Goal: Communication & Community: Share content

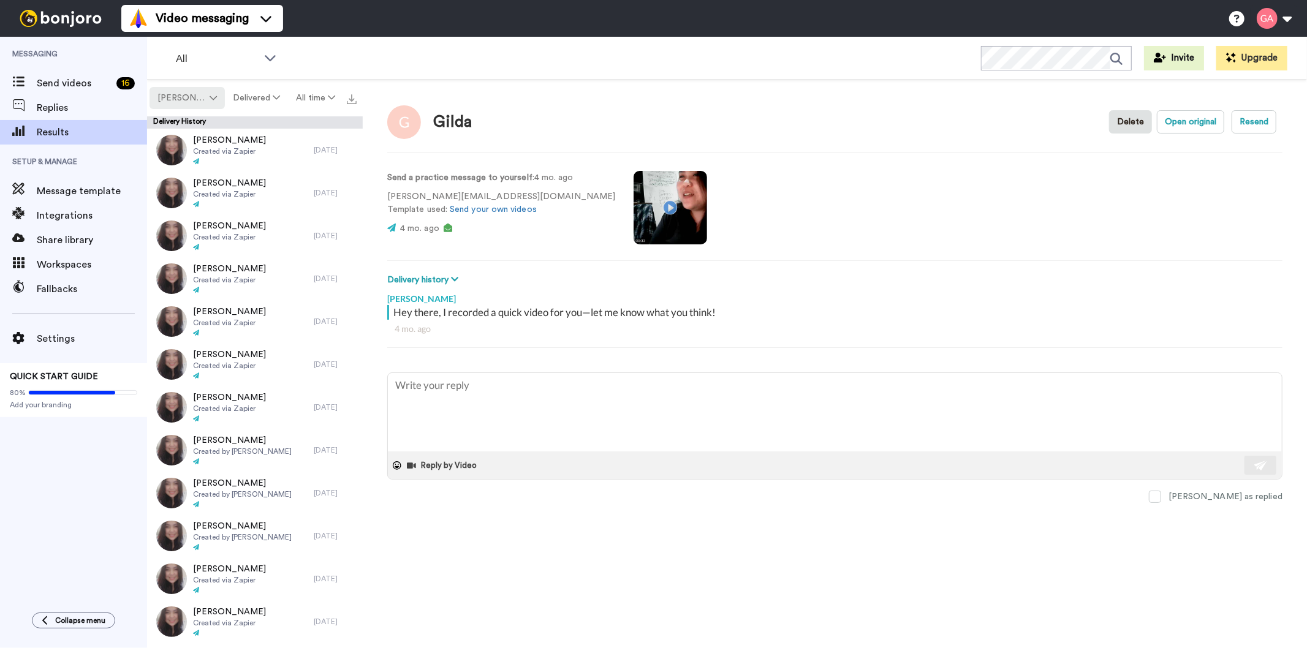
click at [212, 98] on icon at bounding box center [213, 98] width 7 height 9
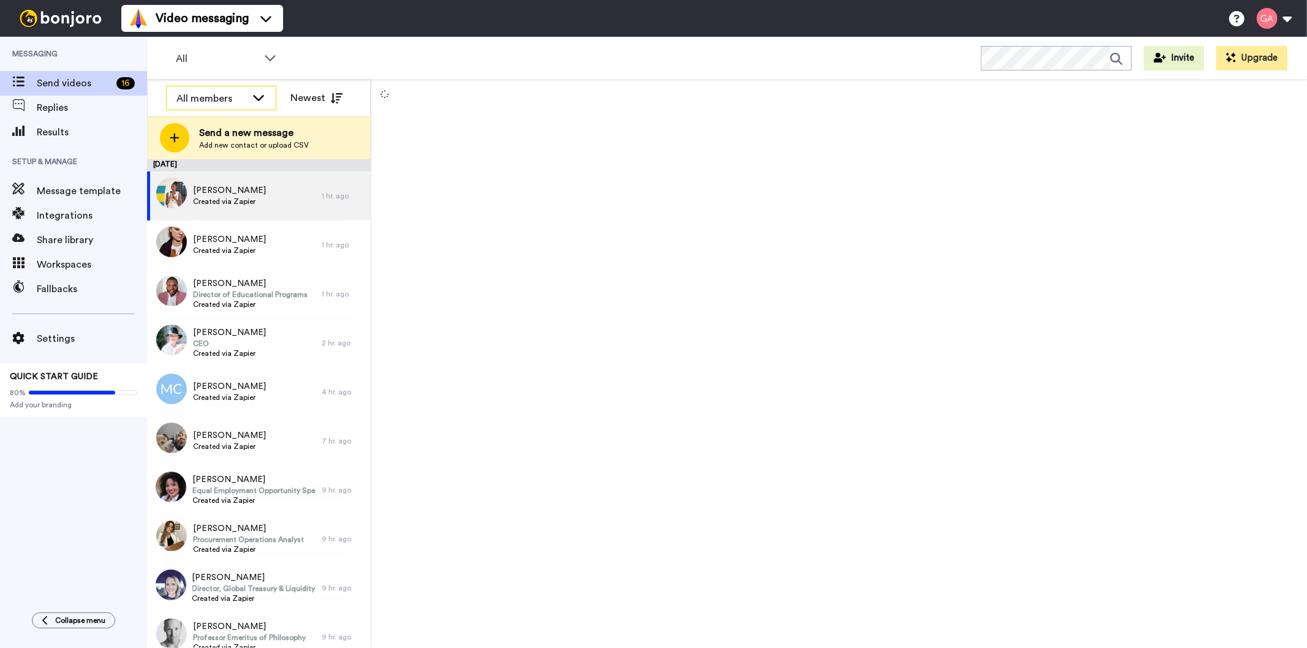
click at [259, 97] on icon at bounding box center [258, 97] width 15 height 12
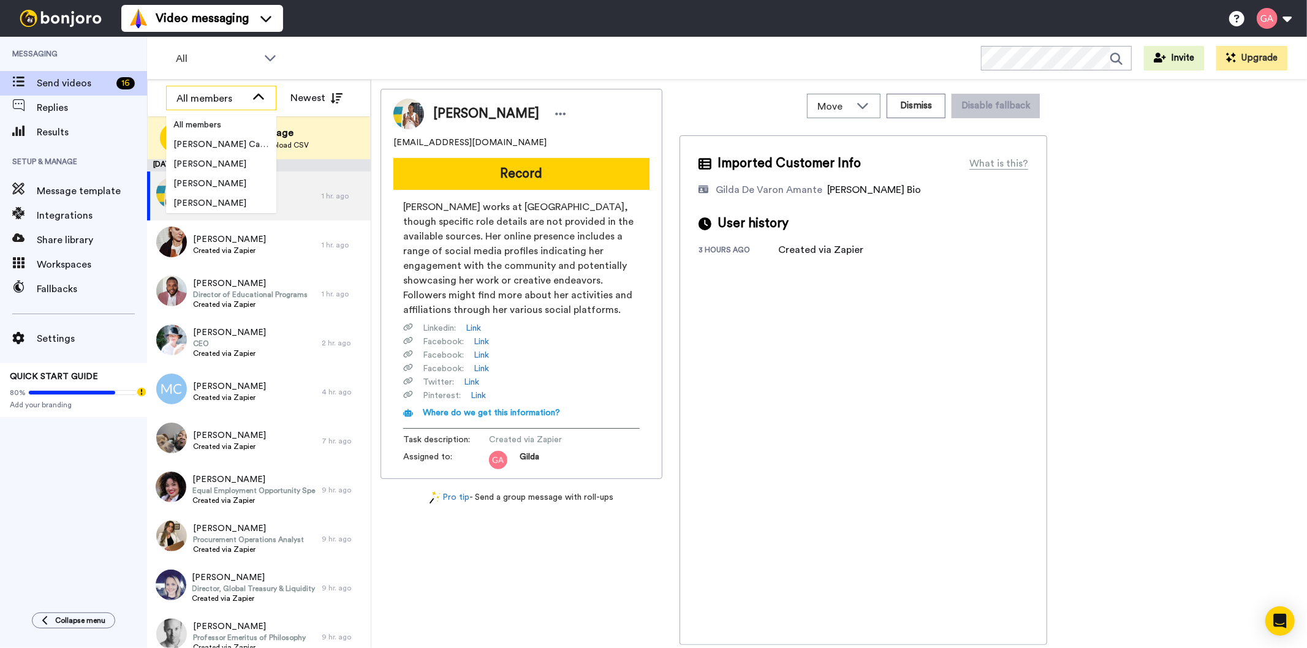
click at [219, 104] on div "All members" at bounding box center [211, 98] width 70 height 15
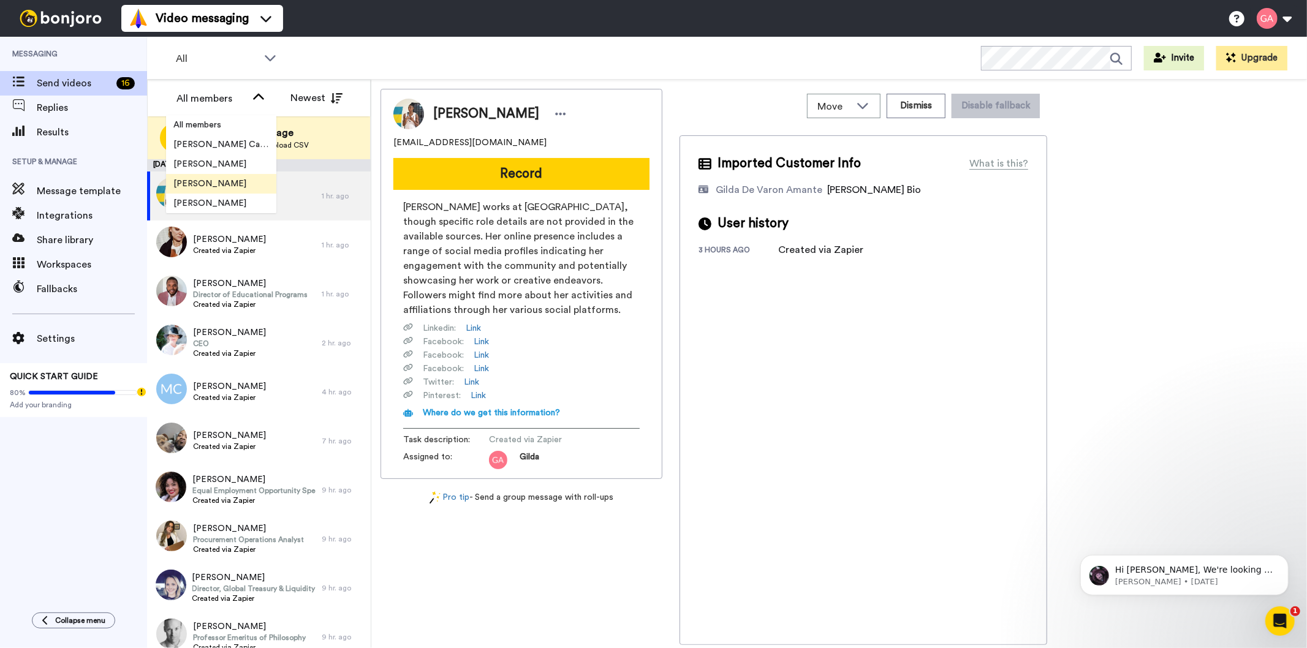
click at [187, 182] on span "[PERSON_NAME]" at bounding box center [210, 184] width 88 height 12
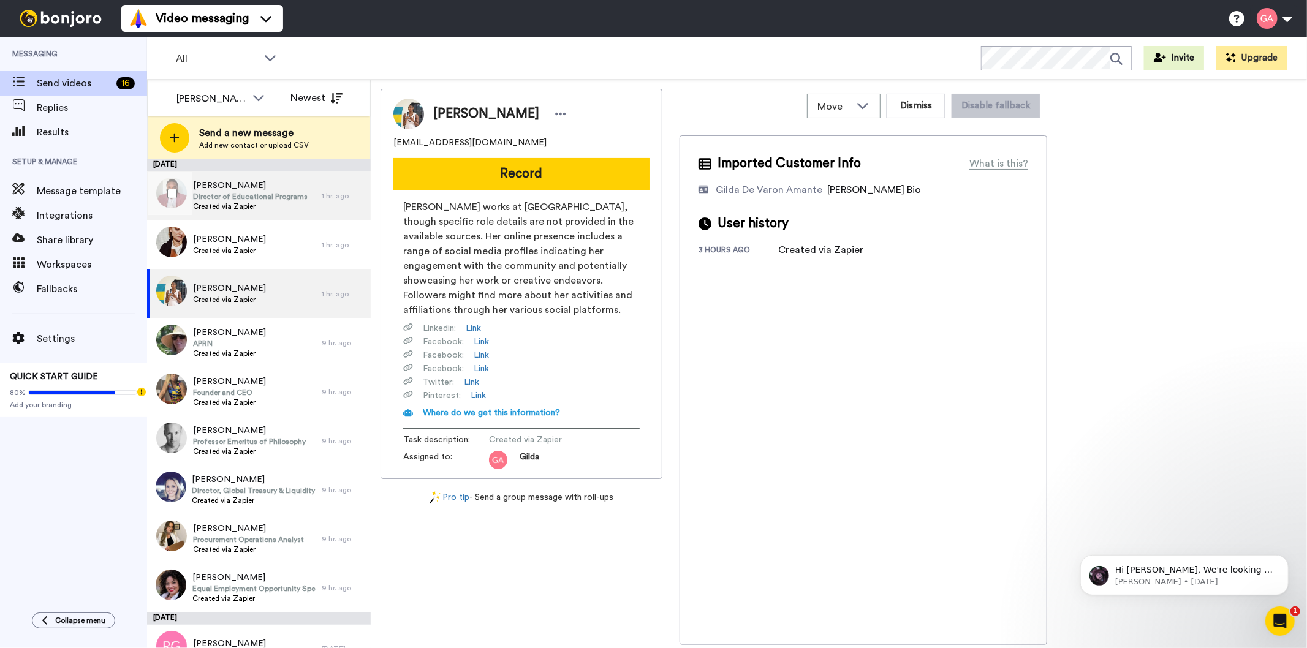
click at [252, 211] on span "Created via Zapier" at bounding box center [250, 207] width 115 height 10
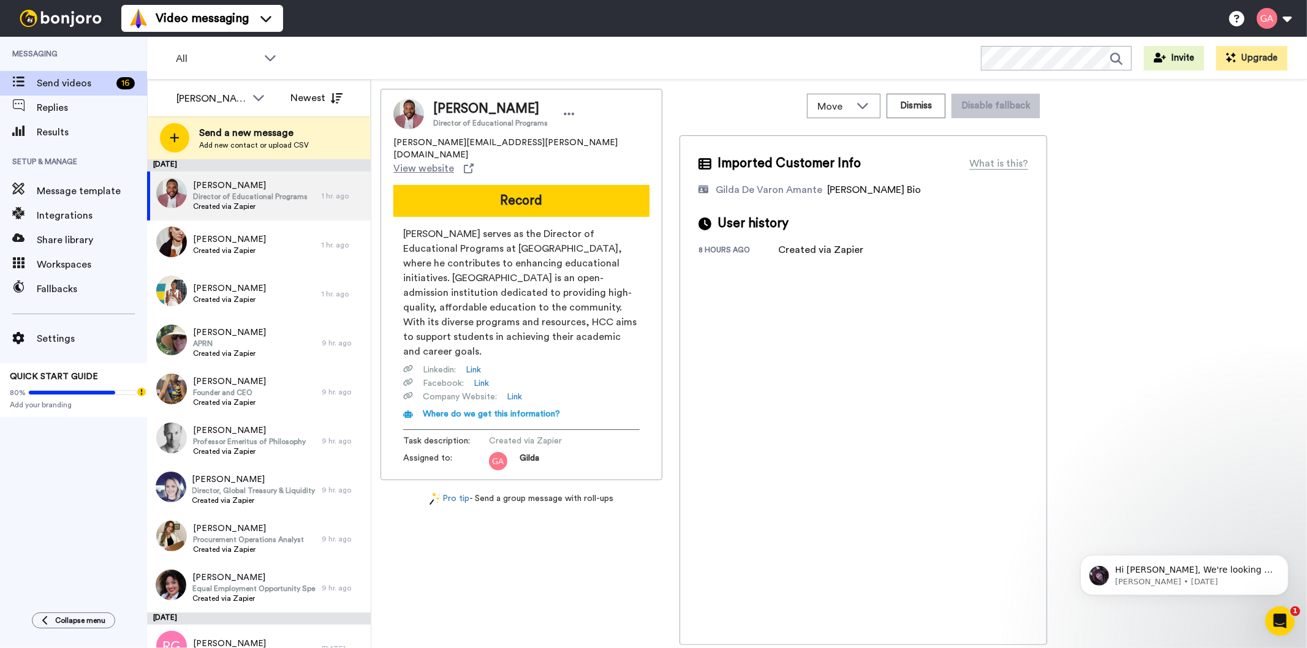
click at [470, 110] on span "Reginald Johnson" at bounding box center [490, 109] width 115 height 18
copy span "Reginald Johnson"
drag, startPoint x: 386, startPoint y: 141, endPoint x: 499, endPoint y: 141, distance: 112.7
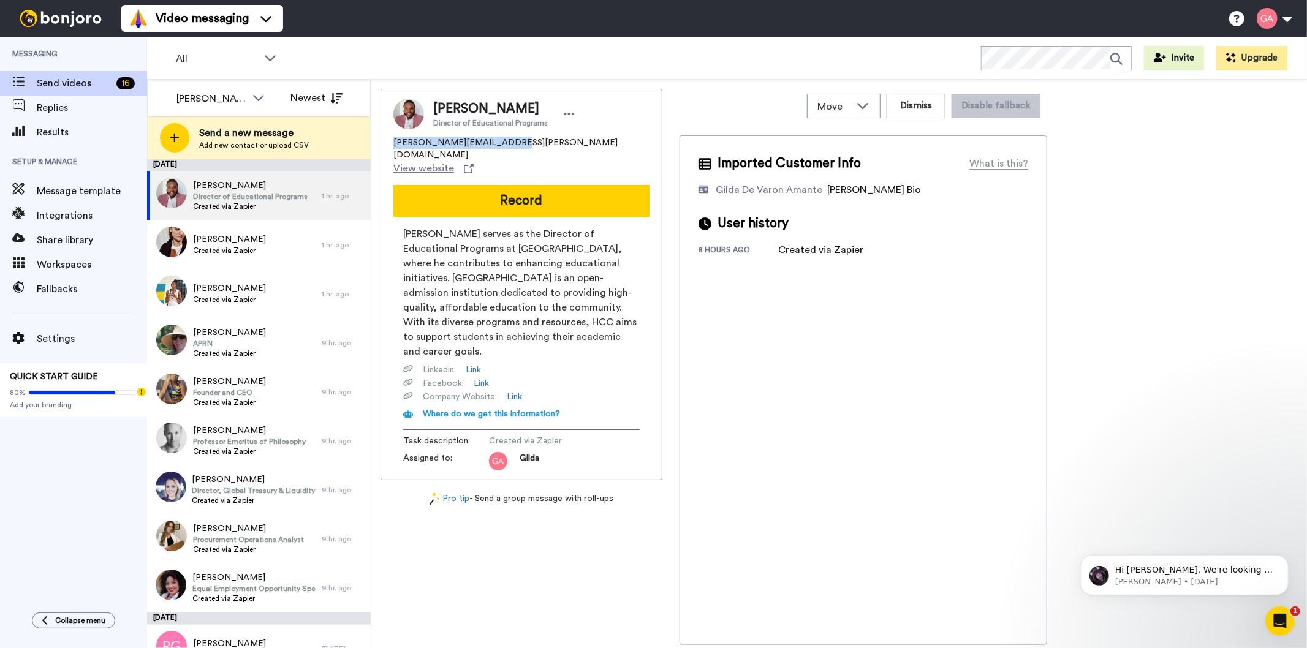
click at [499, 141] on div "Reginald Johnson Director of Educational Programs reginald.johnson@hccs.edu Vie…" at bounding box center [521, 284] width 282 height 391
copy span "reginald.johnson@hccs.edu"
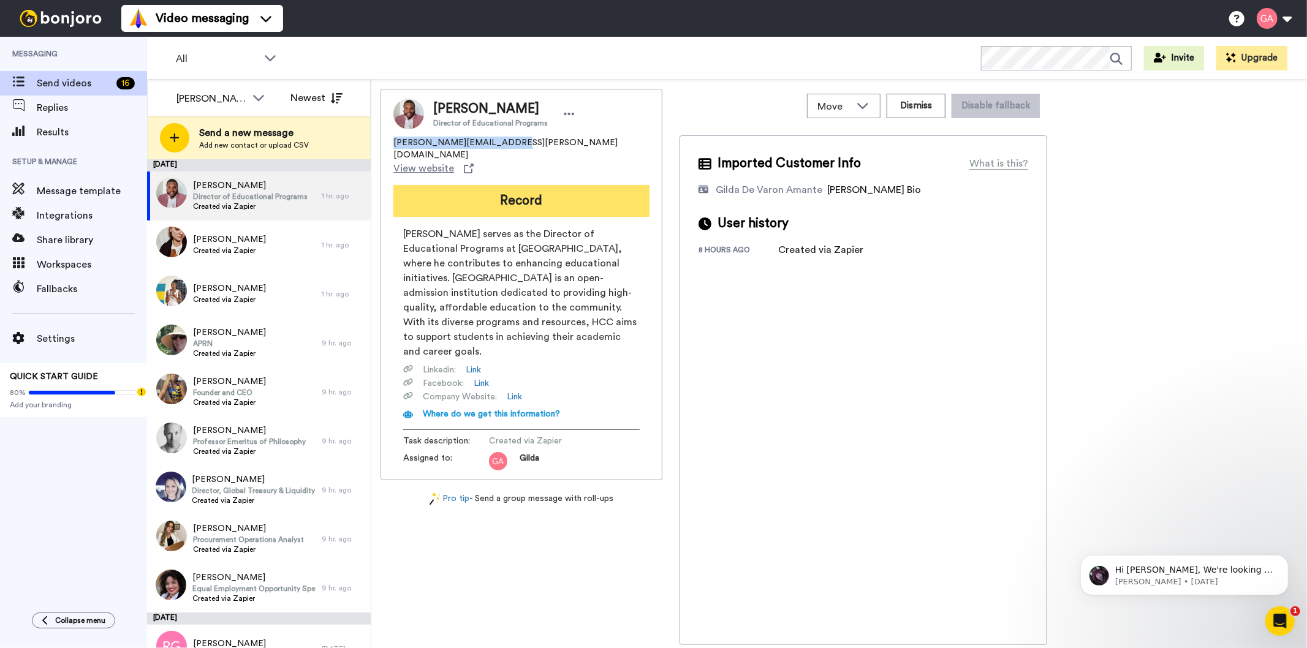
click at [546, 185] on button "Record" at bounding box center [521, 201] width 256 height 32
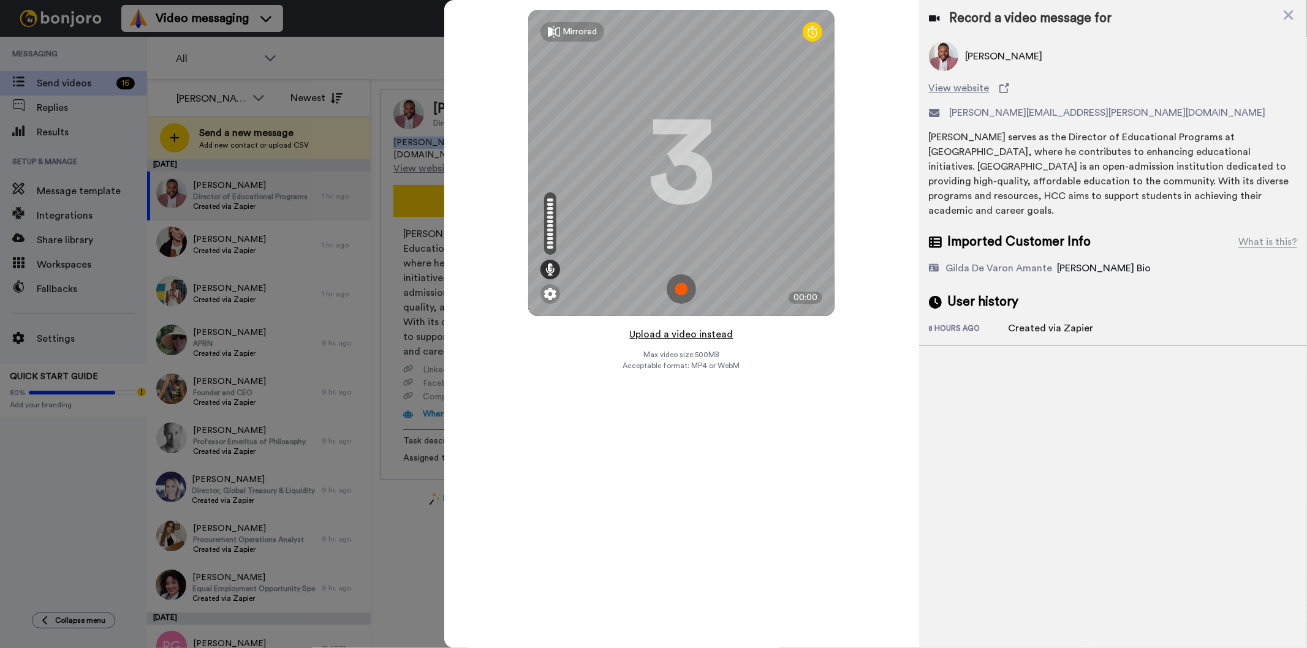
click at [719, 333] on button "Upload a video instead" at bounding box center [681, 335] width 111 height 16
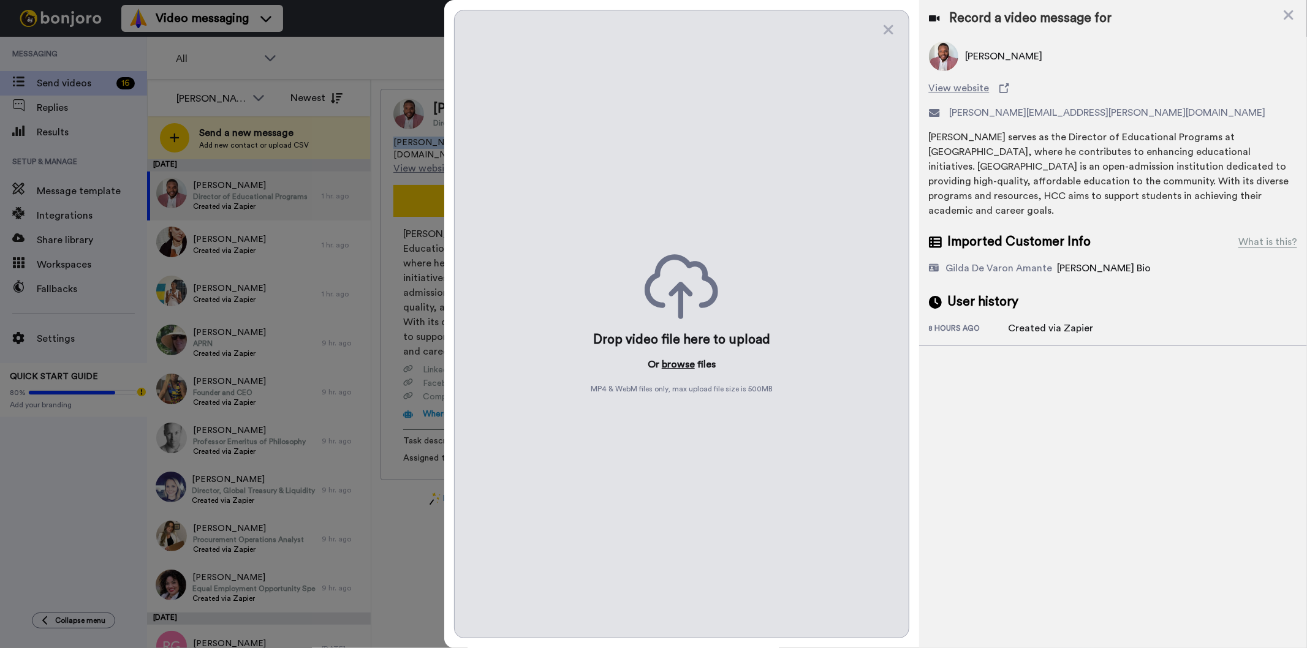
click at [687, 360] on button "browse" at bounding box center [678, 364] width 33 height 15
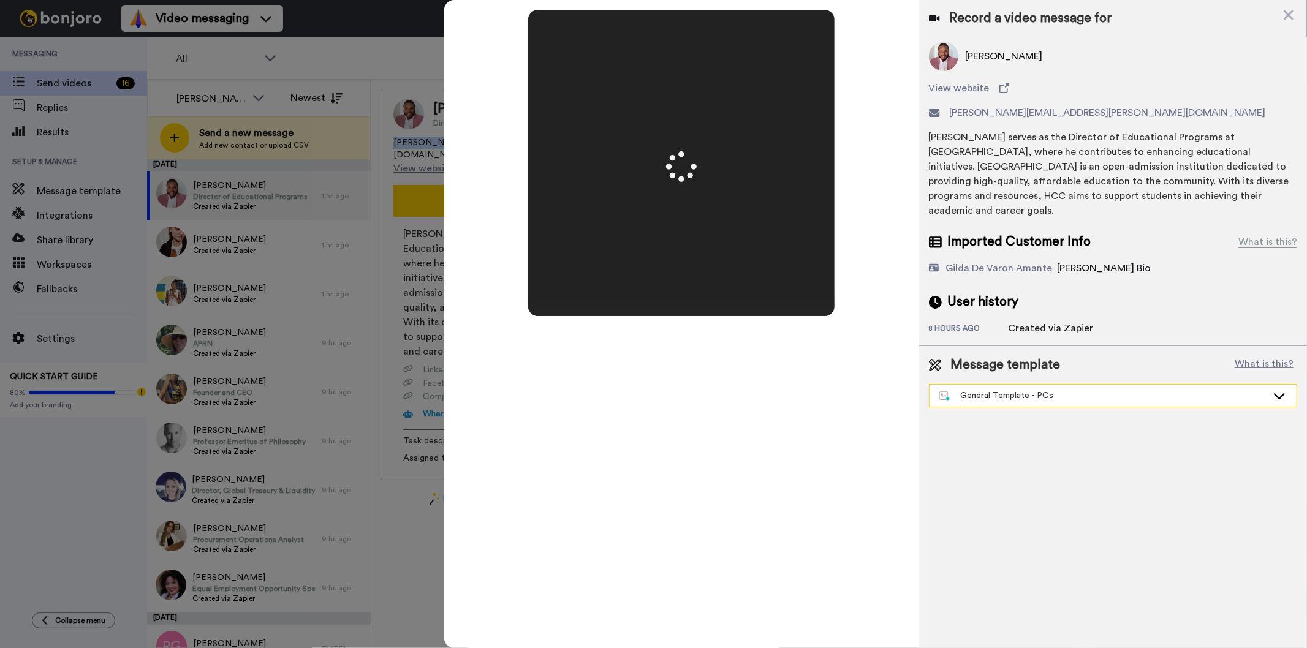
click at [1056, 398] on div "General Template - PCs" at bounding box center [1103, 396] width 328 height 12
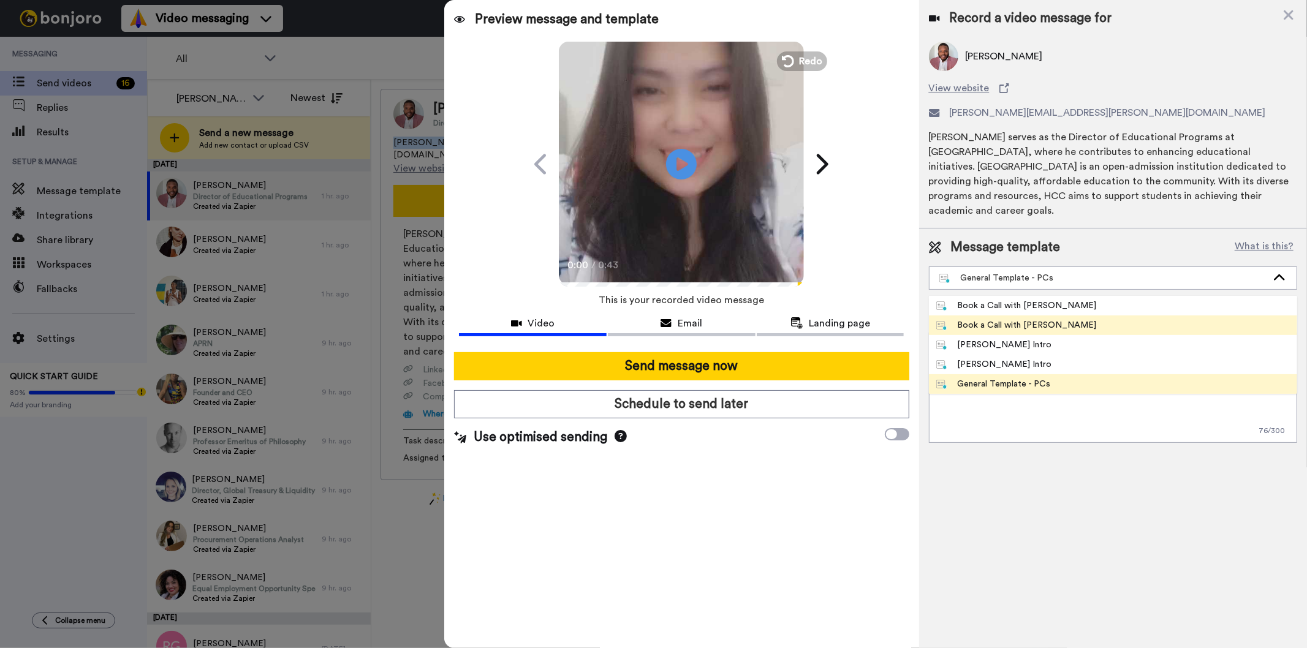
click at [1045, 328] on span "Book a Call with Gilda" at bounding box center [1016, 325] width 175 height 12
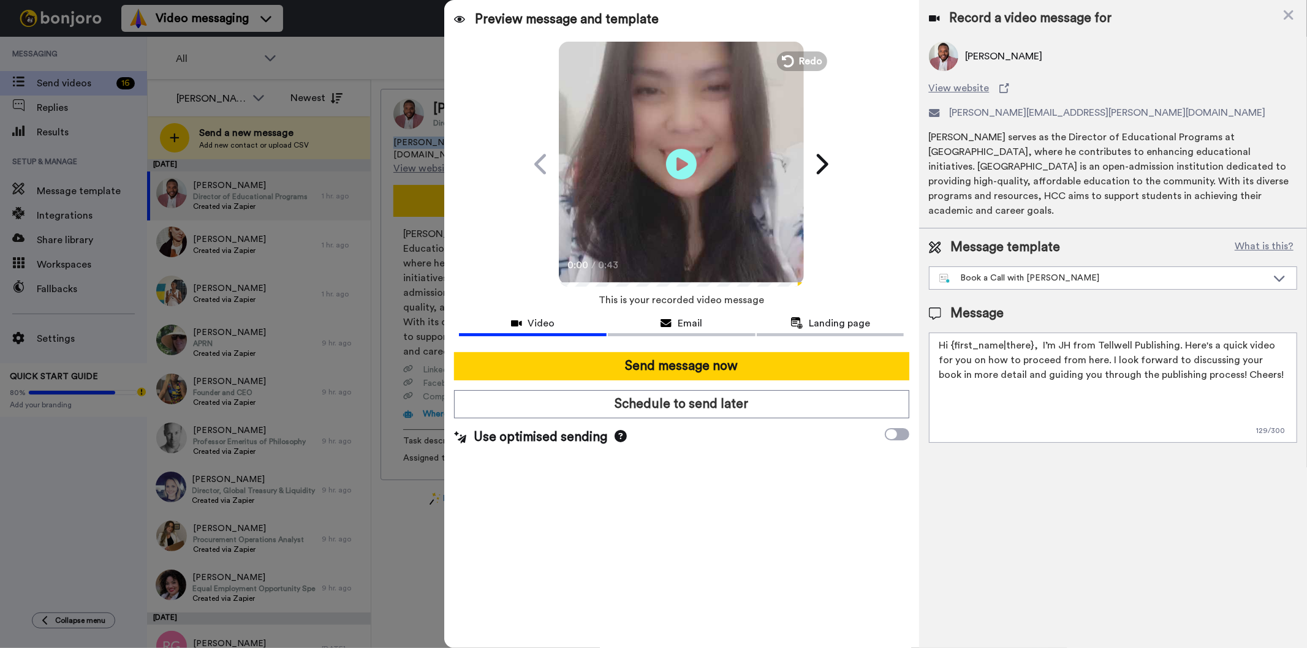
type textarea "Hey {first_name|there}, I just made a quick video to help you figure out the ne…"
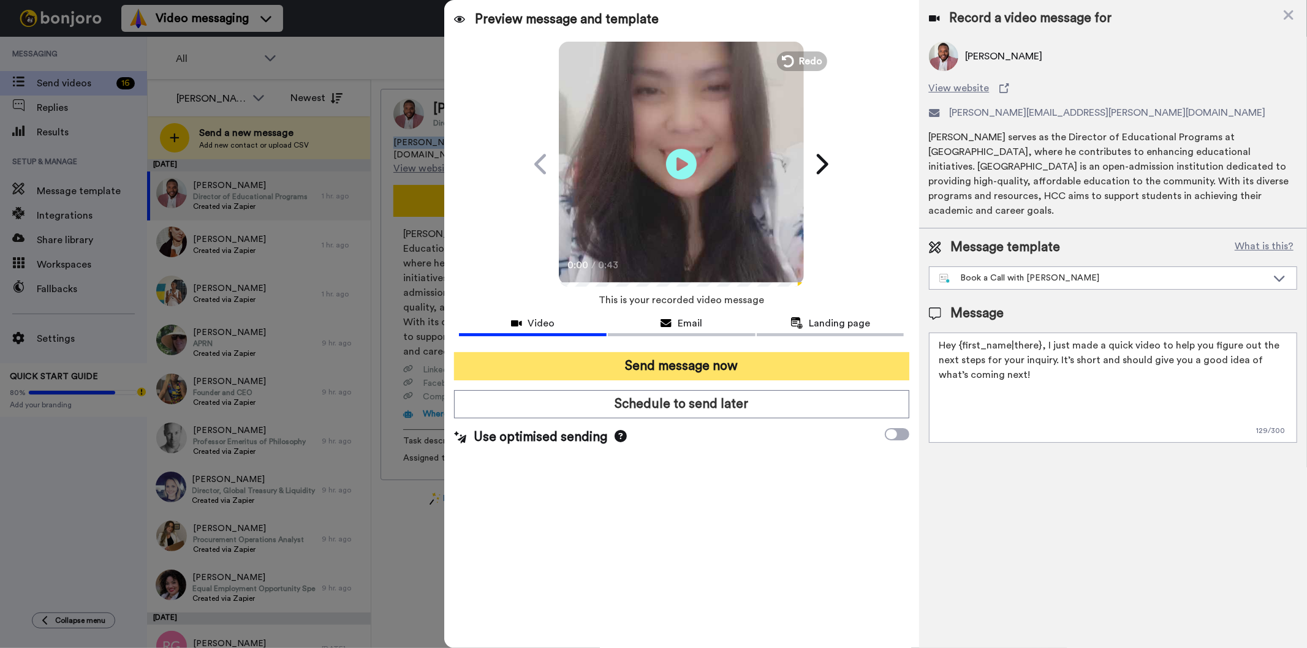
click at [633, 363] on button "Send message now" at bounding box center [681, 366] width 455 height 28
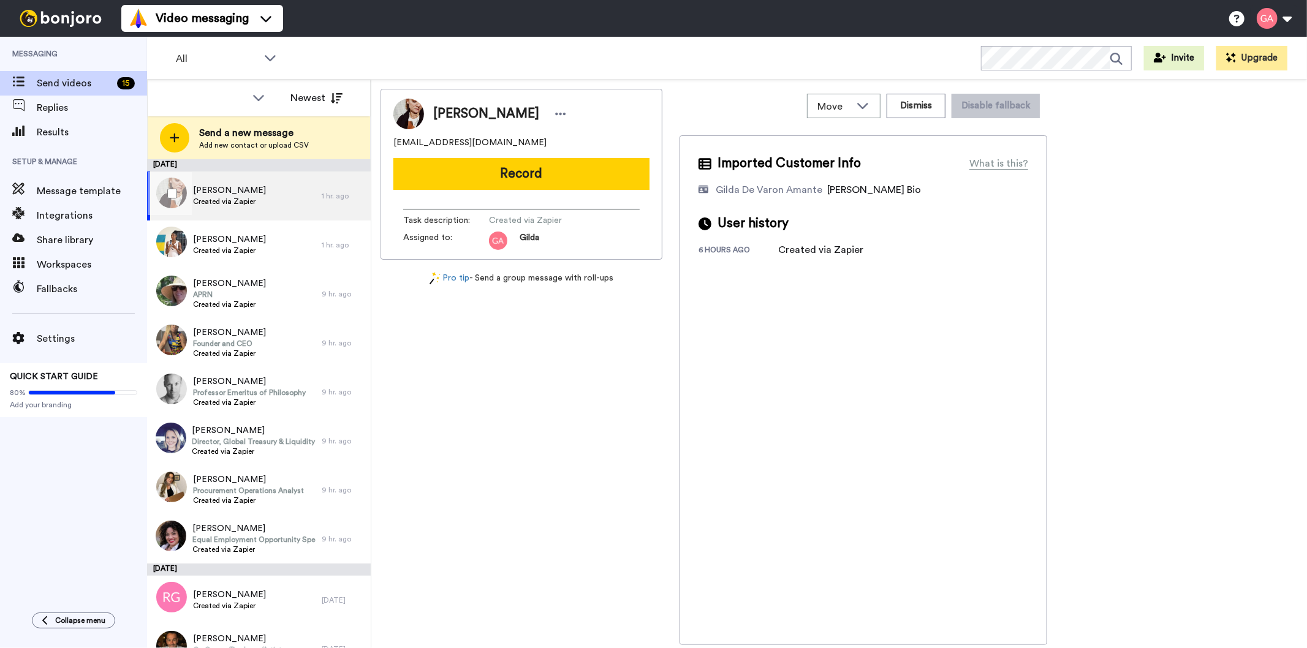
click at [274, 207] on div "[PERSON_NAME] Created via Zapier" at bounding box center [234, 196] width 175 height 49
drag, startPoint x: 519, startPoint y: 108, endPoint x: 432, endPoint y: 103, distance: 86.5
click at [432, 103] on div "[PERSON_NAME]" at bounding box center [521, 114] width 256 height 31
copy span "[PERSON_NAME]"
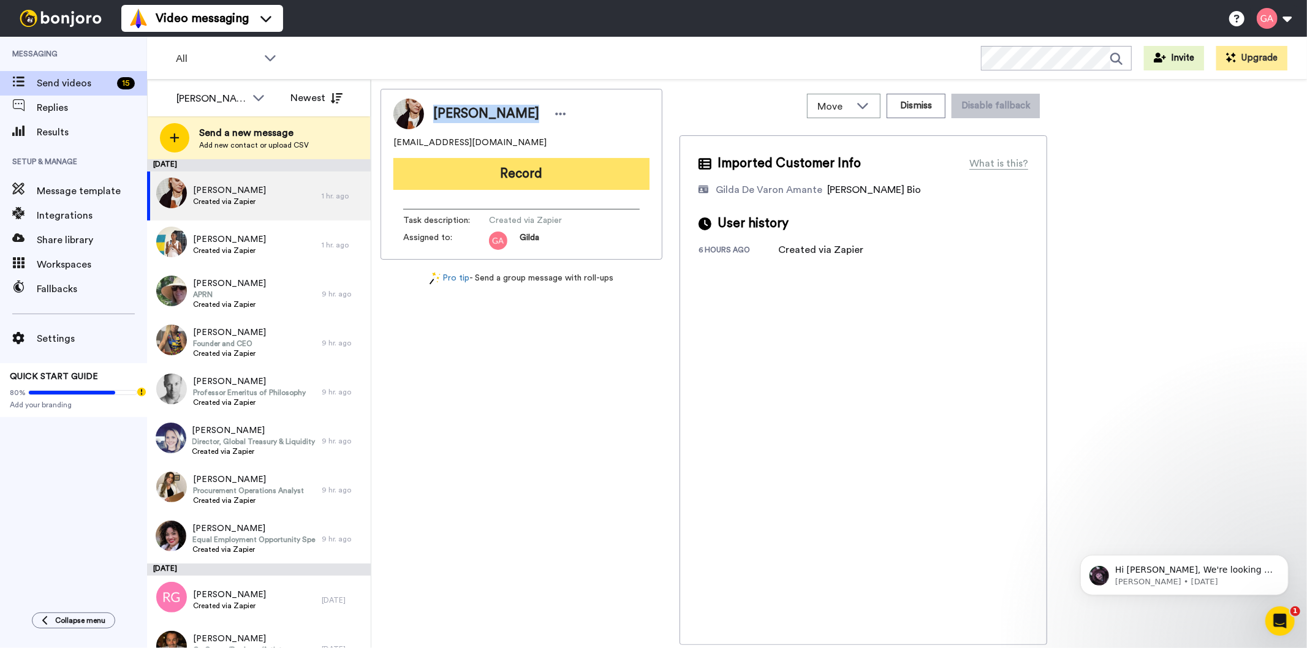
click at [568, 166] on button "Record" at bounding box center [521, 174] width 256 height 32
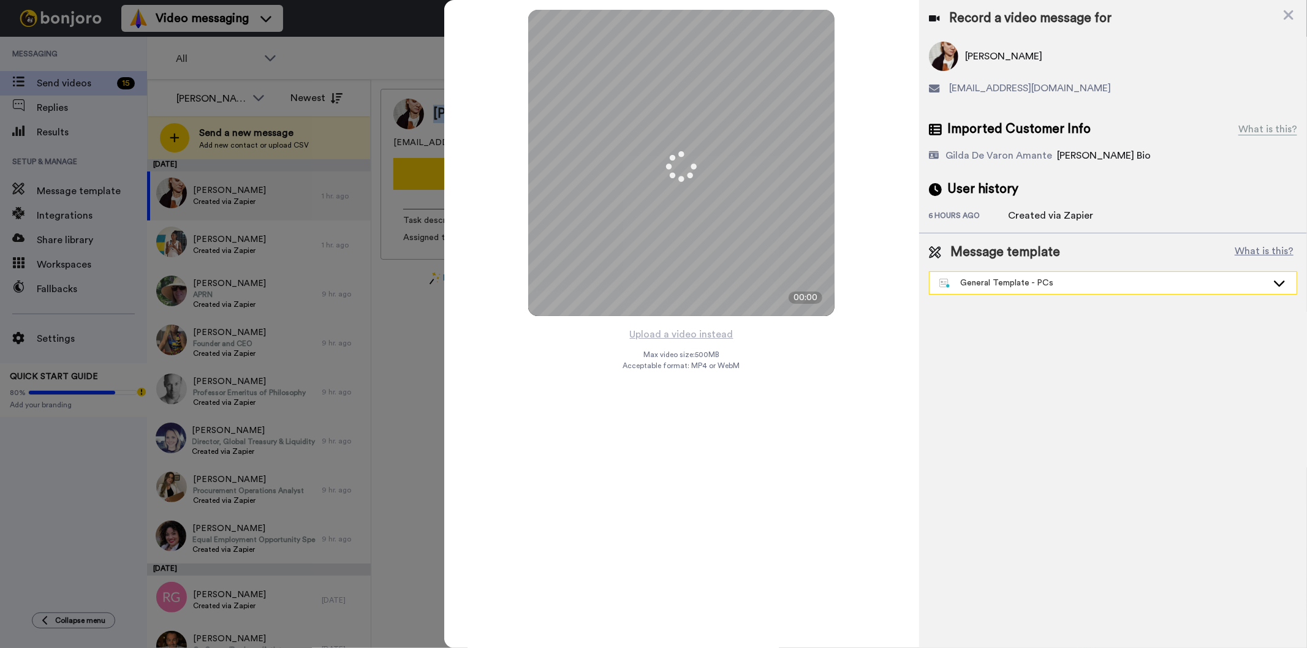
click at [965, 280] on div "General Template - PCs" at bounding box center [1103, 283] width 328 height 12
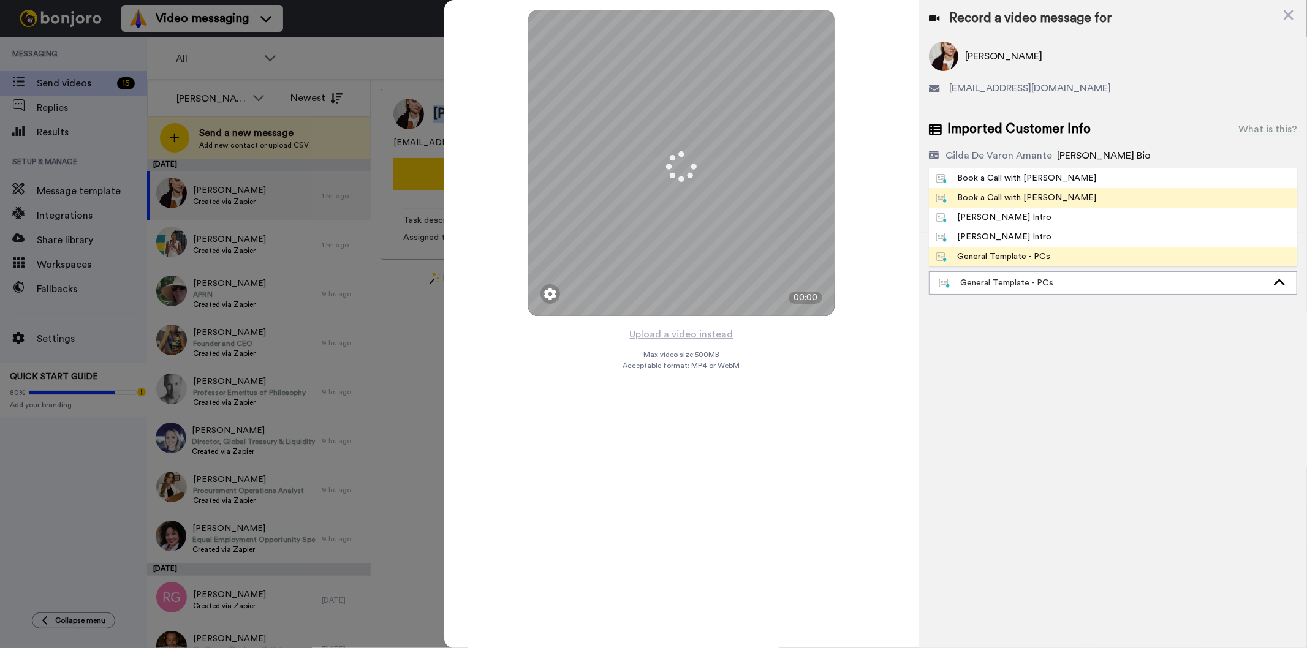
click at [1044, 203] on span "Book a Call with Gilda" at bounding box center [1016, 198] width 175 height 12
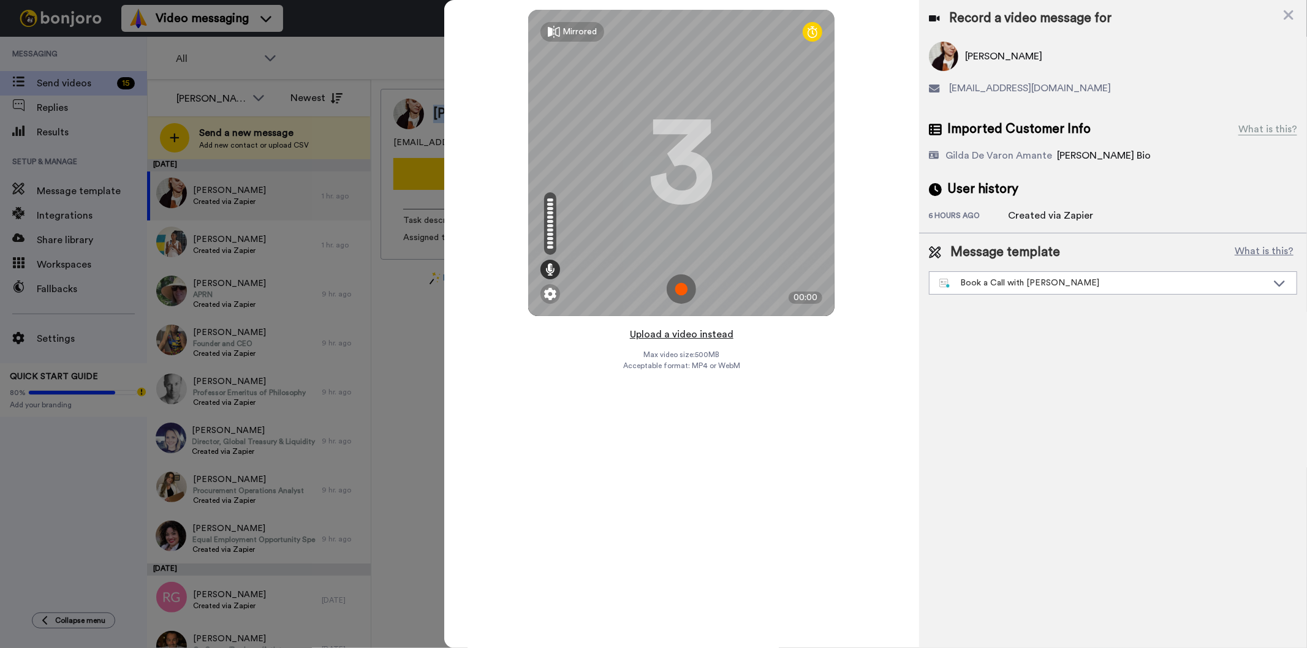
click at [662, 338] on button "Upload a video instead" at bounding box center [681, 335] width 111 height 16
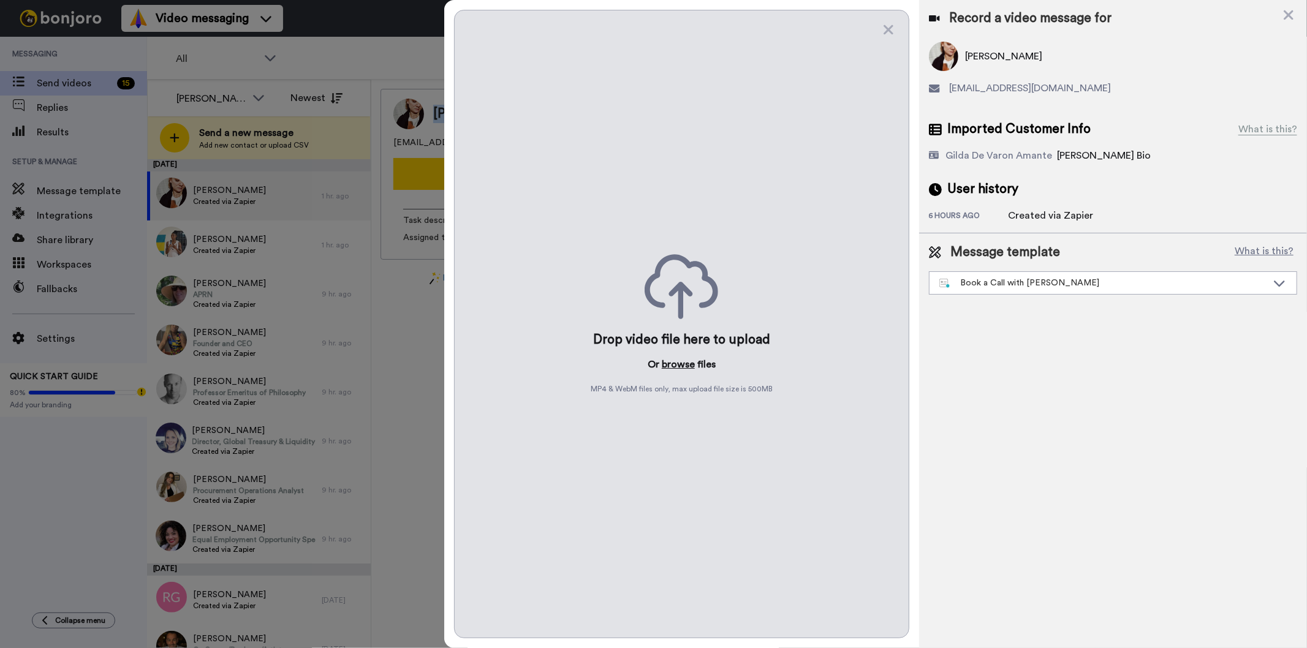
click at [684, 358] on button "browse" at bounding box center [678, 364] width 33 height 15
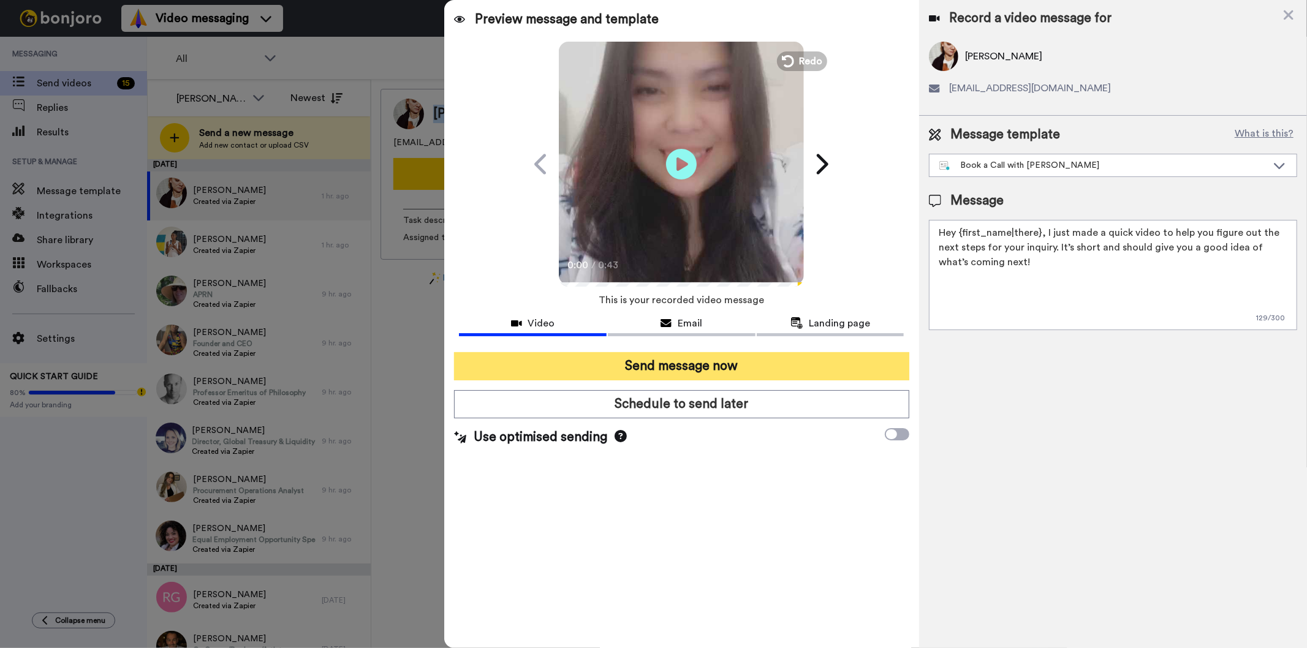
click at [749, 362] on button "Send message now" at bounding box center [681, 366] width 455 height 28
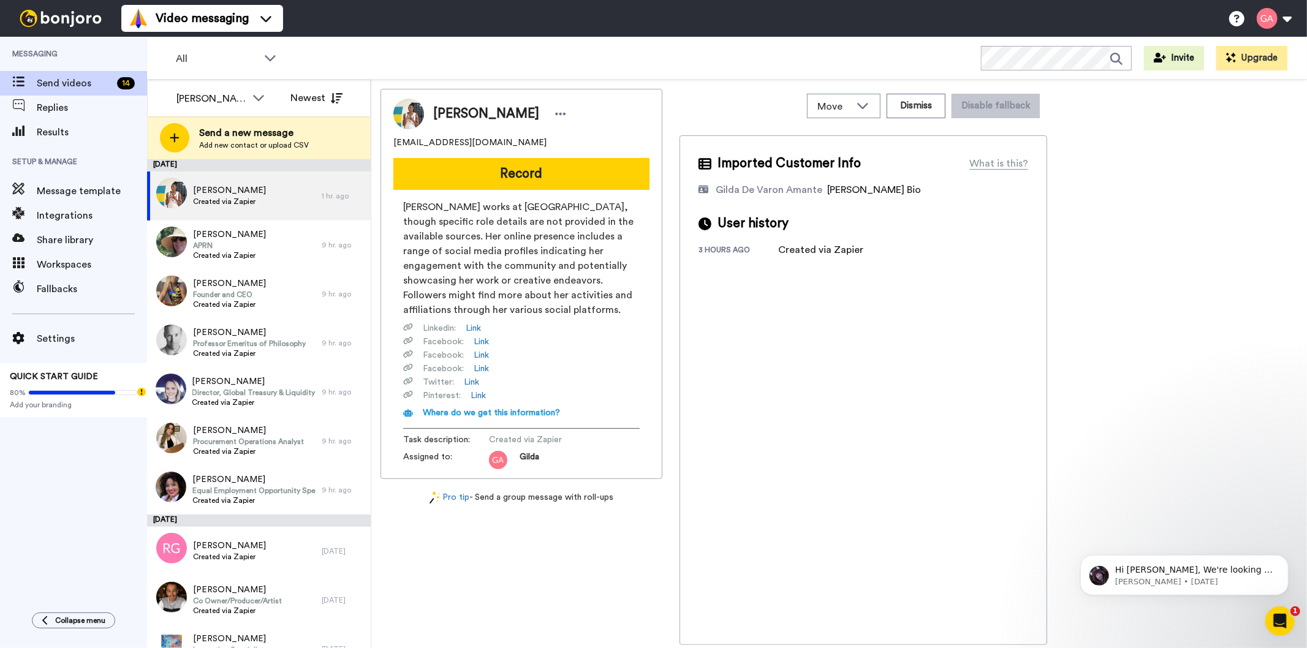
click at [470, 108] on span "[PERSON_NAME]" at bounding box center [486, 114] width 106 height 18
copy div "[PERSON_NAME]"
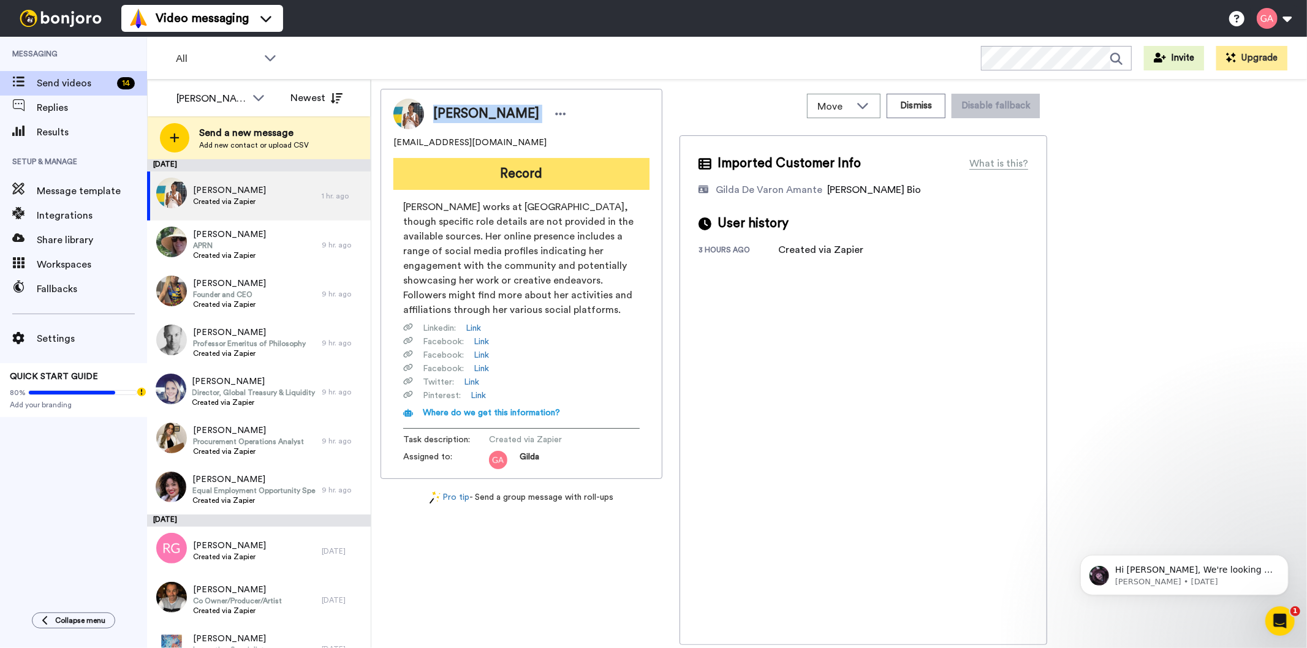
click at [591, 175] on button "Record" at bounding box center [521, 174] width 256 height 32
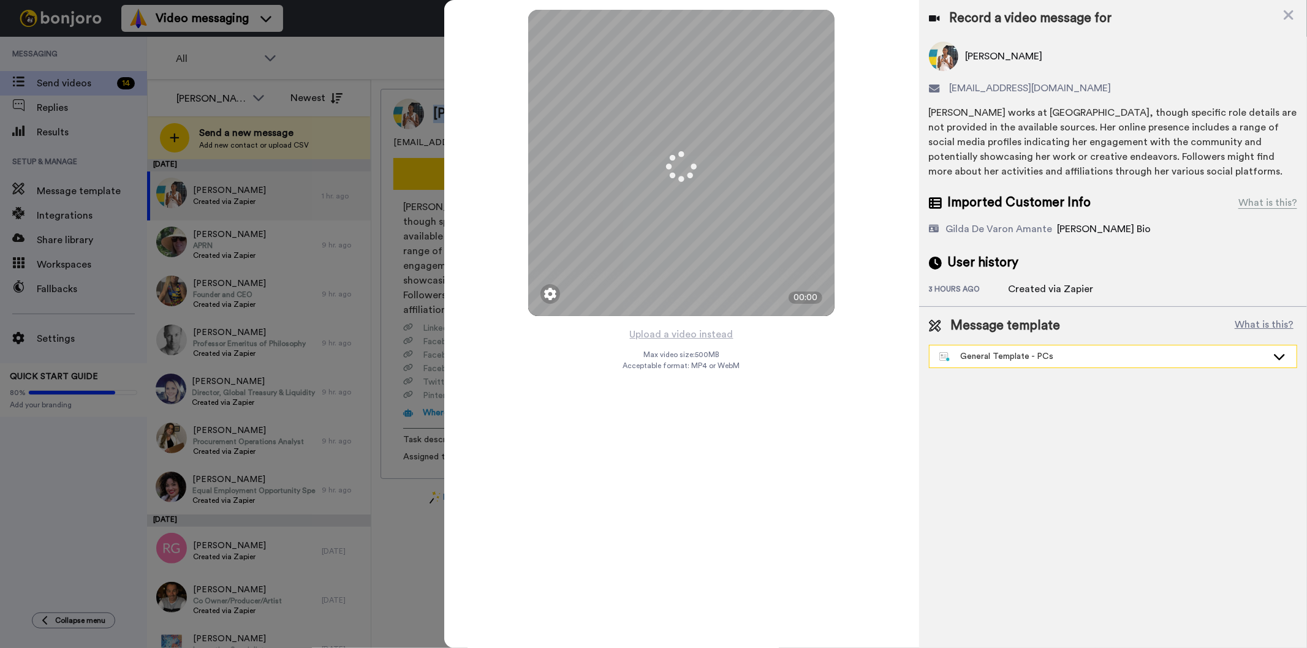
click at [994, 361] on div "General Template - PCs" at bounding box center [1103, 356] width 328 height 12
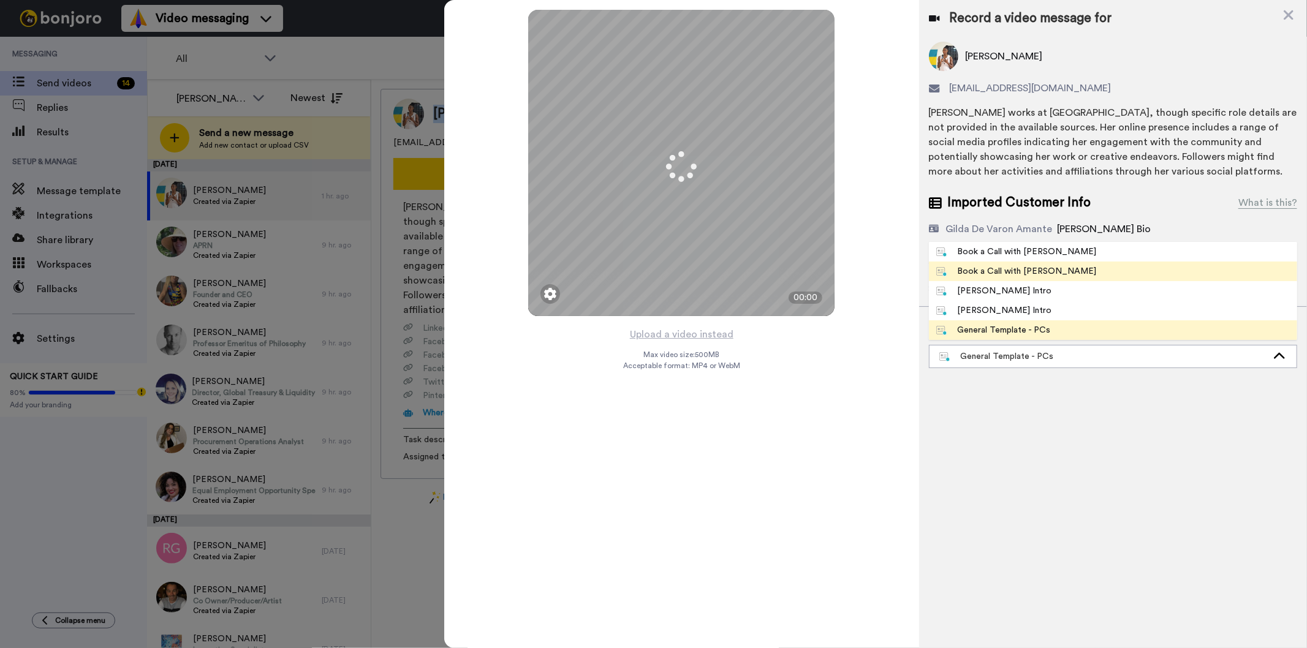
click at [992, 274] on div "Book a Call with [PERSON_NAME]" at bounding box center [1016, 271] width 161 height 12
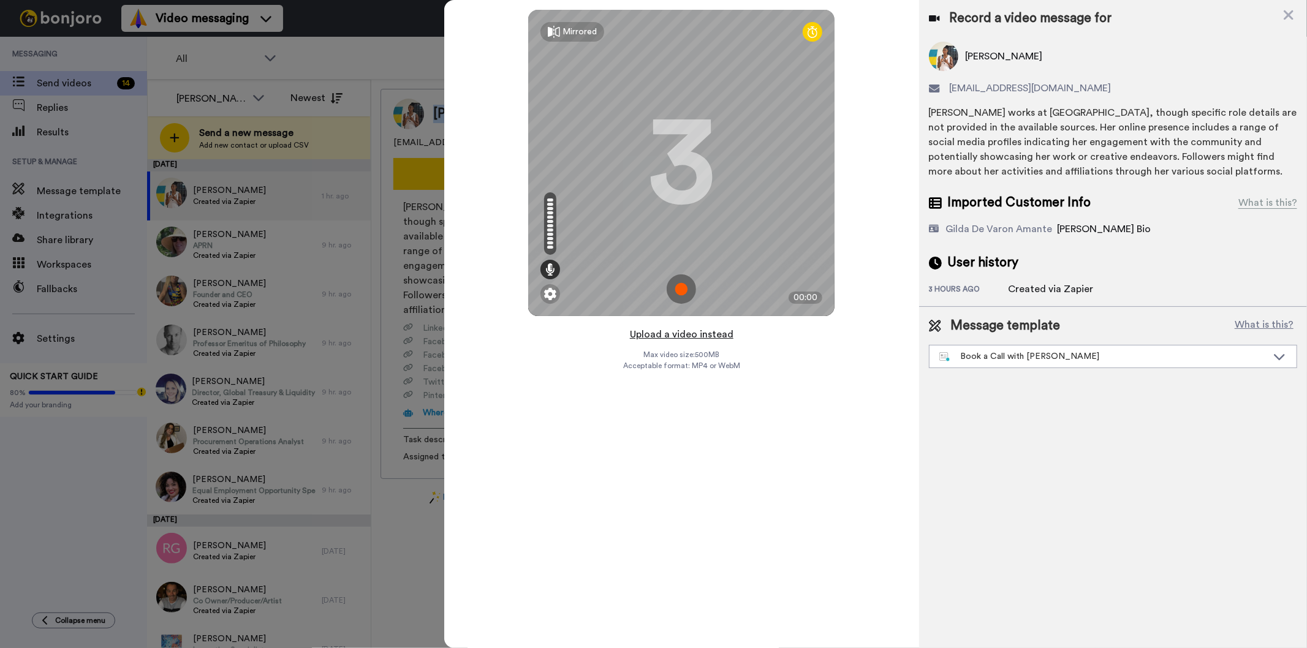
click at [670, 336] on button "Upload a video instead" at bounding box center [681, 335] width 111 height 16
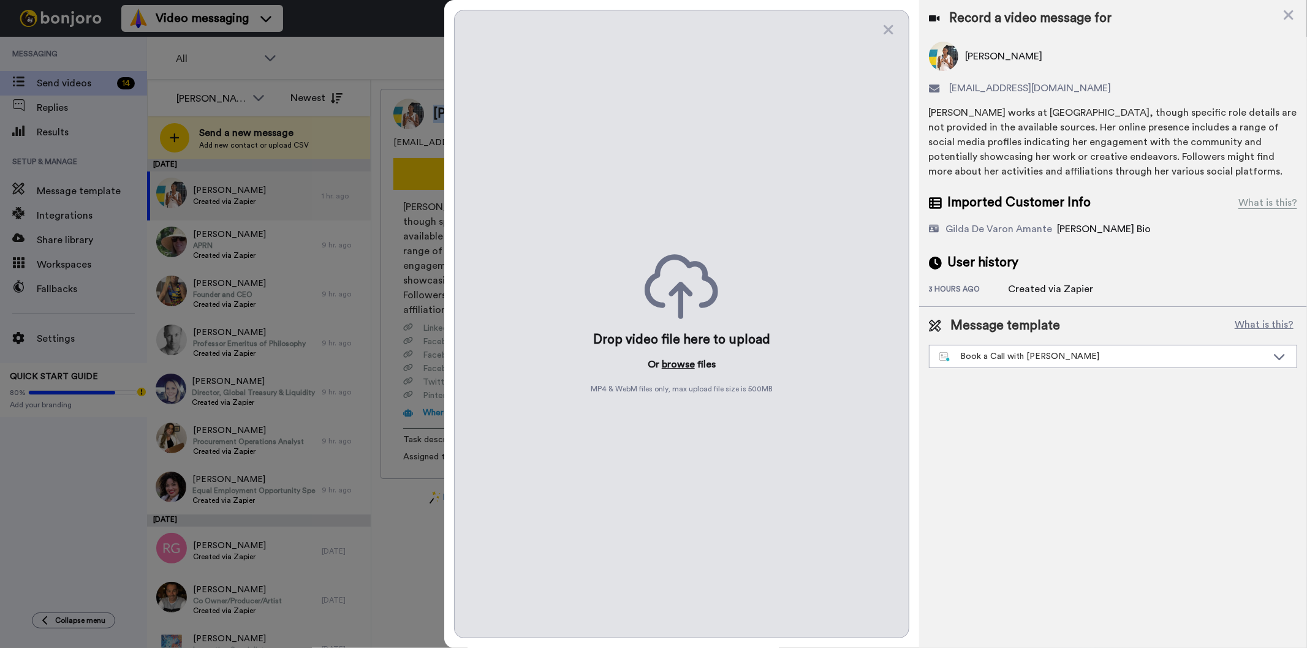
click at [676, 365] on button "browse" at bounding box center [678, 364] width 33 height 15
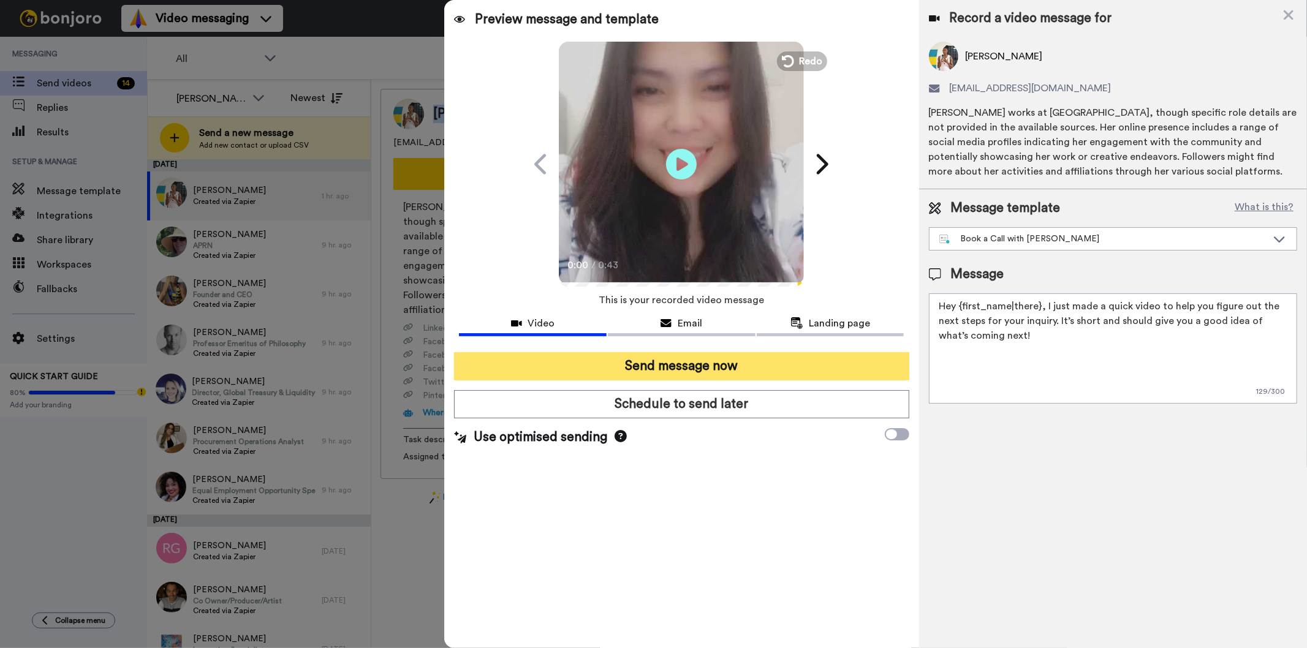
click at [655, 361] on button "Send message now" at bounding box center [681, 366] width 455 height 28
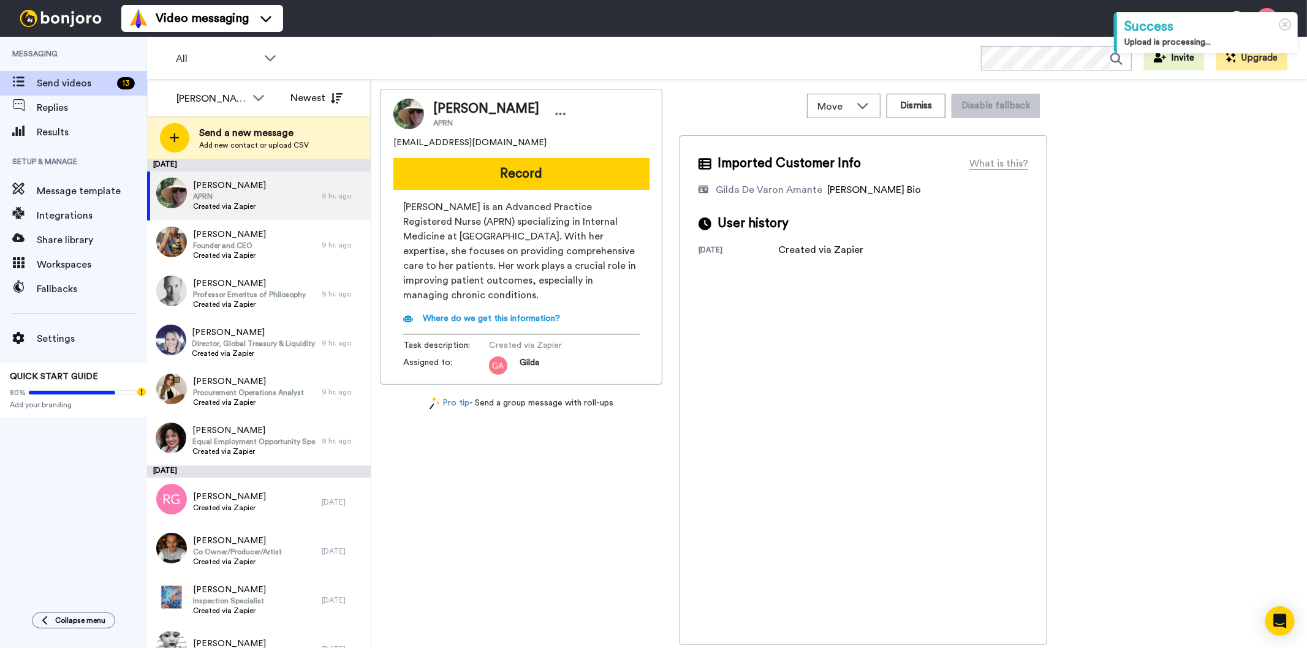
drag, startPoint x: 521, startPoint y: 110, endPoint x: 432, endPoint y: 104, distance: 88.4
click at [433, 104] on span "[PERSON_NAME]" at bounding box center [486, 109] width 106 height 18
copy span "[PERSON_NAME]"
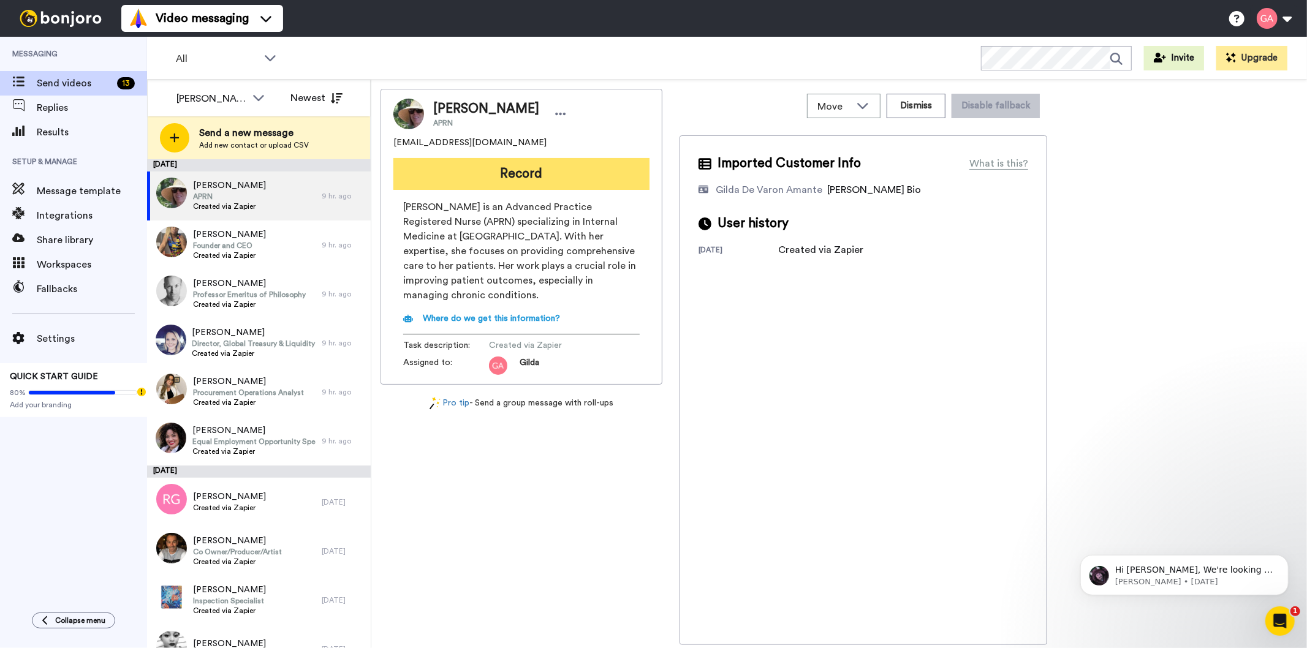
click at [460, 176] on button "Record" at bounding box center [521, 174] width 256 height 32
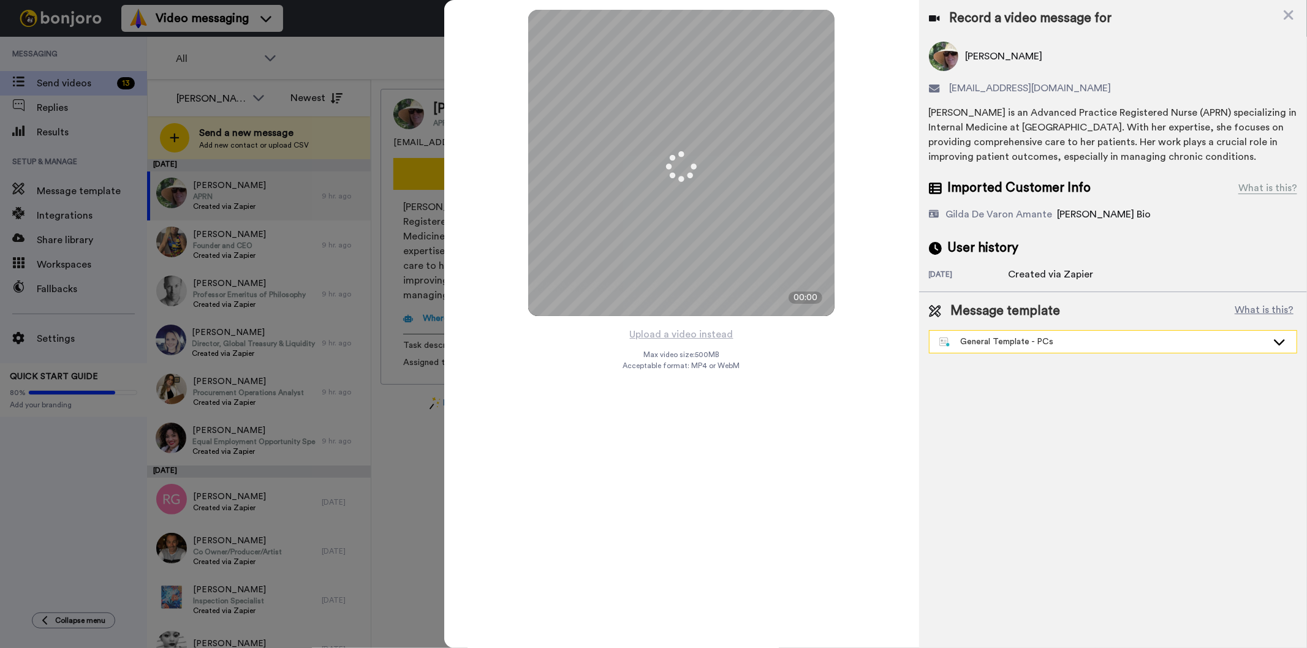
click at [1043, 341] on div "General Template - PCs" at bounding box center [1103, 342] width 328 height 12
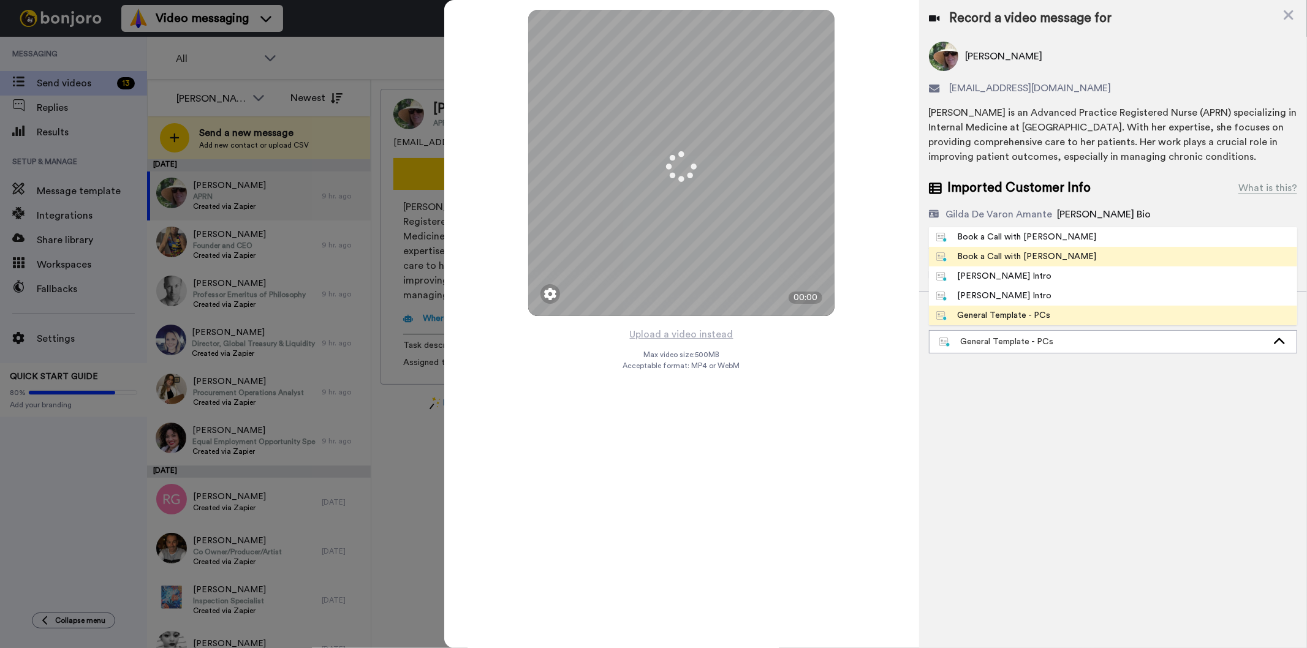
click at [1043, 259] on span "Book a Call with [PERSON_NAME]" at bounding box center [1016, 257] width 175 height 12
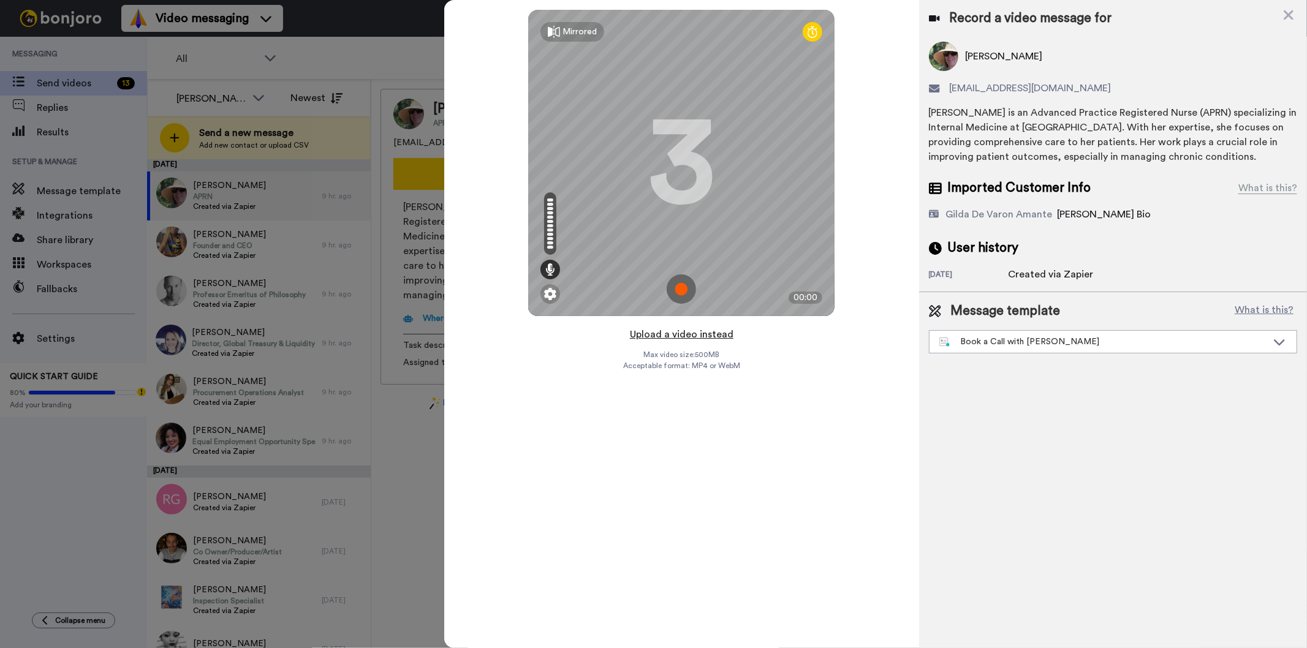
click at [686, 334] on button "Upload a video instead" at bounding box center [681, 335] width 111 height 16
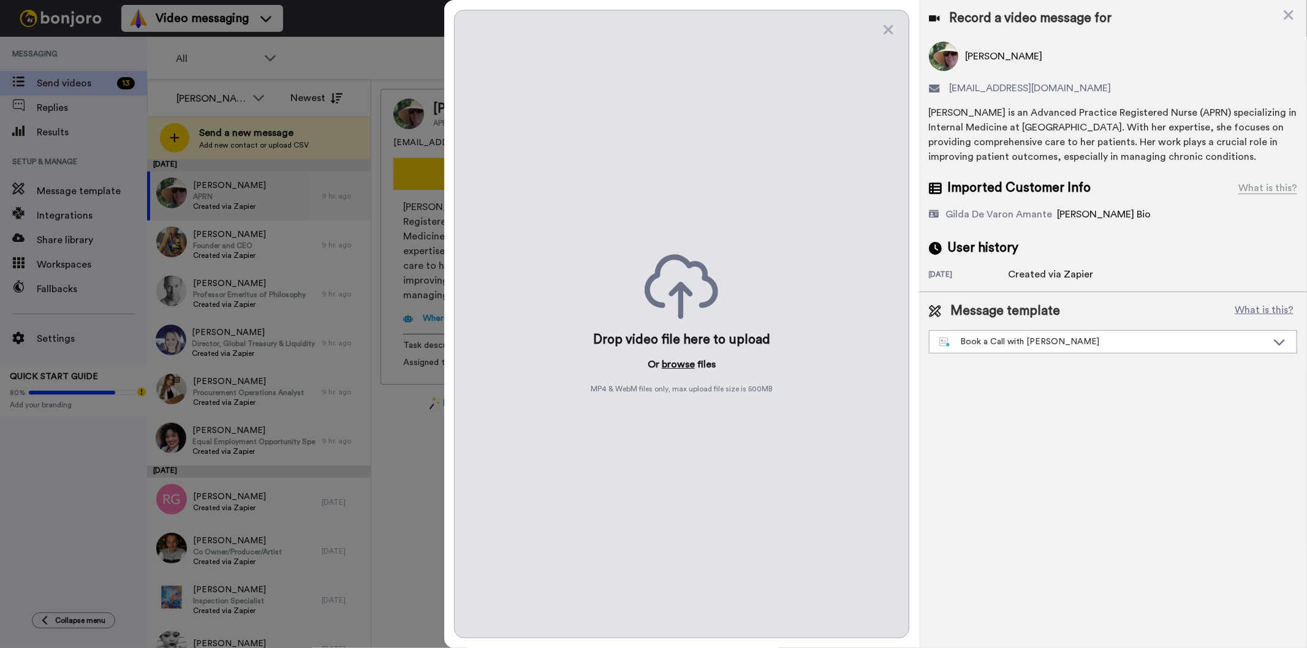
click at [685, 358] on button "browse" at bounding box center [678, 364] width 33 height 15
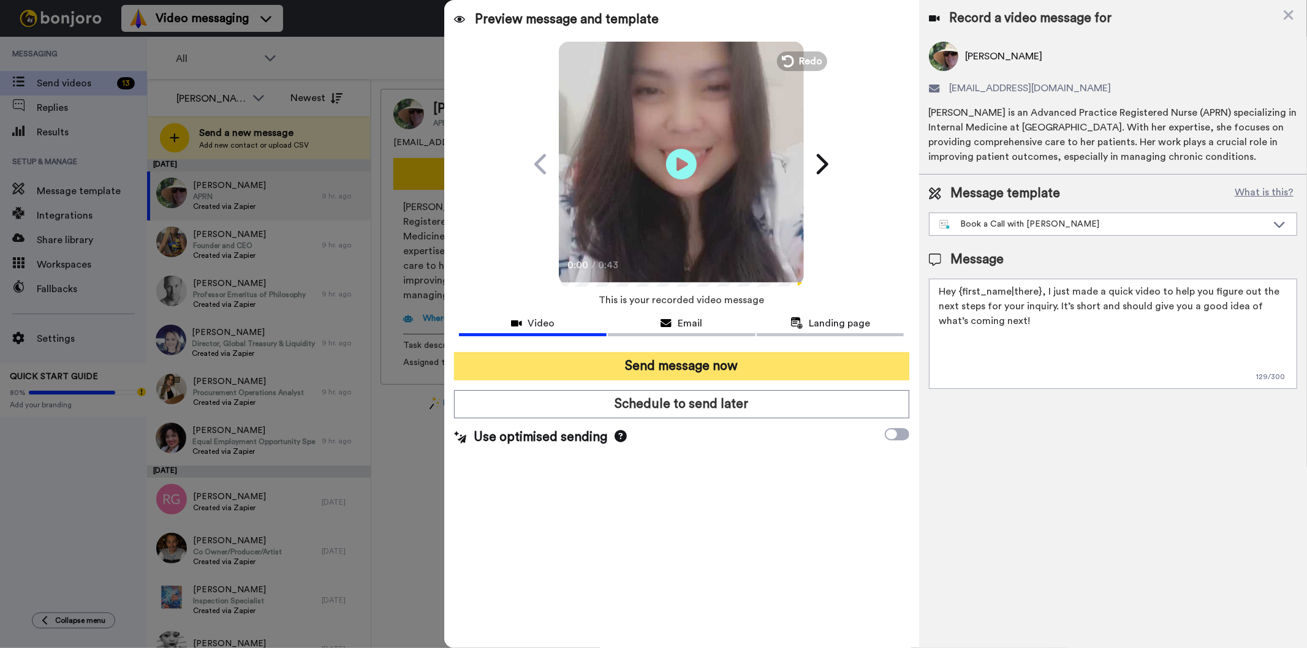
click at [795, 358] on button "Send message now" at bounding box center [681, 366] width 455 height 28
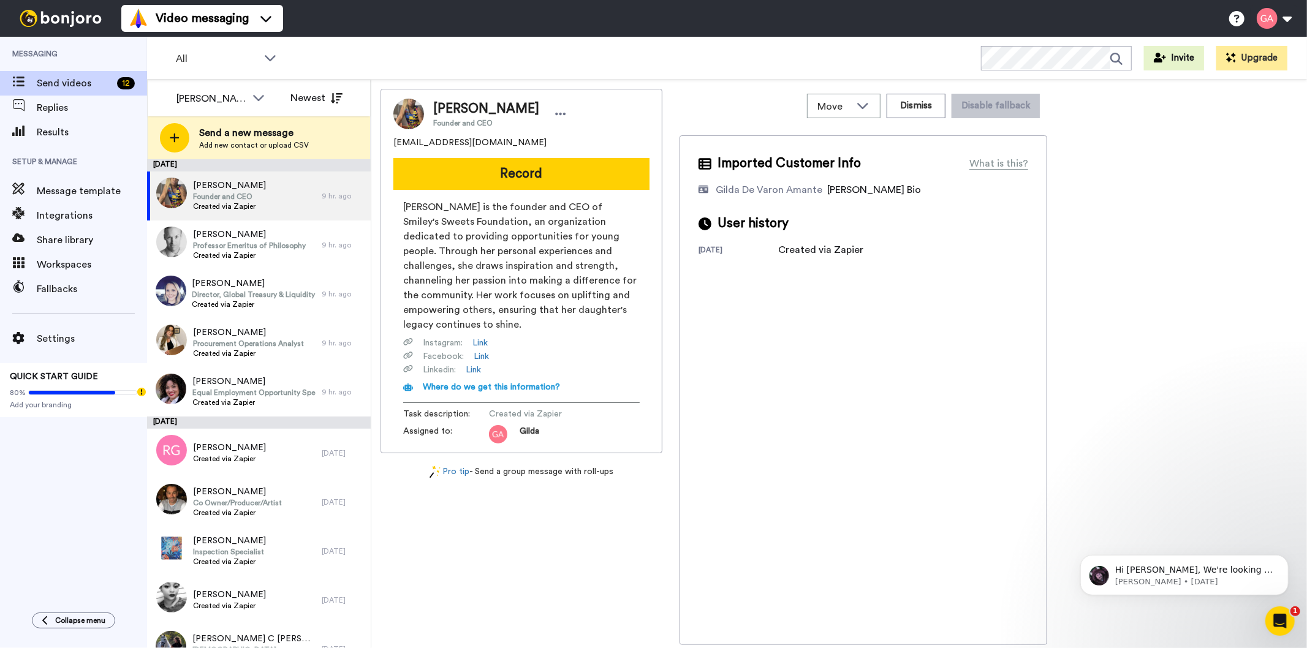
drag, startPoint x: 436, startPoint y: 107, endPoint x: 550, endPoint y: 105, distance: 114.6
click at [539, 105] on span "[PERSON_NAME]" at bounding box center [486, 109] width 106 height 18
copy span "[PERSON_NAME]"
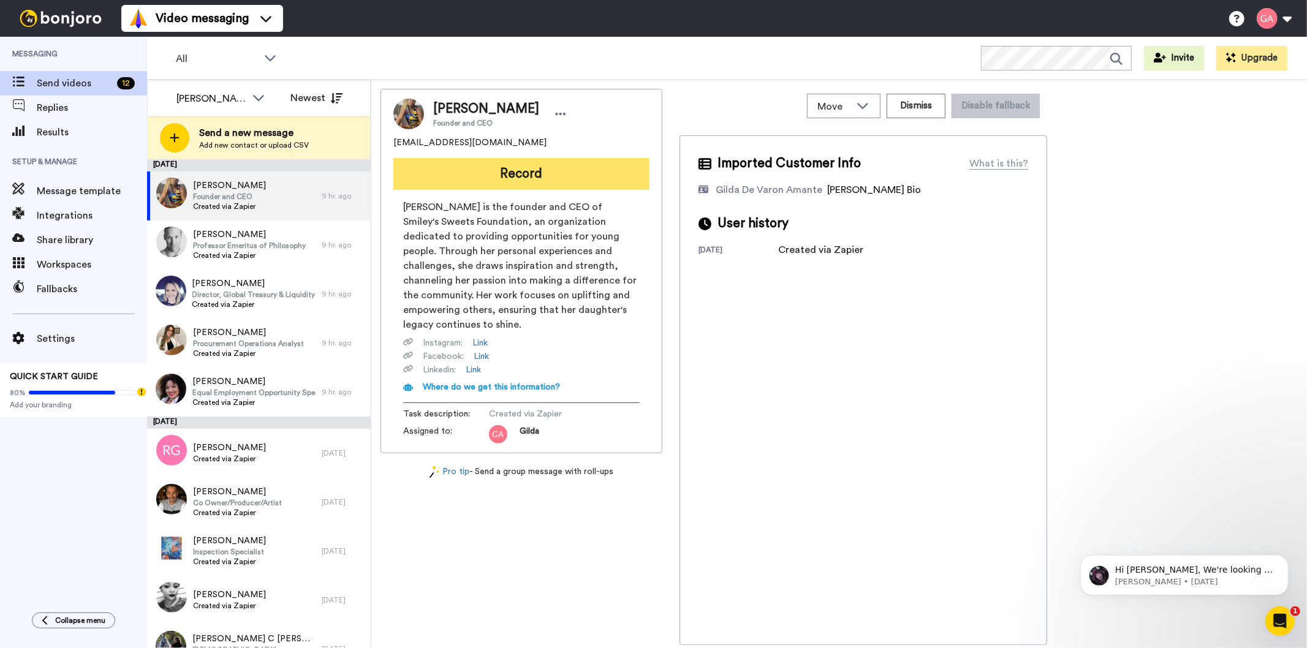
click at [476, 172] on button "Record" at bounding box center [521, 174] width 256 height 32
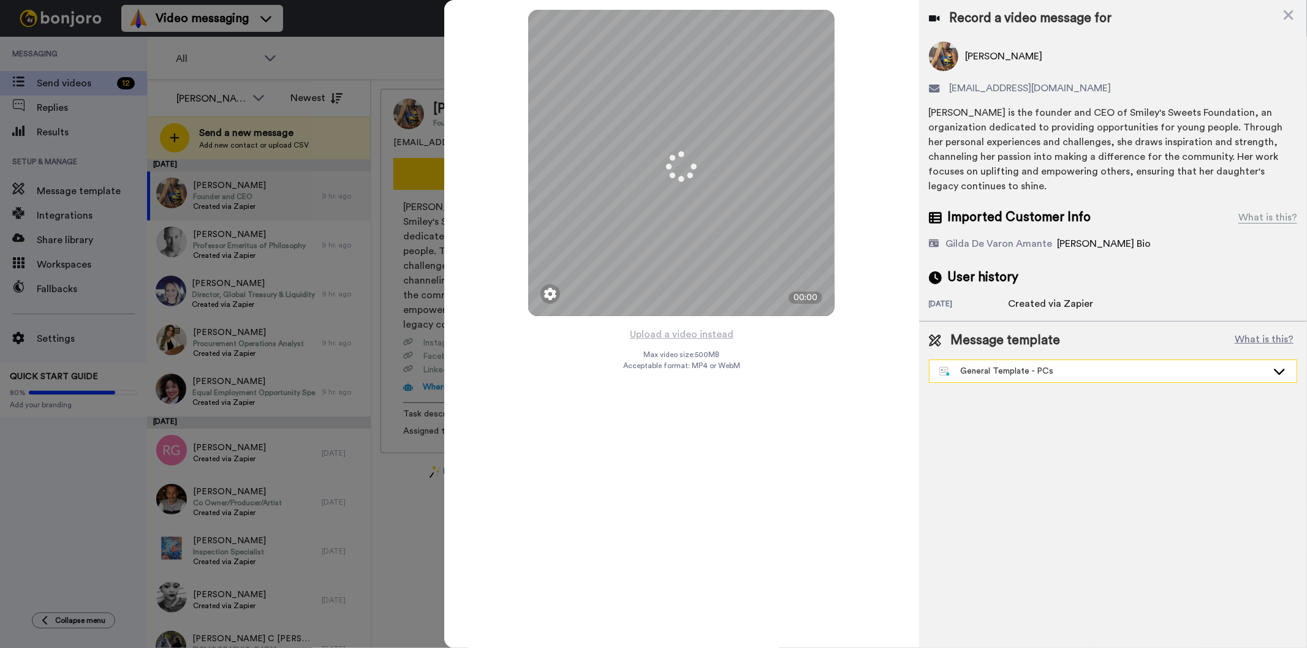
click at [1043, 377] on div "General Template - PCs" at bounding box center [1103, 371] width 328 height 12
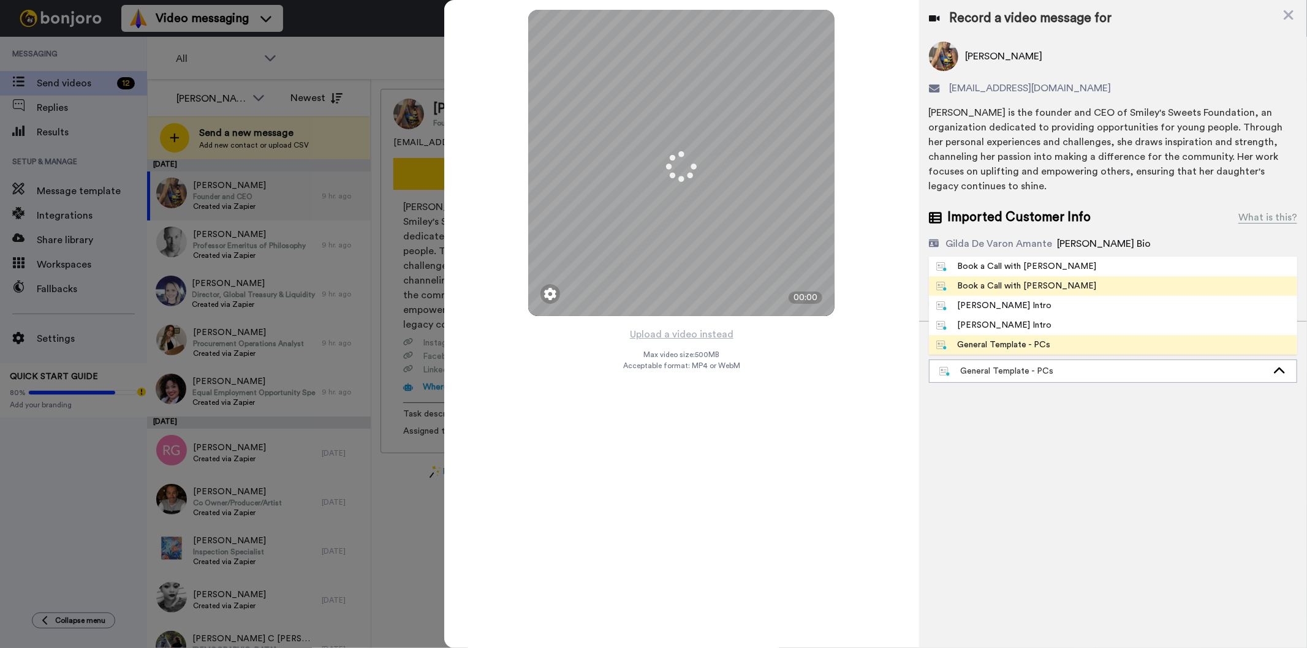
click at [1057, 286] on li "Book a Call with [PERSON_NAME]" at bounding box center [1113, 286] width 368 height 20
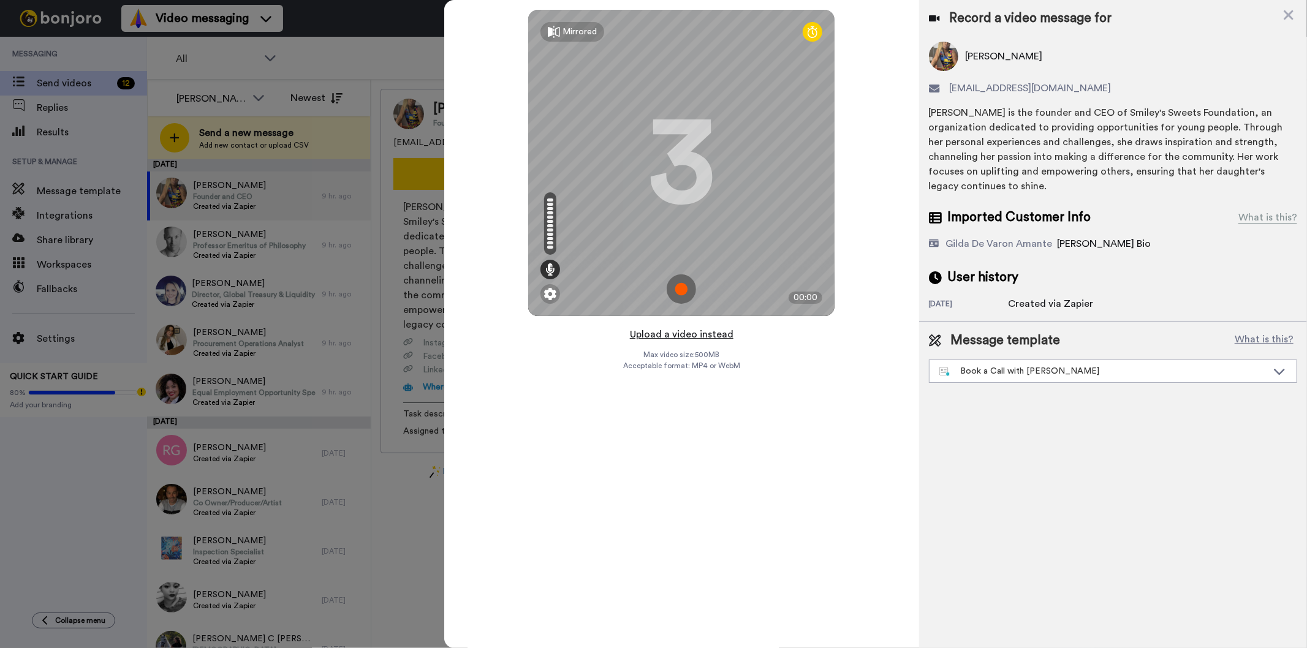
click at [671, 340] on button "Upload a video instead" at bounding box center [681, 335] width 111 height 16
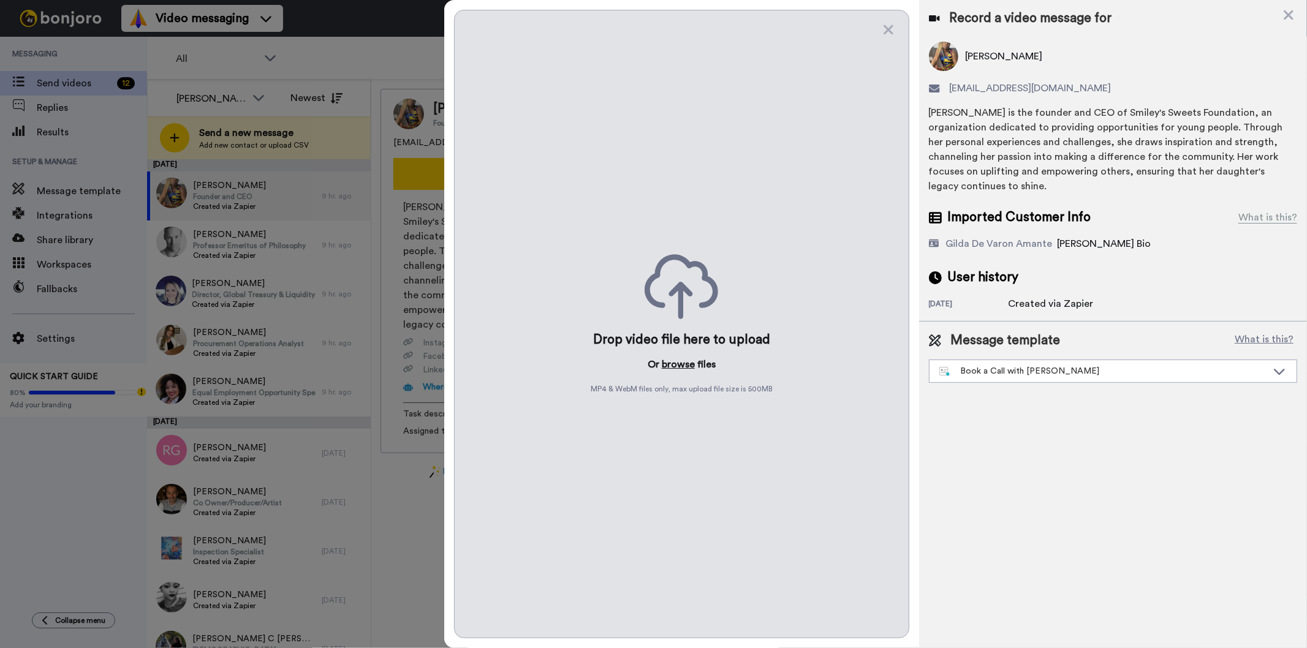
click at [670, 364] on button "browse" at bounding box center [678, 364] width 33 height 15
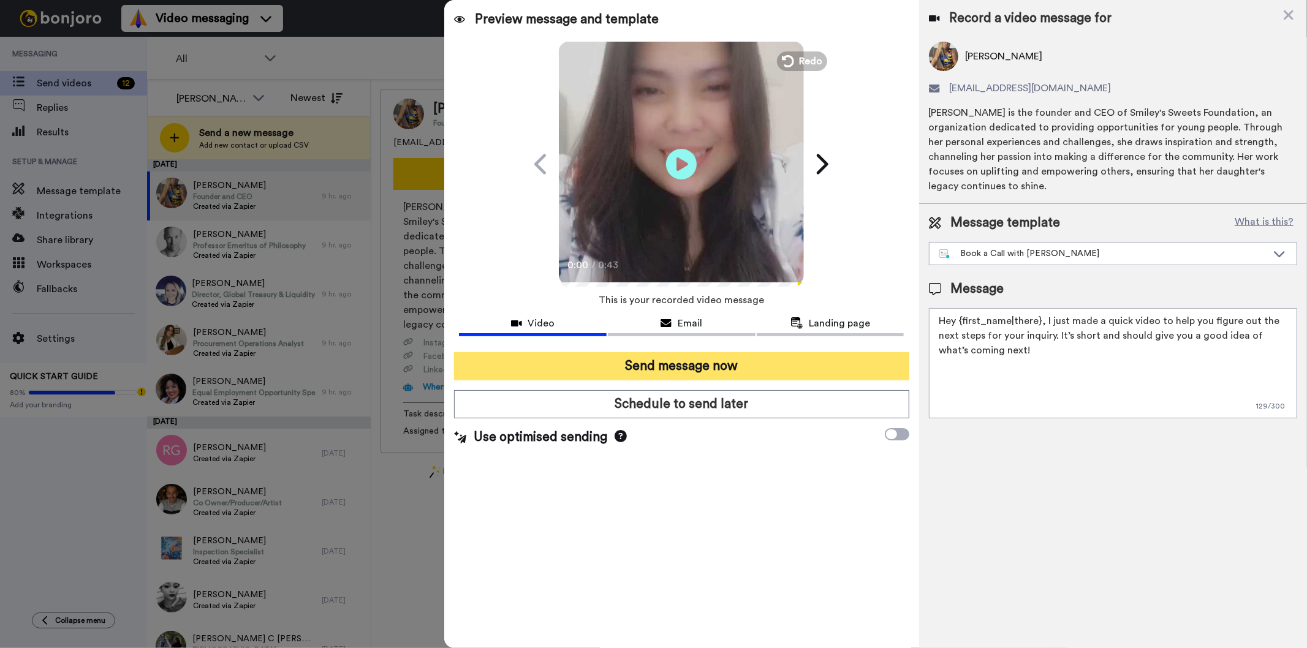
click at [705, 361] on button "Send message now" at bounding box center [681, 366] width 455 height 28
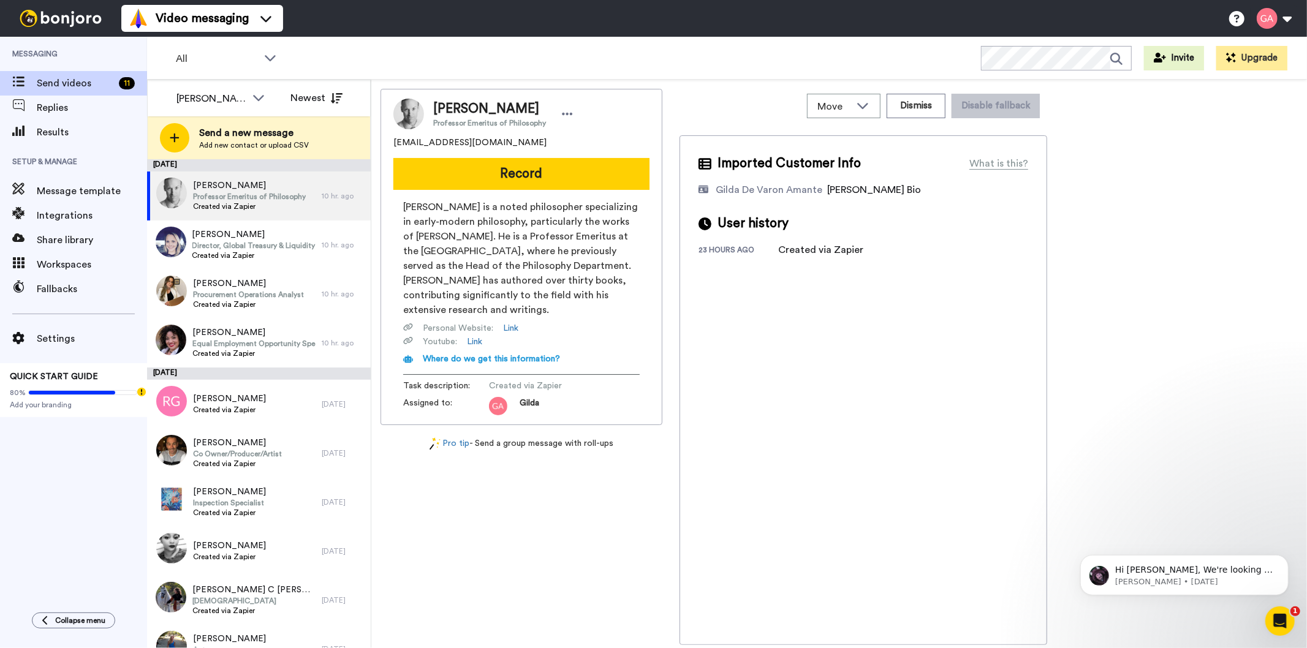
drag, startPoint x: 428, startPoint y: 109, endPoint x: 531, endPoint y: 119, distance: 103.4
click at [532, 105] on div "[PERSON_NAME] Professor Emeritus of Philosophy" at bounding box center [500, 114] width 153 height 28
copy span "[PERSON_NAME]"
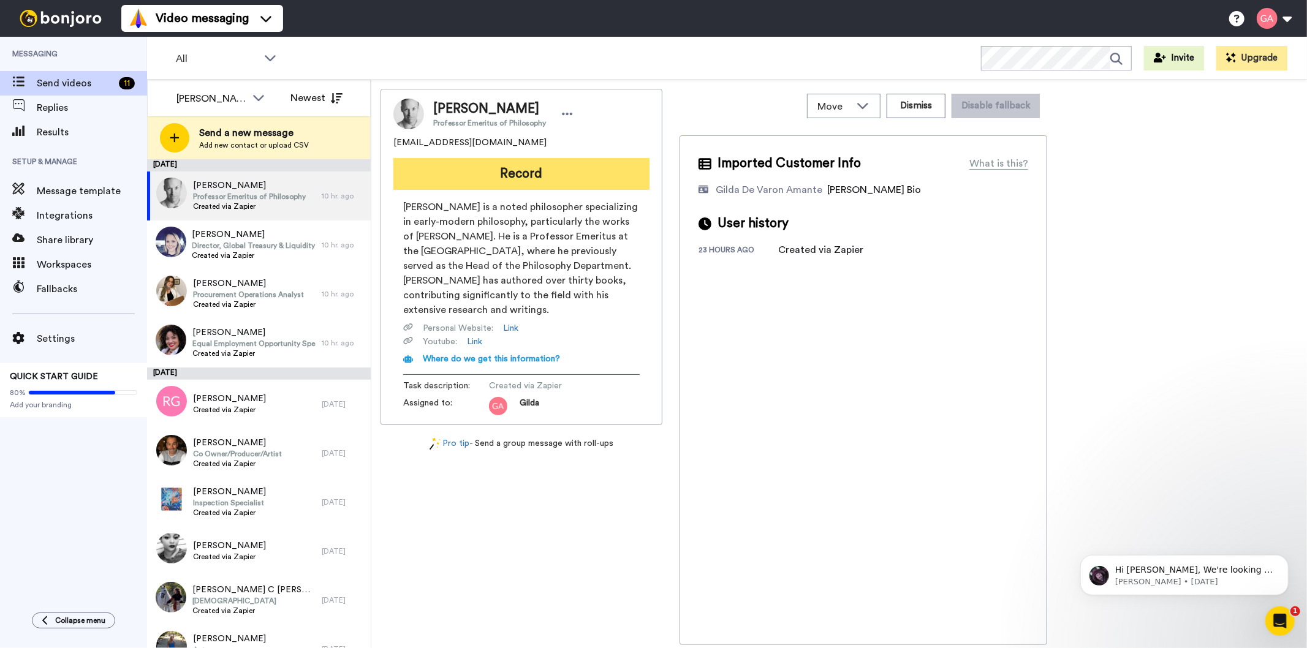
click at [460, 178] on button "Record" at bounding box center [521, 174] width 256 height 32
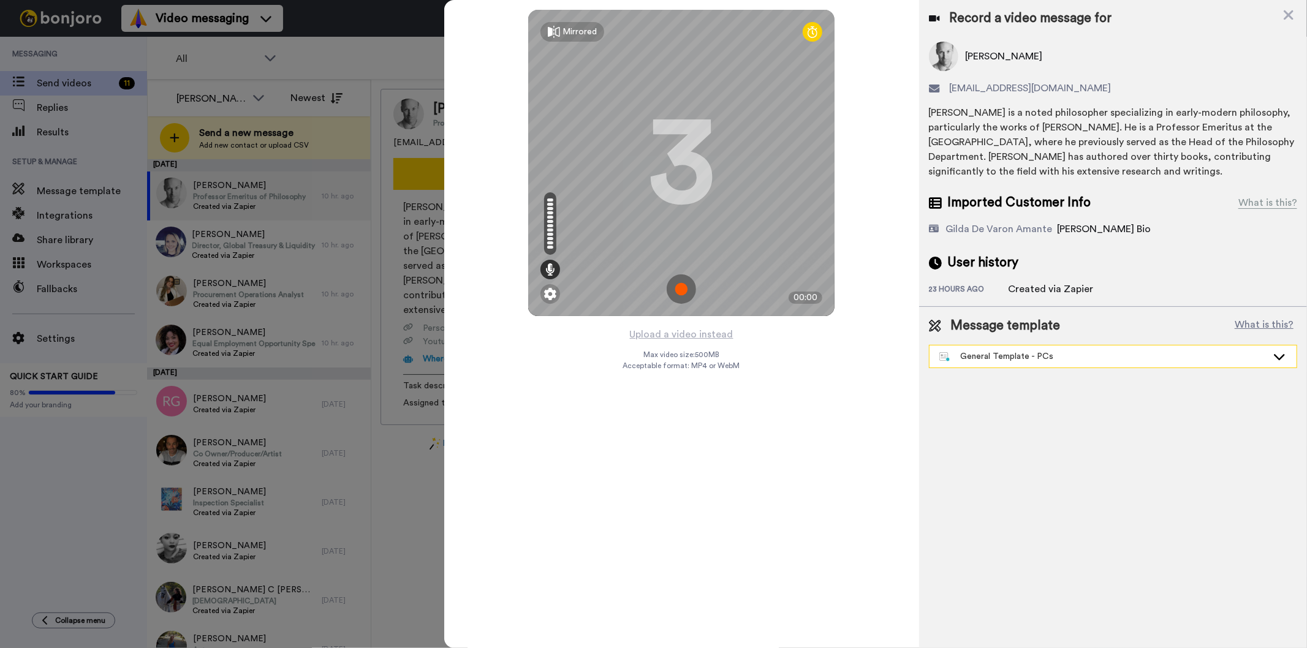
click at [1034, 357] on div "General Template - PCs" at bounding box center [1103, 356] width 328 height 12
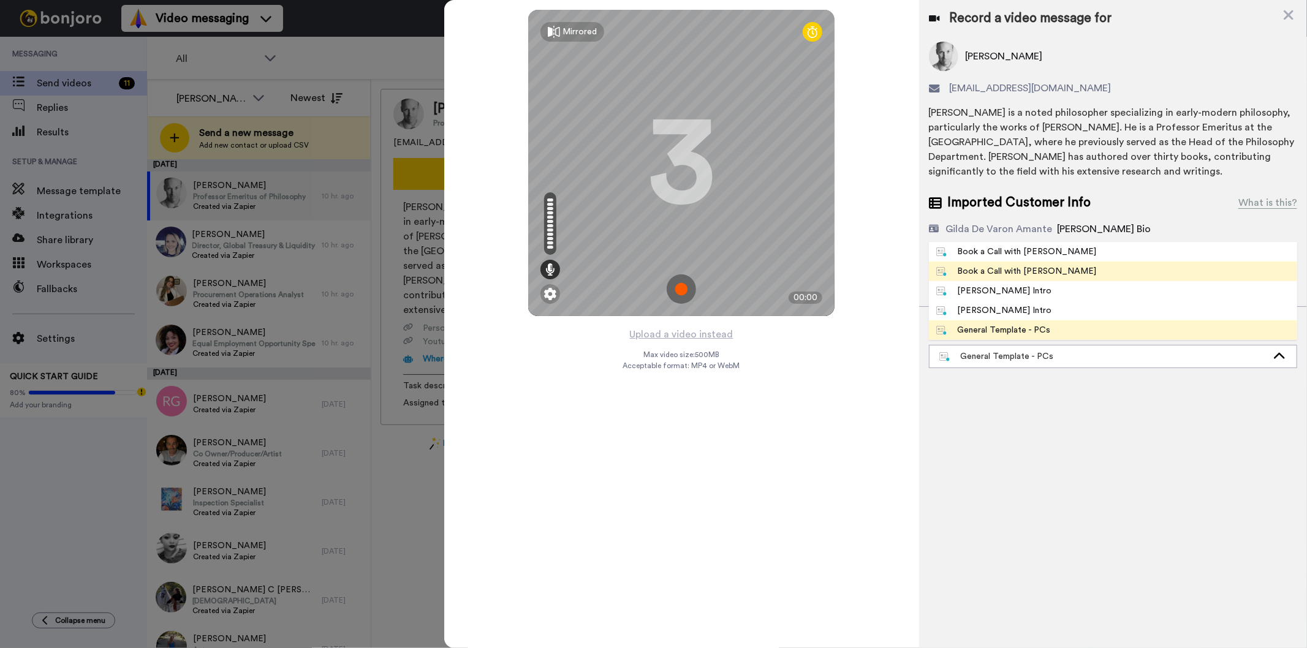
click at [1041, 271] on div "Book a Call with [PERSON_NAME]" at bounding box center [1016, 271] width 161 height 12
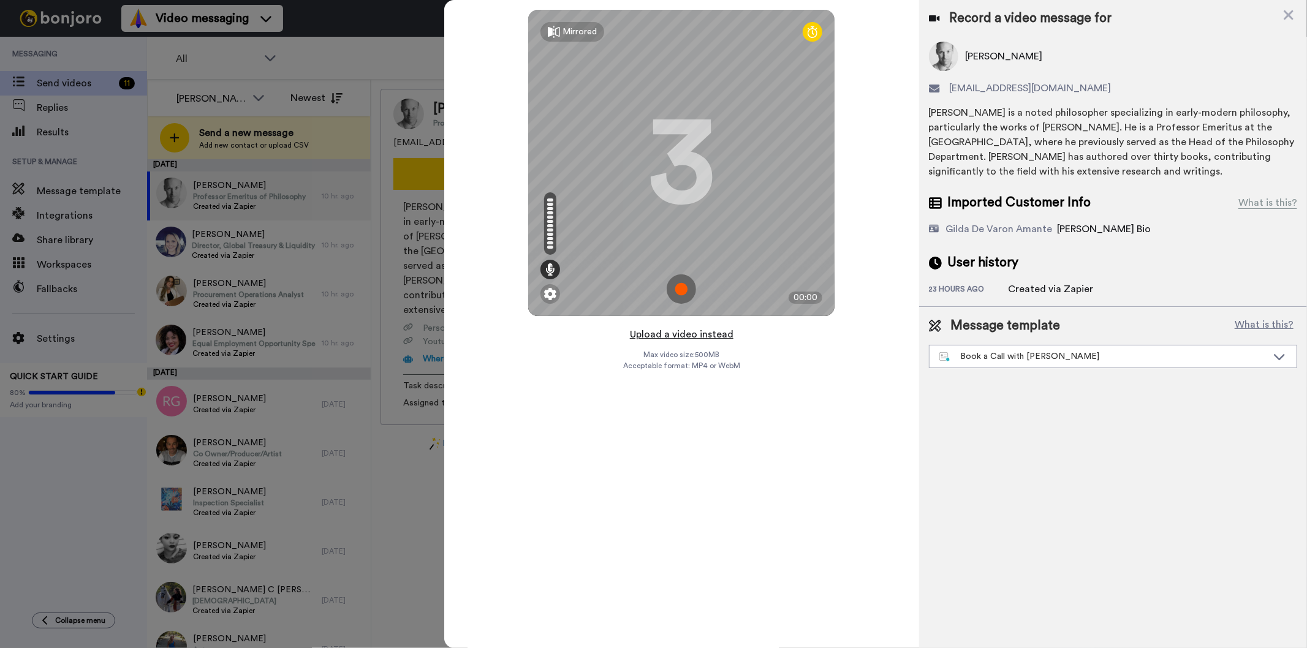
click at [676, 338] on button "Upload a video instead" at bounding box center [681, 335] width 111 height 16
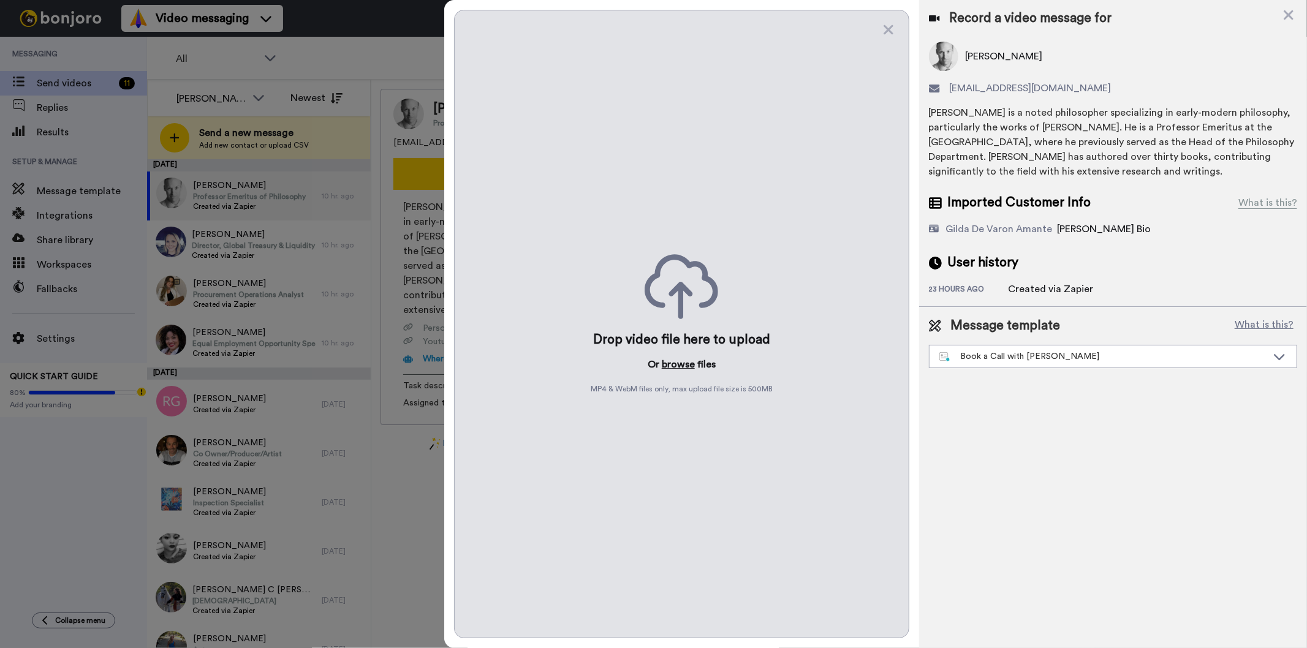
drag, startPoint x: 684, startPoint y: 358, endPoint x: 679, endPoint y: 362, distance: 6.6
click at [684, 358] on button "browse" at bounding box center [678, 364] width 33 height 15
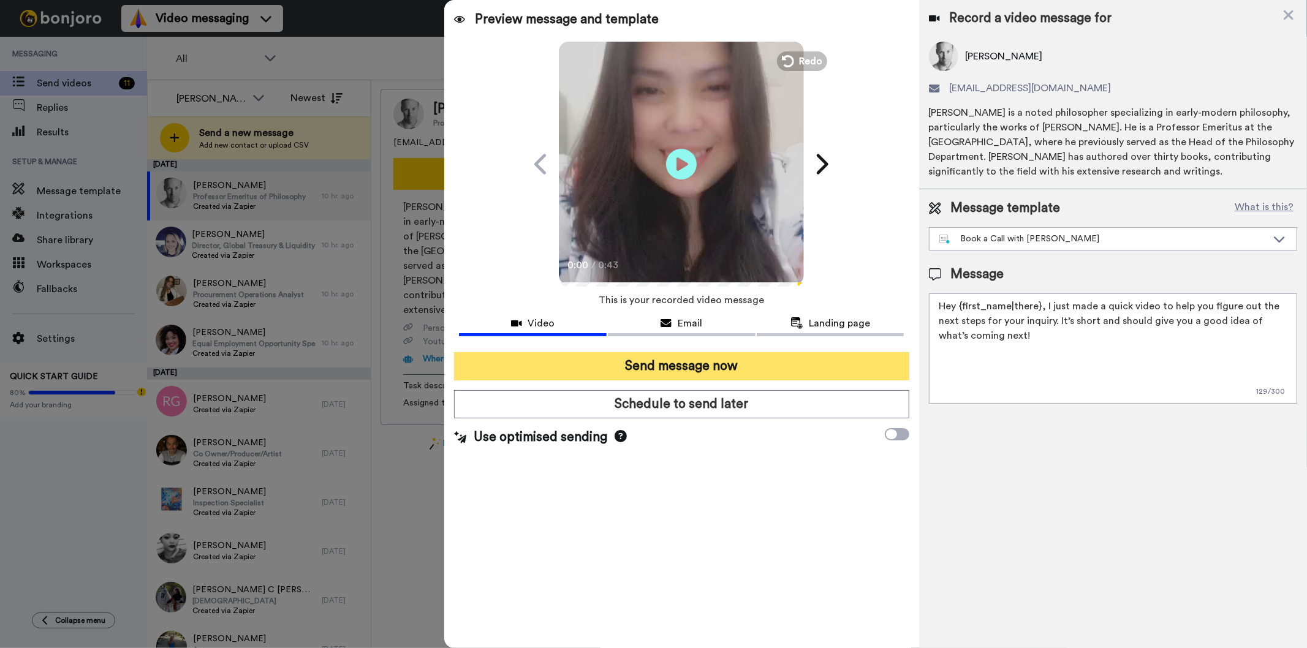
click at [749, 355] on button "Send message now" at bounding box center [681, 366] width 455 height 28
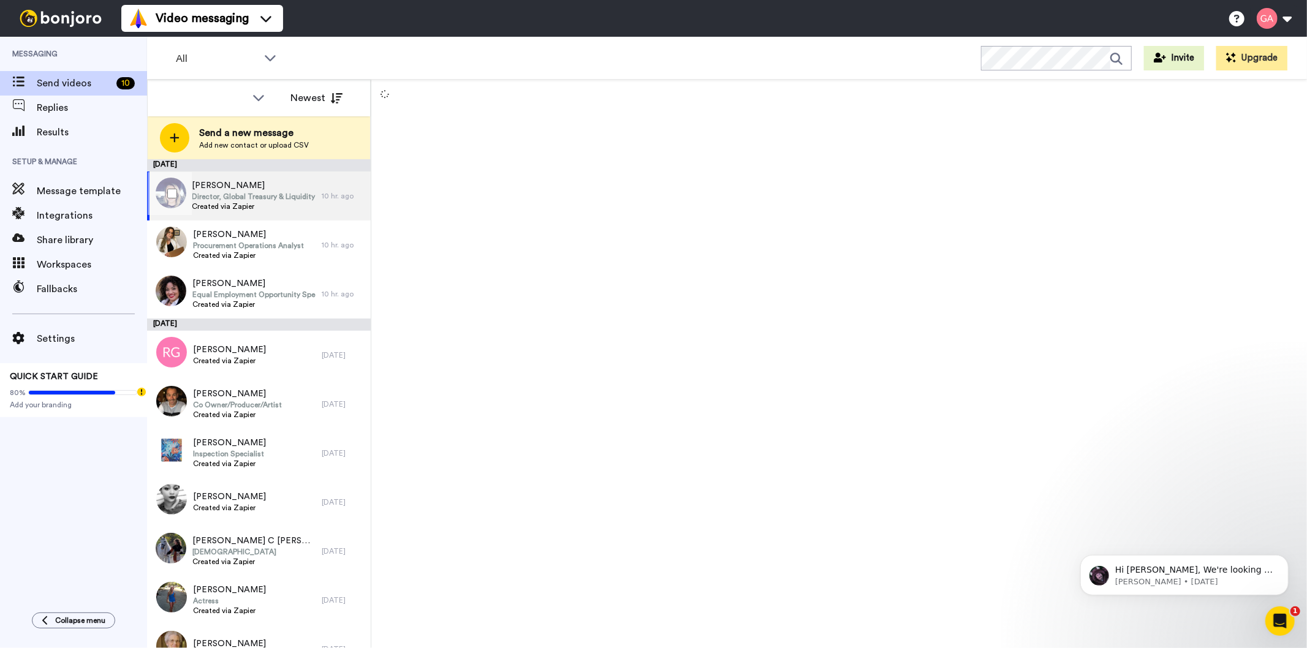
click at [272, 192] on span "Director, Global Treasury & Liquidity Solution Sales" at bounding box center [253, 197] width 123 height 10
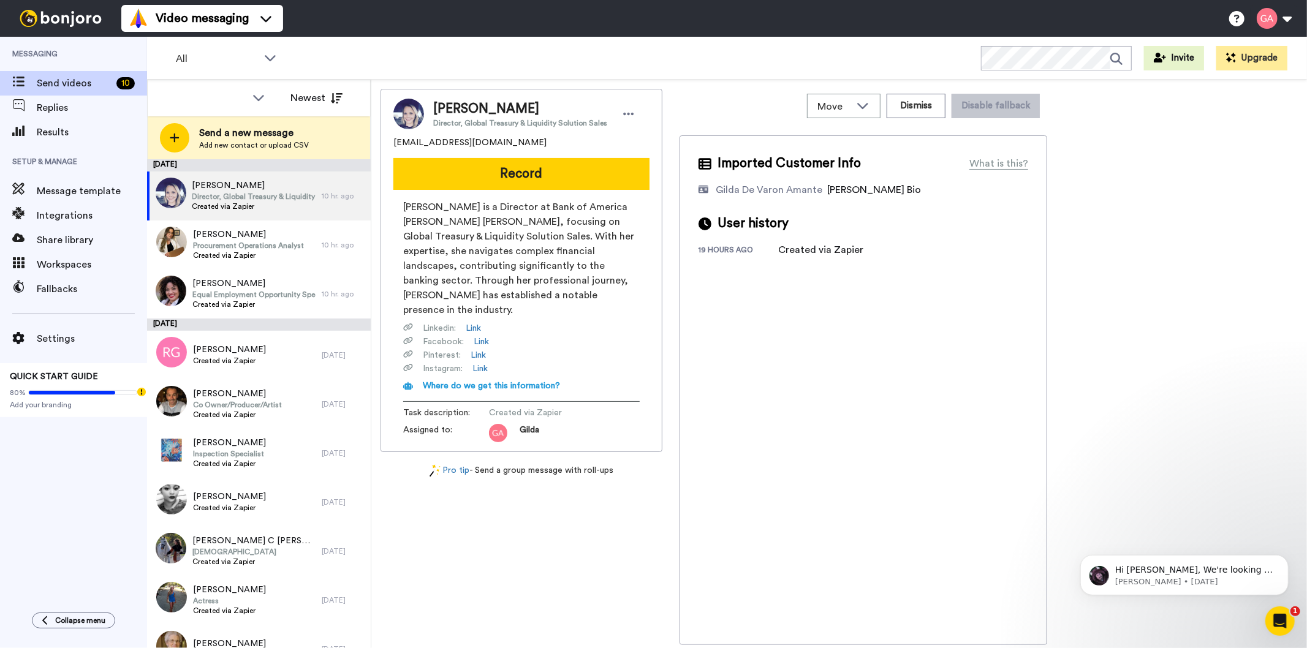
click at [494, 108] on span "[PERSON_NAME]" at bounding box center [520, 109] width 174 height 18
click at [494, 108] on span "Melinda Langley" at bounding box center [520, 109] width 174 height 18
copy span "Melinda Langley"
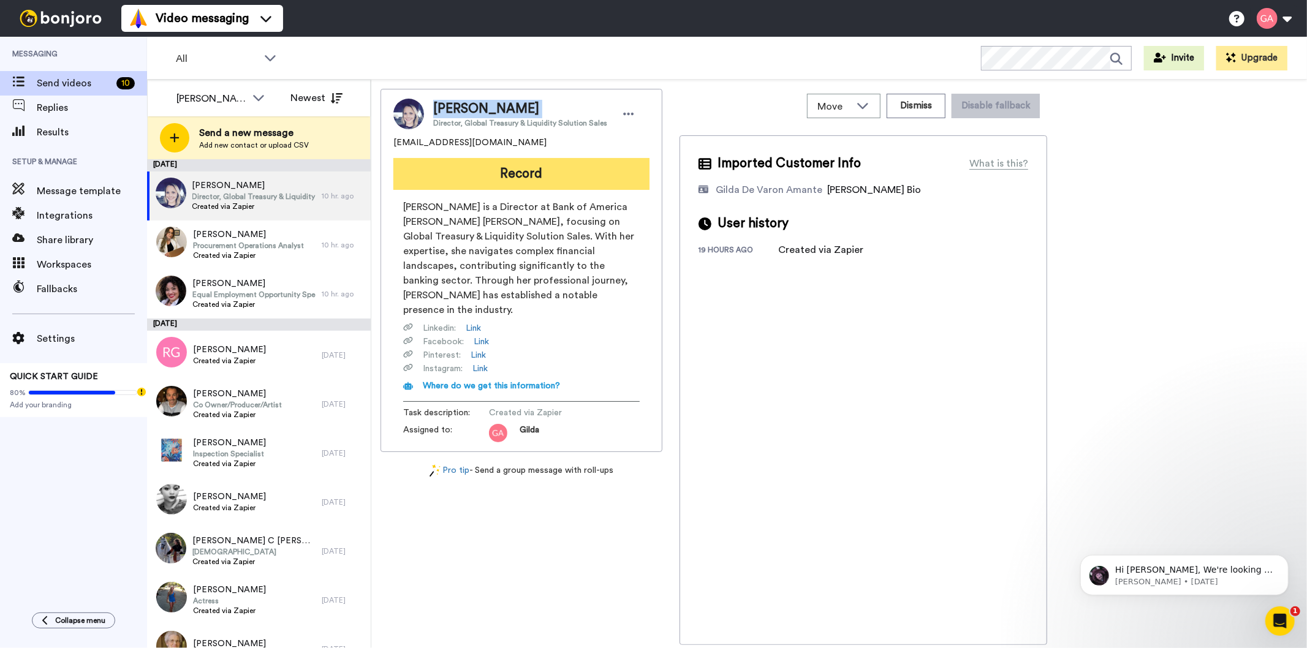
click at [469, 164] on button "Record" at bounding box center [521, 174] width 256 height 32
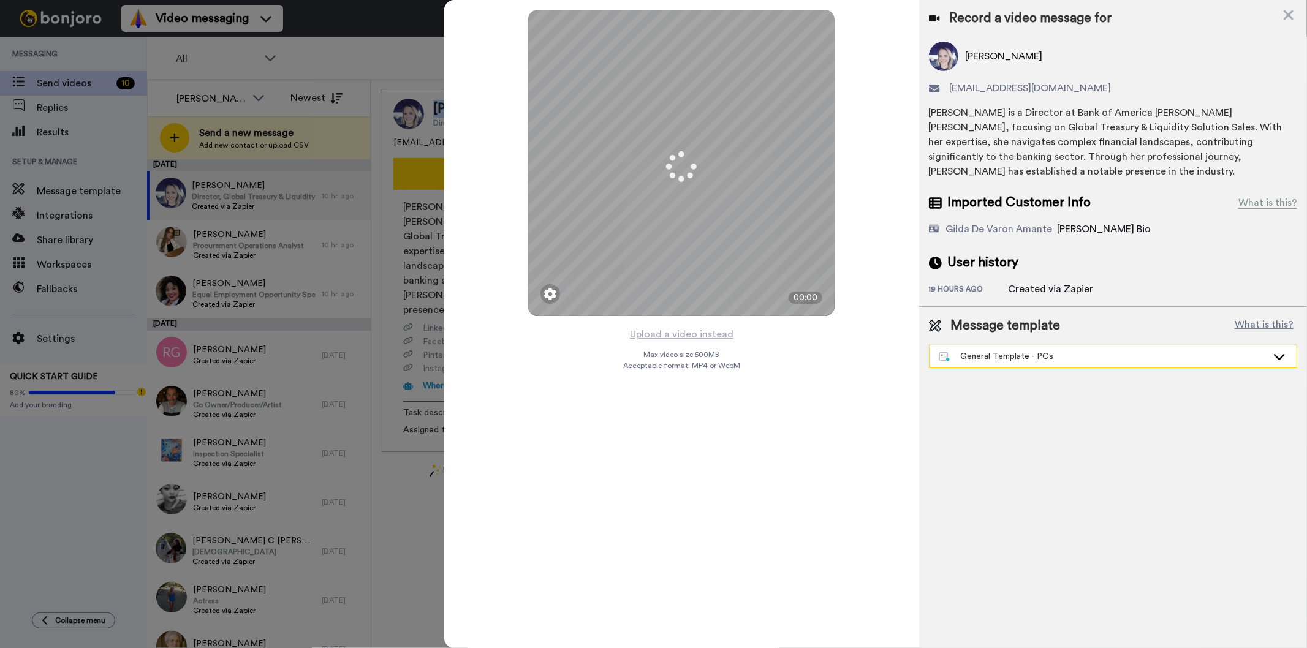
click at [1024, 350] on div "General Template - PCs" at bounding box center [1103, 356] width 328 height 12
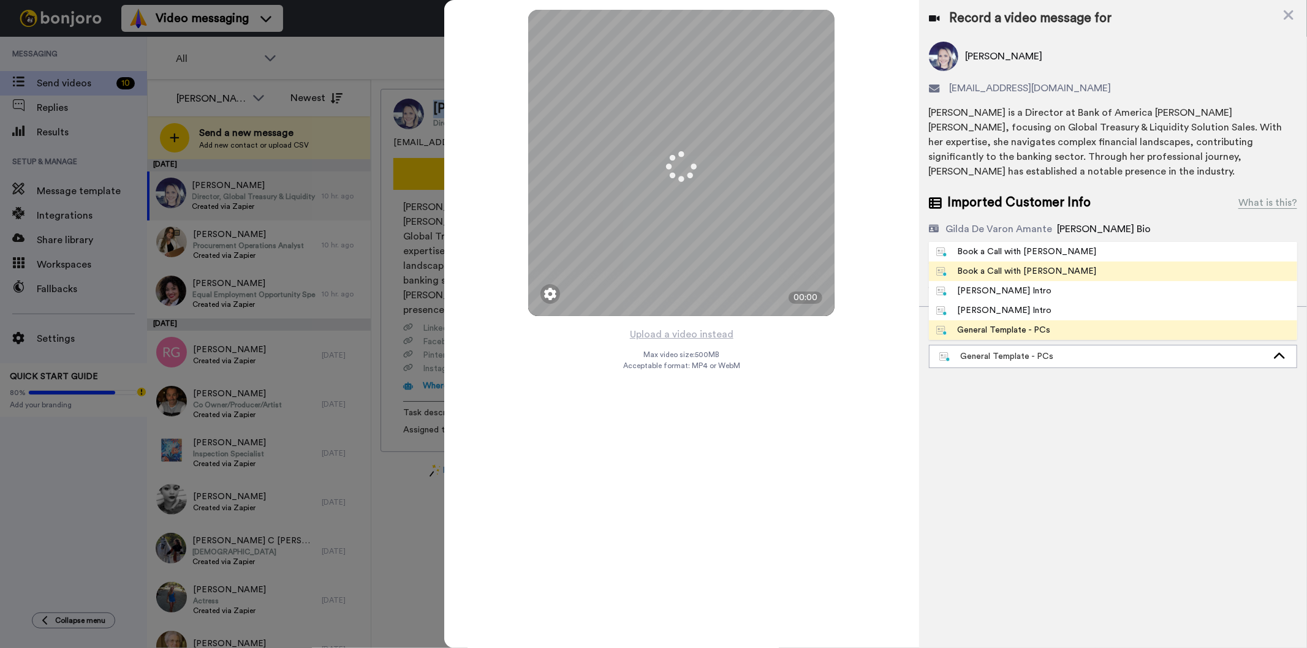
click at [1022, 265] on div "Book a Call with [PERSON_NAME]" at bounding box center [1016, 271] width 161 height 12
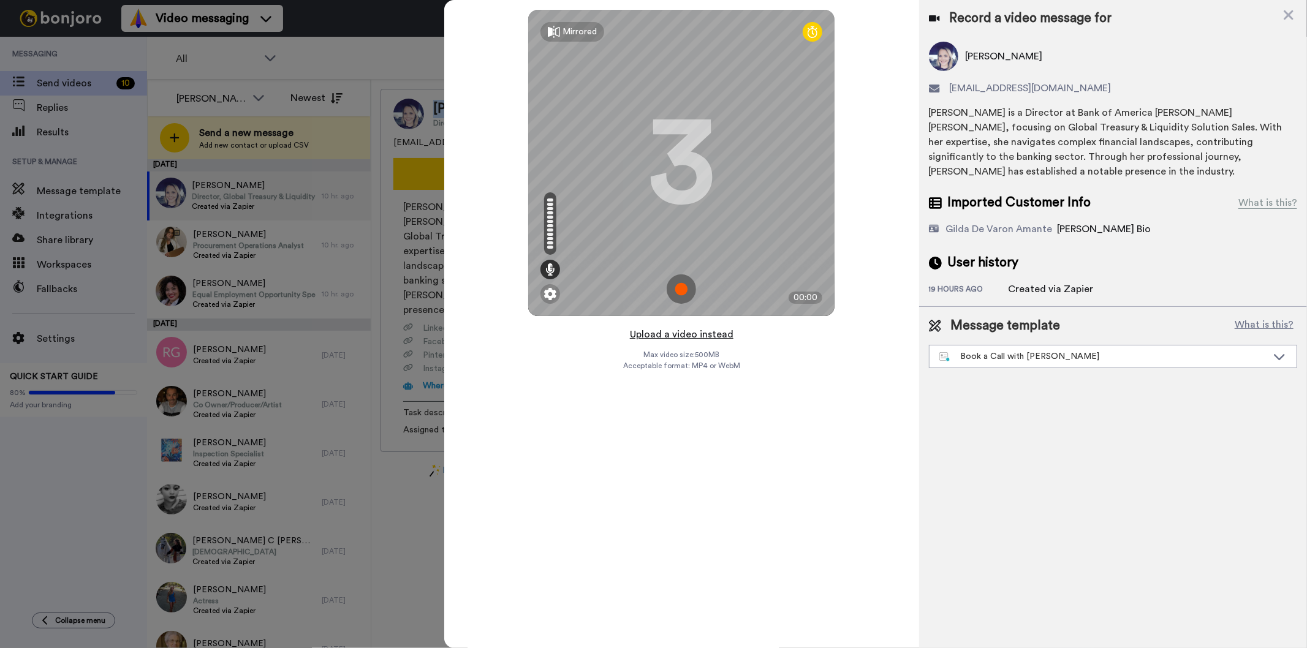
click at [689, 333] on button "Upload a video instead" at bounding box center [681, 335] width 111 height 16
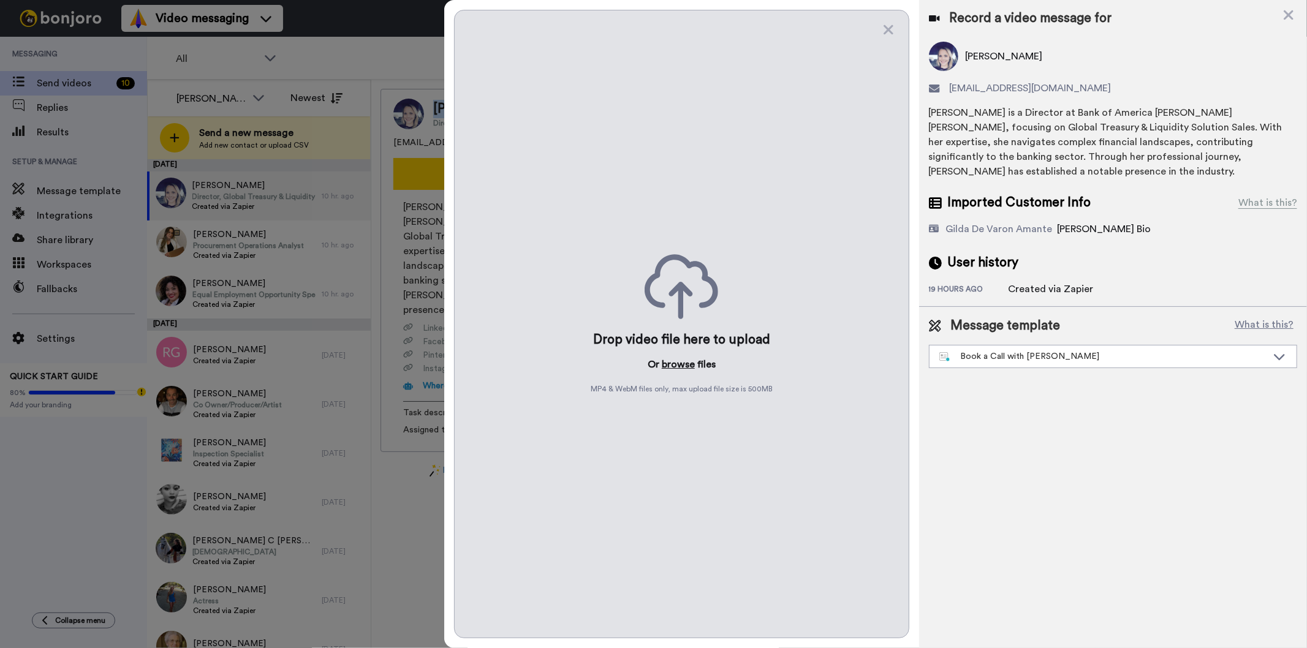
click at [671, 366] on button "browse" at bounding box center [678, 364] width 33 height 15
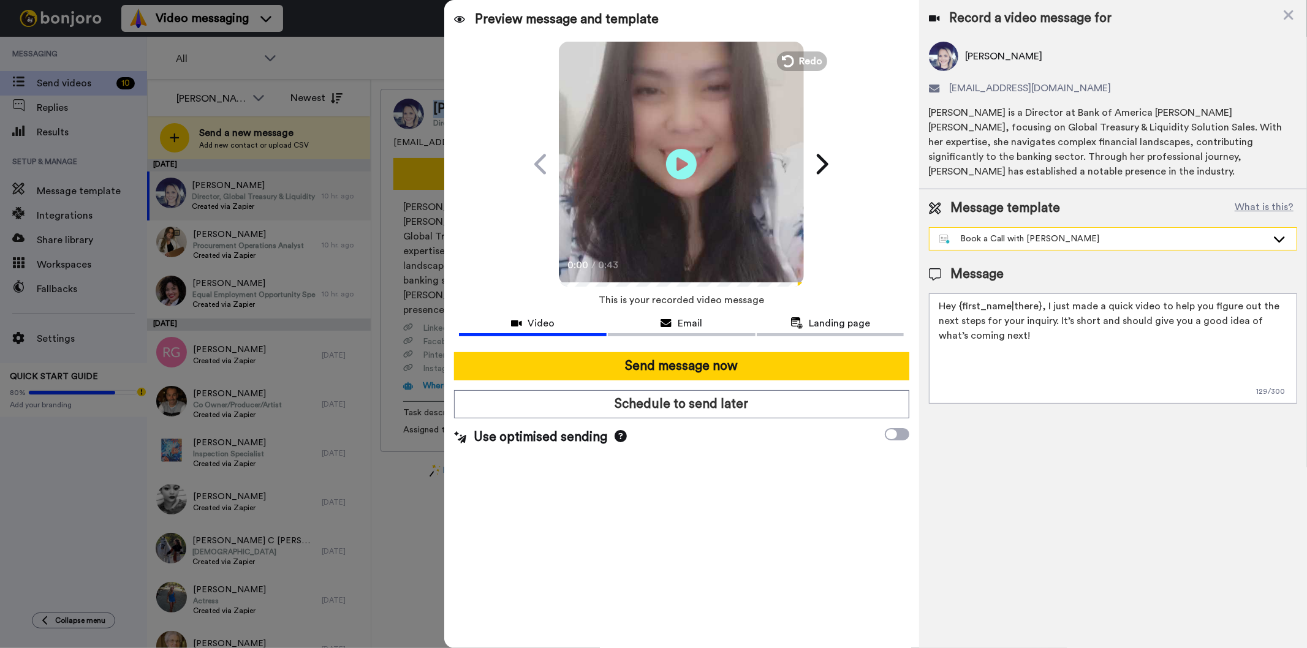
click at [1103, 231] on div "Book a Call with [PERSON_NAME]" at bounding box center [1112, 239] width 367 height 22
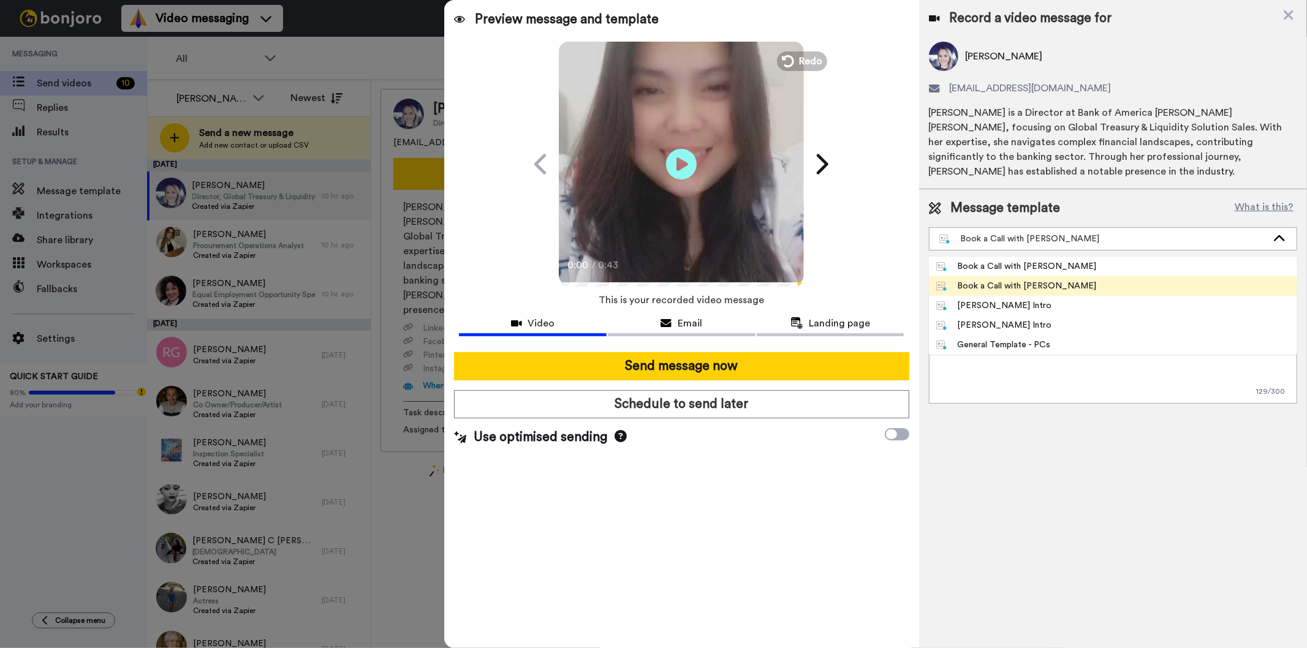
click at [1066, 276] on li "Book a Call with [PERSON_NAME]" at bounding box center [1113, 286] width 368 height 20
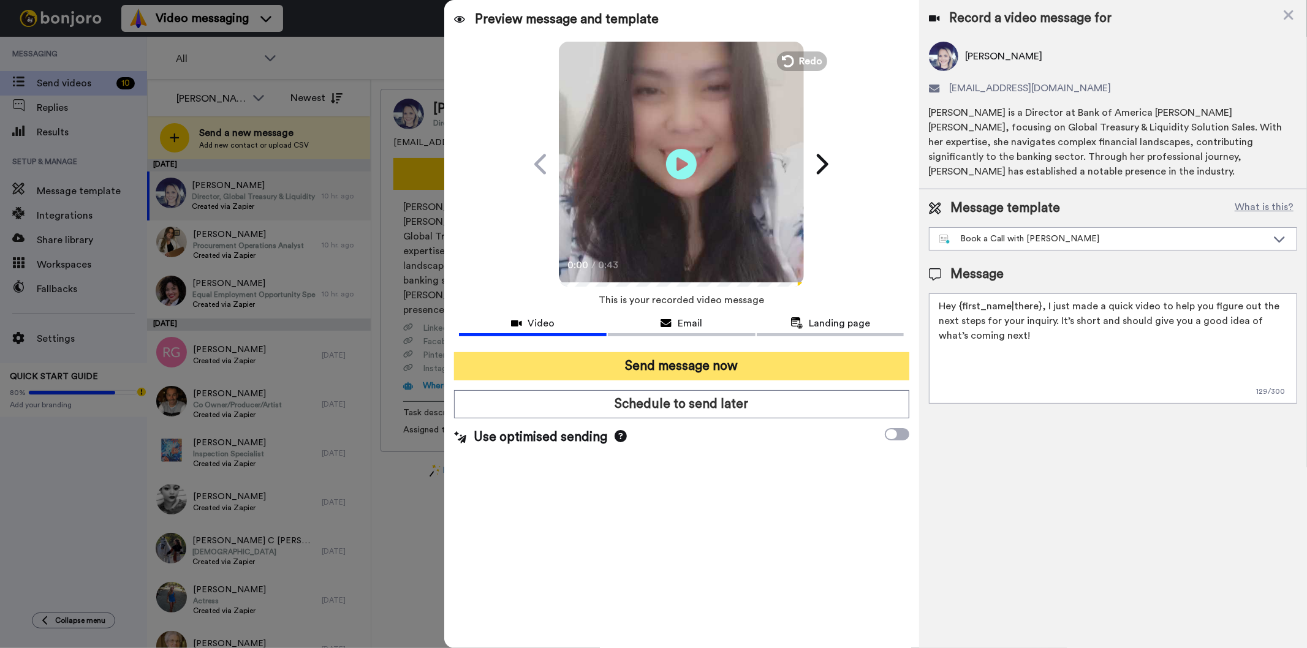
click at [770, 371] on button "Send message now" at bounding box center [681, 366] width 455 height 28
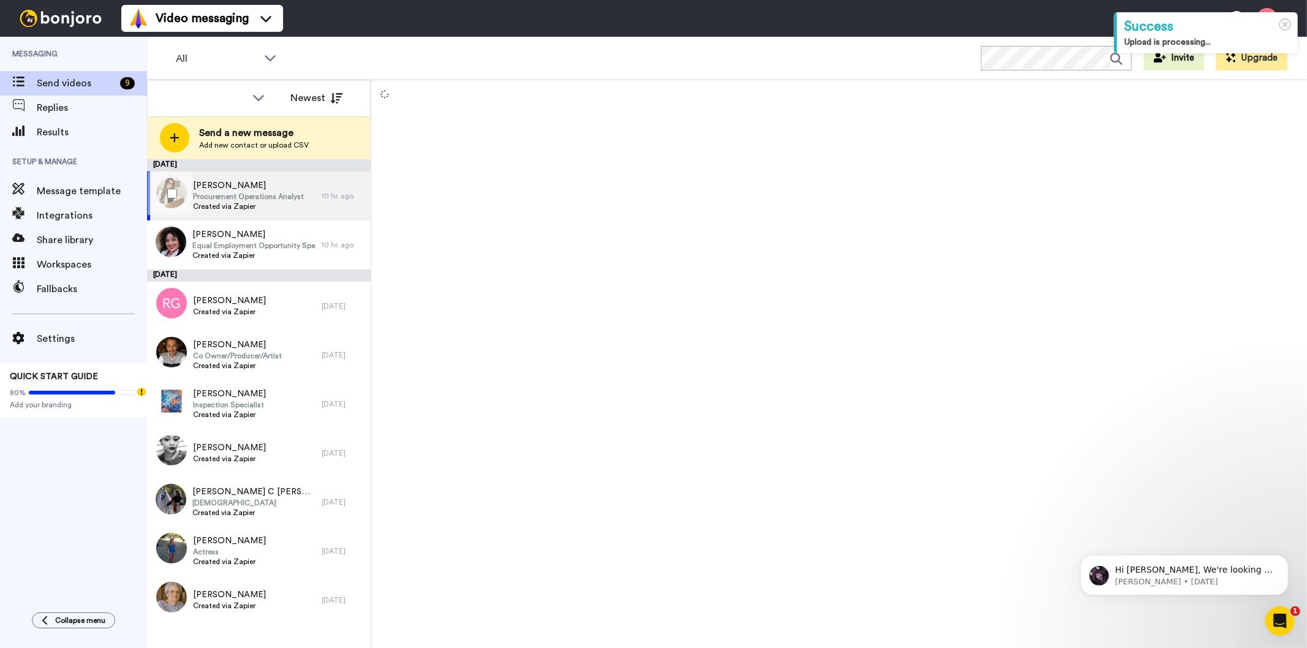
click at [274, 203] on span "Created via Zapier" at bounding box center [248, 207] width 111 height 10
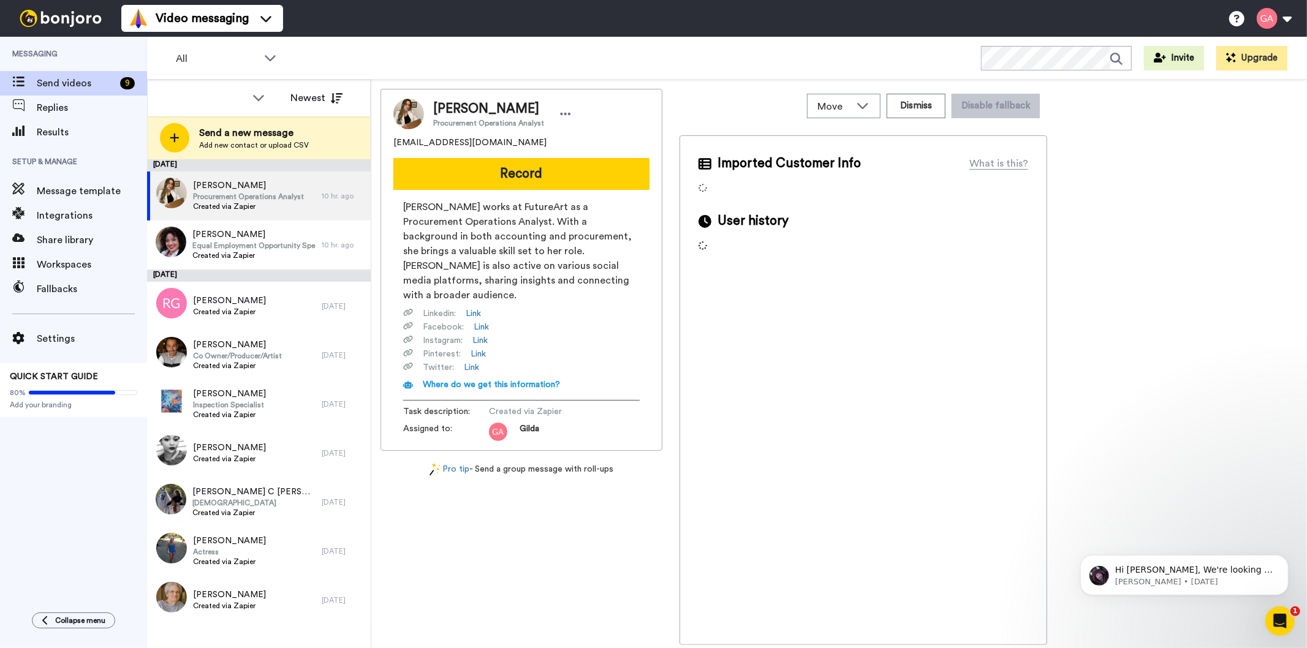
click at [511, 108] on span "[PERSON_NAME]" at bounding box center [488, 109] width 111 height 18
copy span "[PERSON_NAME]"
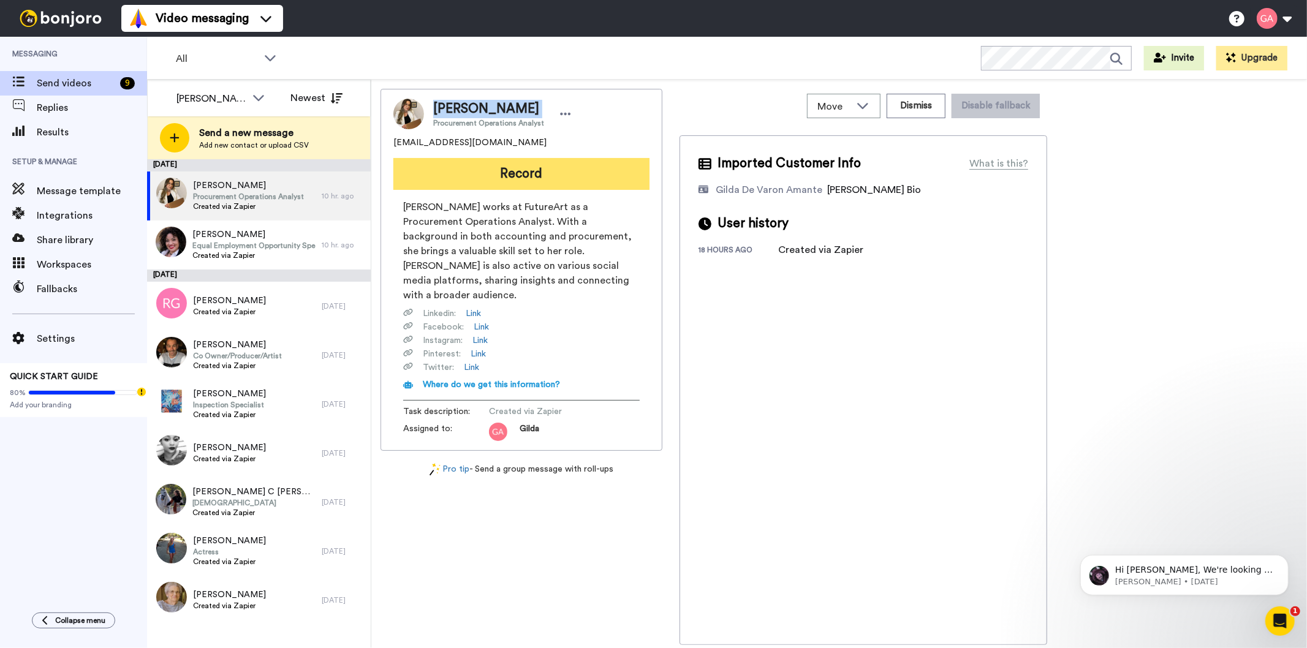
click at [433, 164] on button "Record" at bounding box center [521, 174] width 256 height 32
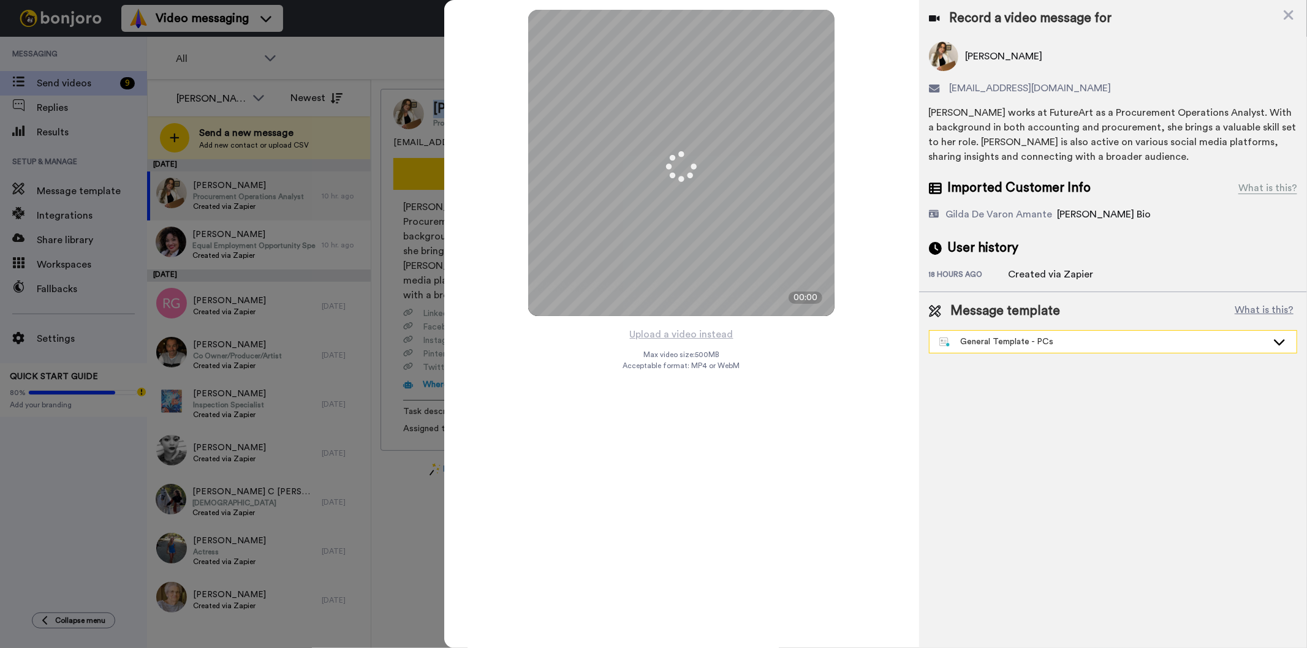
click at [1028, 341] on div "General Template - PCs" at bounding box center [1103, 342] width 328 height 12
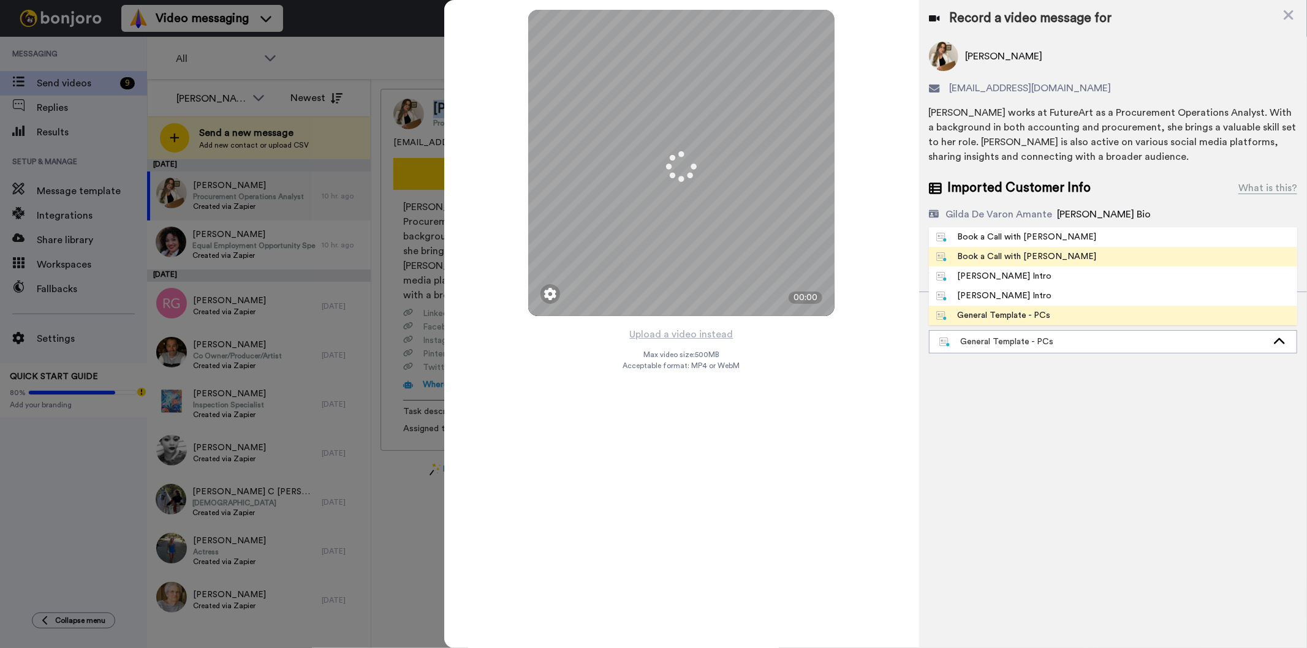
click at [1015, 259] on div "Book a Call with [PERSON_NAME]" at bounding box center [1016, 257] width 161 height 12
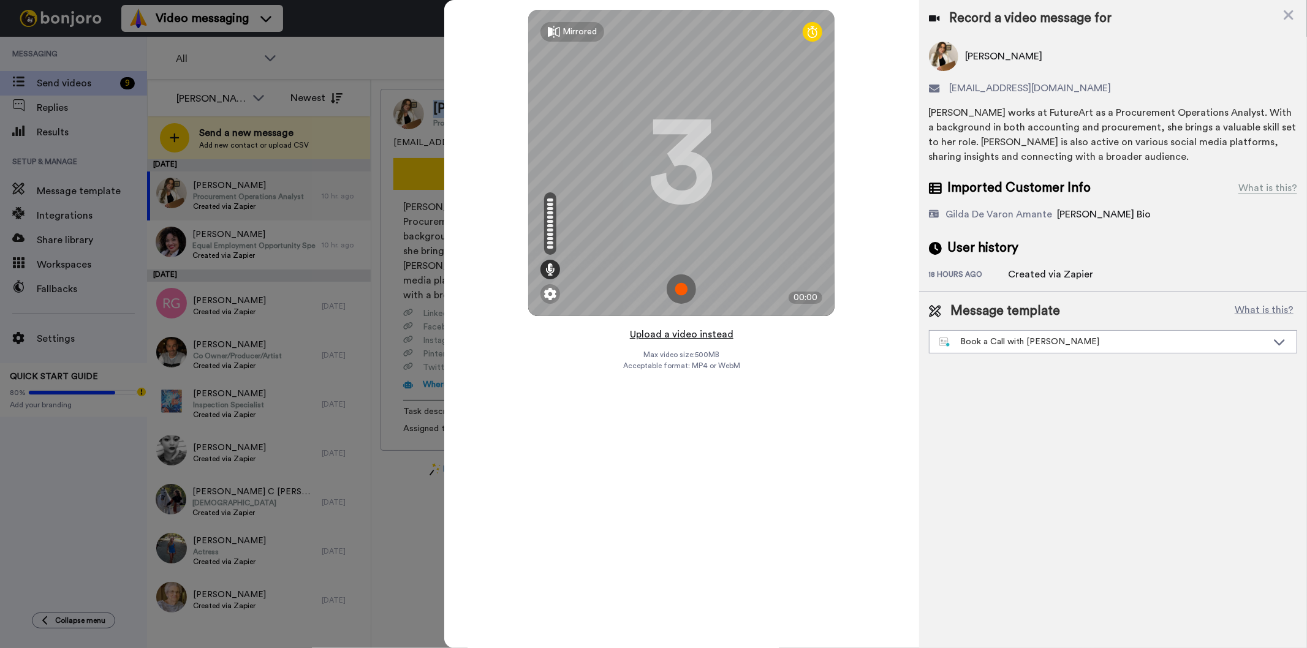
click at [665, 339] on button "Upload a video instead" at bounding box center [681, 335] width 111 height 16
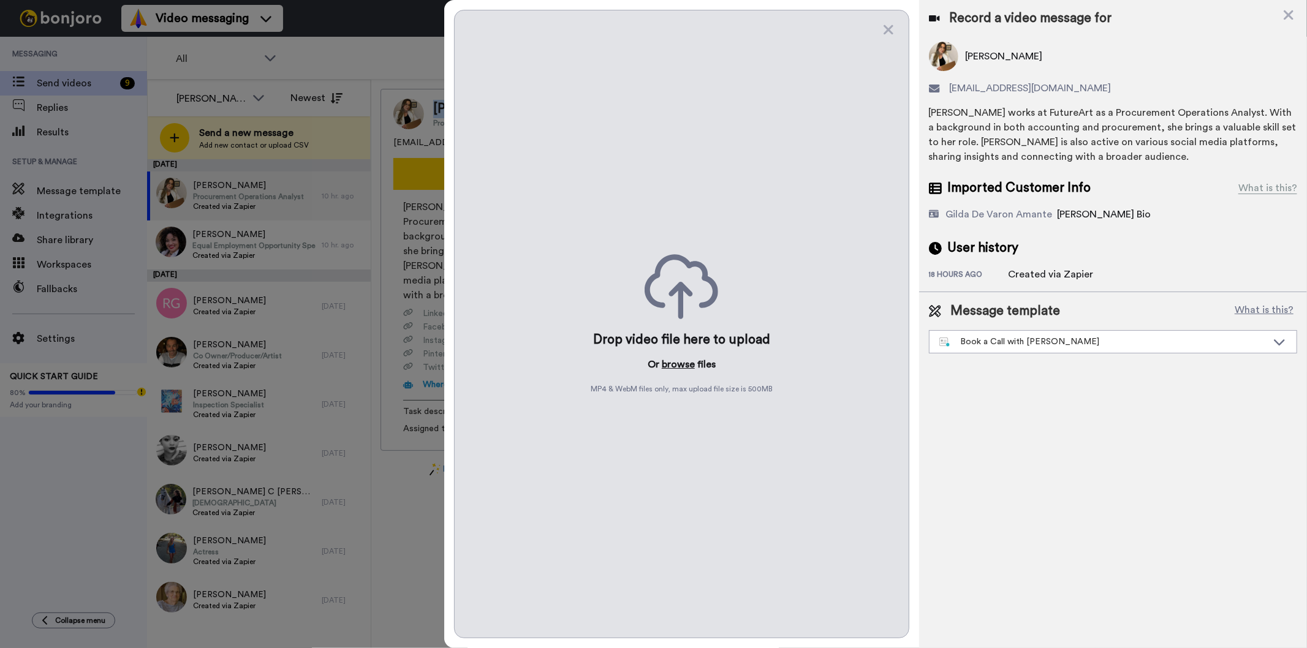
click at [679, 357] on button "browse" at bounding box center [678, 364] width 33 height 15
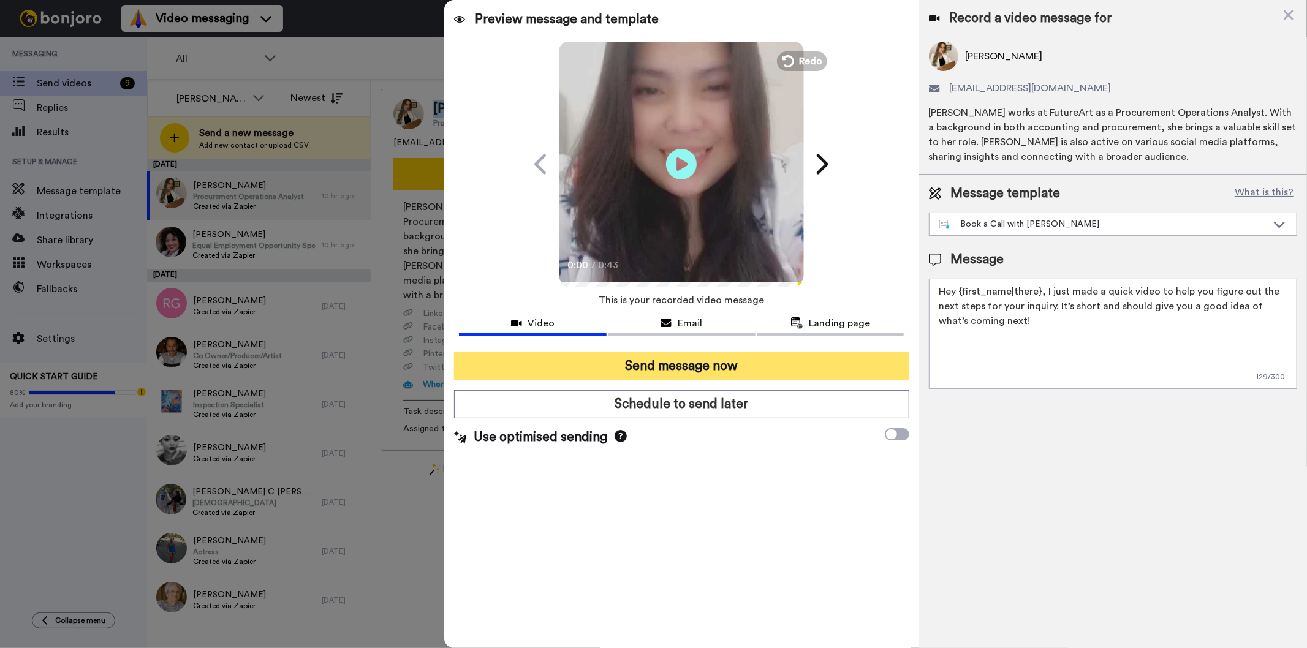
click at [660, 358] on button "Send message now" at bounding box center [681, 366] width 455 height 28
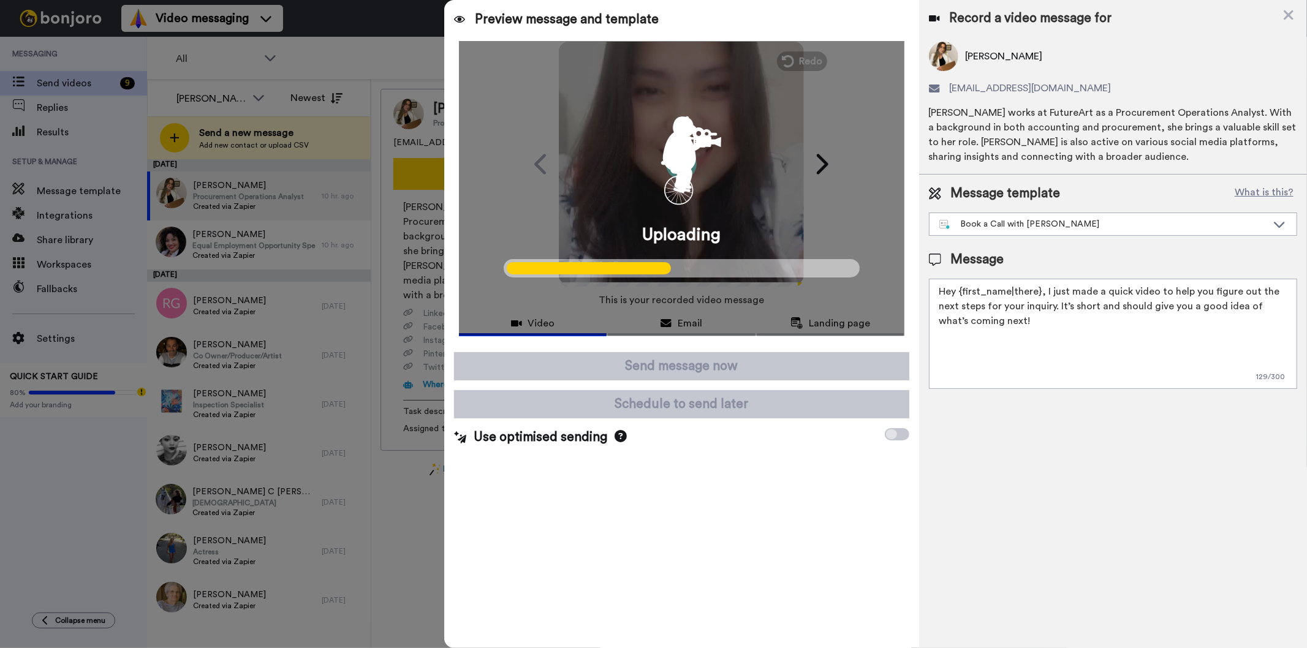
click at [0, 521] on div at bounding box center [653, 324] width 1307 height 648
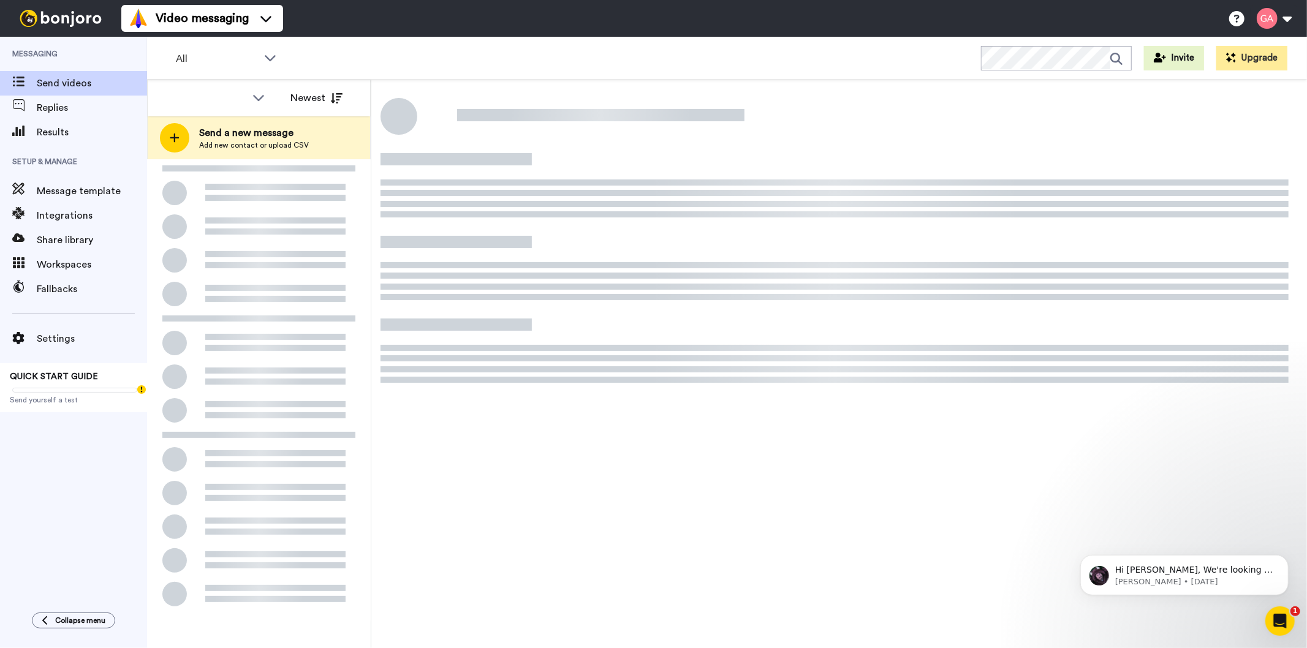
click at [20, 505] on div "Messaging Send videos Replies Results Setup & Manage Message template Integrati…" at bounding box center [73, 319] width 147 height 564
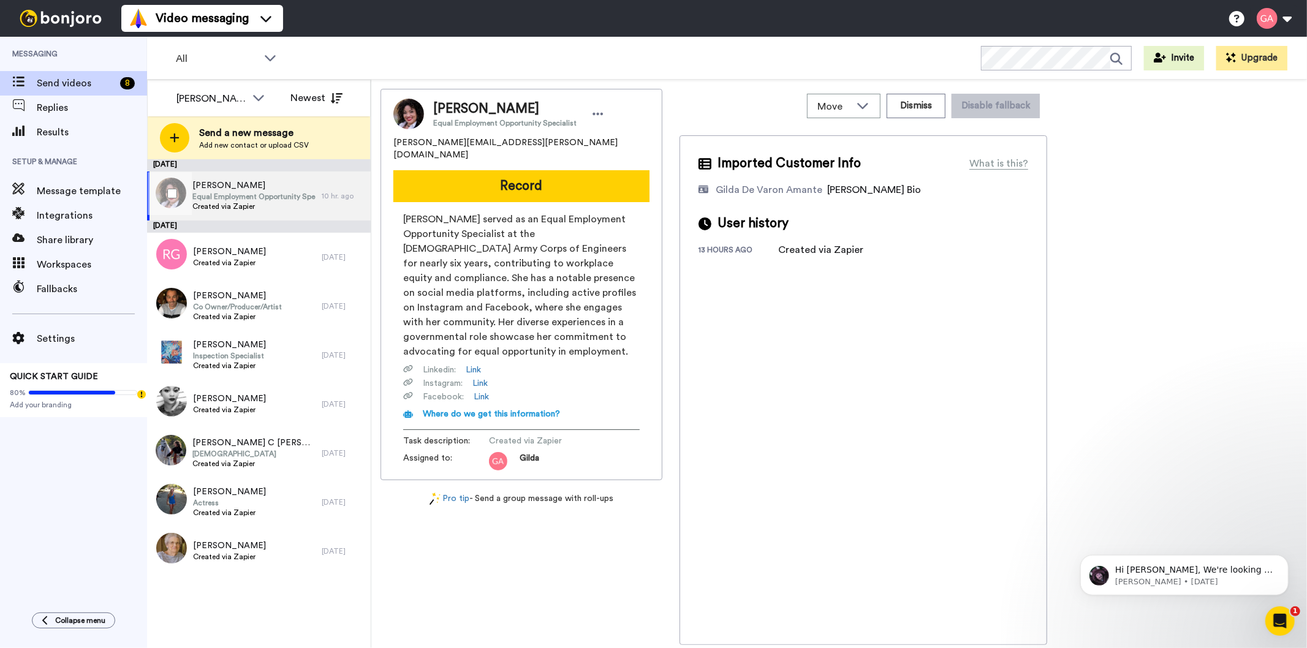
click at [240, 189] on span "Calandra Wilson" at bounding box center [253, 185] width 123 height 12
drag, startPoint x: 525, startPoint y: 106, endPoint x: 431, endPoint y: 106, distance: 94.3
click at [431, 106] on div "Calandra Wilson Equal Employment Opportunity Specialist" at bounding box center [515, 114] width 183 height 28
copy span "Calandra Wilson"
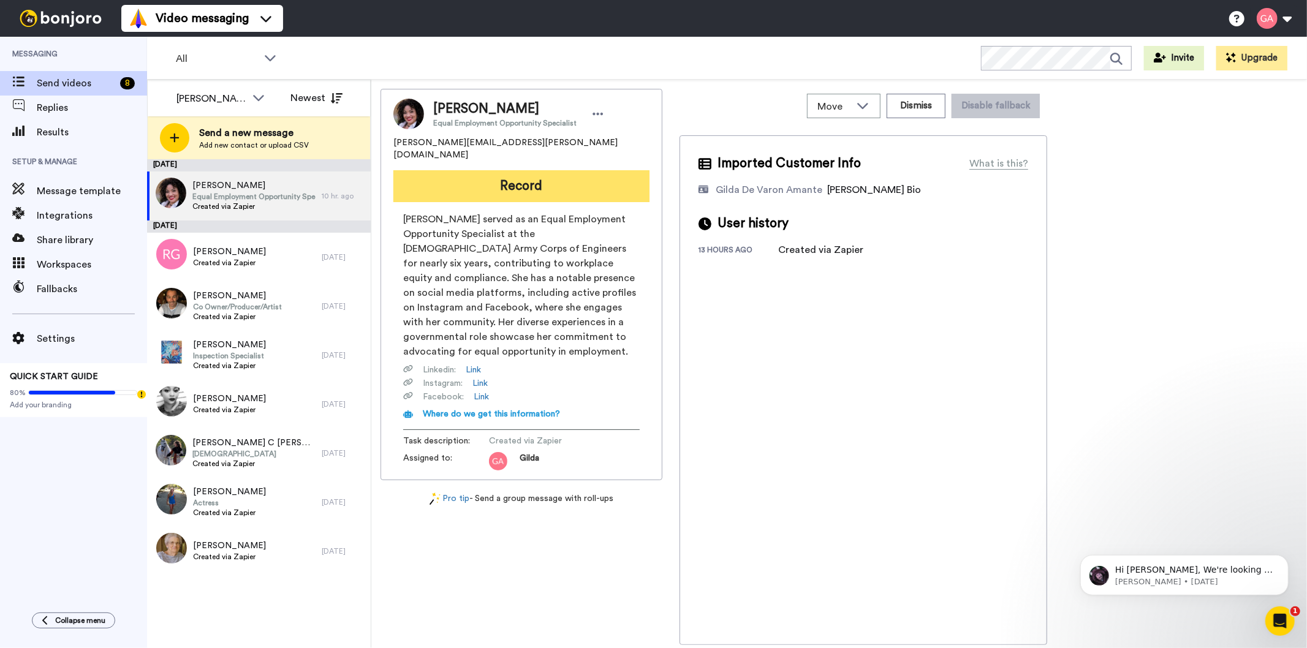
click at [597, 173] on button "Record" at bounding box center [521, 186] width 256 height 32
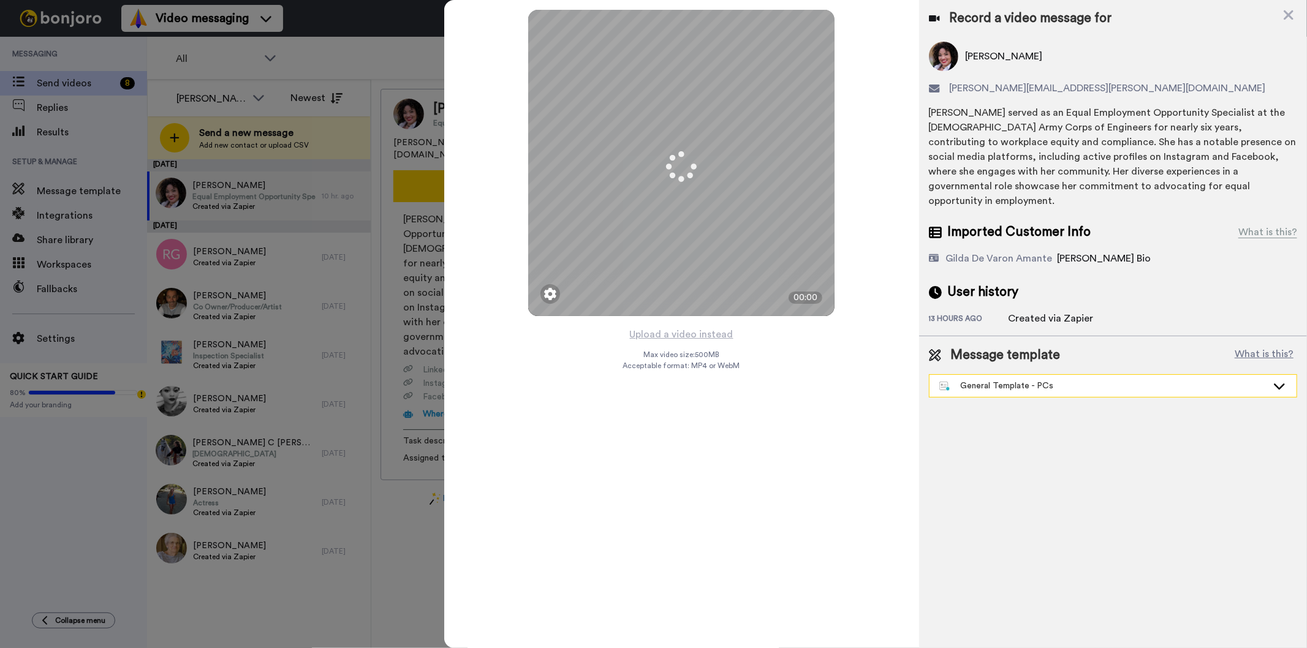
click at [1025, 380] on div "General Template - PCs" at bounding box center [1103, 386] width 328 height 12
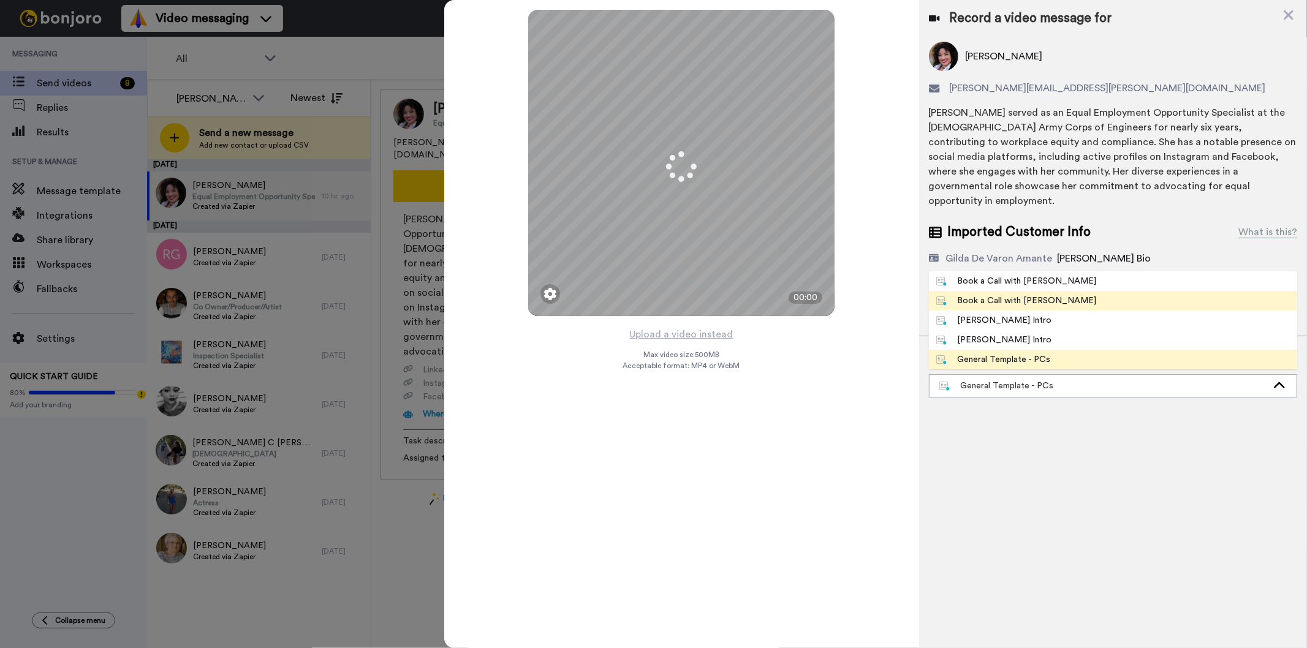
click at [1024, 295] on div "Book a Call with [PERSON_NAME]" at bounding box center [1016, 301] width 161 height 12
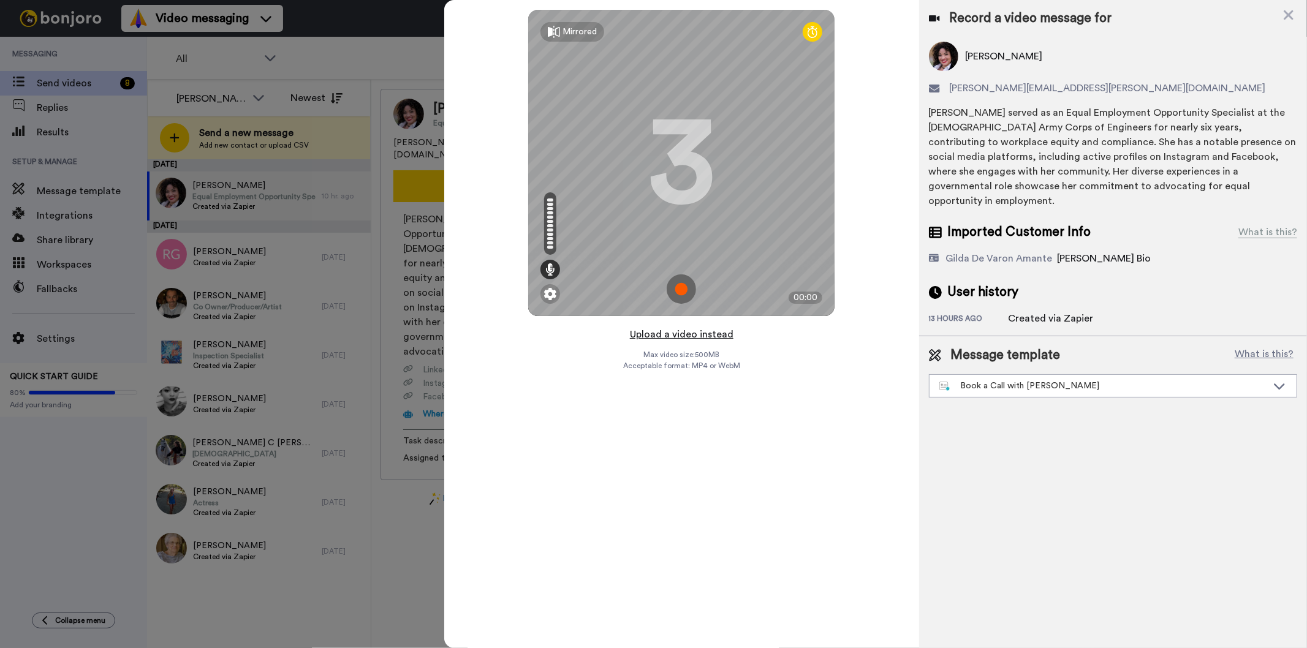
click at [695, 333] on button "Upload a video instead" at bounding box center [681, 335] width 111 height 16
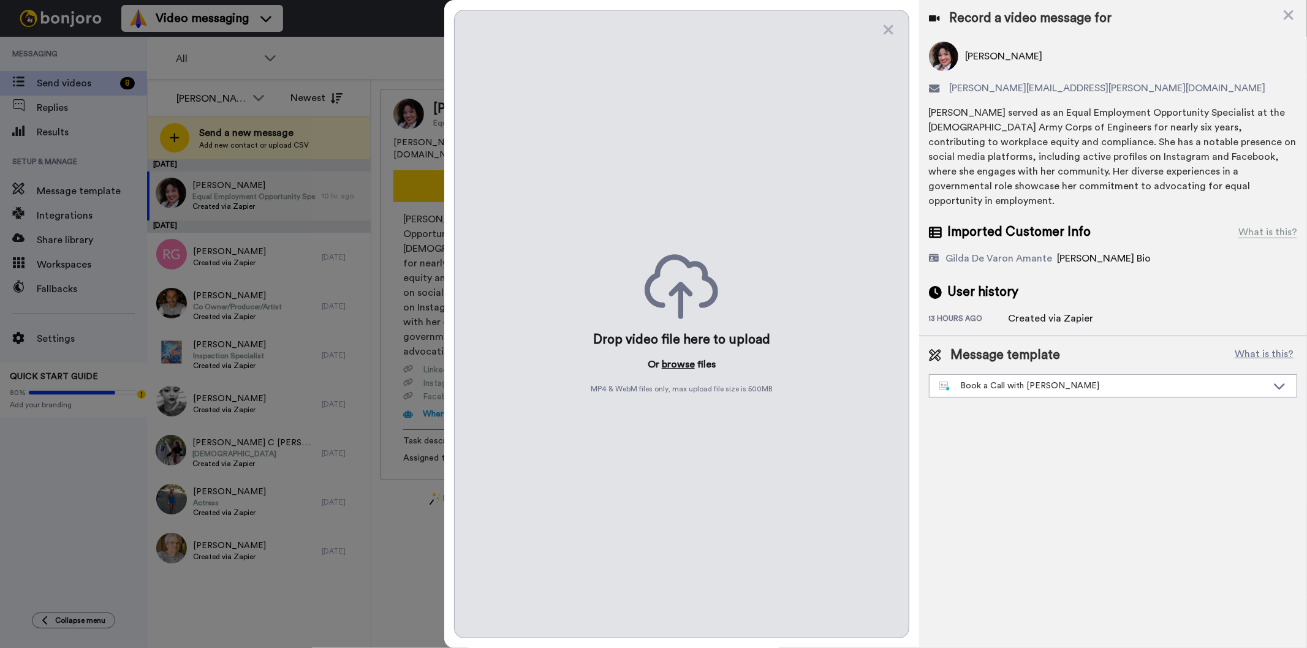
click at [680, 363] on button "browse" at bounding box center [678, 364] width 33 height 15
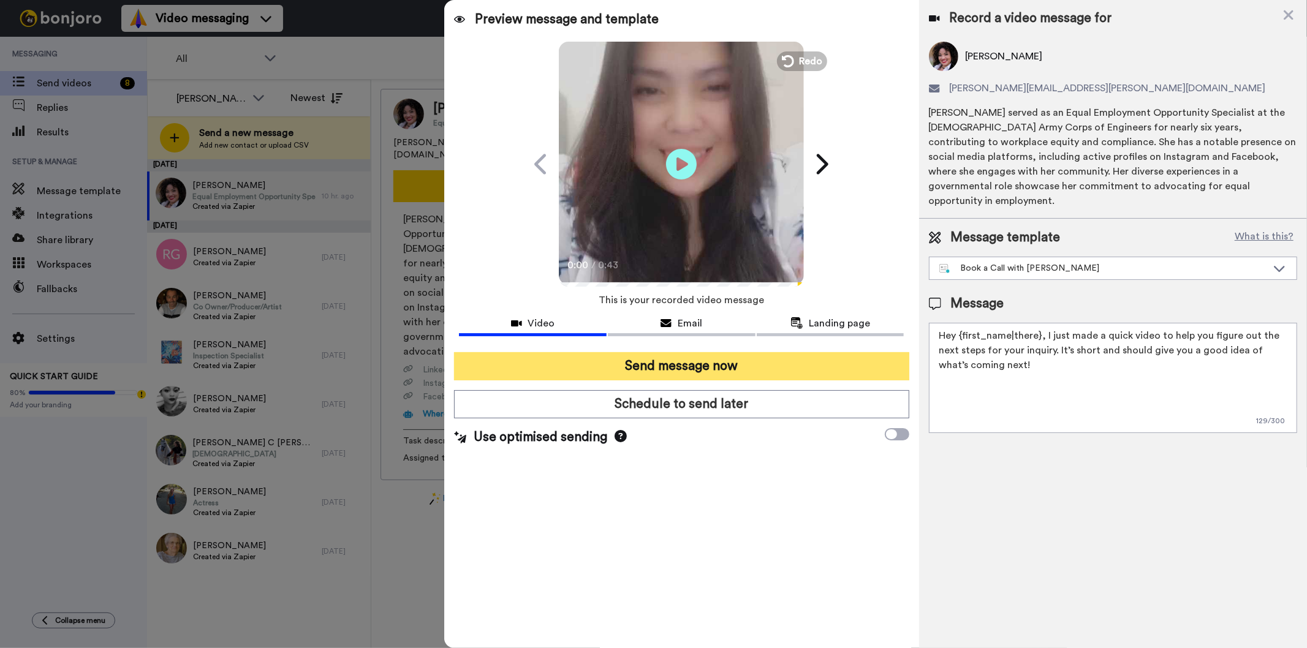
click at [638, 369] on button "Send message now" at bounding box center [681, 366] width 455 height 28
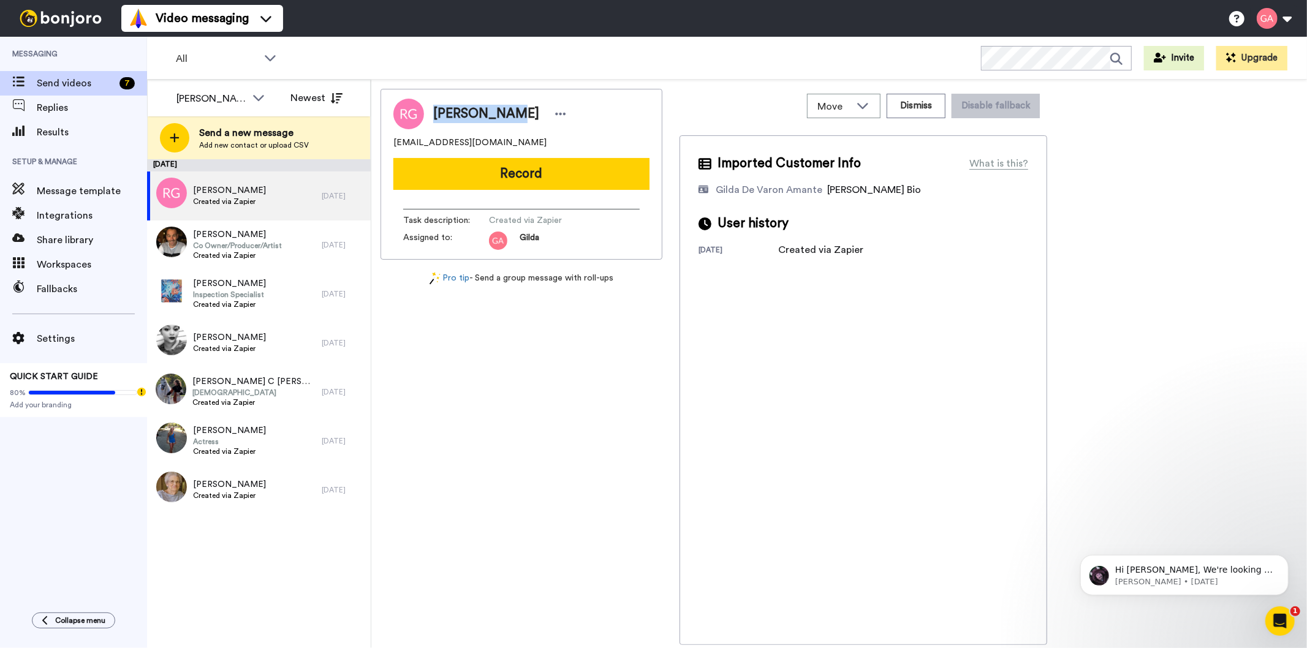
drag, startPoint x: 507, startPoint y: 118, endPoint x: 436, endPoint y: 118, distance: 71.7
click at [436, 118] on div "[PERSON_NAME]" at bounding box center [501, 114] width 137 height 18
copy span "[PERSON_NAME]"
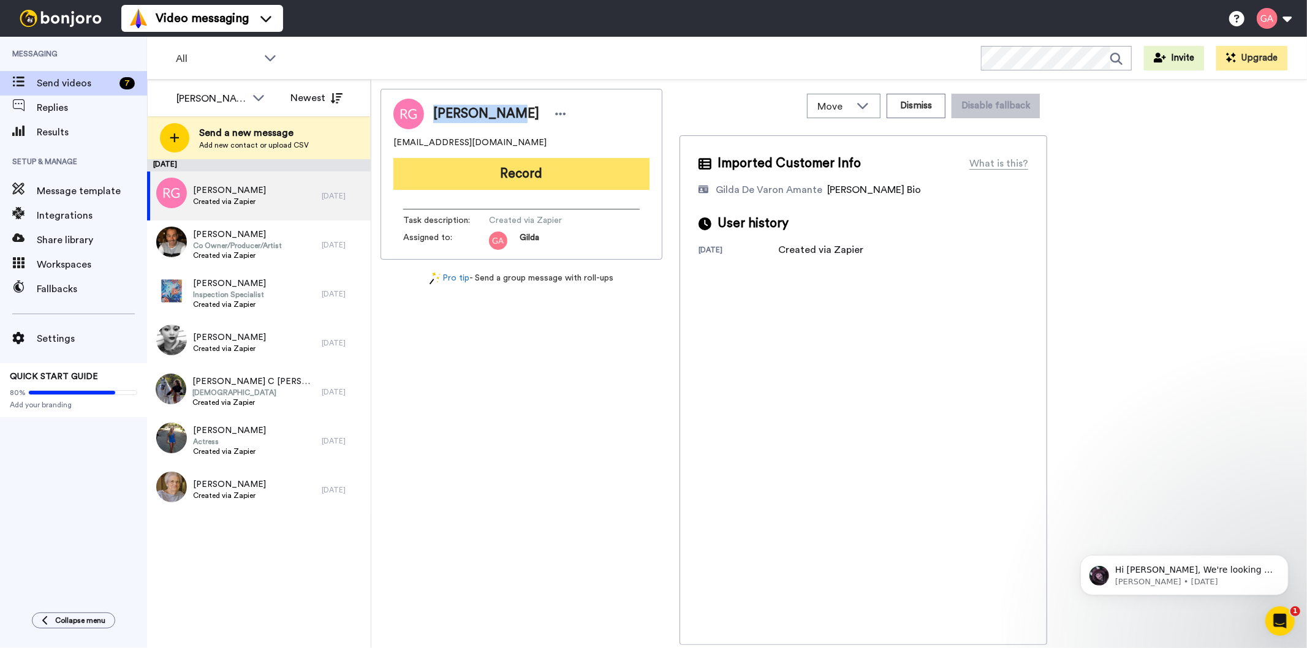
click at [461, 175] on button "Record" at bounding box center [521, 174] width 256 height 32
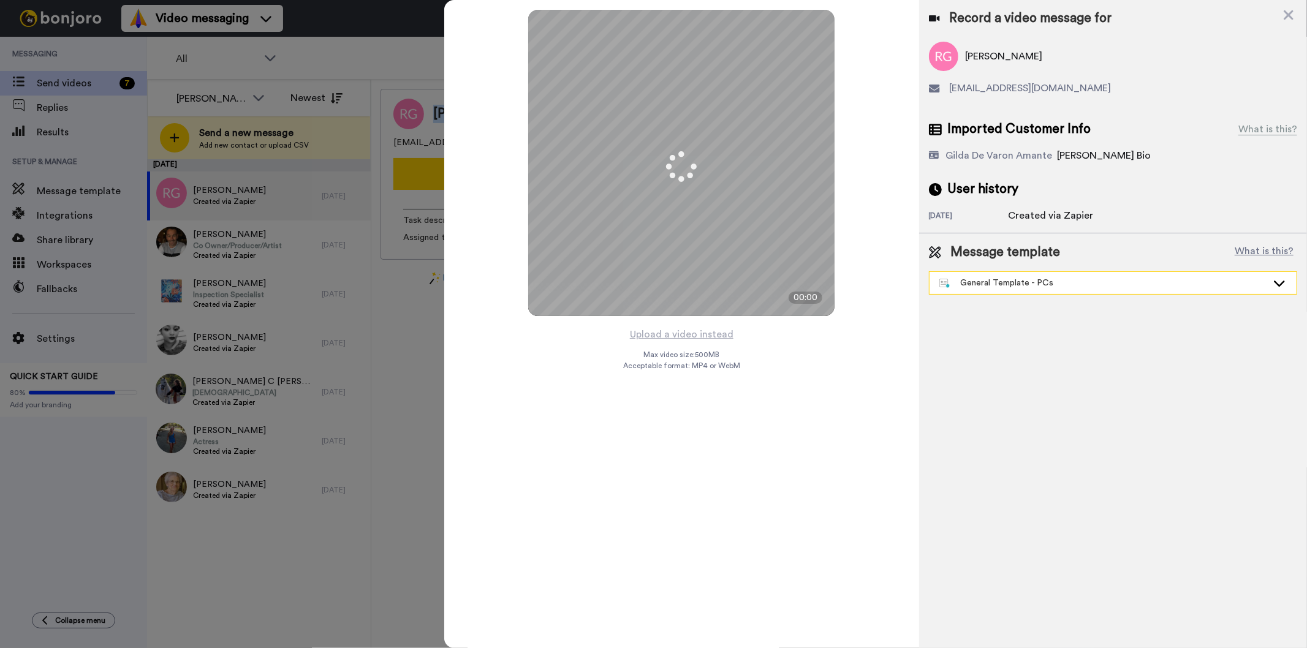
click at [1058, 285] on div "General Template - PCs" at bounding box center [1103, 283] width 328 height 12
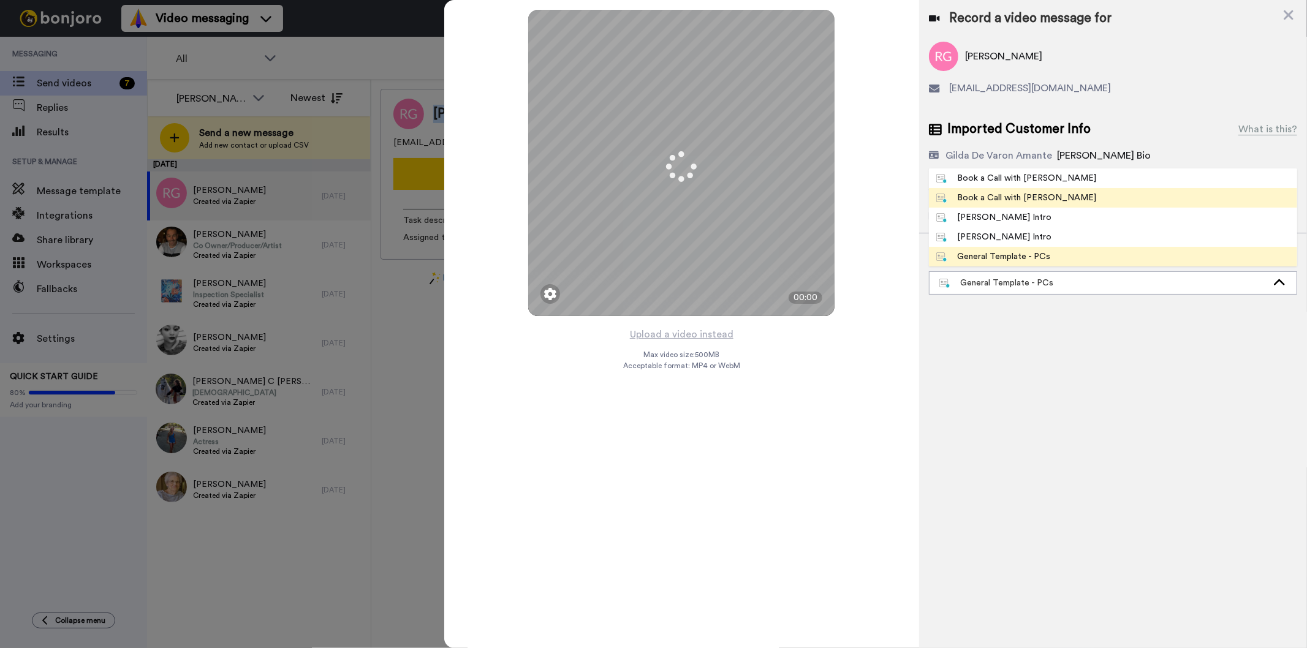
click at [1048, 195] on span "Book a Call with [PERSON_NAME]" at bounding box center [1016, 198] width 175 height 12
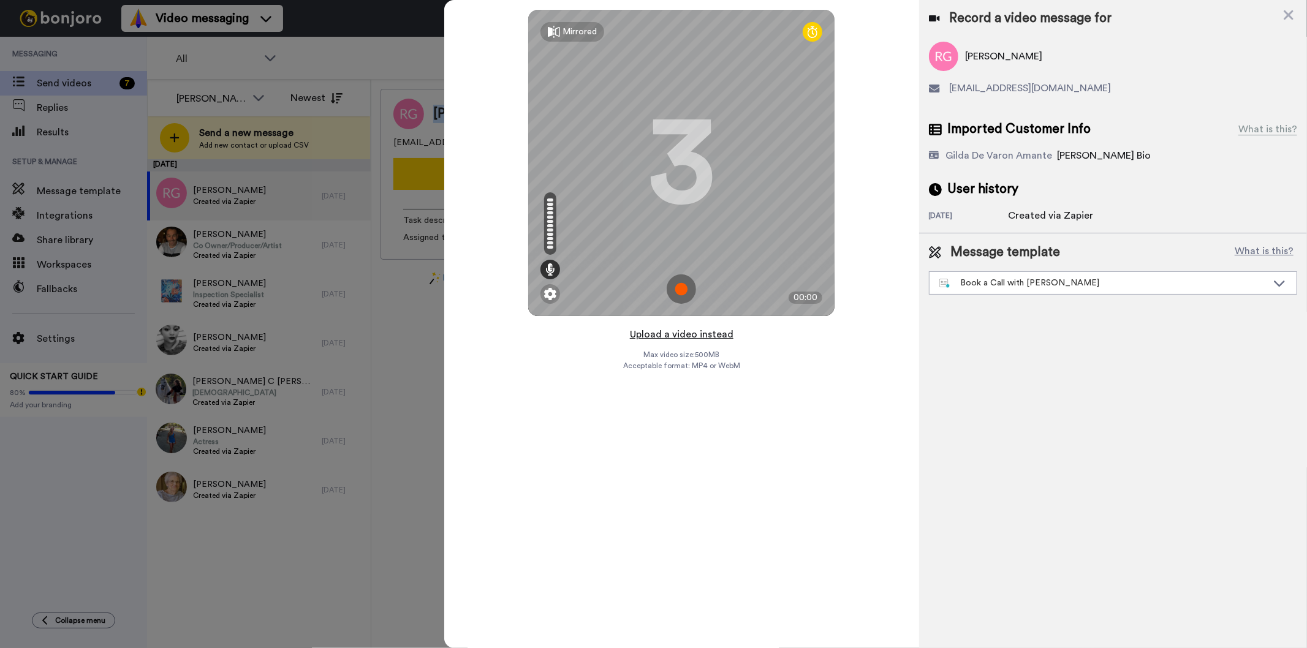
click at [690, 337] on button "Upload a video instead" at bounding box center [681, 335] width 111 height 16
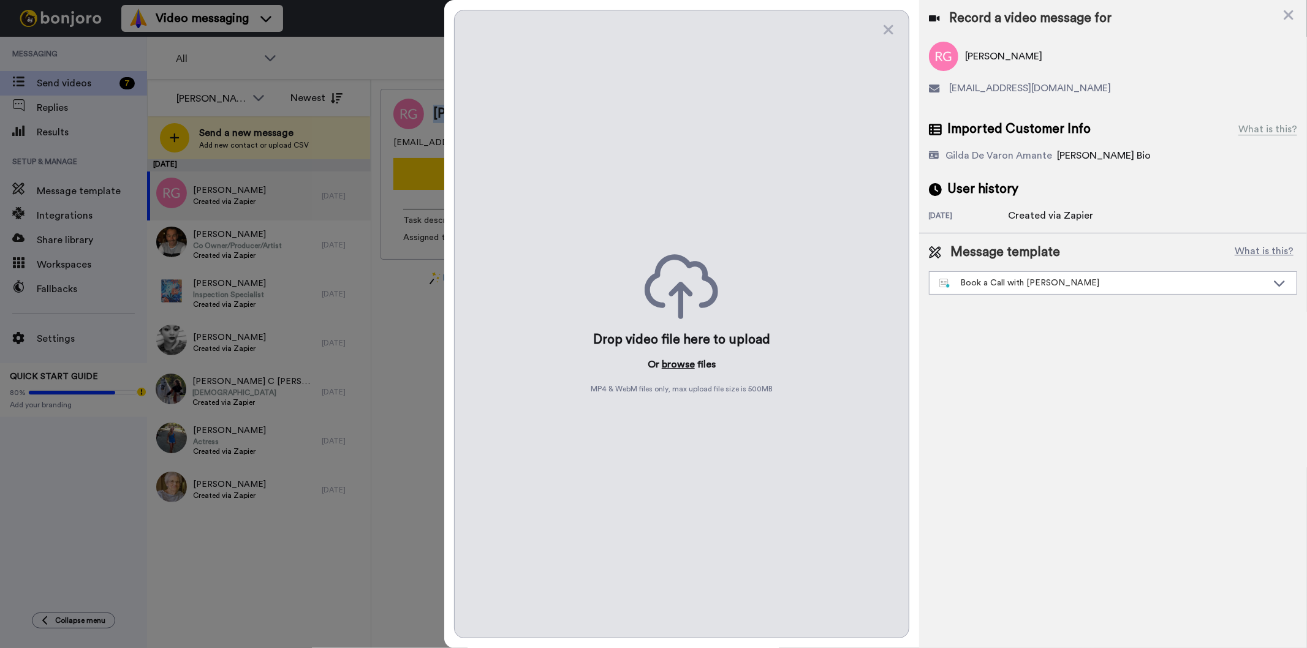
click at [681, 365] on button "browse" at bounding box center [678, 364] width 33 height 15
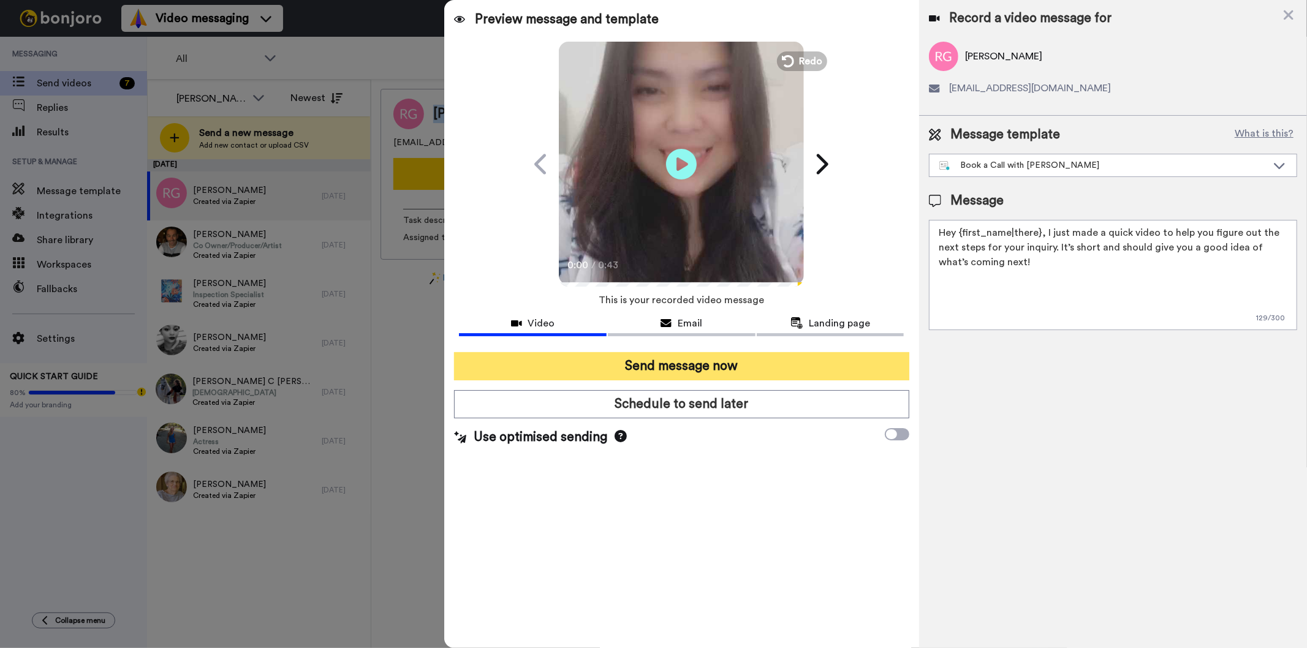
click at [807, 368] on button "Send message now" at bounding box center [681, 366] width 455 height 28
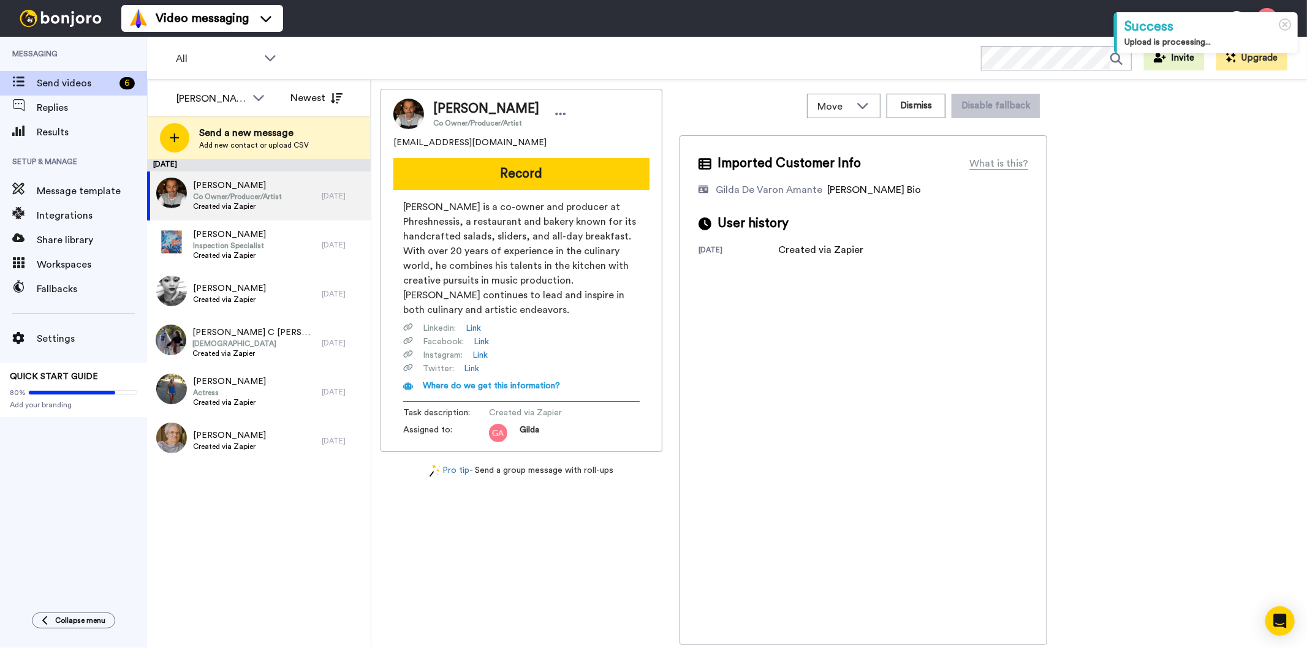
drag, startPoint x: 527, startPoint y: 103, endPoint x: 436, endPoint y: 106, distance: 91.3
click at [436, 106] on div "[PERSON_NAME] Co Owner/Producer/Artist" at bounding box center [501, 114] width 137 height 28
copy span "[PERSON_NAME]"
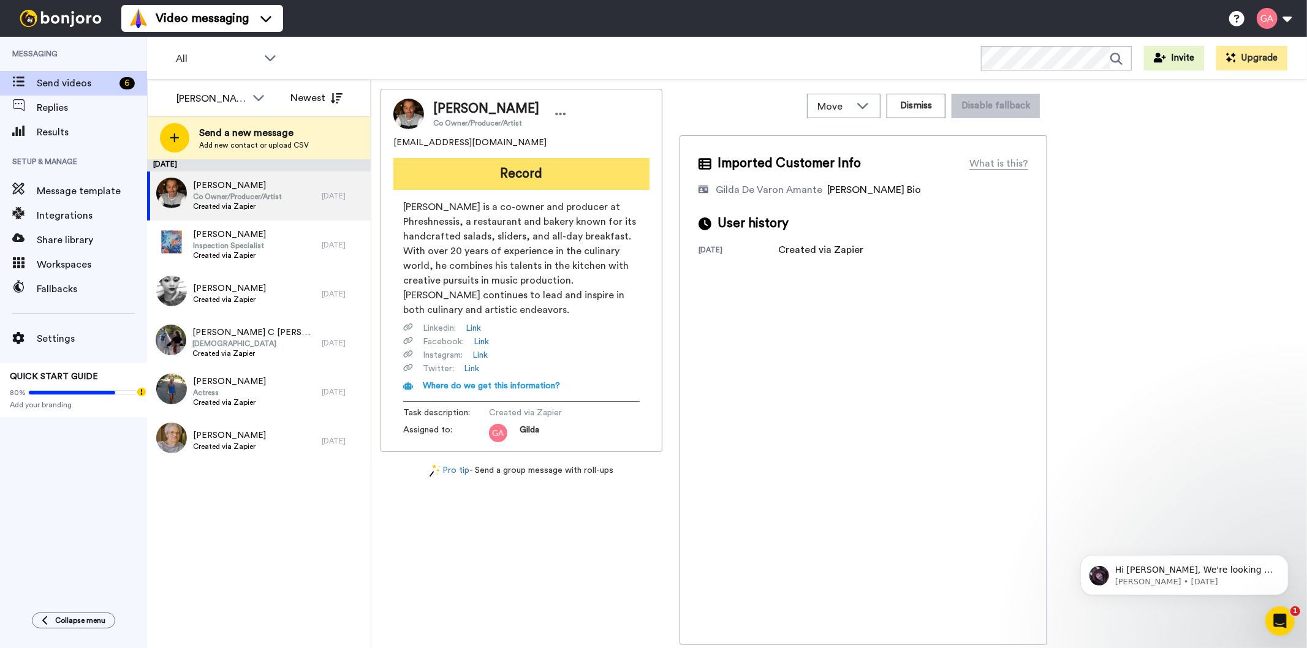
click at [550, 170] on button "Record" at bounding box center [521, 174] width 256 height 32
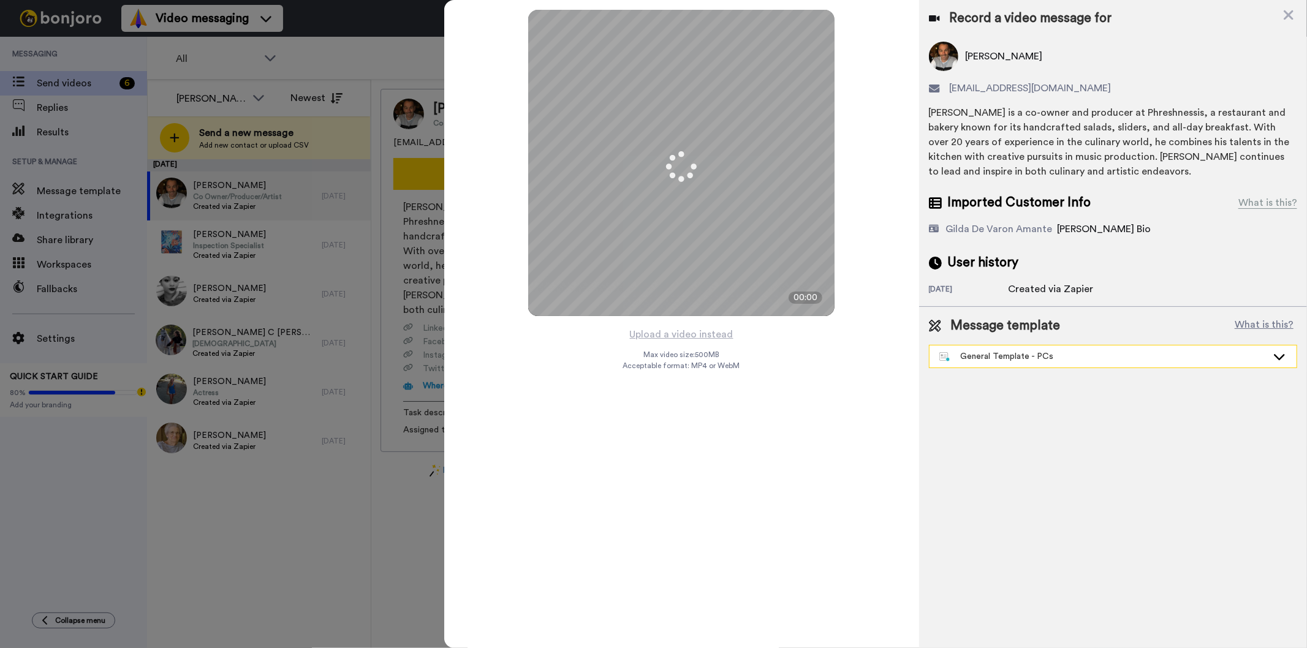
click at [989, 361] on div "General Template - PCs" at bounding box center [1103, 356] width 328 height 12
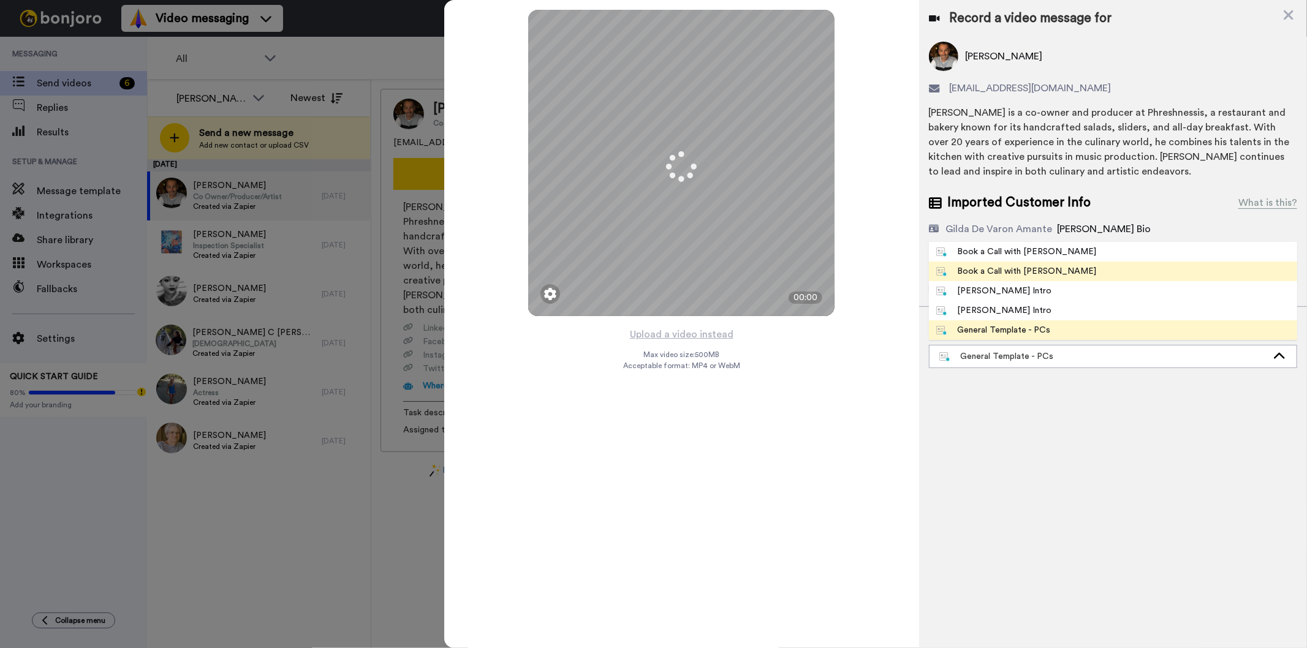
click at [1007, 265] on div "Book a Call with [PERSON_NAME]" at bounding box center [1016, 271] width 161 height 12
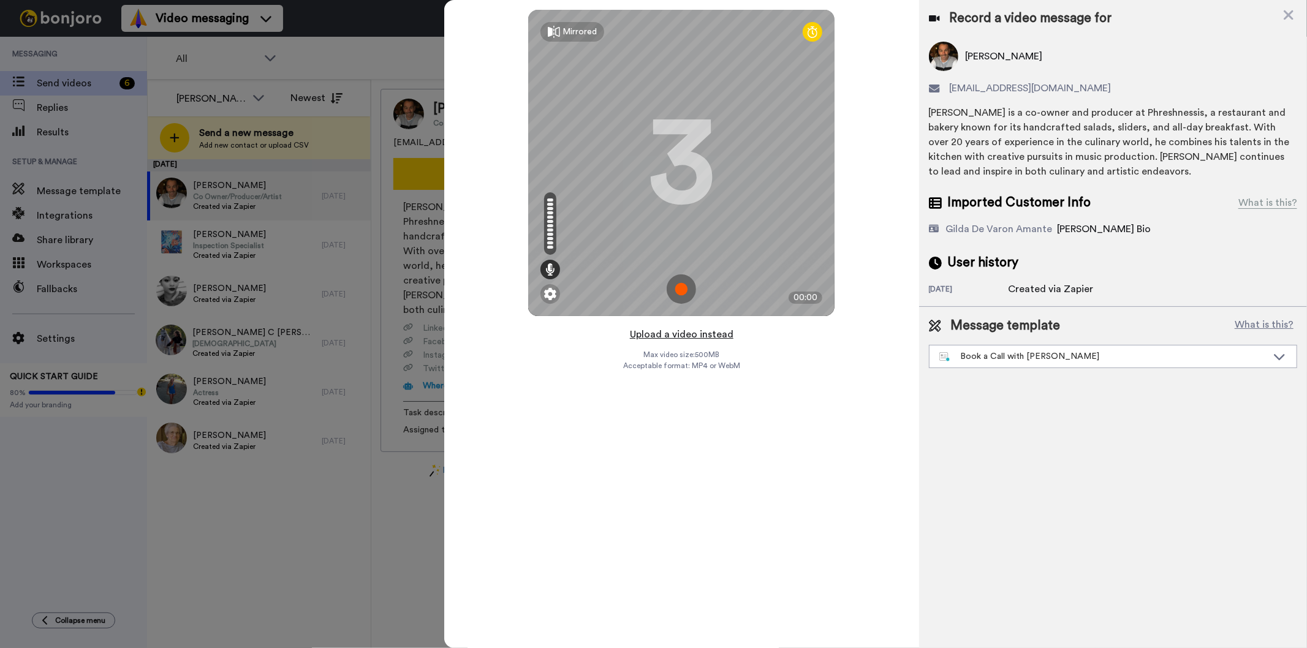
click at [680, 338] on button "Upload a video instead" at bounding box center [681, 335] width 111 height 16
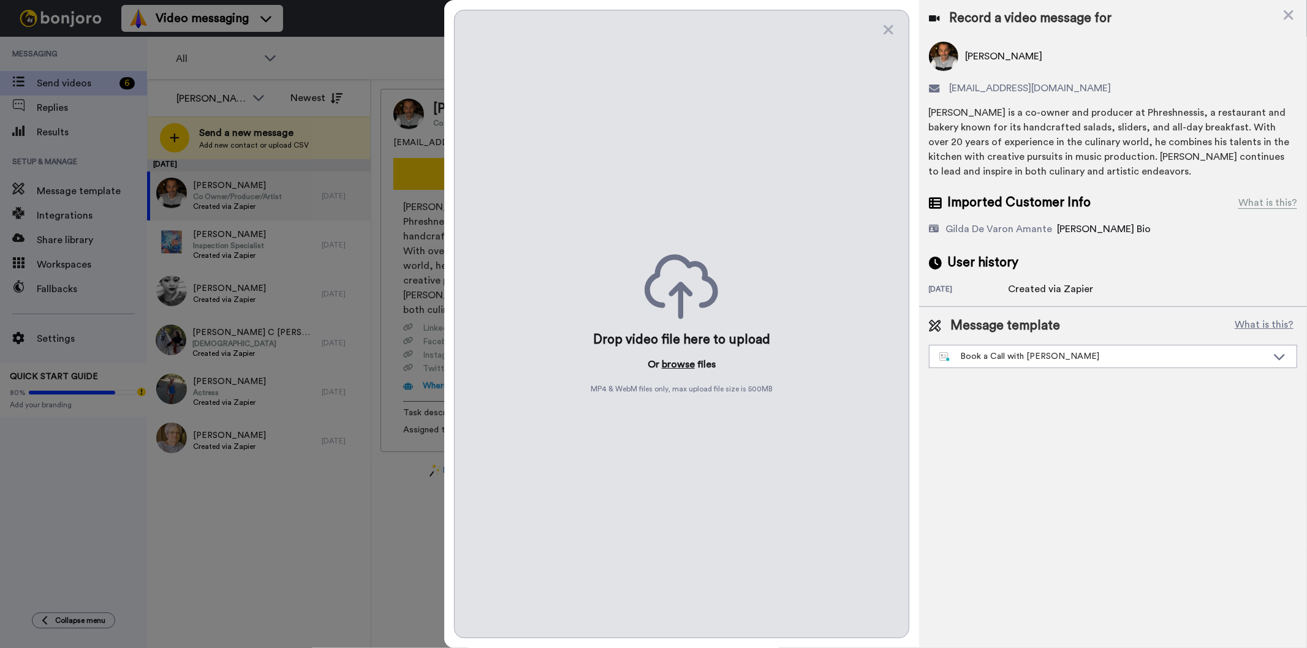
click at [674, 369] on button "browse" at bounding box center [678, 364] width 33 height 15
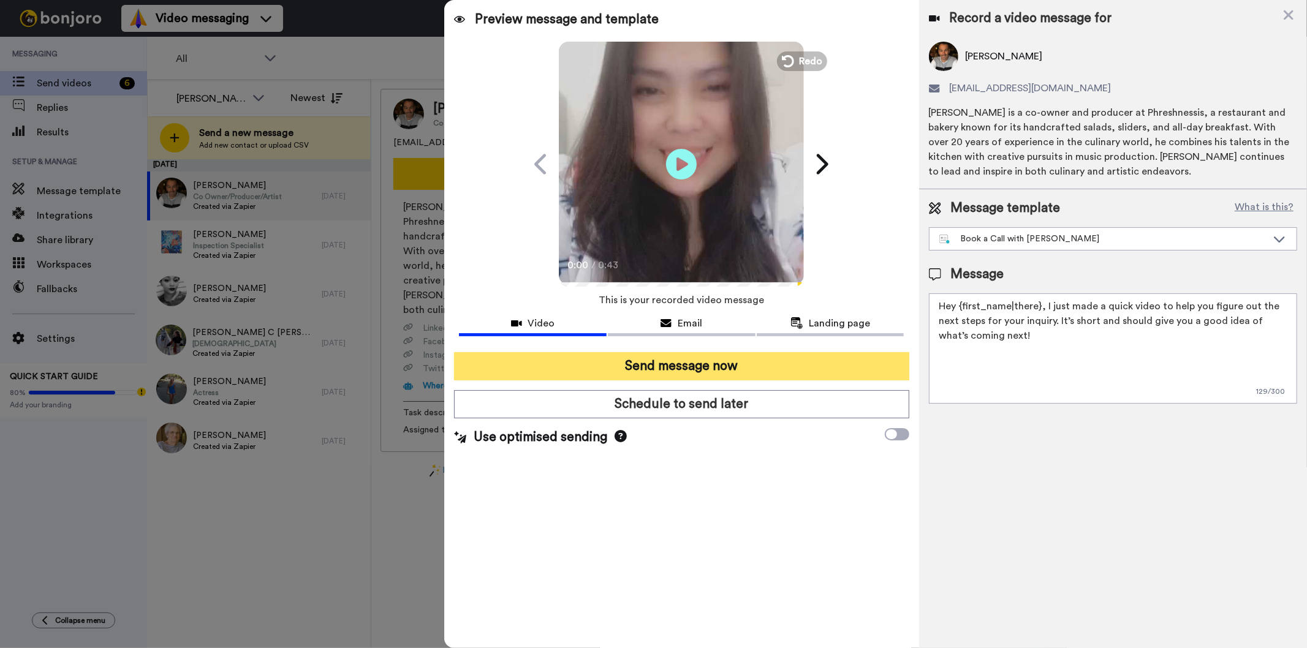
click at [728, 361] on button "Send message now" at bounding box center [681, 366] width 455 height 28
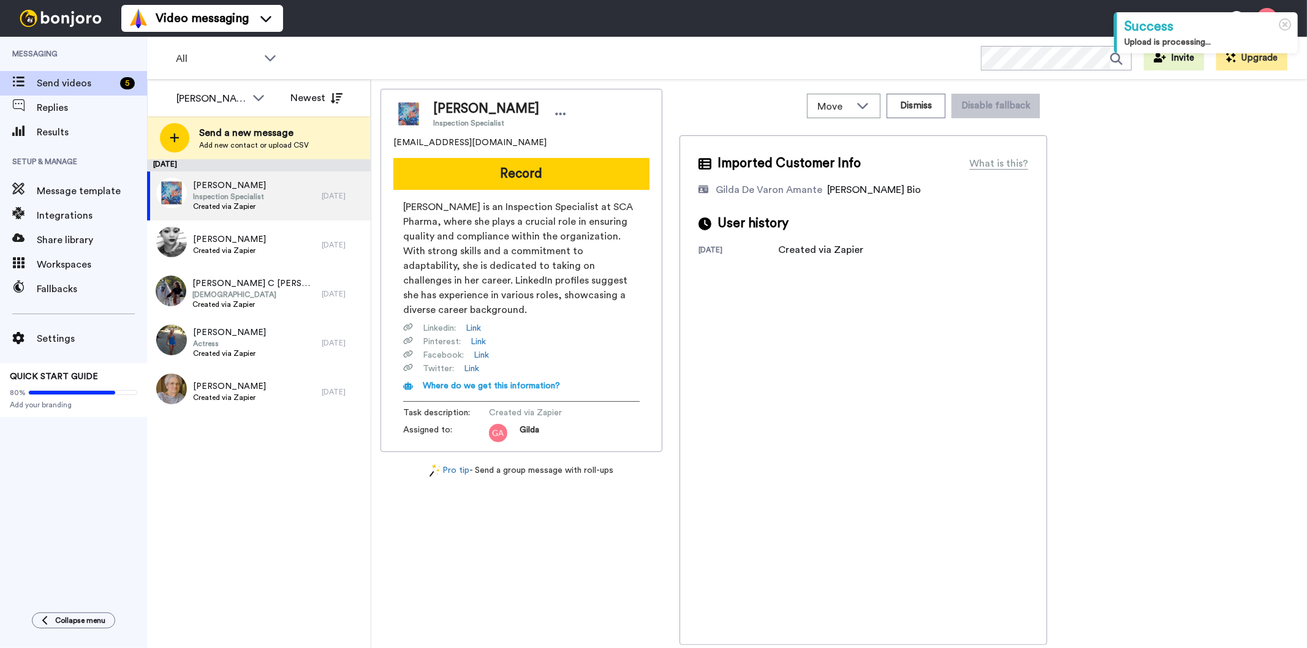
click at [466, 106] on span "Shakkina Craig" at bounding box center [486, 109] width 106 height 18
copy span "Shakkina Craig"
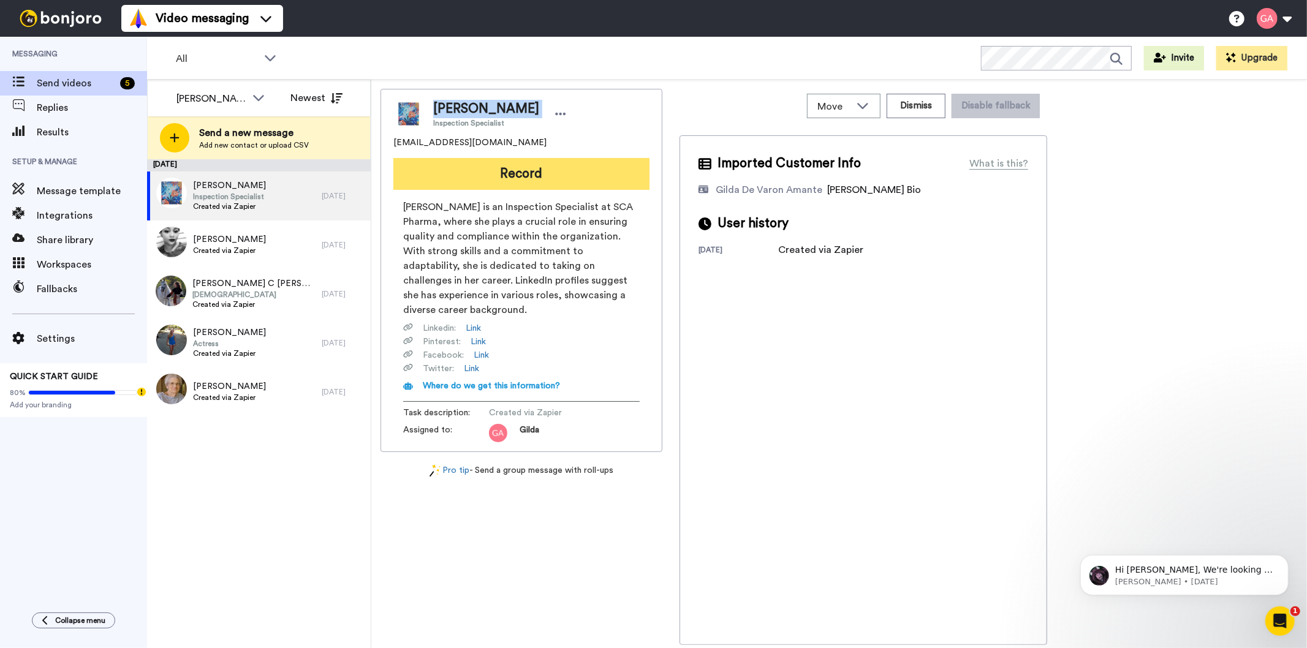
click at [553, 176] on button "Record" at bounding box center [521, 174] width 256 height 32
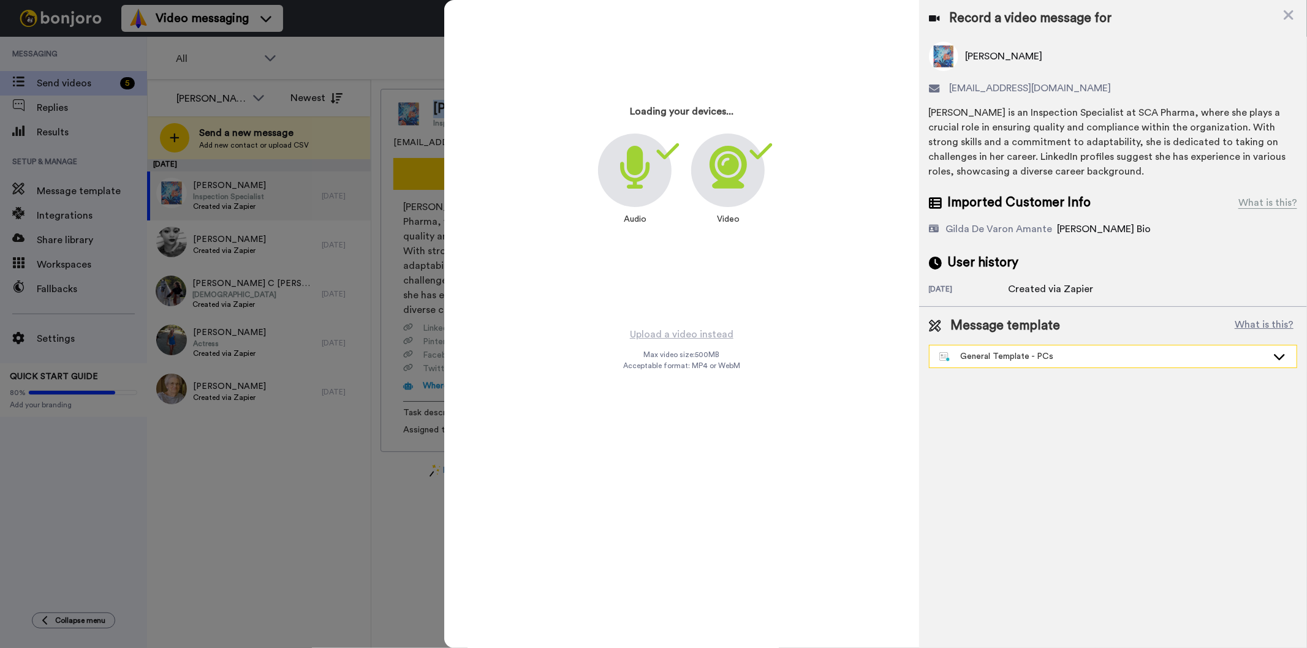
click at [1073, 359] on div "General Template - PCs" at bounding box center [1103, 356] width 328 height 12
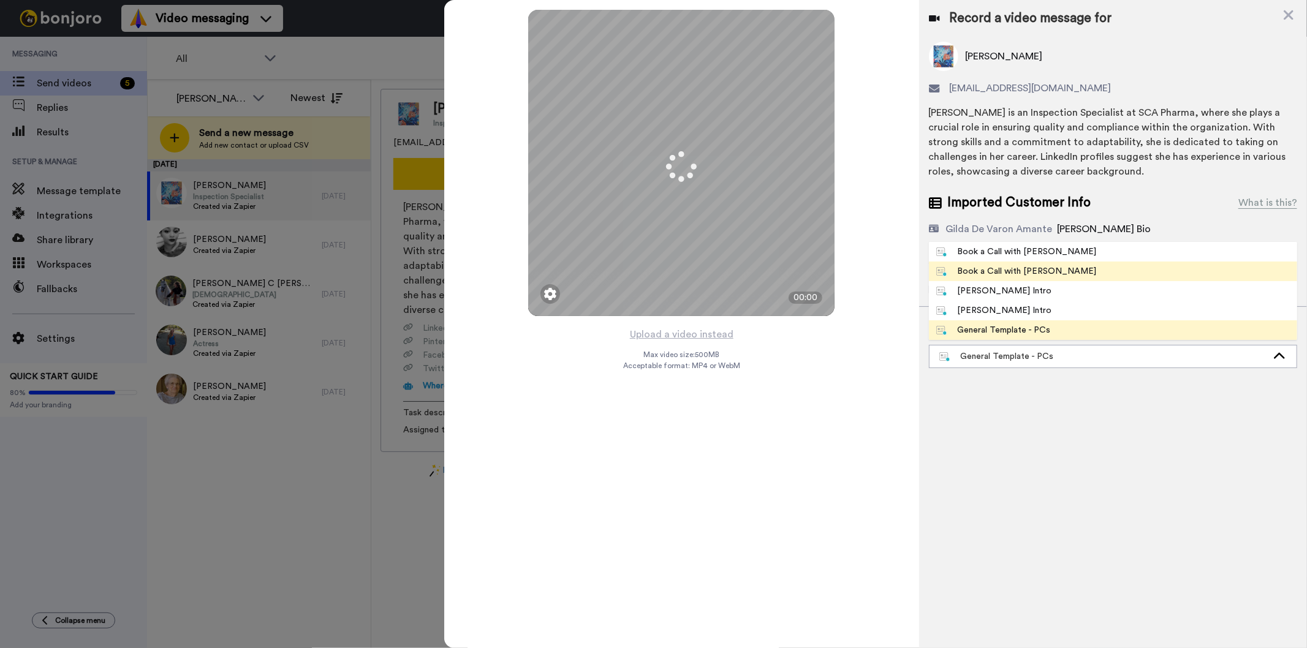
click at [1050, 272] on li "Book a Call with Gilda" at bounding box center [1113, 272] width 368 height 20
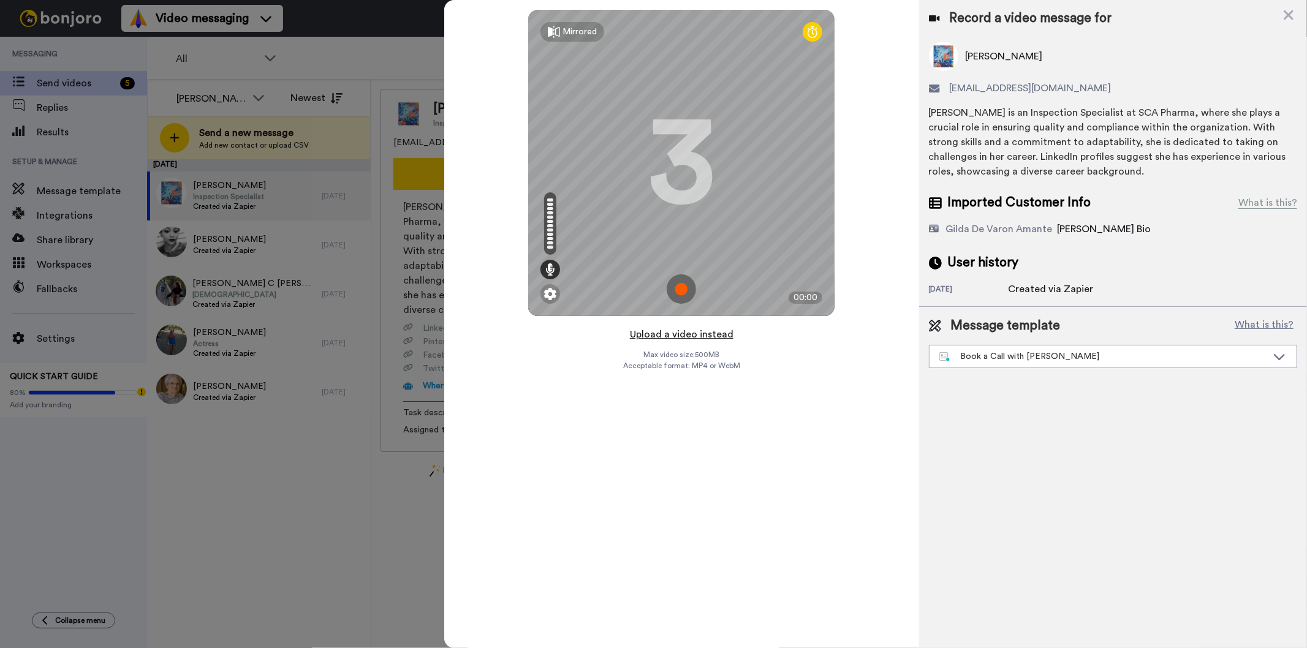
click at [682, 335] on button "Upload a video instead" at bounding box center [681, 335] width 111 height 16
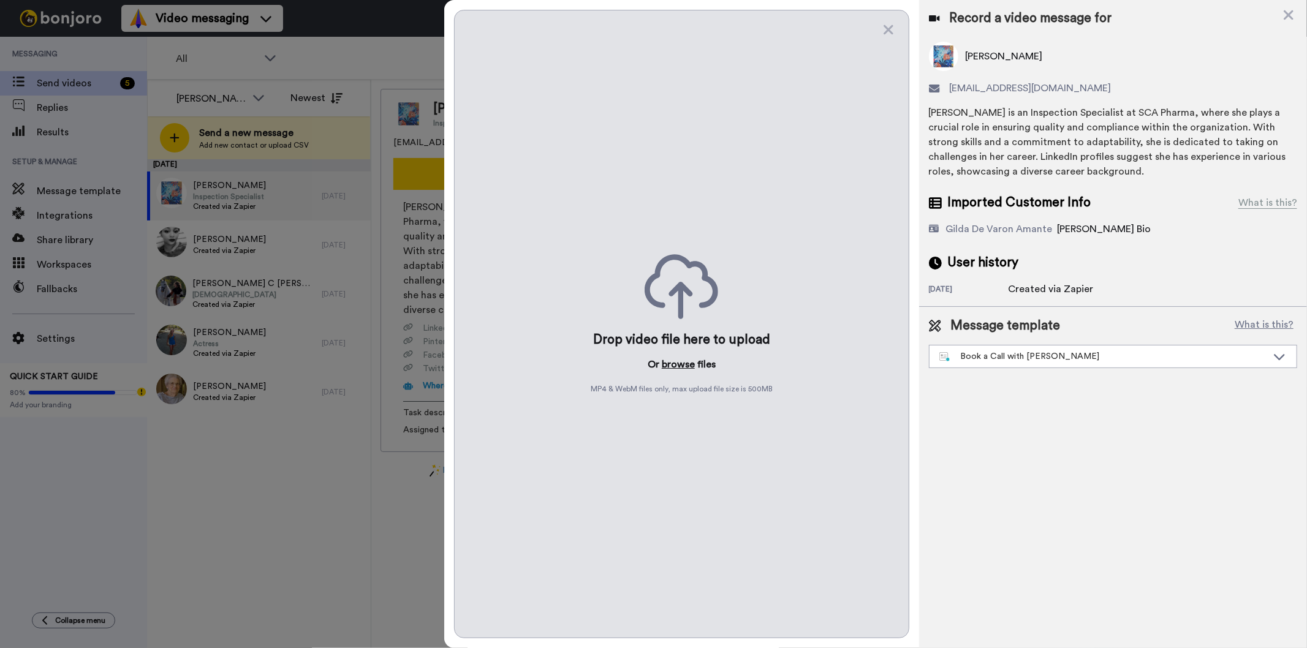
click at [673, 368] on button "browse" at bounding box center [678, 364] width 33 height 15
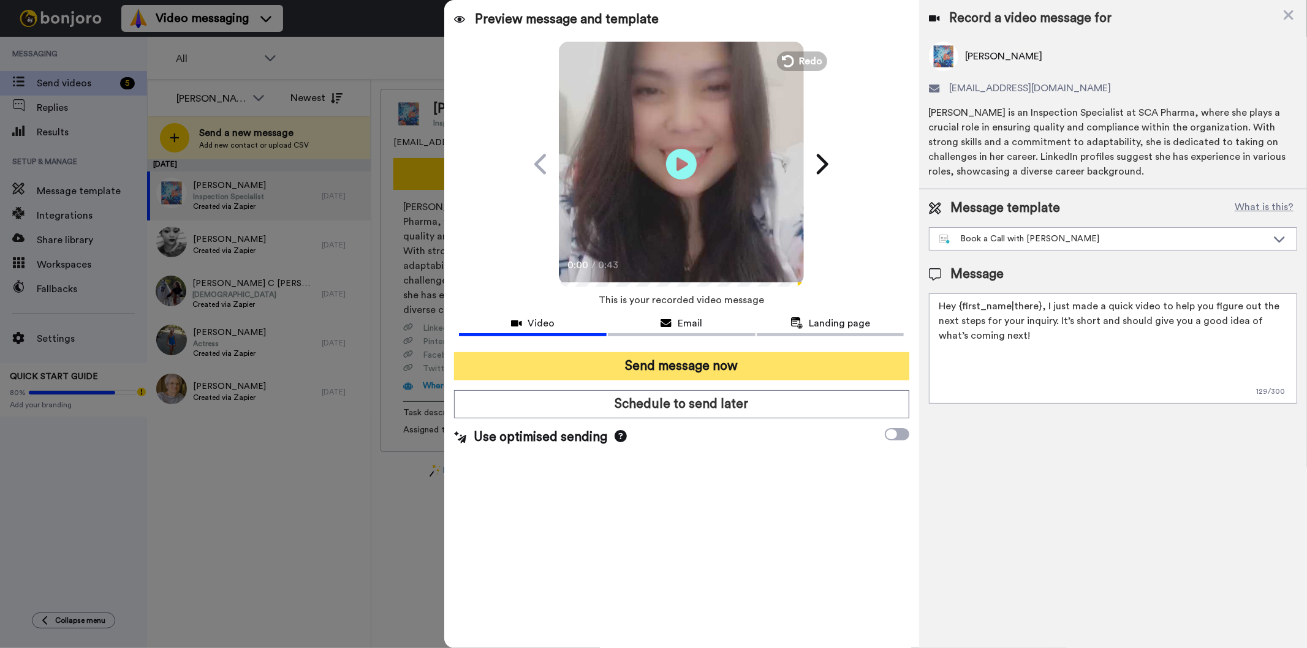
click at [689, 366] on button "Send message now" at bounding box center [681, 366] width 455 height 28
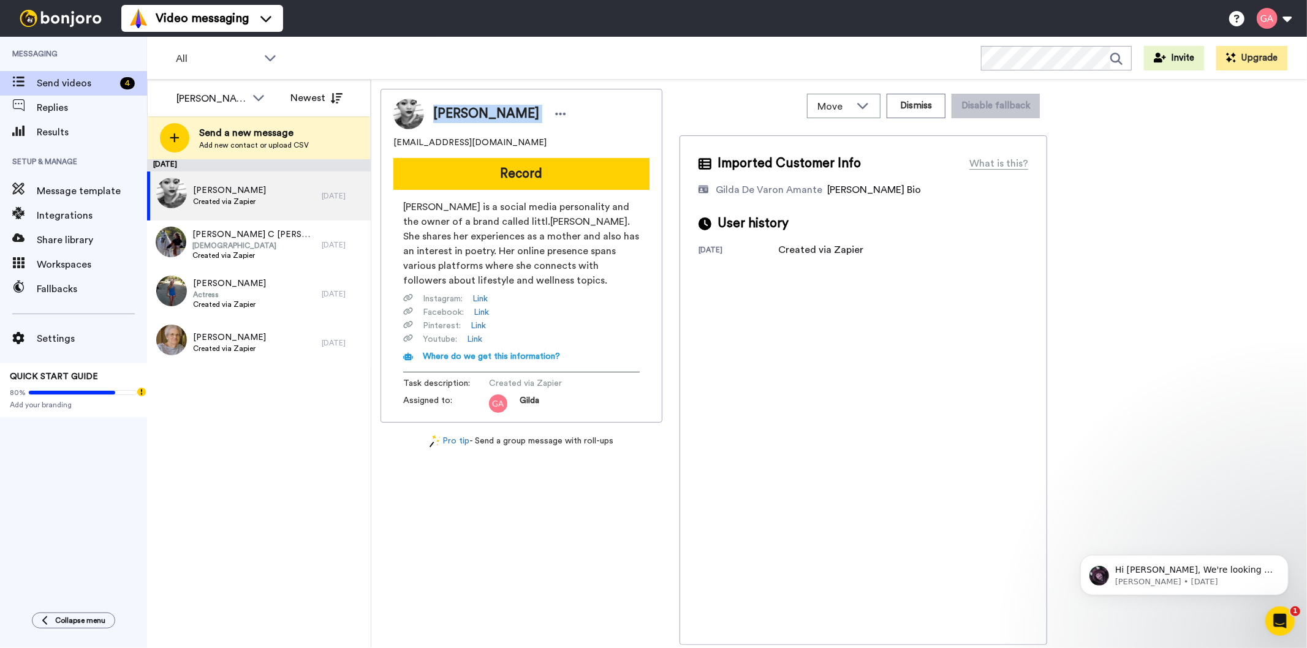
drag, startPoint x: 523, startPoint y: 110, endPoint x: 431, endPoint y: 110, distance: 91.9
click at [431, 110] on div "[PERSON_NAME]" at bounding box center [497, 114] width 146 height 18
copy div "[PERSON_NAME]"
click at [932, 342] on div "Imported Customer Info What is this? [PERSON_NAME] [PERSON_NAME] Bonjoro Assign…" at bounding box center [863, 390] width 368 height 510
click at [927, 108] on button "Dismiss" at bounding box center [915, 106] width 59 height 25
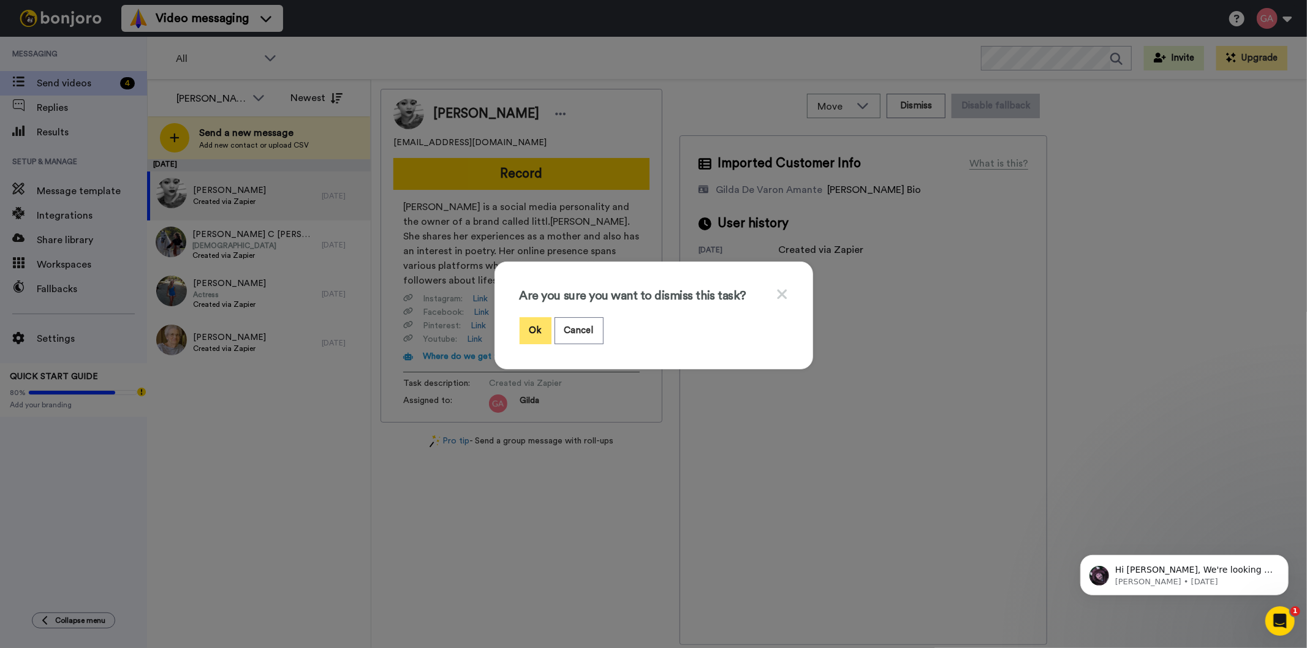
click at [531, 325] on button "Ok" at bounding box center [535, 330] width 32 height 26
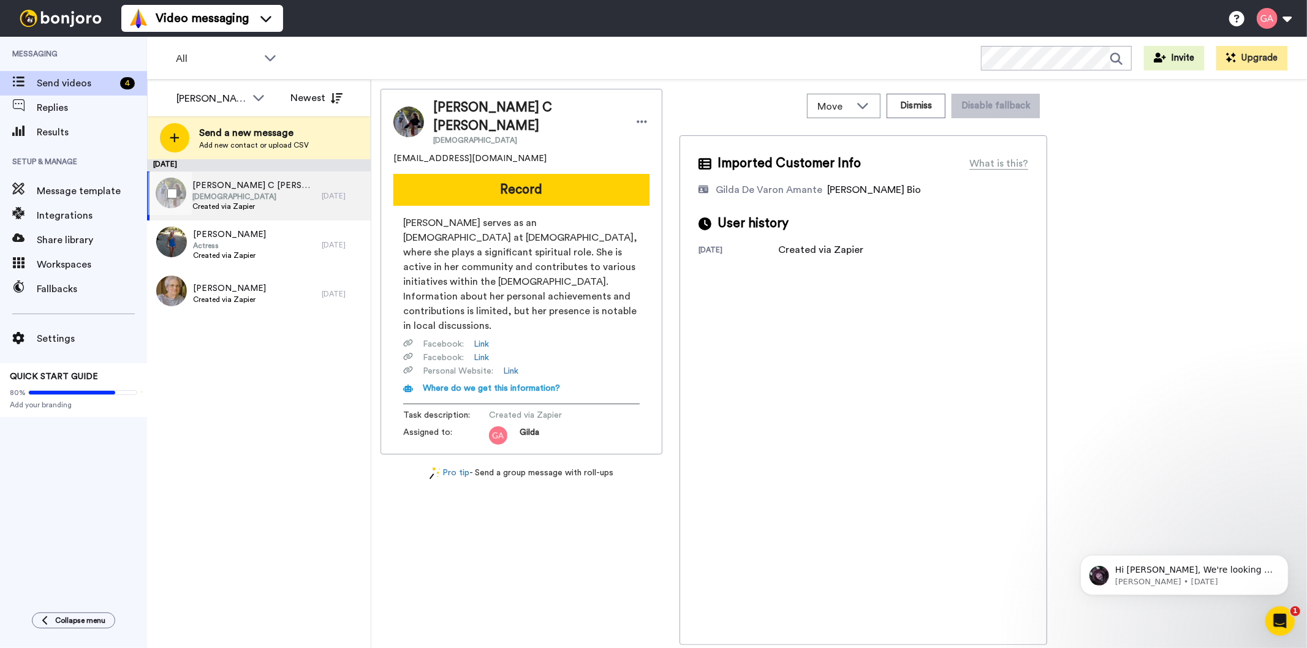
click at [278, 196] on span "[DEMOGRAPHIC_DATA]" at bounding box center [253, 197] width 123 height 10
click at [555, 103] on span "[PERSON_NAME] C [PERSON_NAME]" at bounding box center [527, 117] width 189 height 37
copy span "[PERSON_NAME] C [PERSON_NAME]"
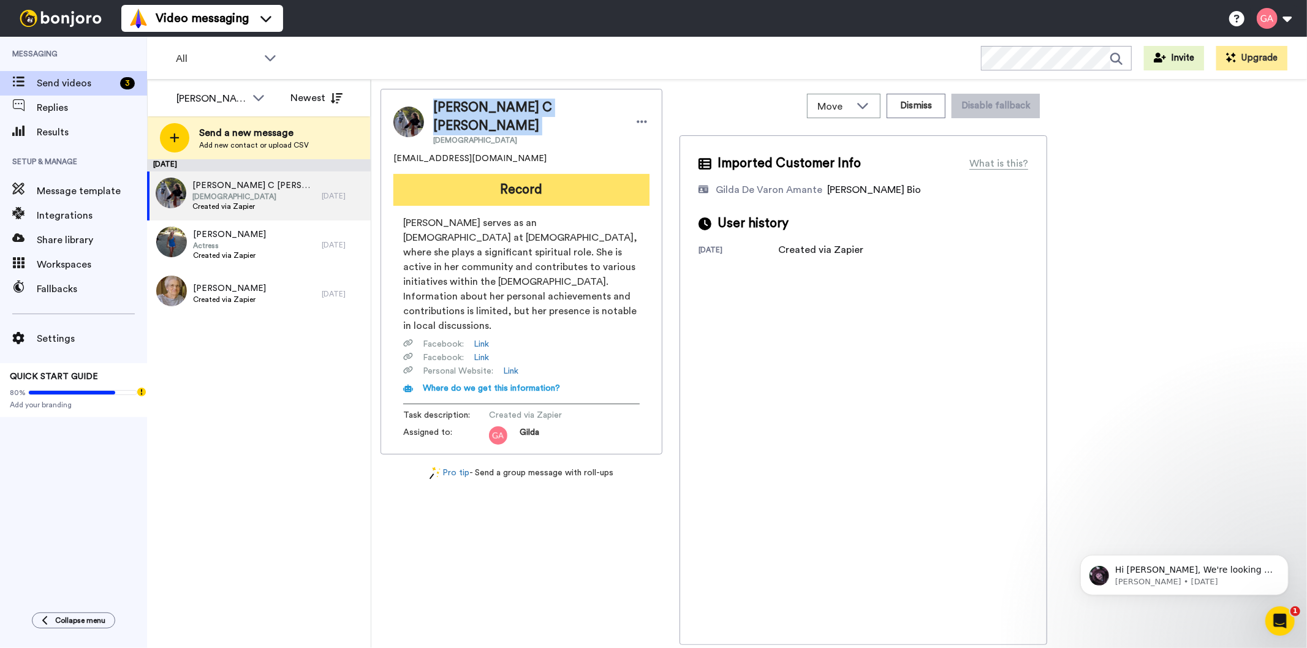
click at [548, 174] on button "Record" at bounding box center [521, 190] width 256 height 32
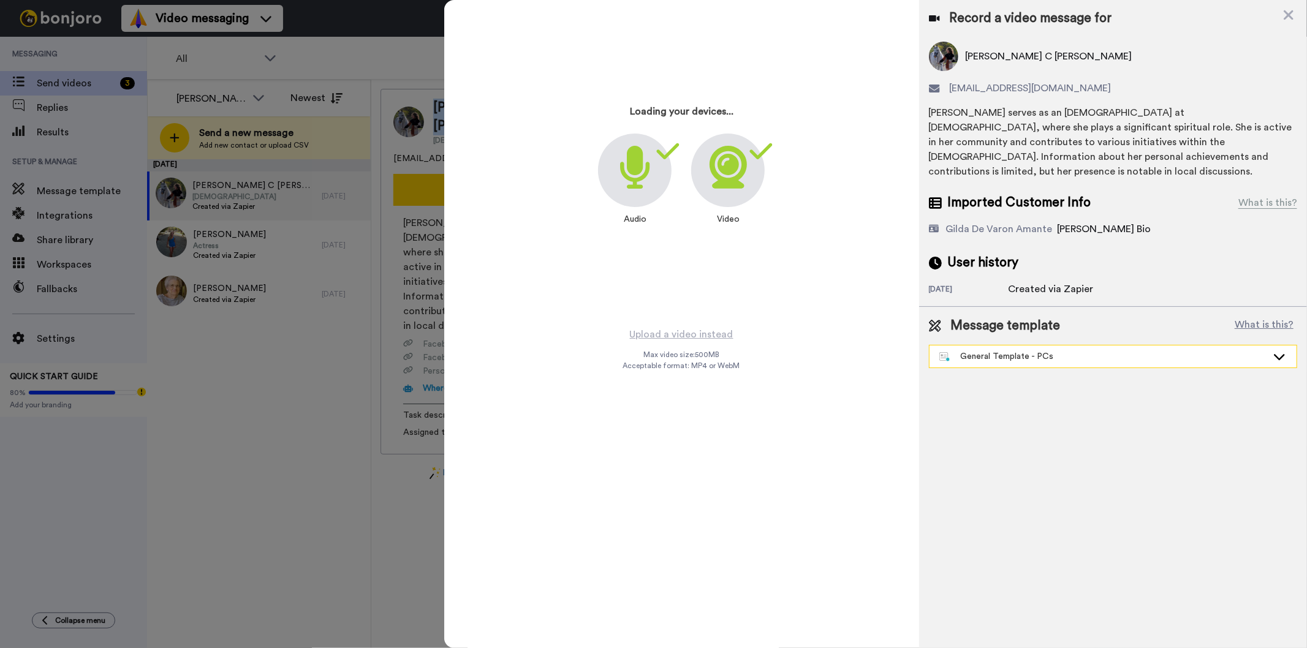
click at [1143, 350] on div "General Template - PCs" at bounding box center [1112, 357] width 367 height 22
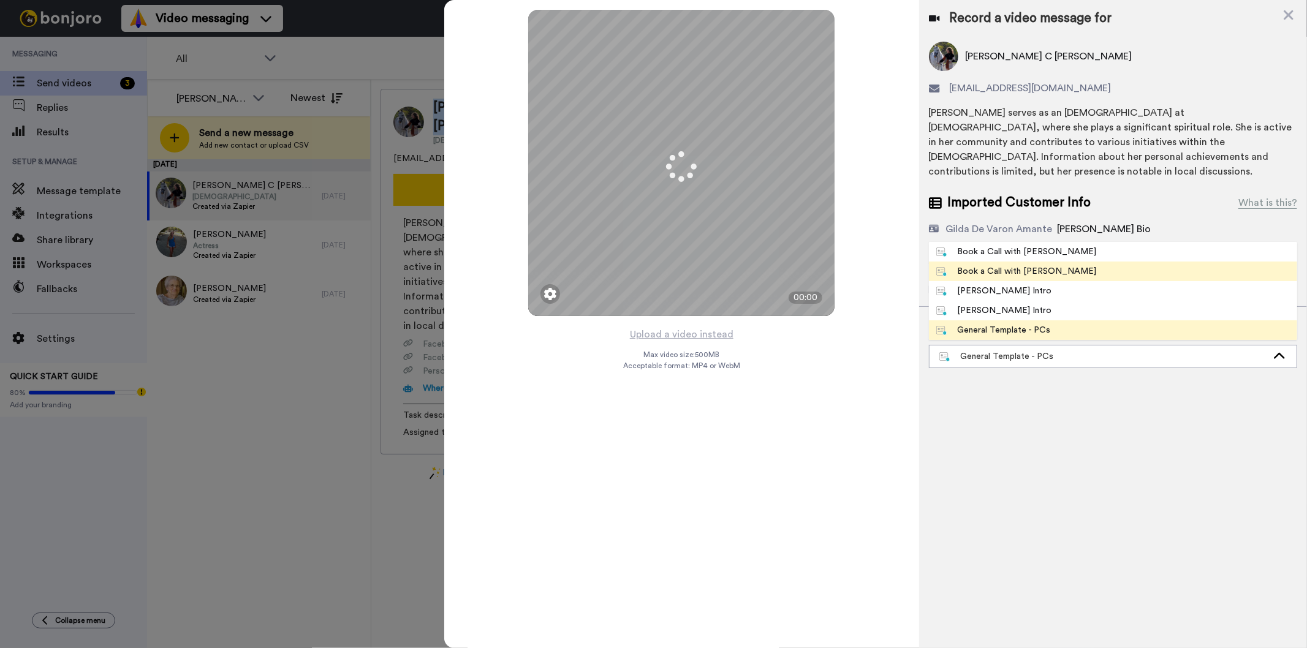
click at [1036, 265] on div "Book a Call with [PERSON_NAME]" at bounding box center [1016, 271] width 161 height 12
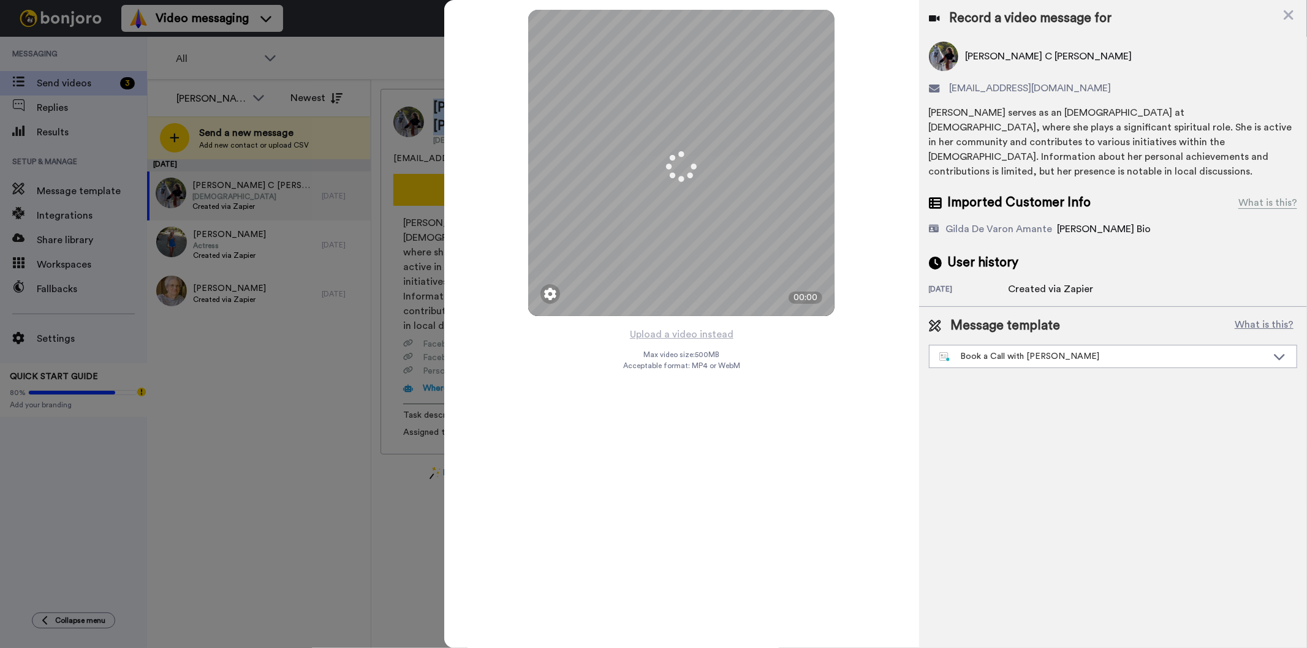
click at [687, 340] on button "Upload a video instead" at bounding box center [681, 335] width 111 height 16
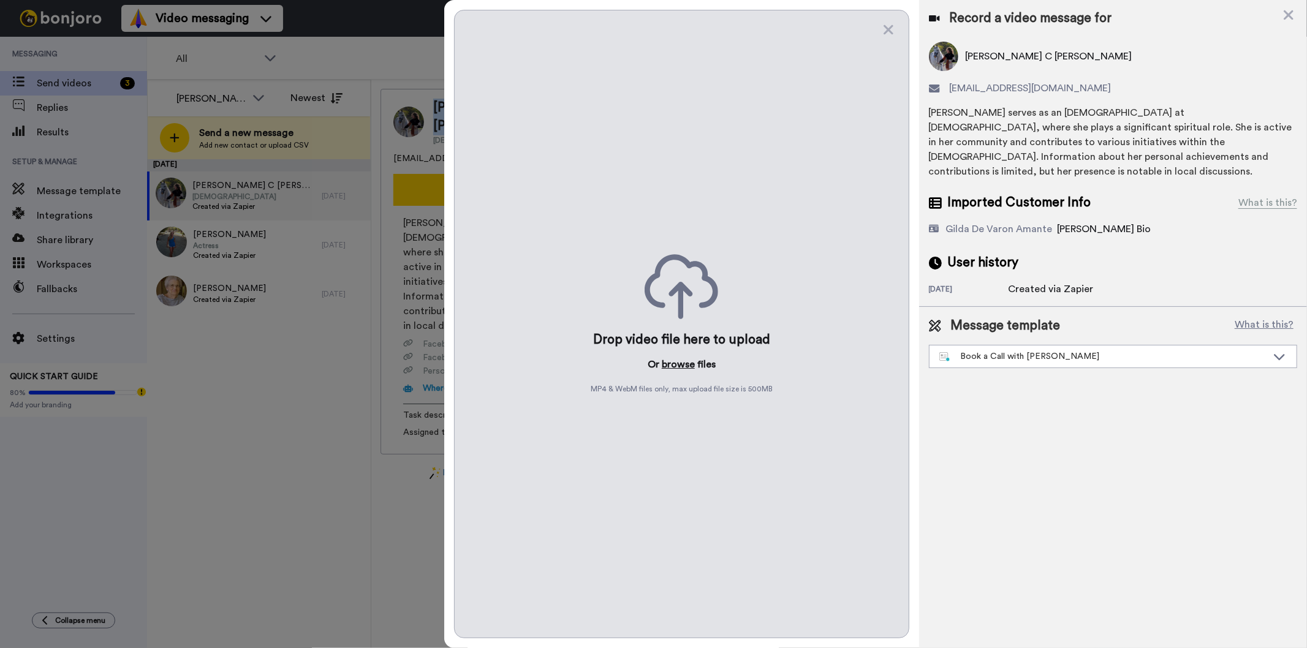
click at [684, 361] on button "browse" at bounding box center [678, 364] width 33 height 15
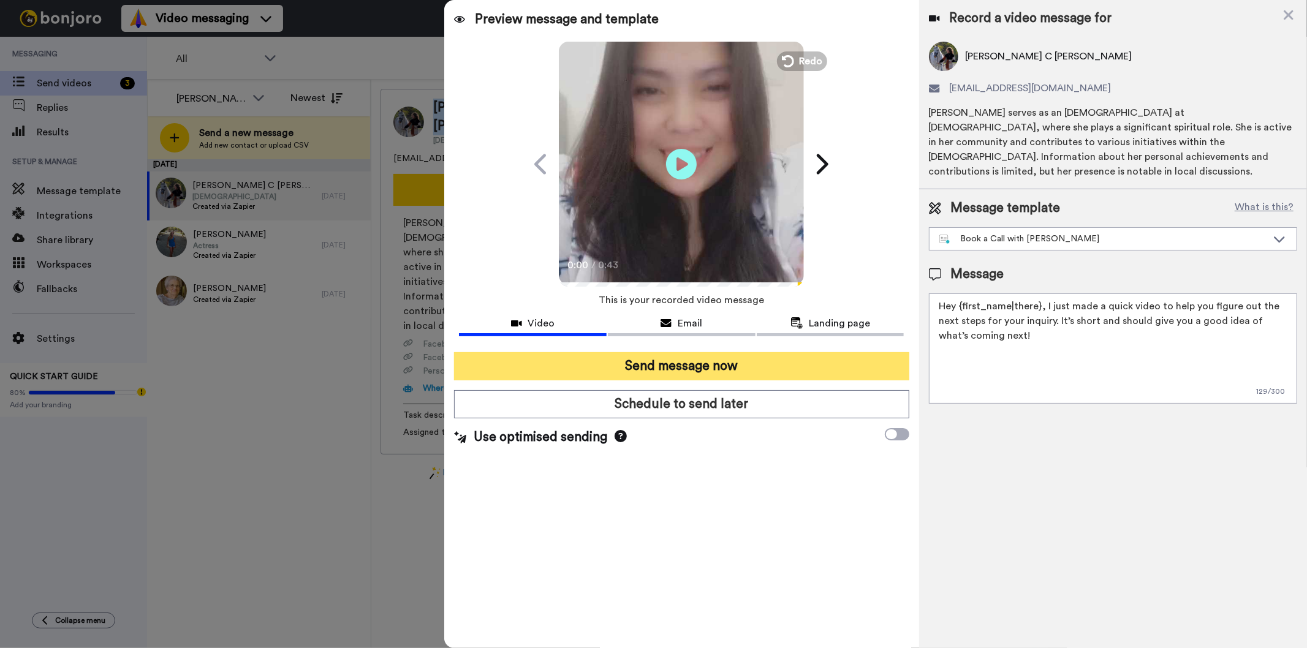
click at [546, 360] on button "Send message now" at bounding box center [681, 366] width 455 height 28
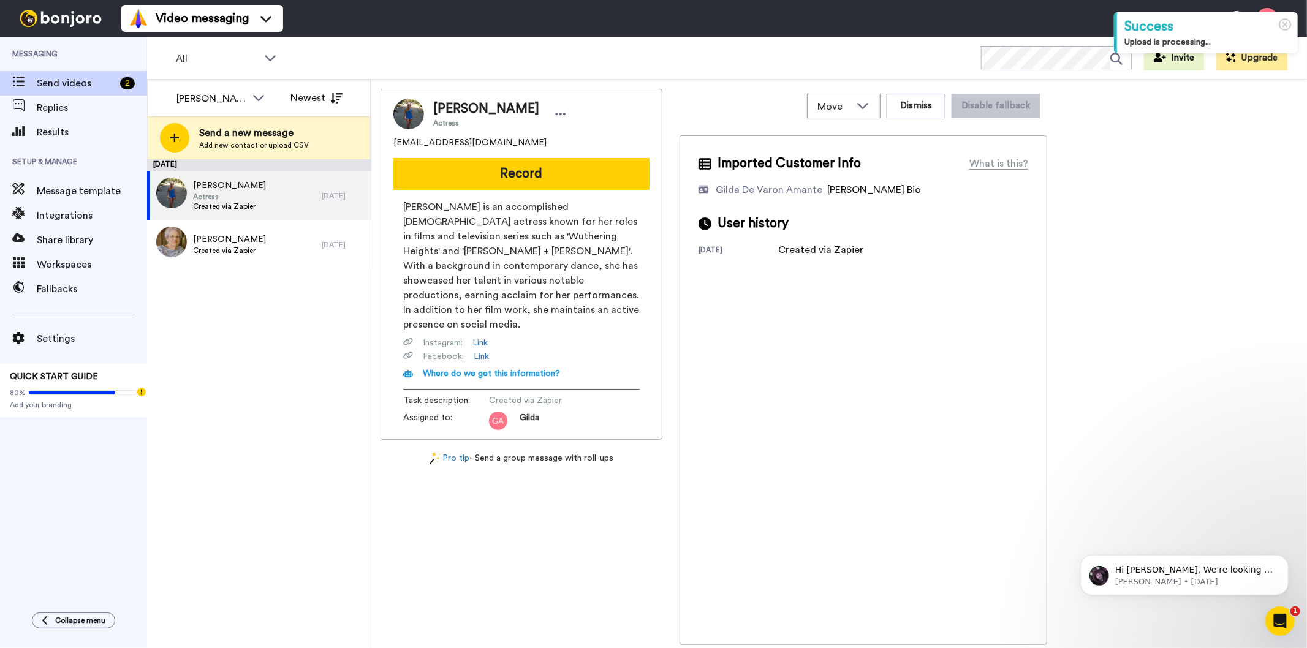
click at [473, 107] on span "Nicola Burley" at bounding box center [486, 109] width 106 height 18
copy span "Nicola Burley"
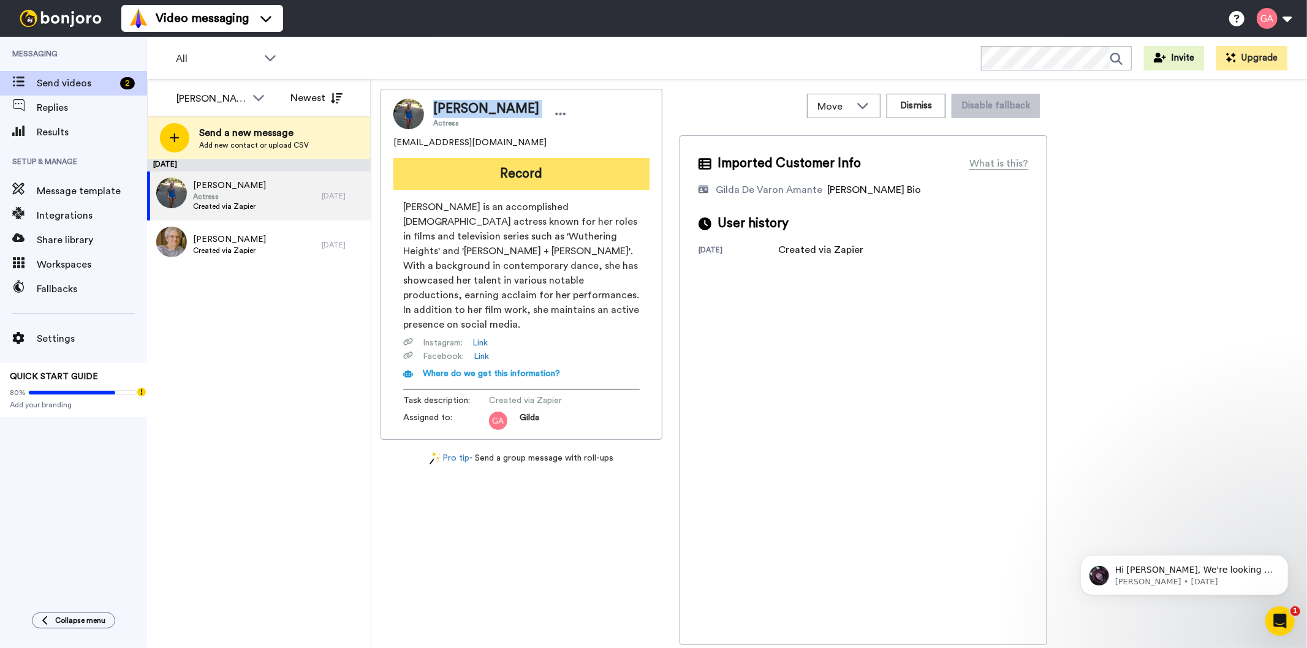
click at [509, 176] on button "Record" at bounding box center [521, 174] width 256 height 32
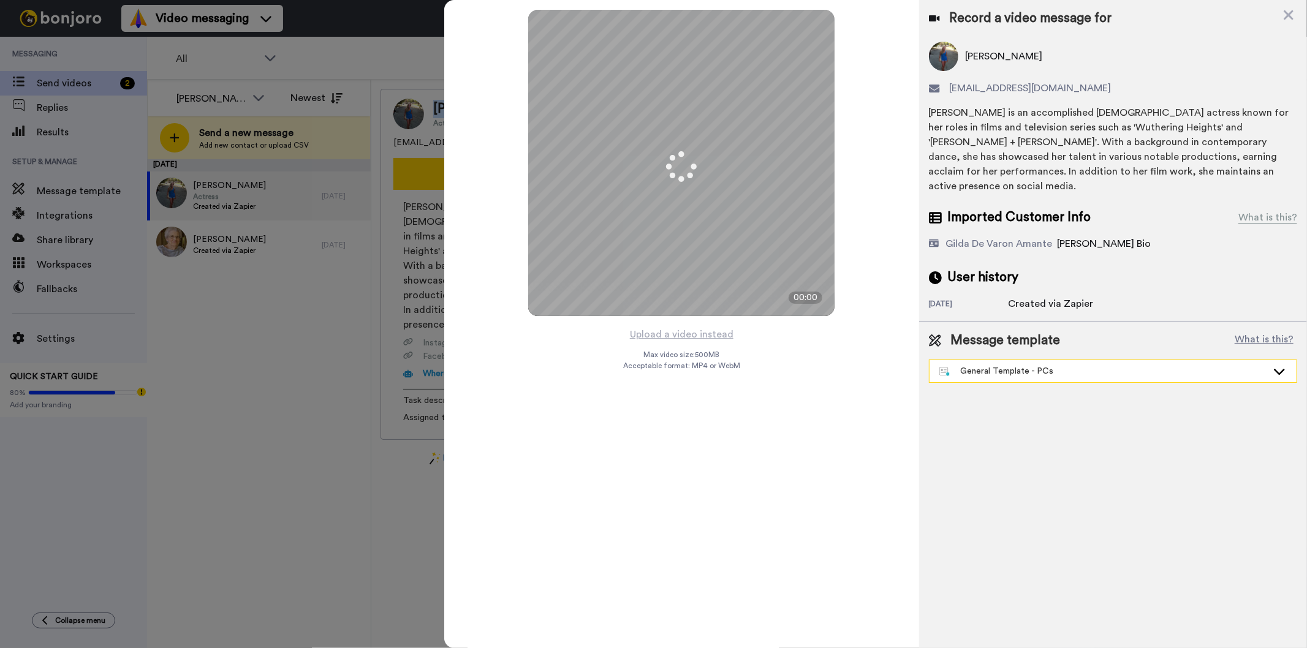
click at [1052, 365] on div "General Template - PCs" at bounding box center [1103, 371] width 328 height 12
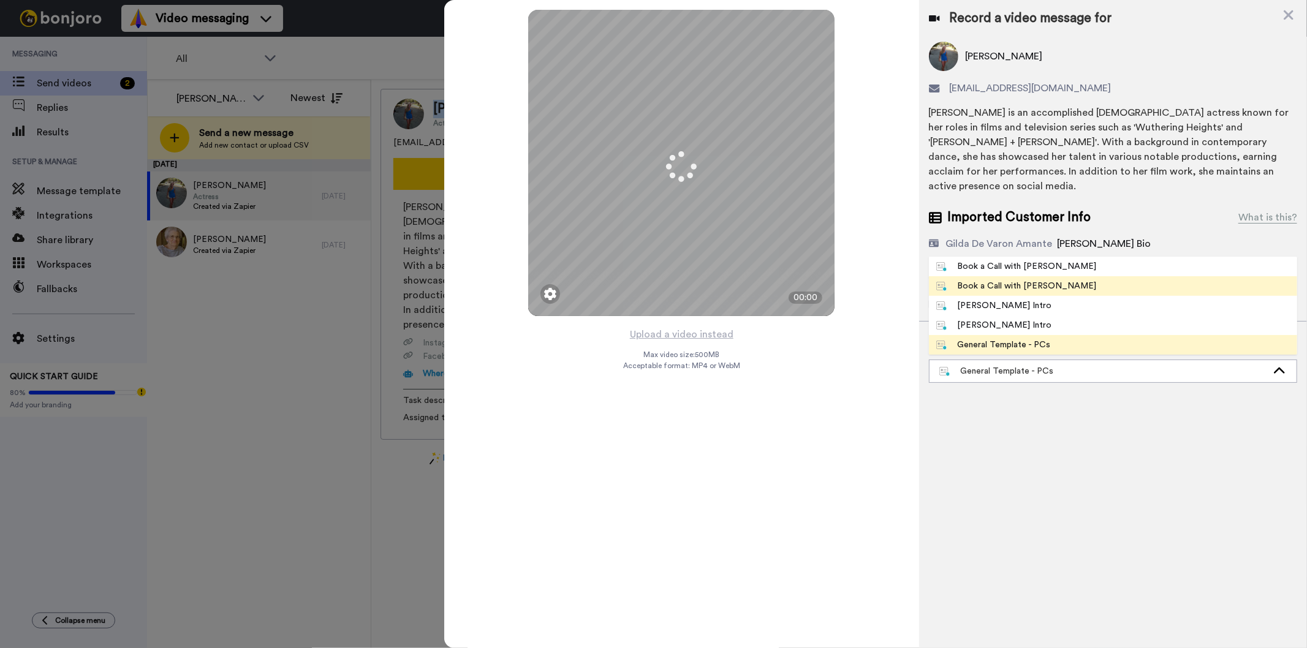
click at [1049, 280] on span "Book a Call with Gilda" at bounding box center [1016, 286] width 175 height 12
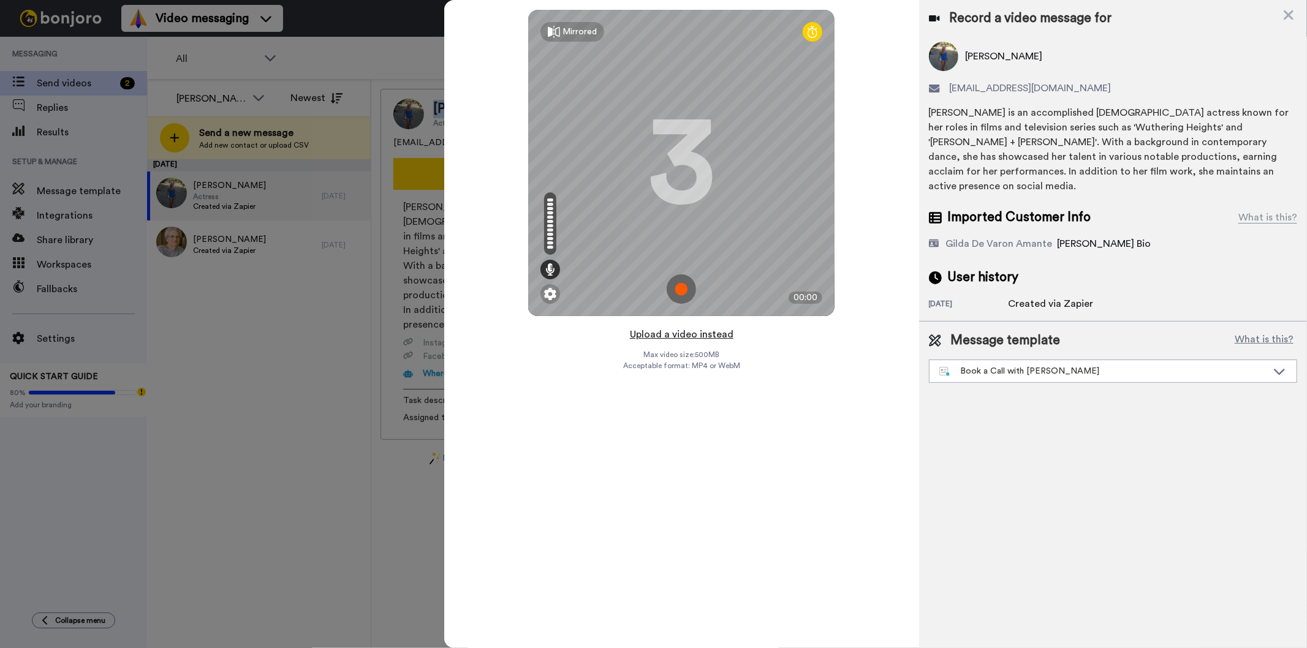
click at [691, 333] on button "Upload a video instead" at bounding box center [681, 335] width 111 height 16
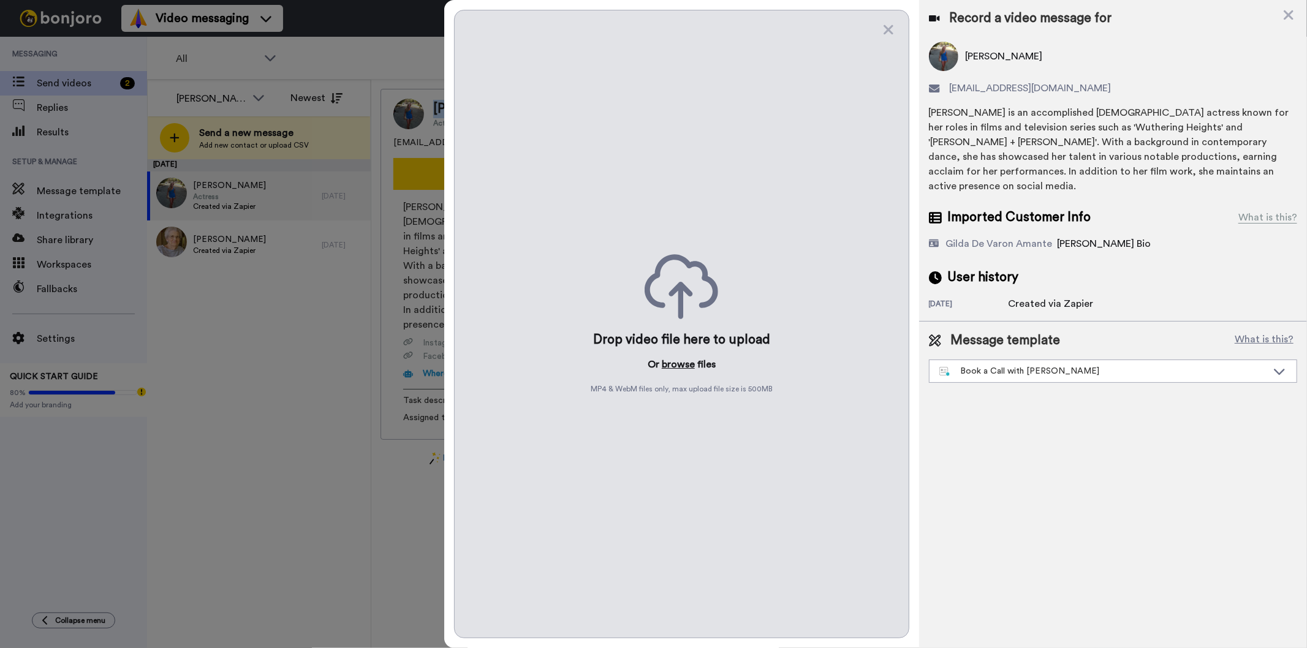
click at [681, 361] on button "browse" at bounding box center [678, 364] width 33 height 15
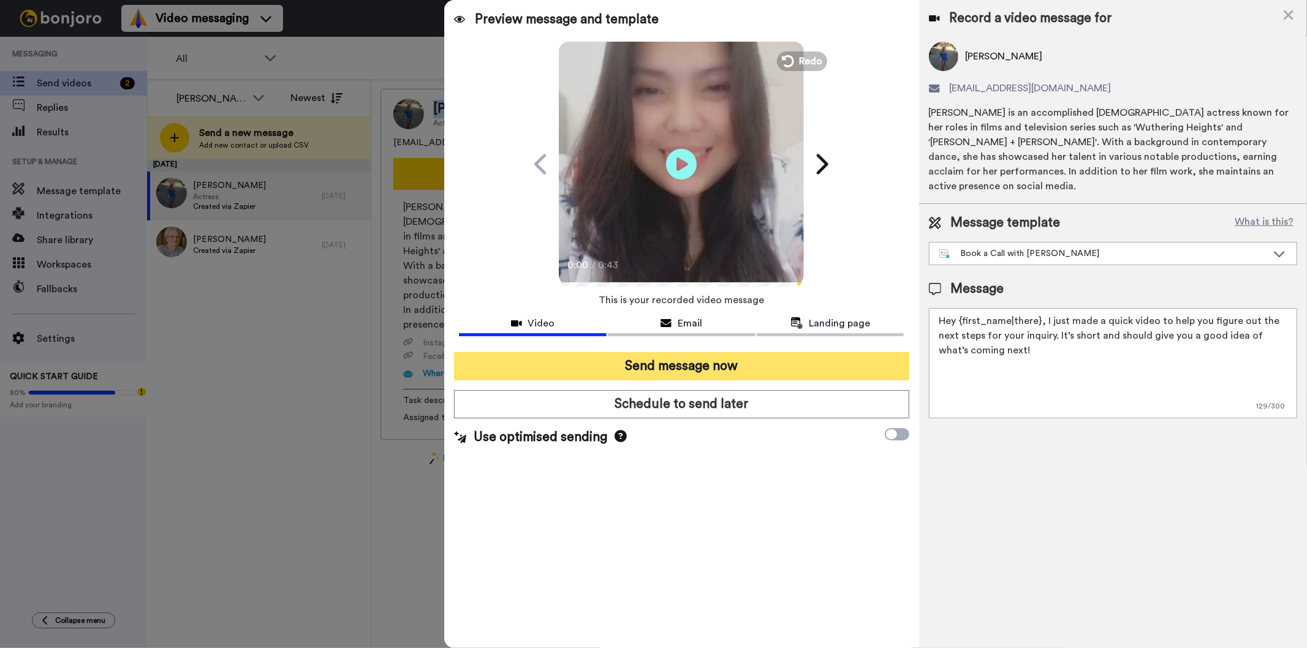
click at [690, 363] on button "Send message now" at bounding box center [681, 366] width 455 height 28
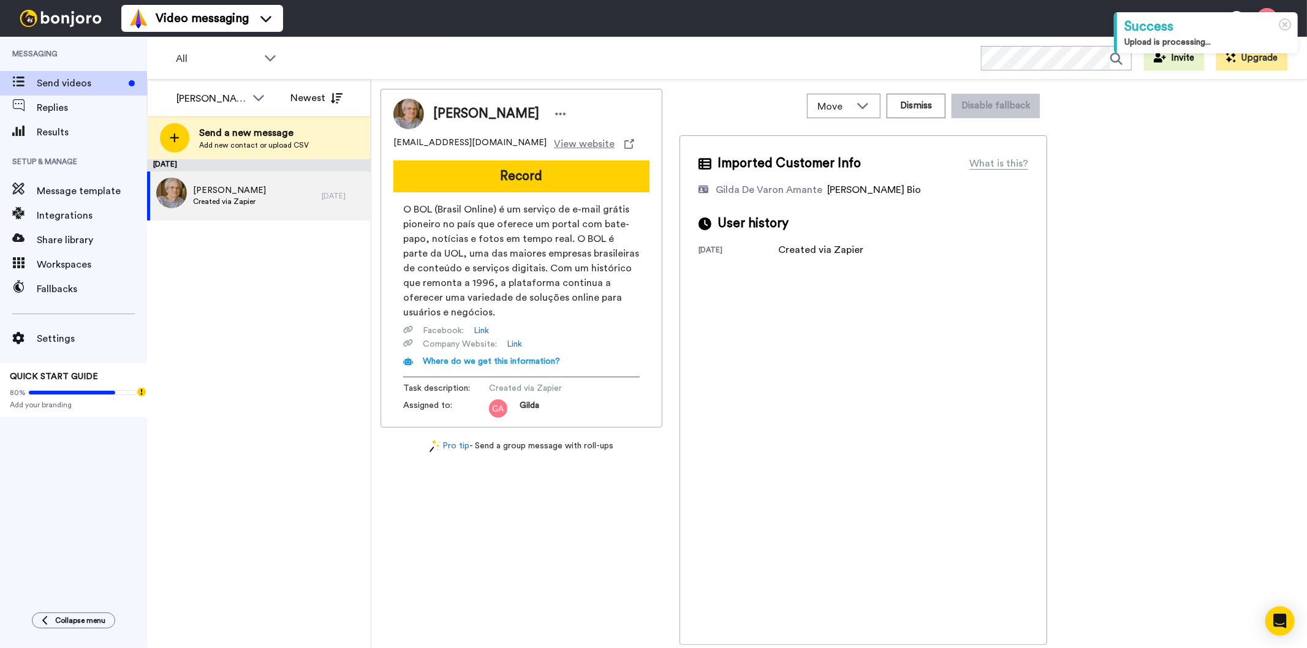
click at [483, 107] on span "[PERSON_NAME]" at bounding box center [486, 114] width 106 height 18
copy div "[PERSON_NAME]"
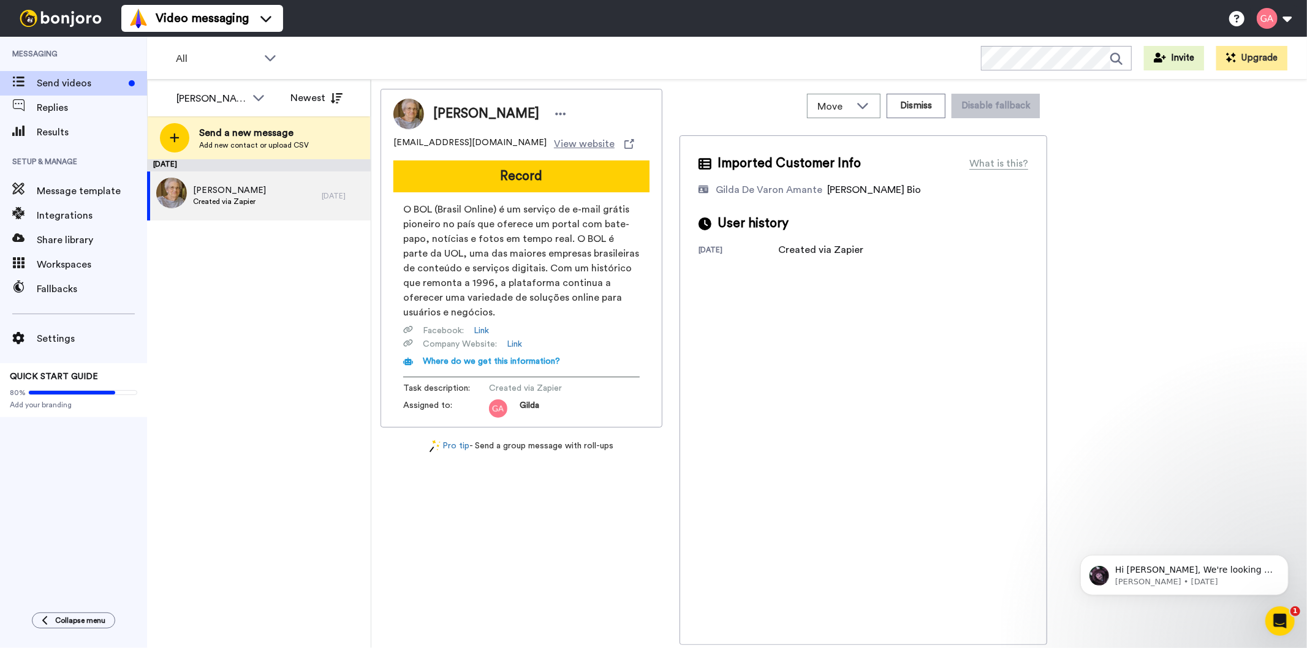
click at [274, 421] on div "[DATE] [PERSON_NAME] Created via Zapier [DATE]" at bounding box center [259, 403] width 224 height 489
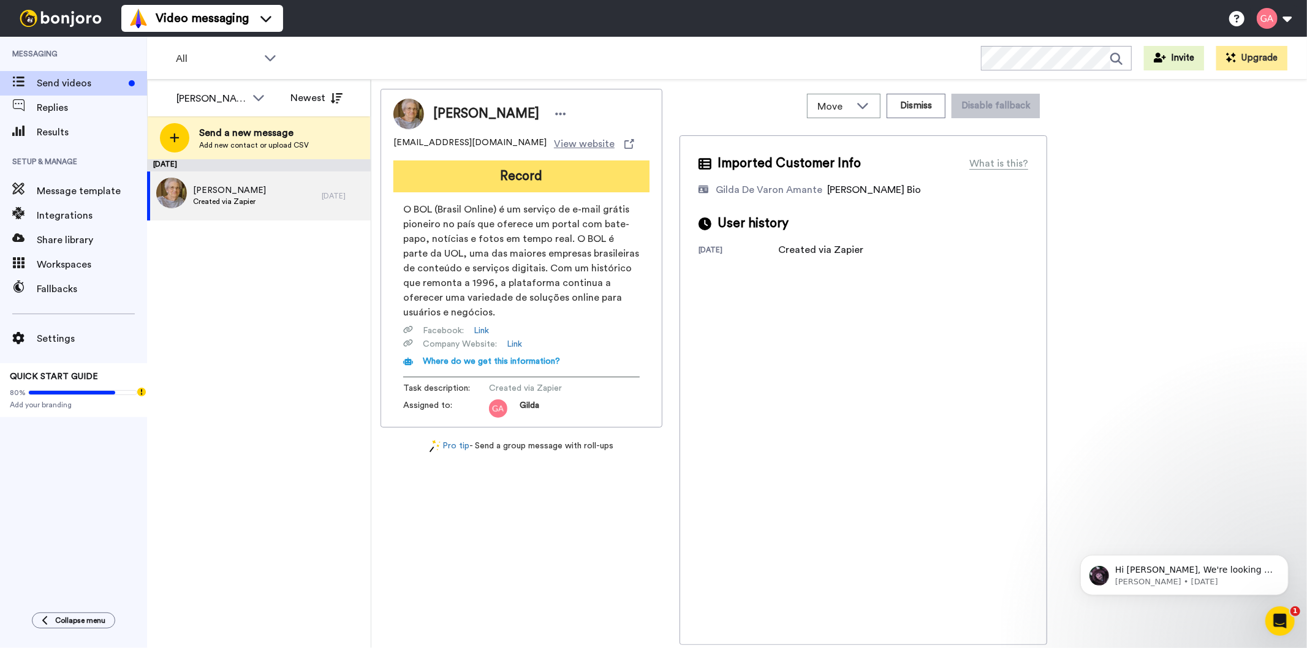
click at [616, 168] on button "Record" at bounding box center [521, 177] width 256 height 32
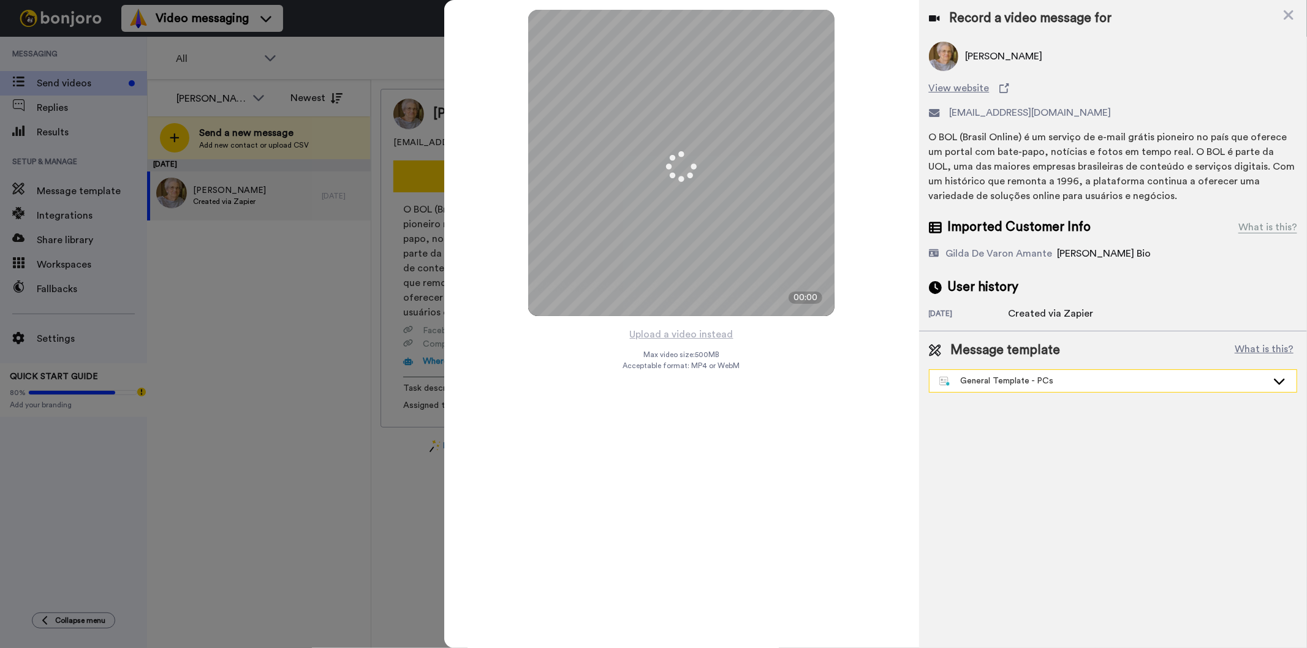
click at [1060, 380] on div "General Template - PCs" at bounding box center [1103, 381] width 328 height 12
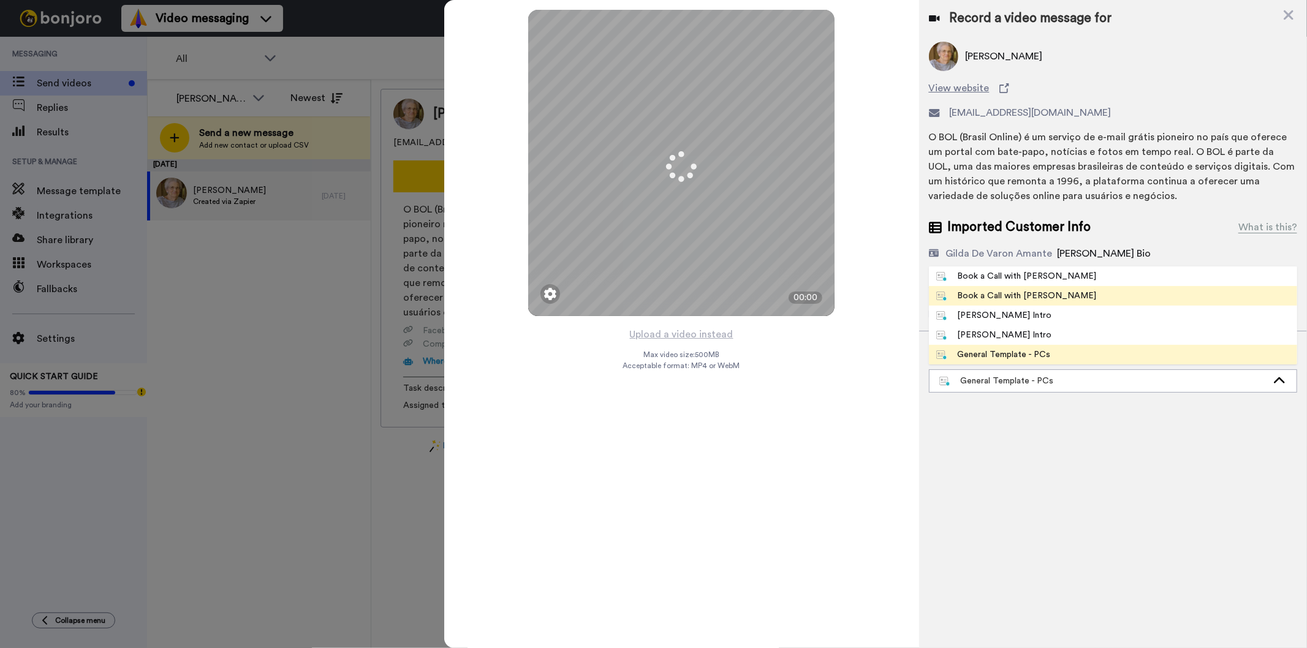
click at [1069, 286] on li "Book a Call with [PERSON_NAME]" at bounding box center [1113, 296] width 368 height 20
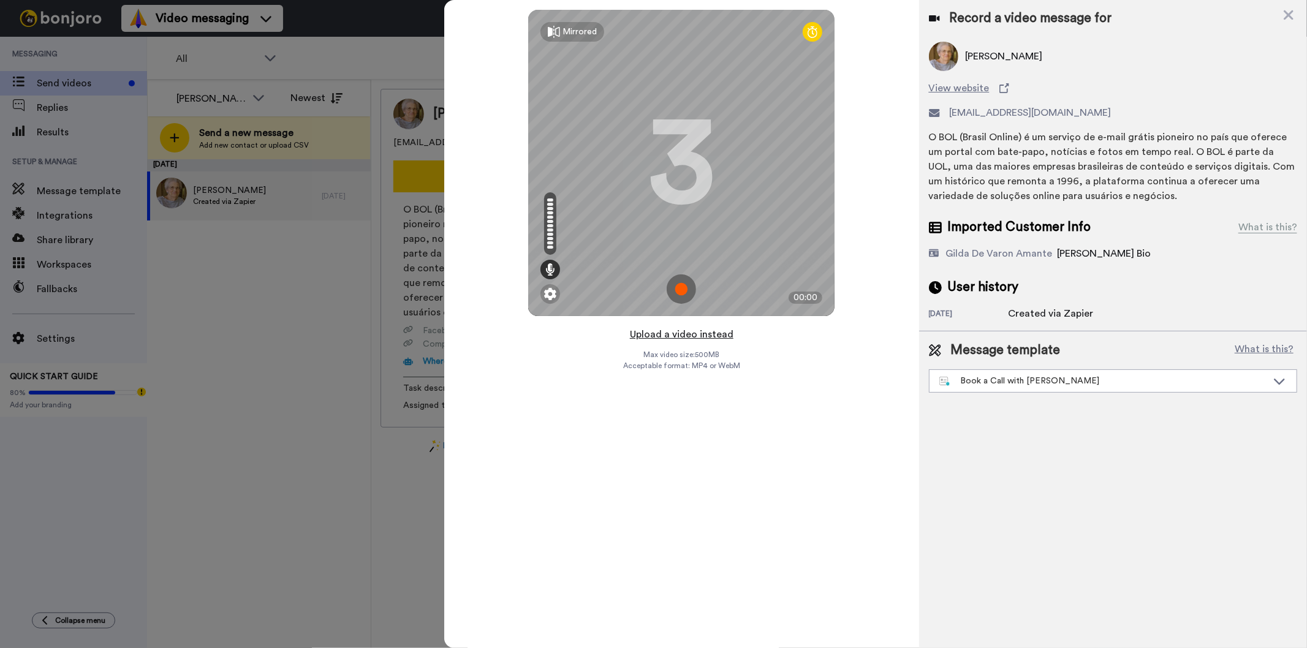
click at [682, 338] on button "Upload a video instead" at bounding box center [681, 335] width 111 height 16
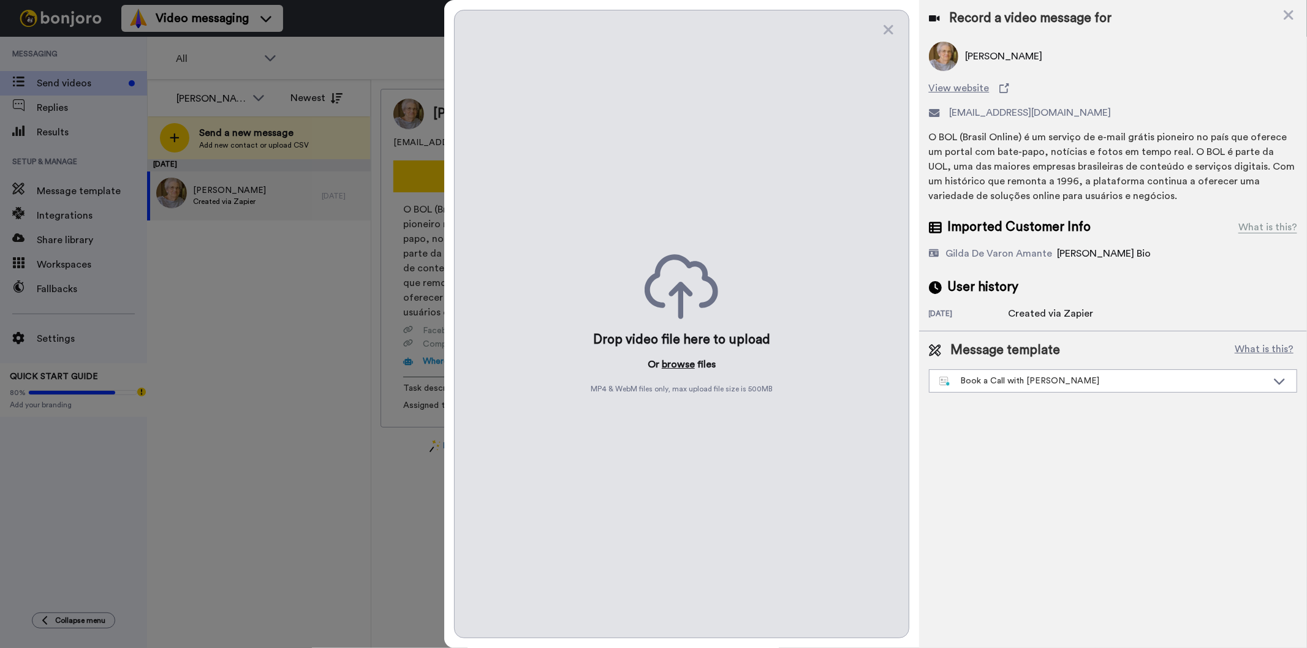
click at [676, 363] on button "browse" at bounding box center [678, 364] width 33 height 15
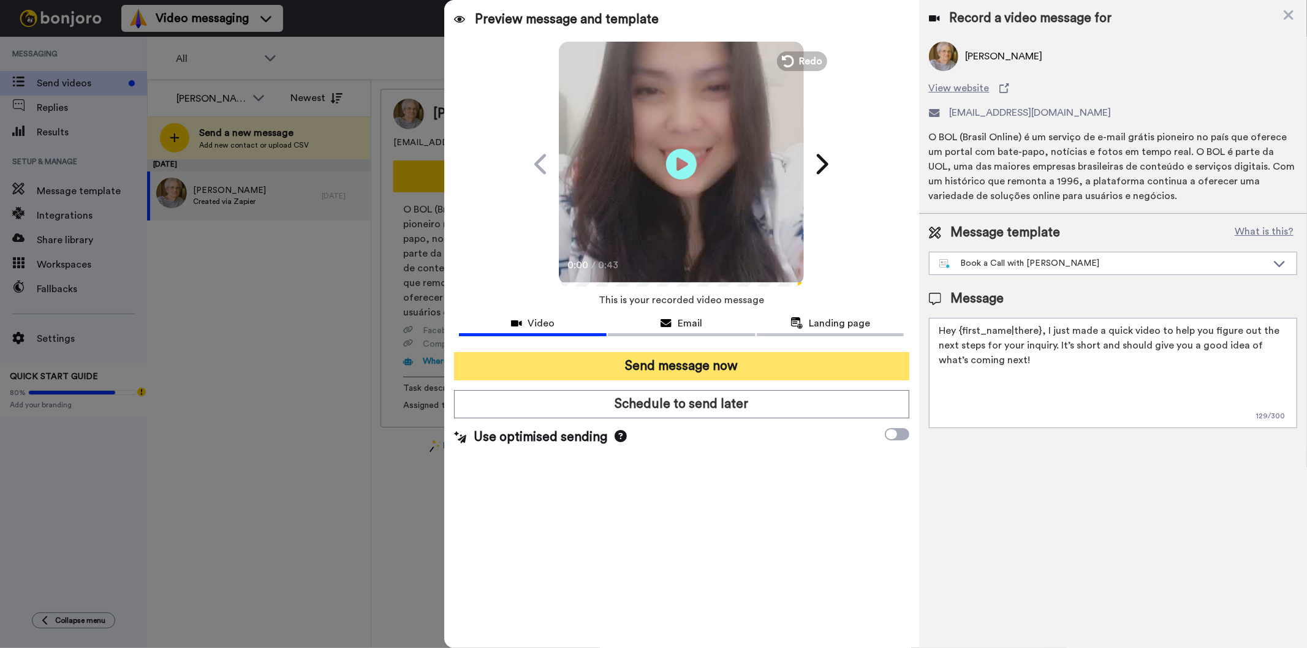
click at [729, 359] on button "Send message now" at bounding box center [681, 366] width 455 height 28
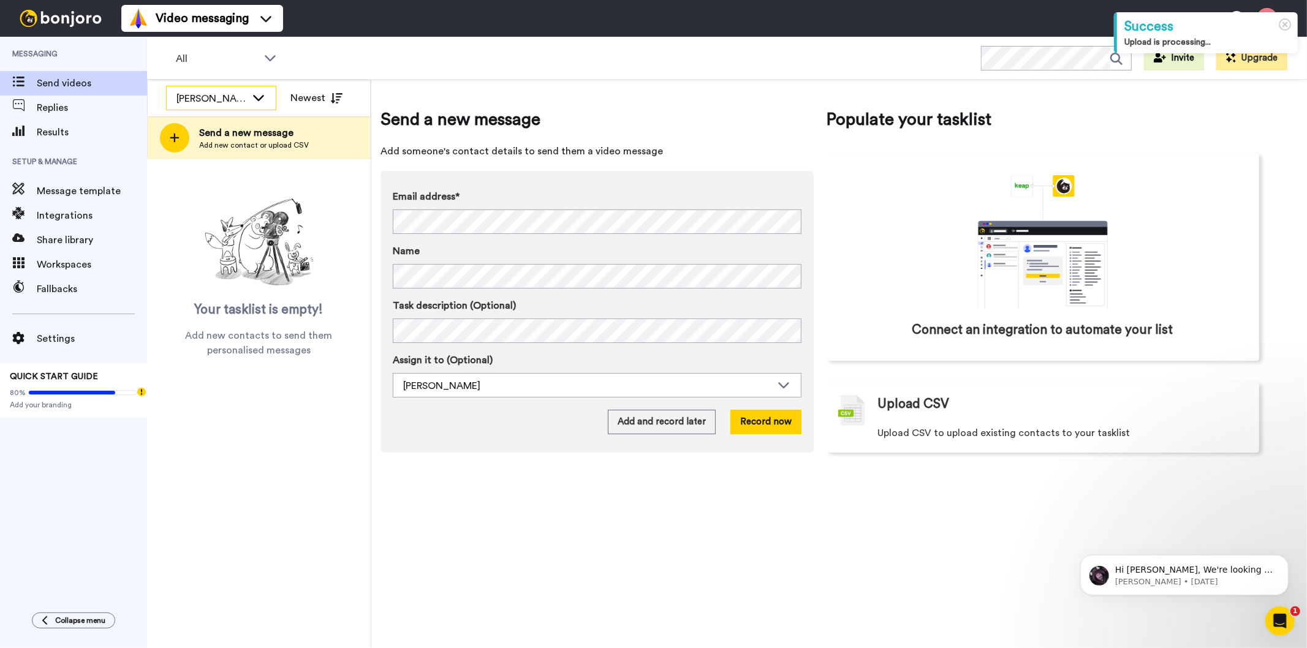
click at [252, 93] on icon at bounding box center [258, 97] width 15 height 12
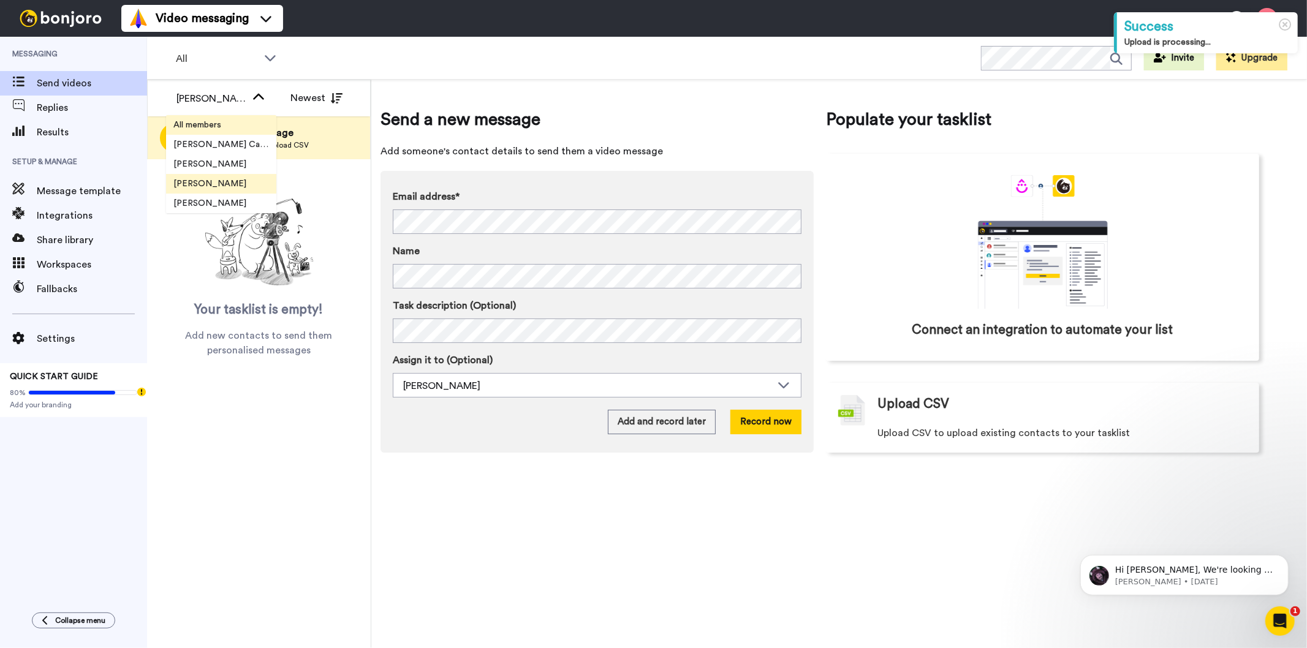
click at [235, 130] on li "All members" at bounding box center [221, 125] width 110 height 20
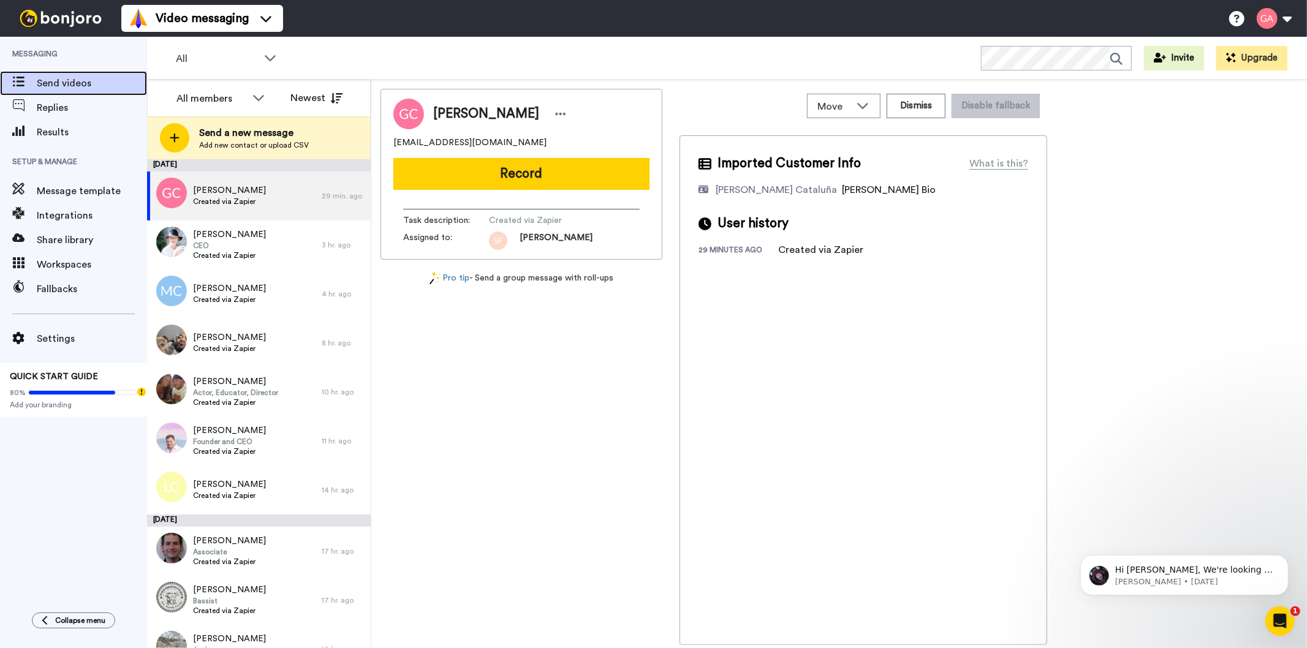
click at [47, 87] on span "Send videos" at bounding box center [92, 83] width 110 height 15
click at [566, 111] on icon at bounding box center [560, 114] width 11 height 12
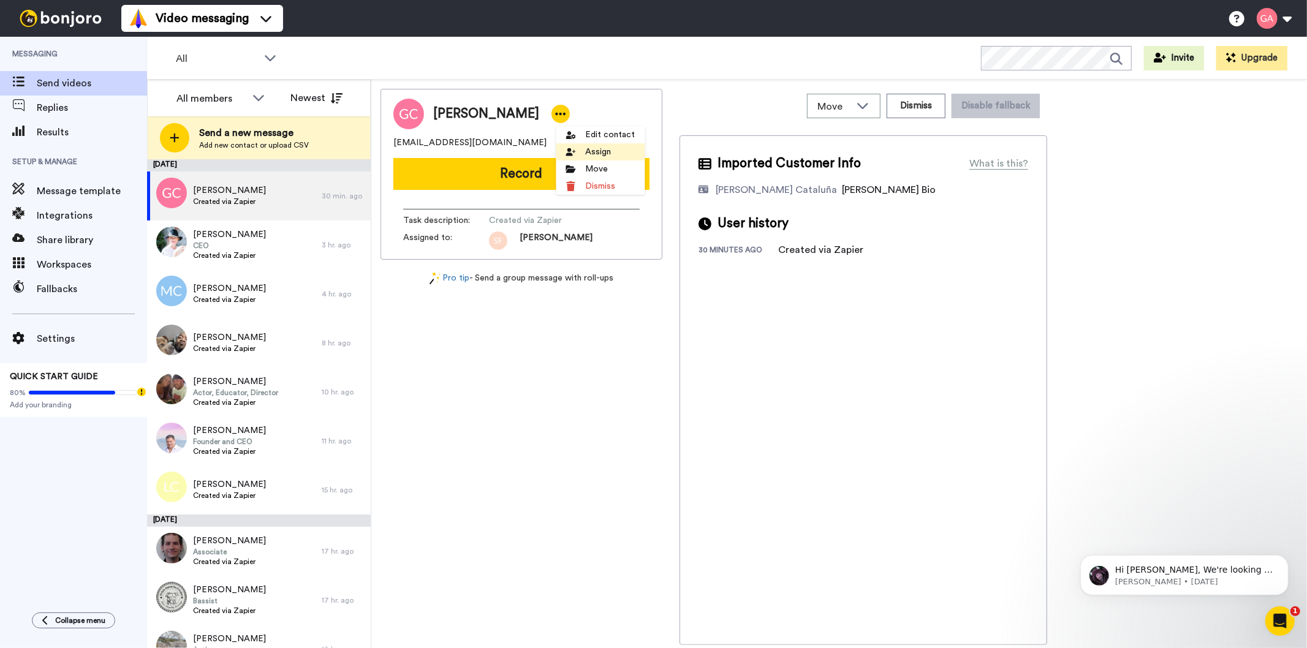
click at [620, 149] on li "Assign" at bounding box center [600, 151] width 89 height 17
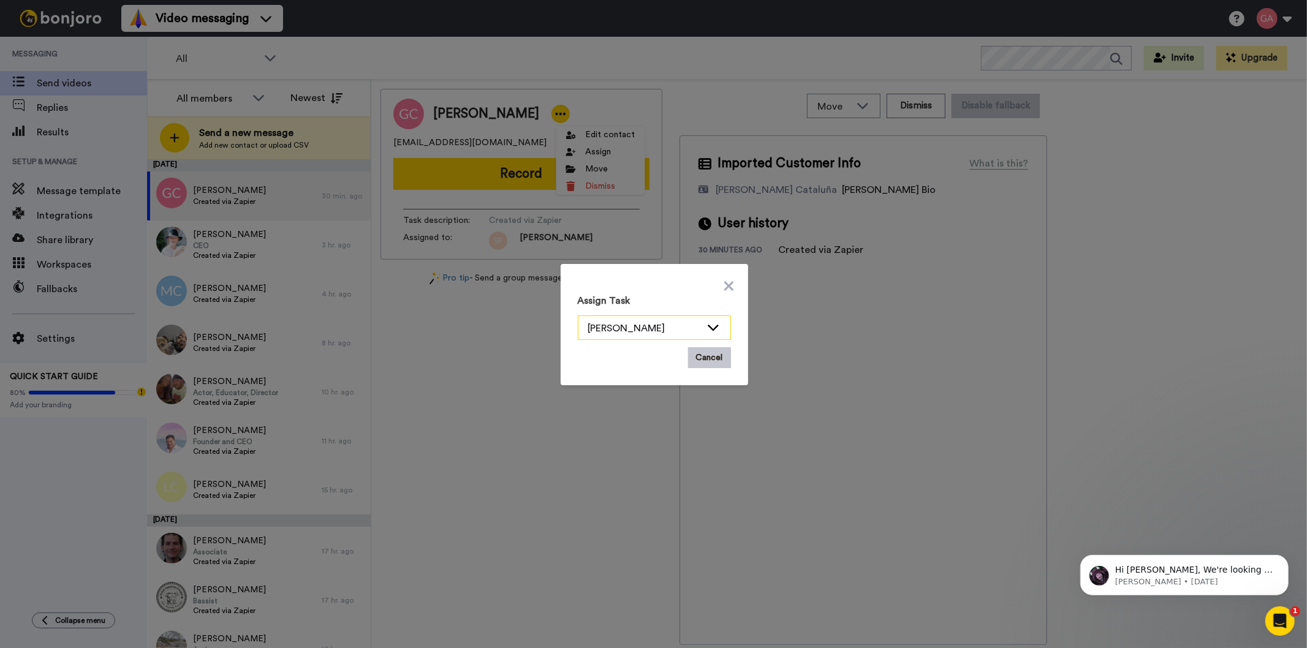
click at [706, 328] on icon at bounding box center [713, 327] width 15 height 12
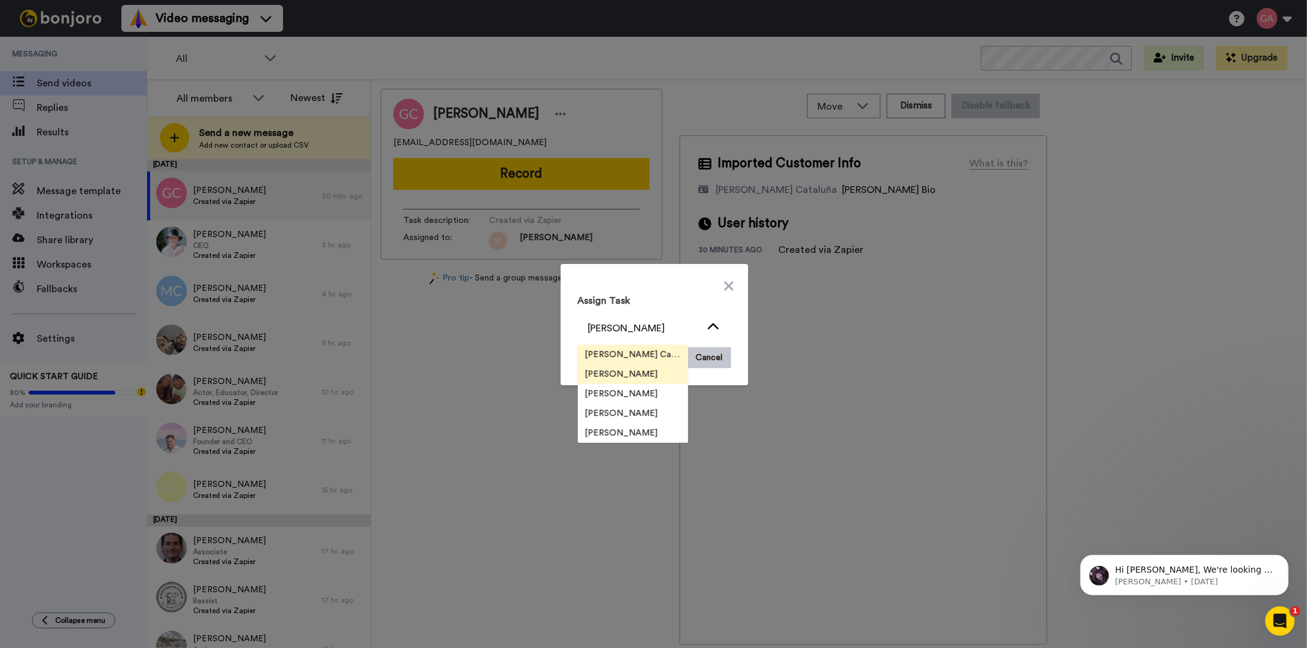
click at [670, 354] on li "[PERSON_NAME] Cataluña" at bounding box center [633, 355] width 110 height 20
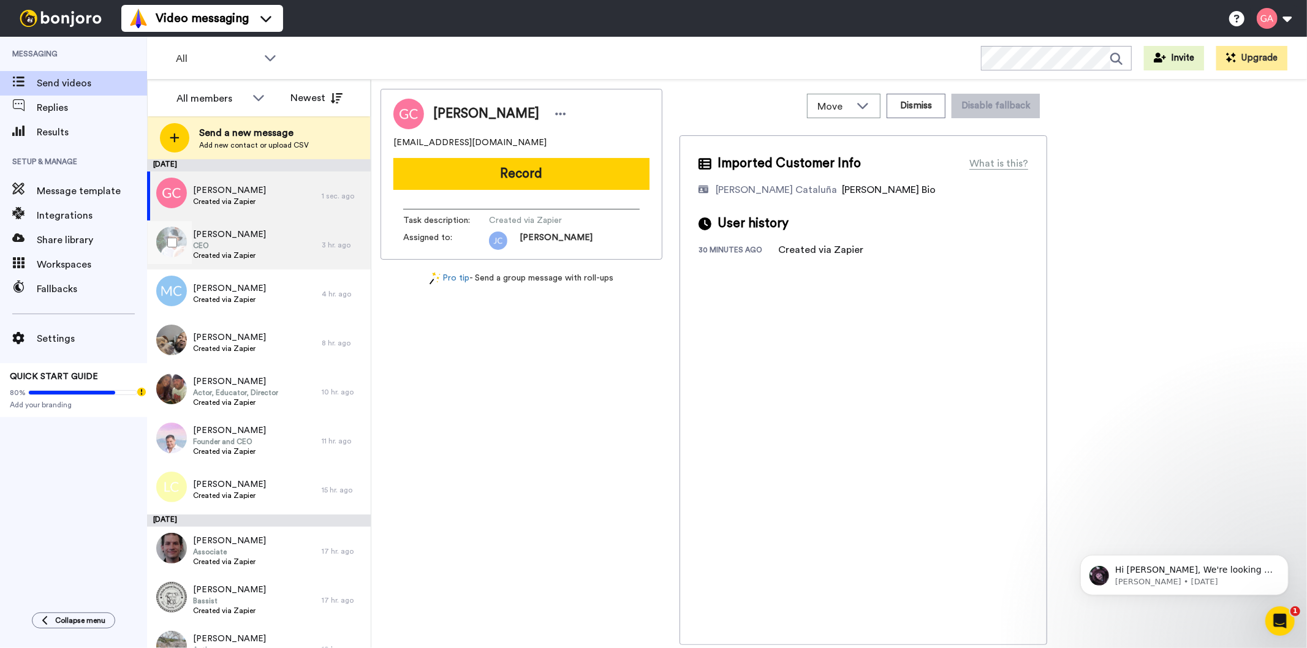
click at [219, 232] on span "[PERSON_NAME]" at bounding box center [229, 235] width 73 height 12
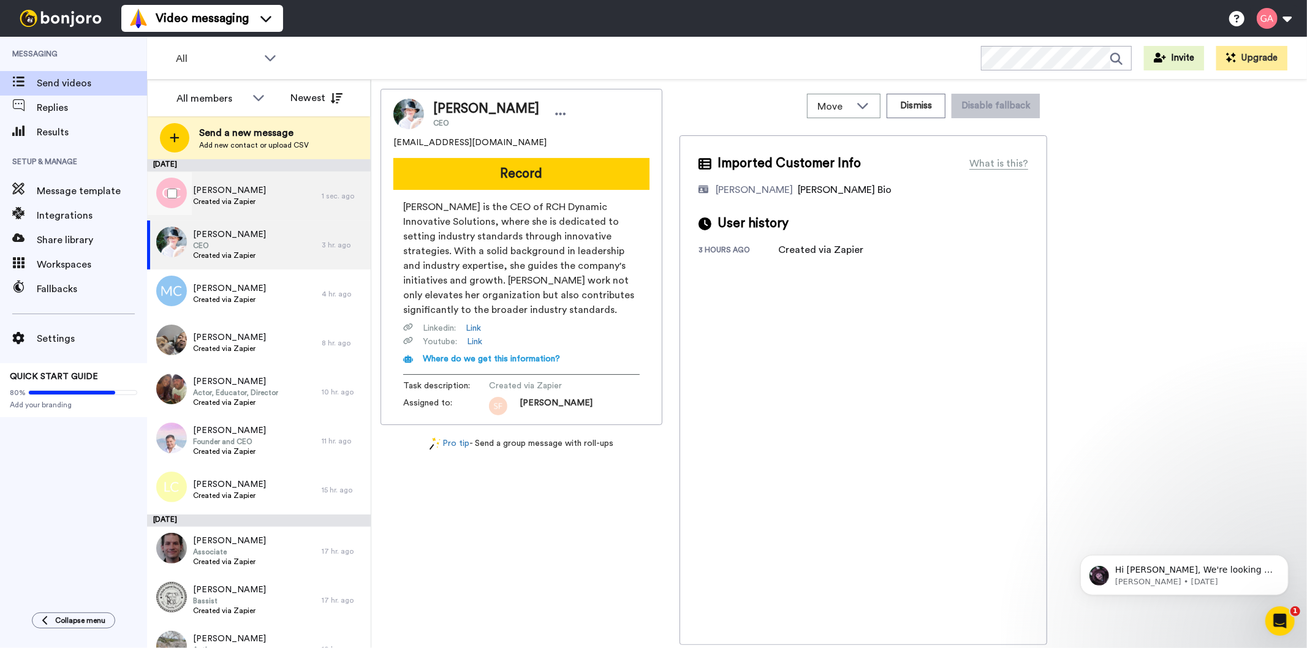
click at [233, 204] on span "Created via Zapier" at bounding box center [229, 202] width 73 height 10
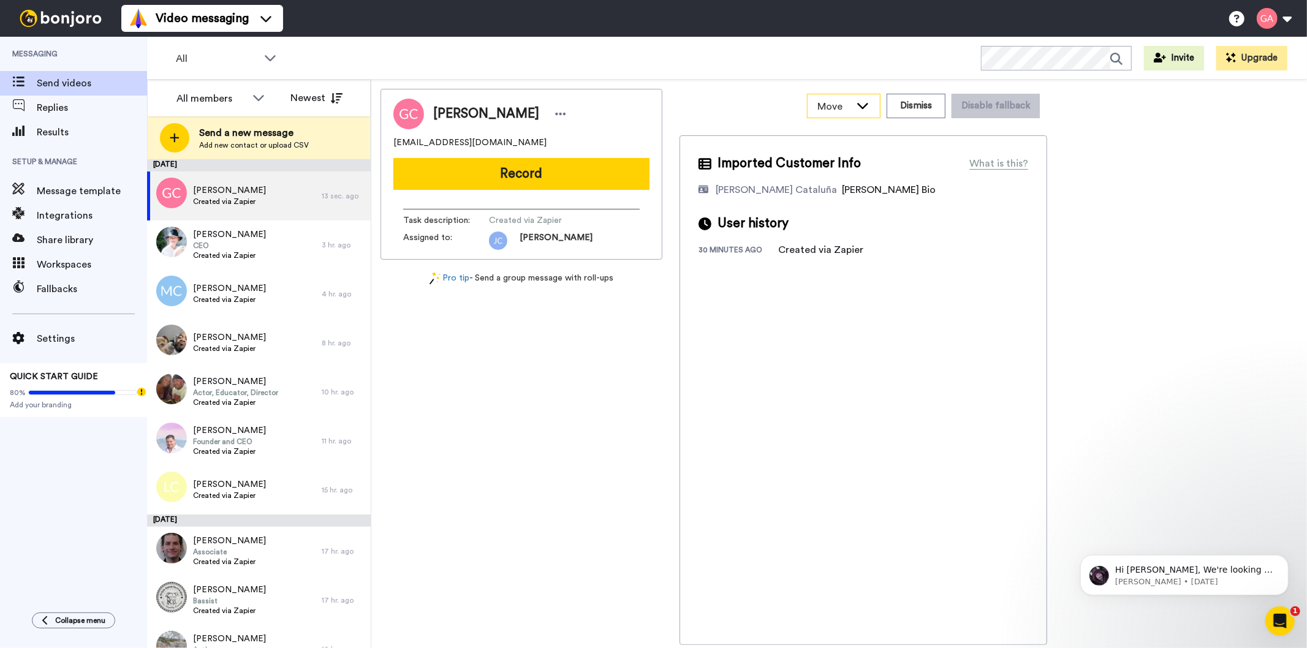
click at [861, 105] on icon at bounding box center [862, 105] width 15 height 12
drag, startPoint x: 224, startPoint y: 206, endPoint x: 565, endPoint y: 338, distance: 366.3
click at [565, 338] on div "[PERSON_NAME][DEMOGRAPHIC_DATA] [PERSON_NAME][EMAIL_ADDRESS][DOMAIN_NAME] Recor…" at bounding box center [521, 367] width 282 height 556
click at [561, 111] on icon at bounding box center [560, 114] width 11 height 12
click at [585, 172] on li "Move" at bounding box center [600, 169] width 89 height 17
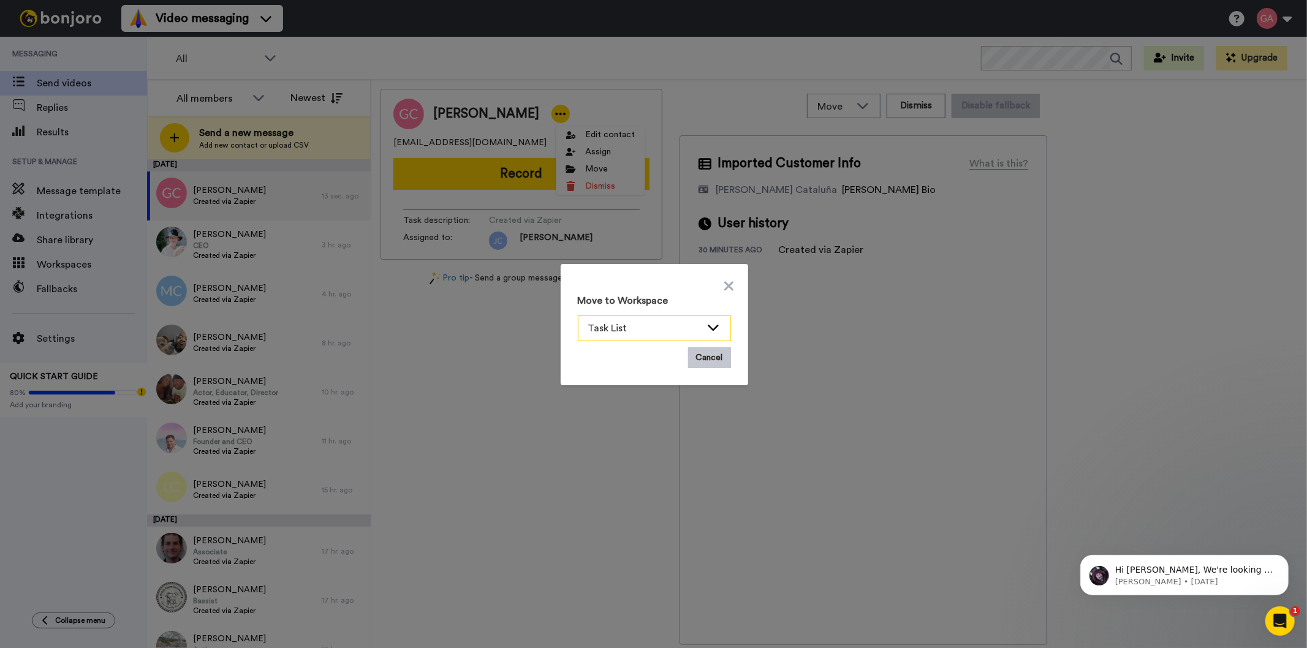
click at [706, 327] on icon at bounding box center [713, 327] width 15 height 12
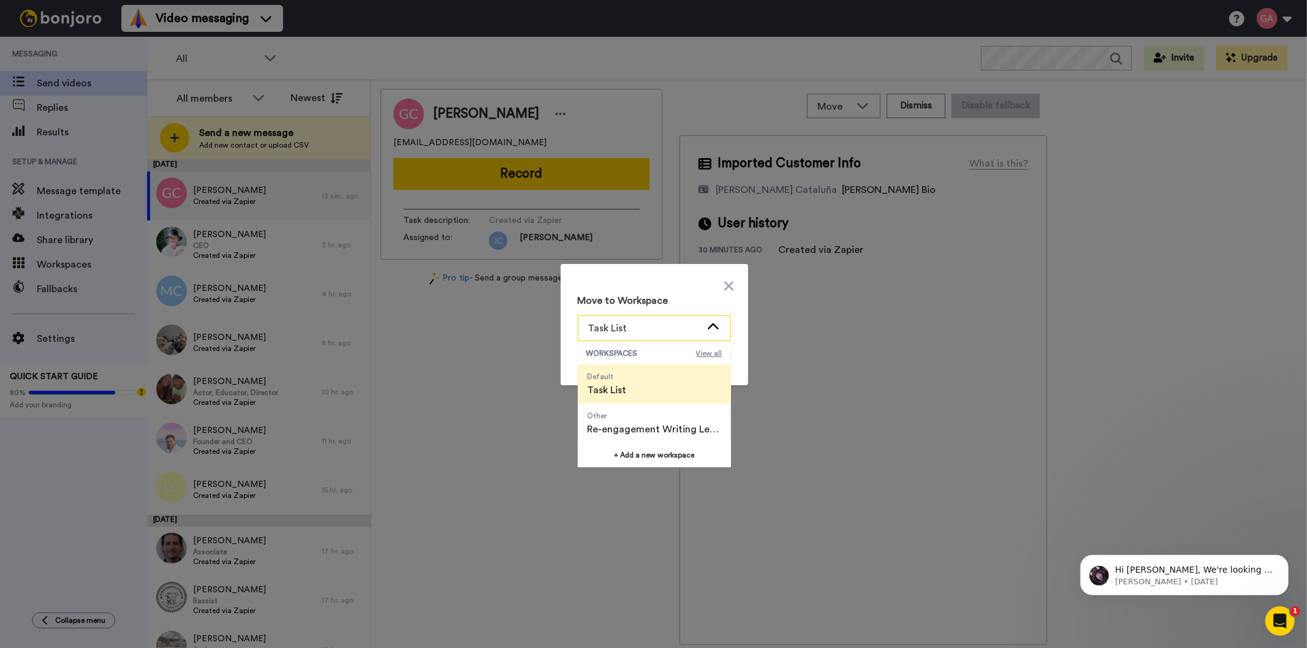
click at [702, 355] on span "View all" at bounding box center [709, 354] width 26 height 10
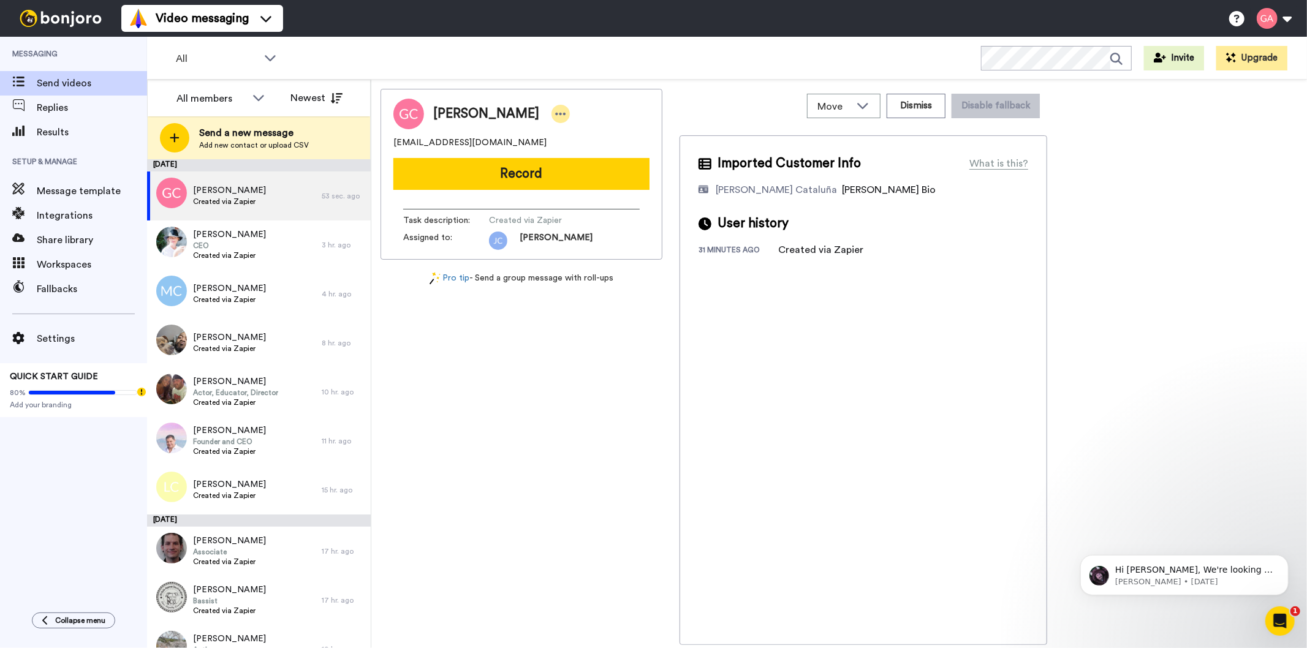
click at [561, 111] on icon at bounding box center [560, 114] width 11 height 12
click at [596, 168] on li "Move" at bounding box center [600, 169] width 89 height 17
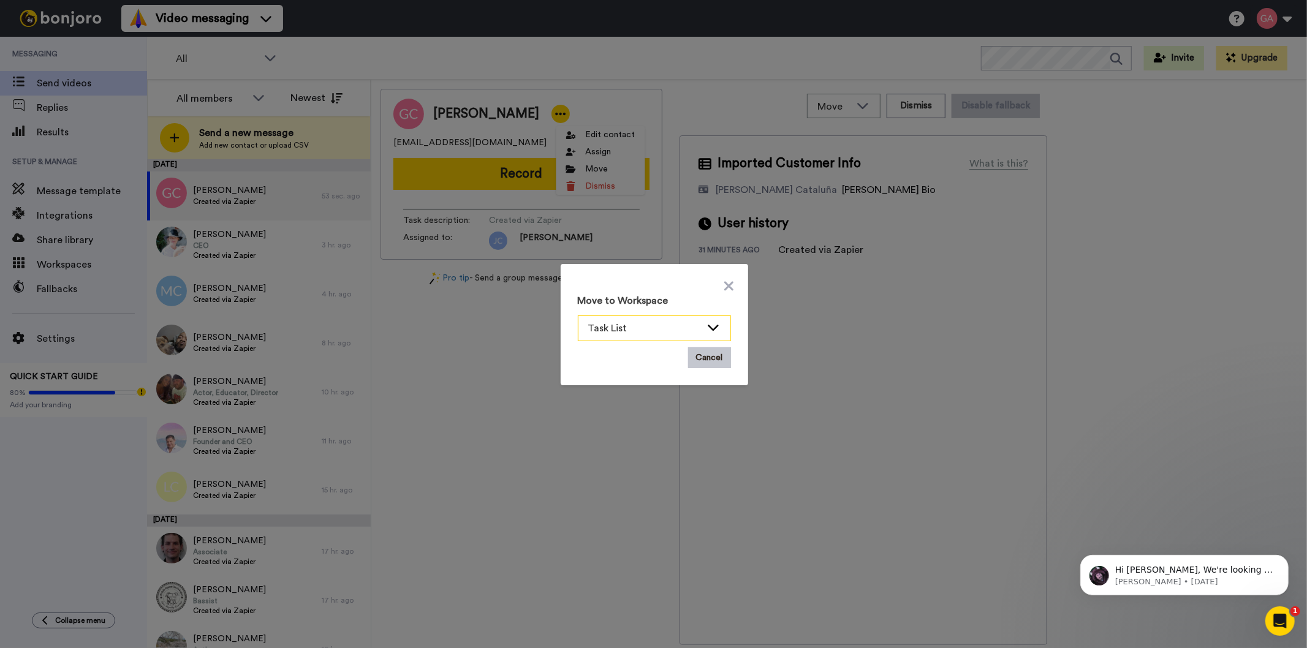
click at [708, 325] on icon at bounding box center [713, 327] width 15 height 12
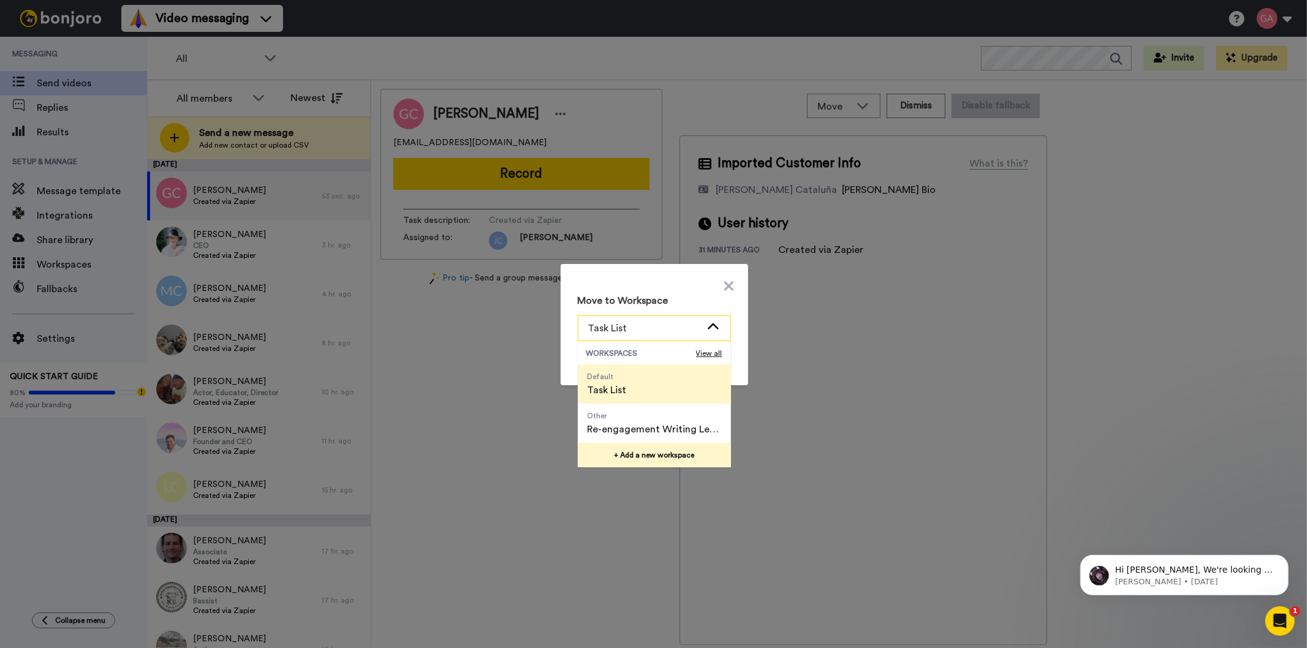
click at [676, 458] on button "+ Add a new workspace" at bounding box center [654, 455] width 153 height 25
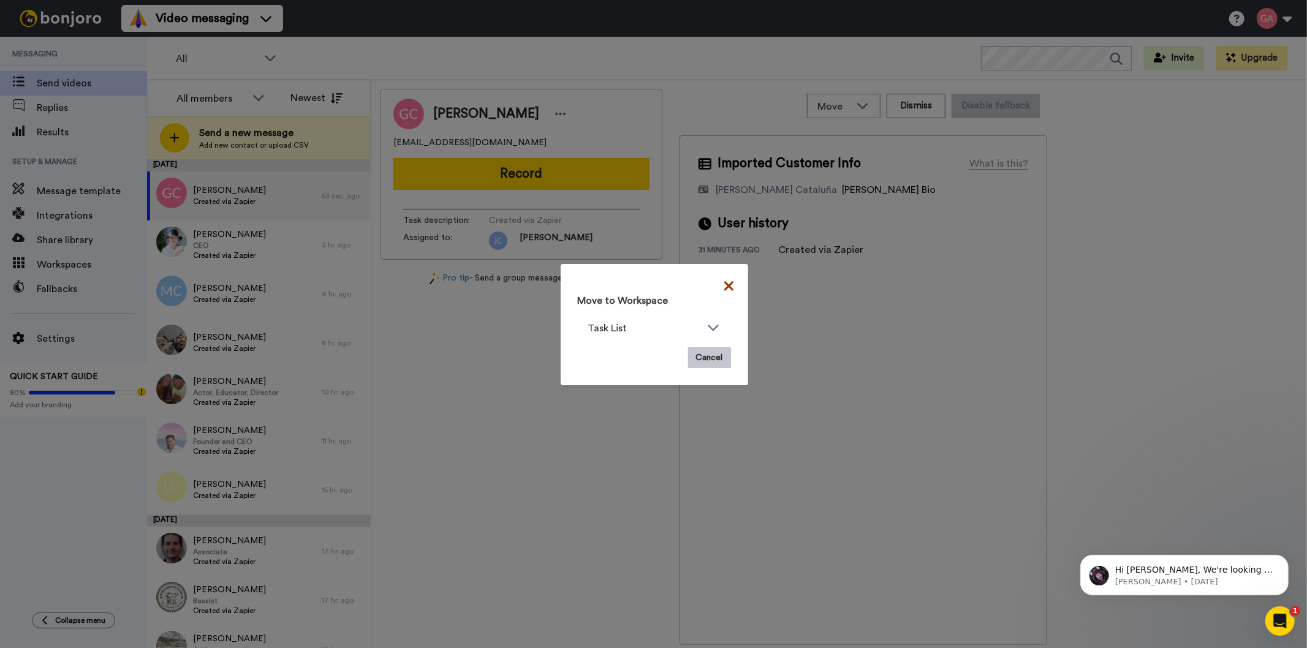
click at [723, 288] on icon at bounding box center [727, 285] width 9 height 9
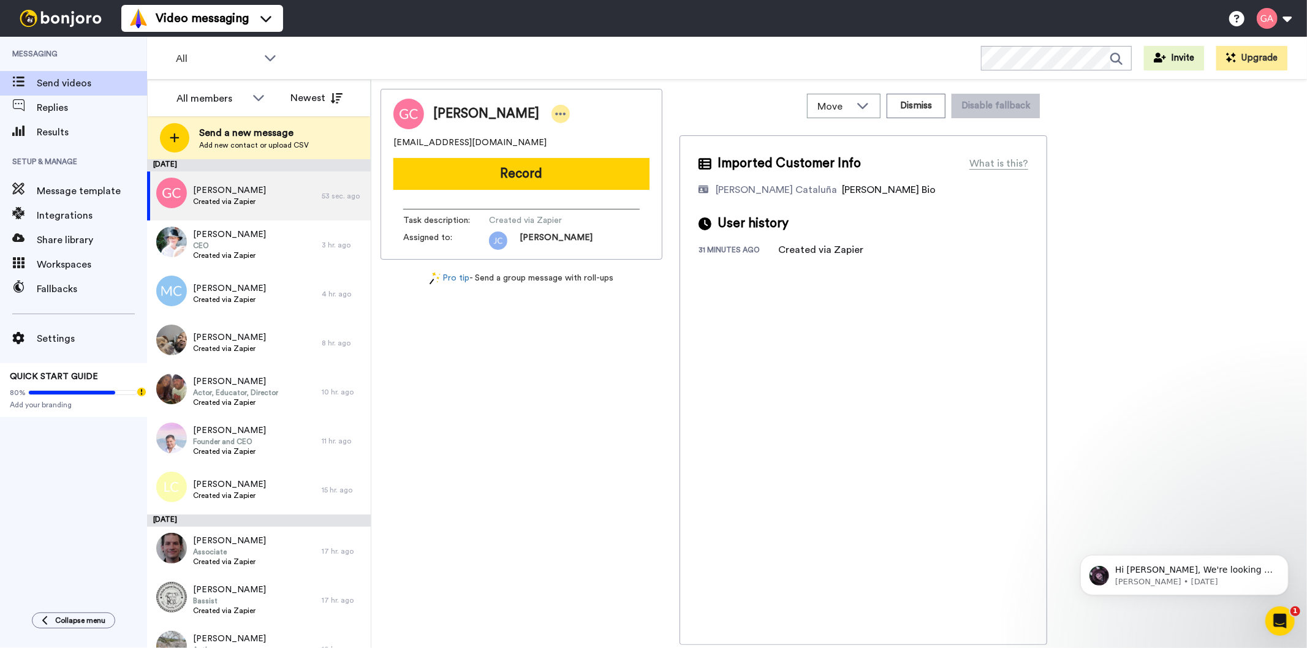
click at [561, 110] on icon at bounding box center [560, 114] width 11 height 12
click at [548, 426] on div "[PERSON_NAME][DEMOGRAPHIC_DATA] [PERSON_NAME][EMAIL_ADDRESS][DOMAIN_NAME] Recor…" at bounding box center [521, 367] width 282 height 556
click at [242, 251] on span "Created via Zapier" at bounding box center [229, 256] width 73 height 10
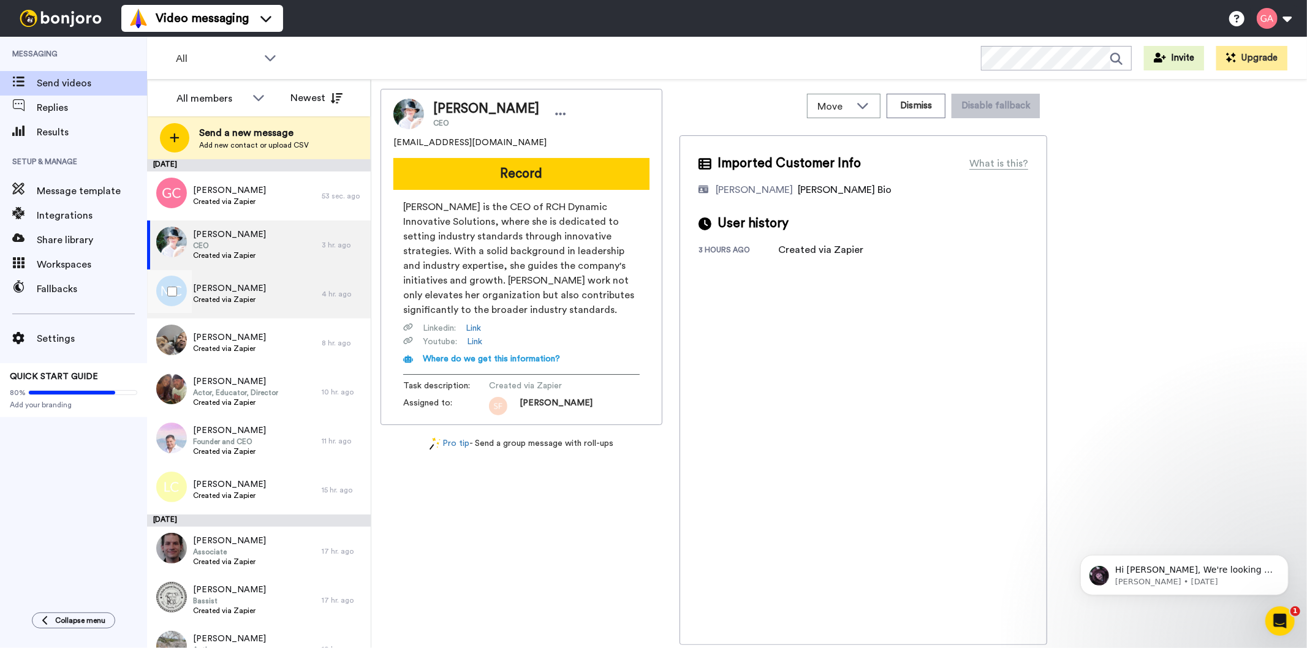
click at [235, 303] on span "Created via Zapier" at bounding box center [229, 300] width 73 height 10
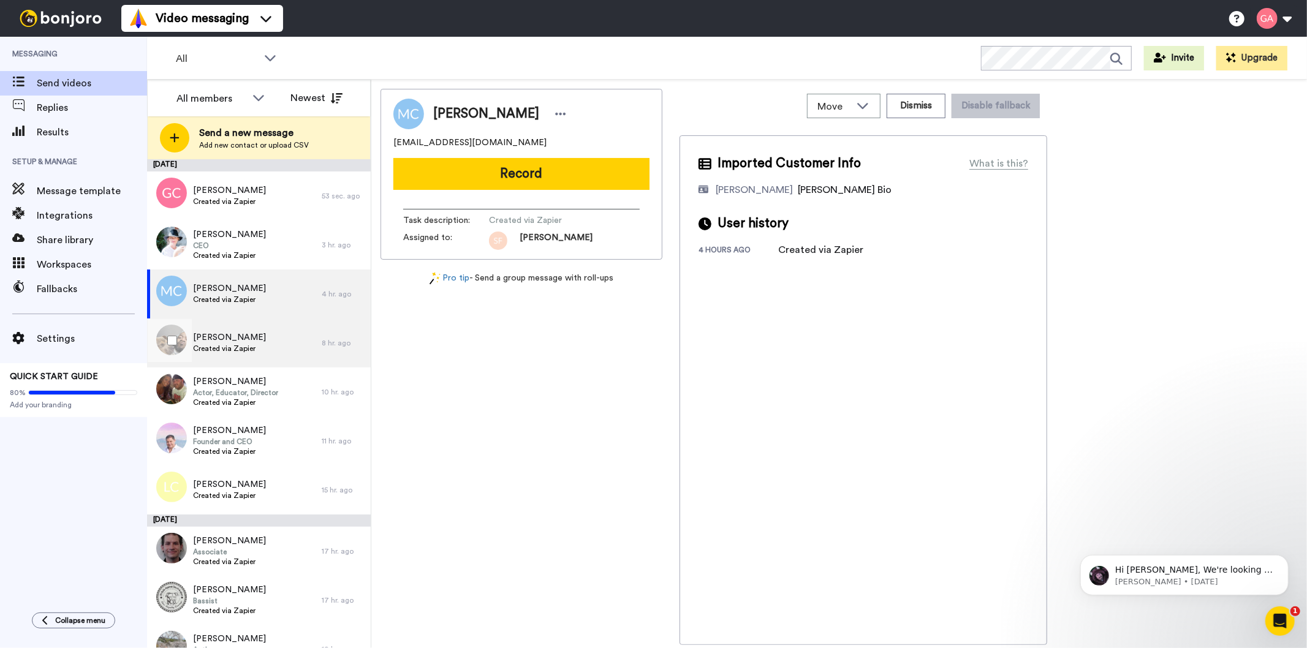
click at [232, 340] on span "[PERSON_NAME]" at bounding box center [229, 337] width 73 height 12
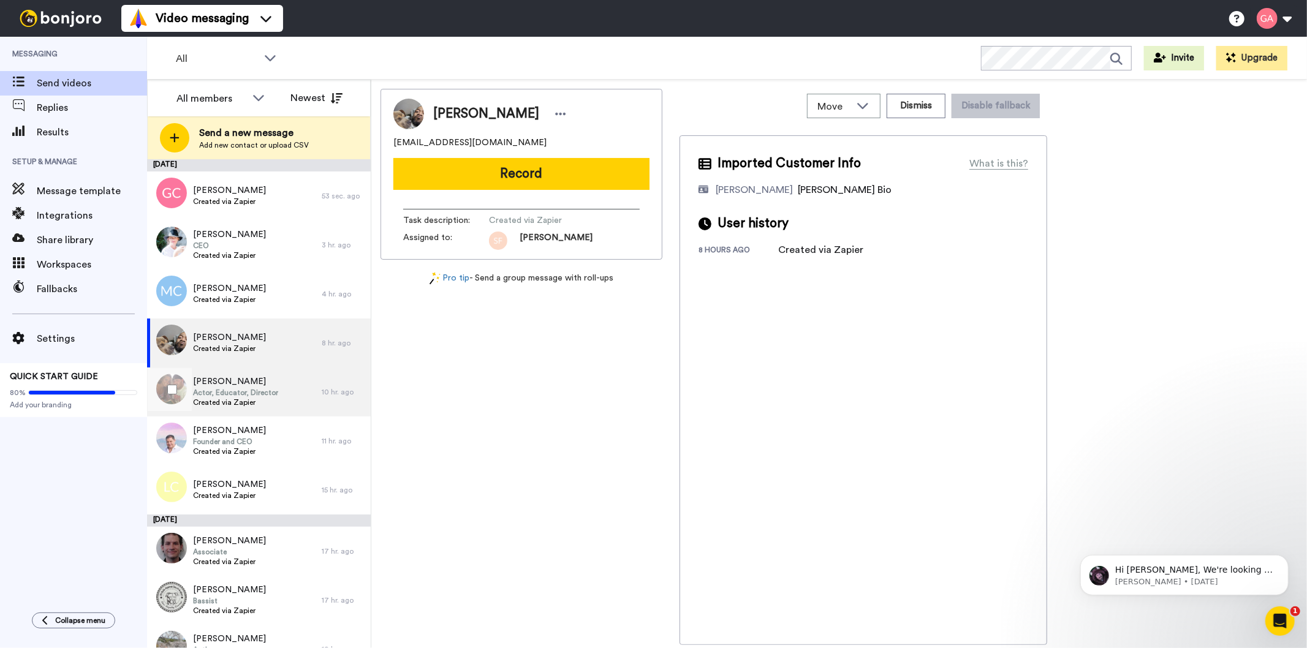
click at [233, 390] on span "Actor, Educator, Director" at bounding box center [235, 393] width 85 height 10
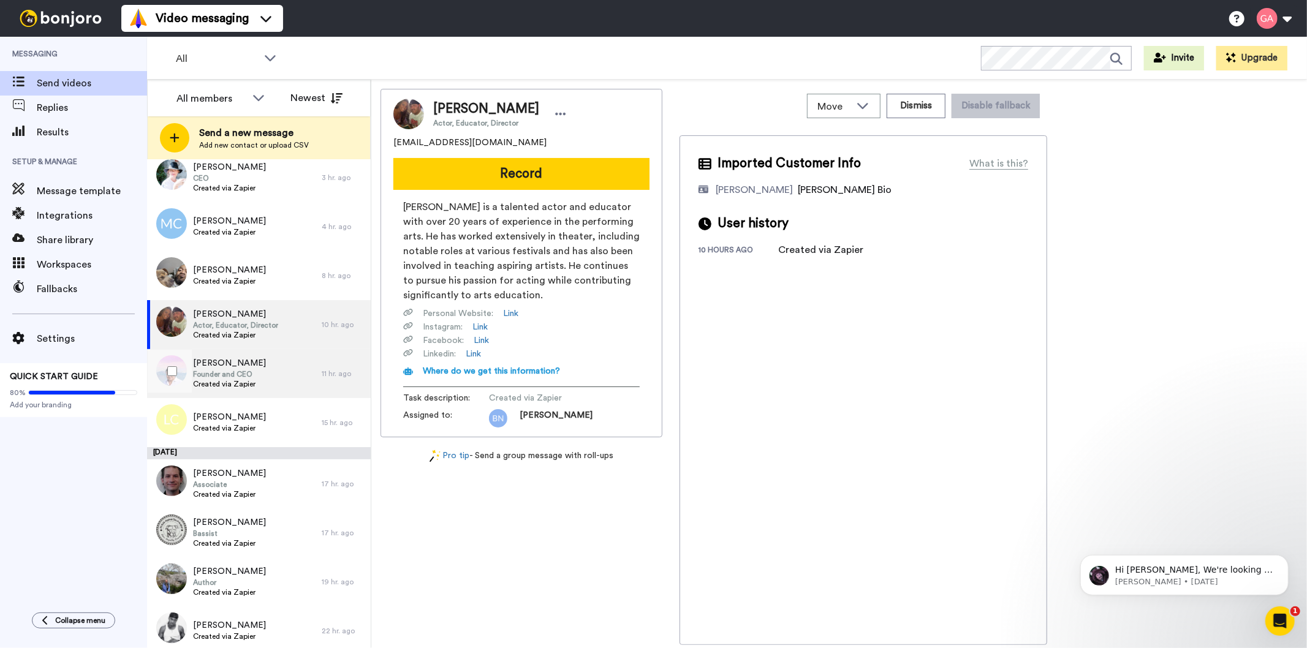
scroll to position [68, 0]
click at [228, 377] on span "Founder and CEO" at bounding box center [229, 374] width 73 height 10
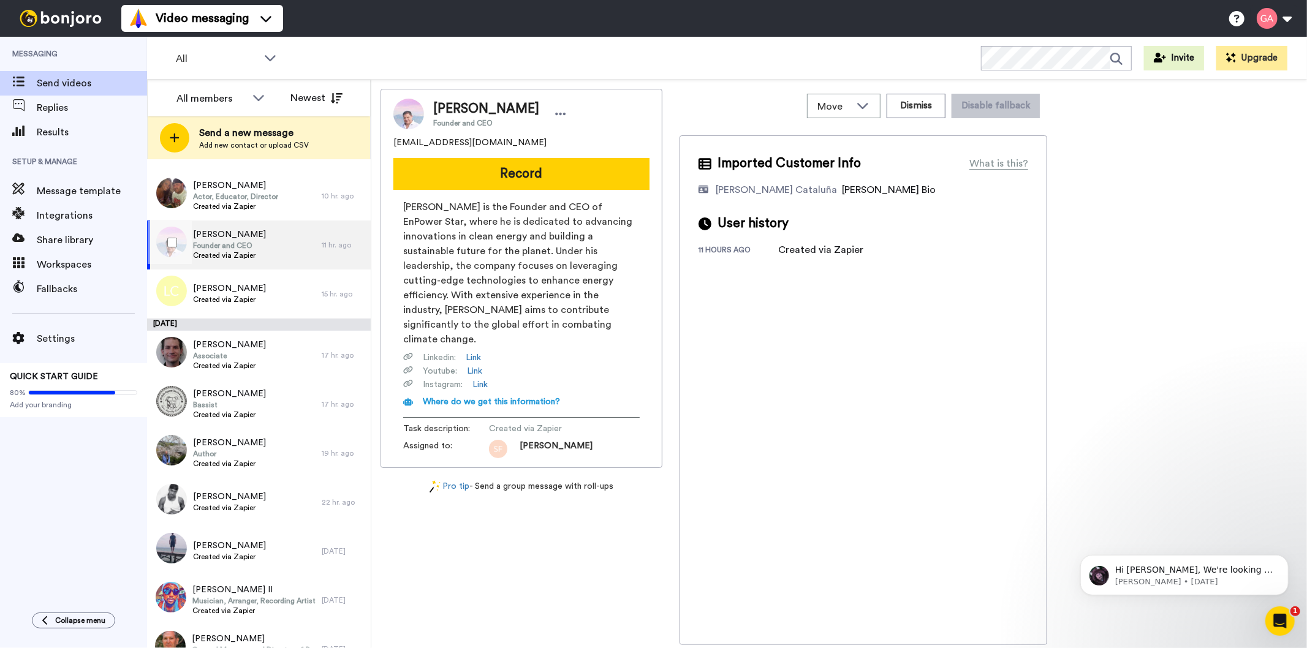
scroll to position [204, 0]
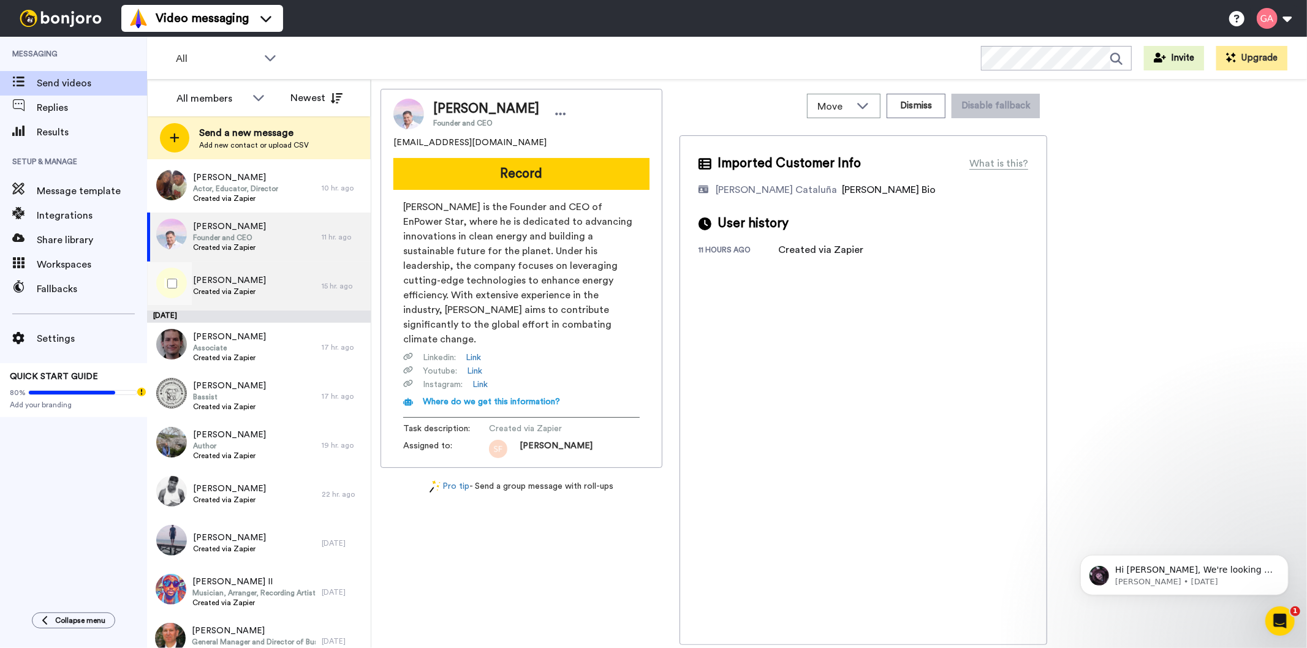
click at [221, 289] on span "Created via Zapier" at bounding box center [229, 292] width 73 height 10
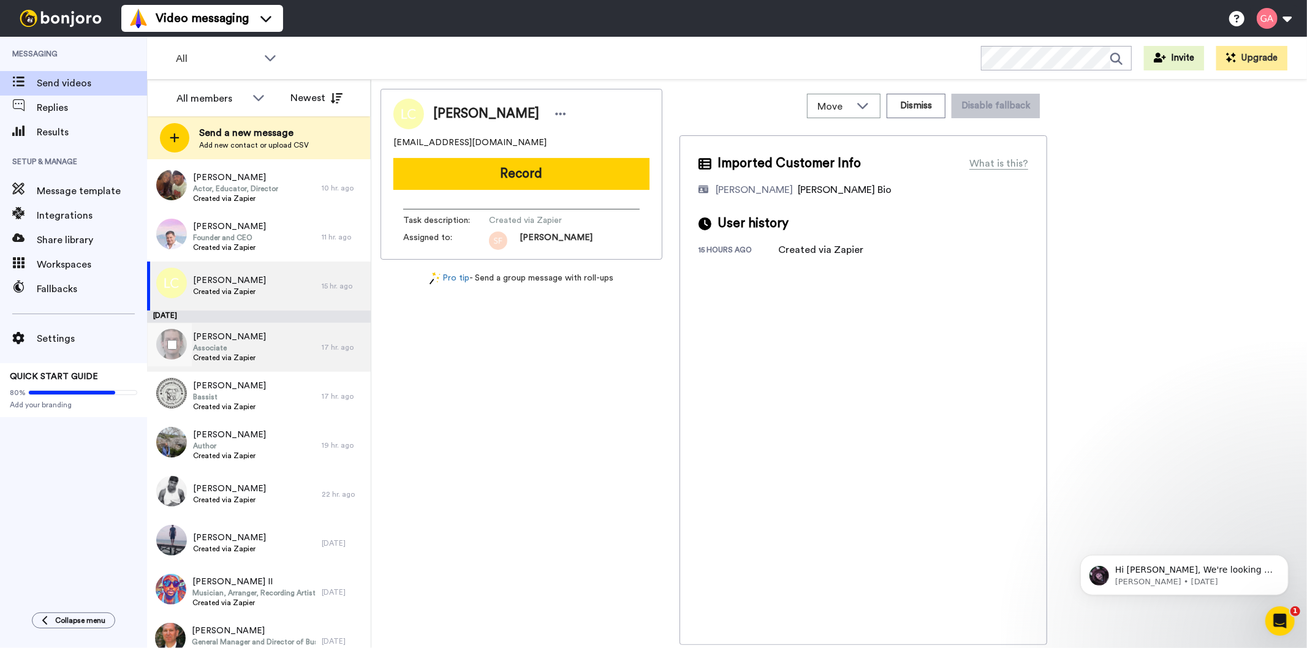
click at [221, 353] on span "Created via Zapier" at bounding box center [229, 358] width 73 height 10
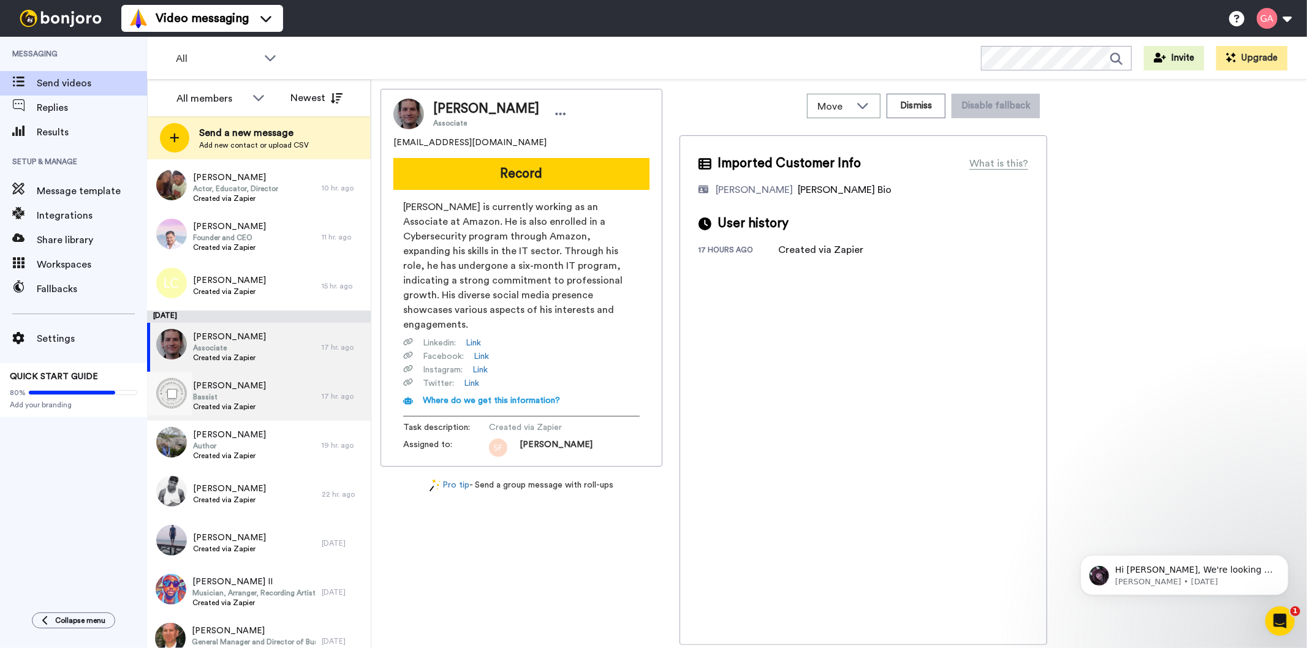
click at [250, 409] on span "Created via Zapier" at bounding box center [229, 407] width 73 height 10
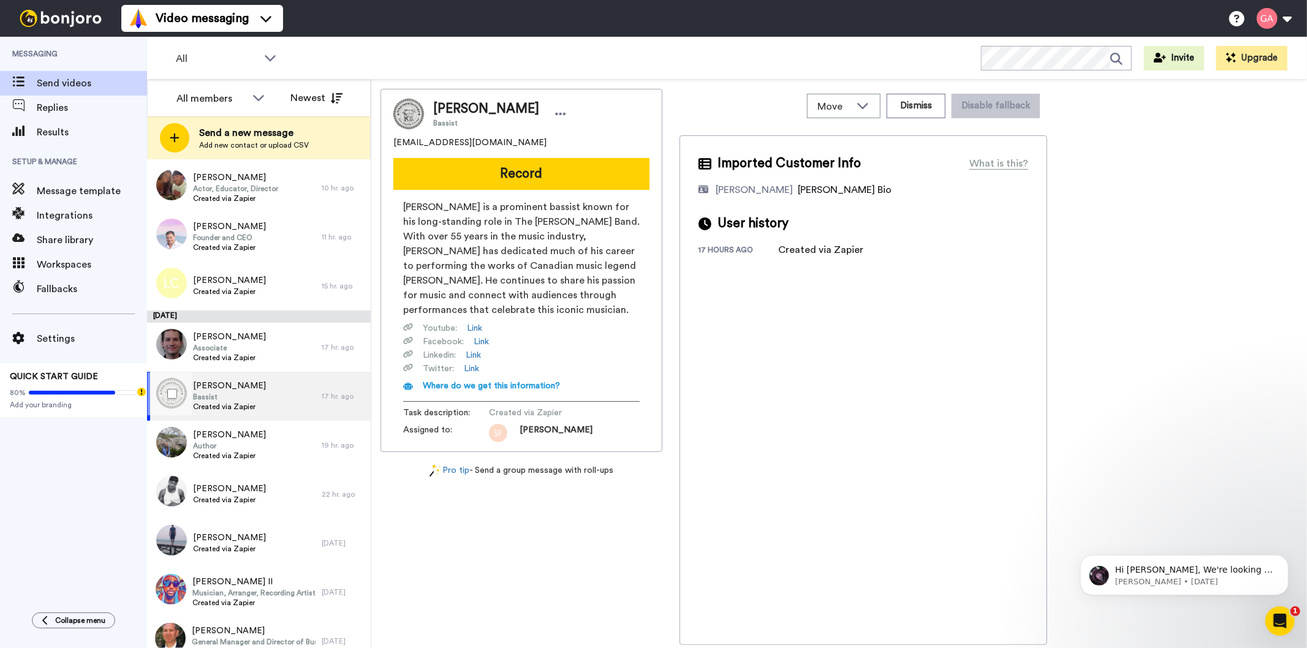
scroll to position [340, 0]
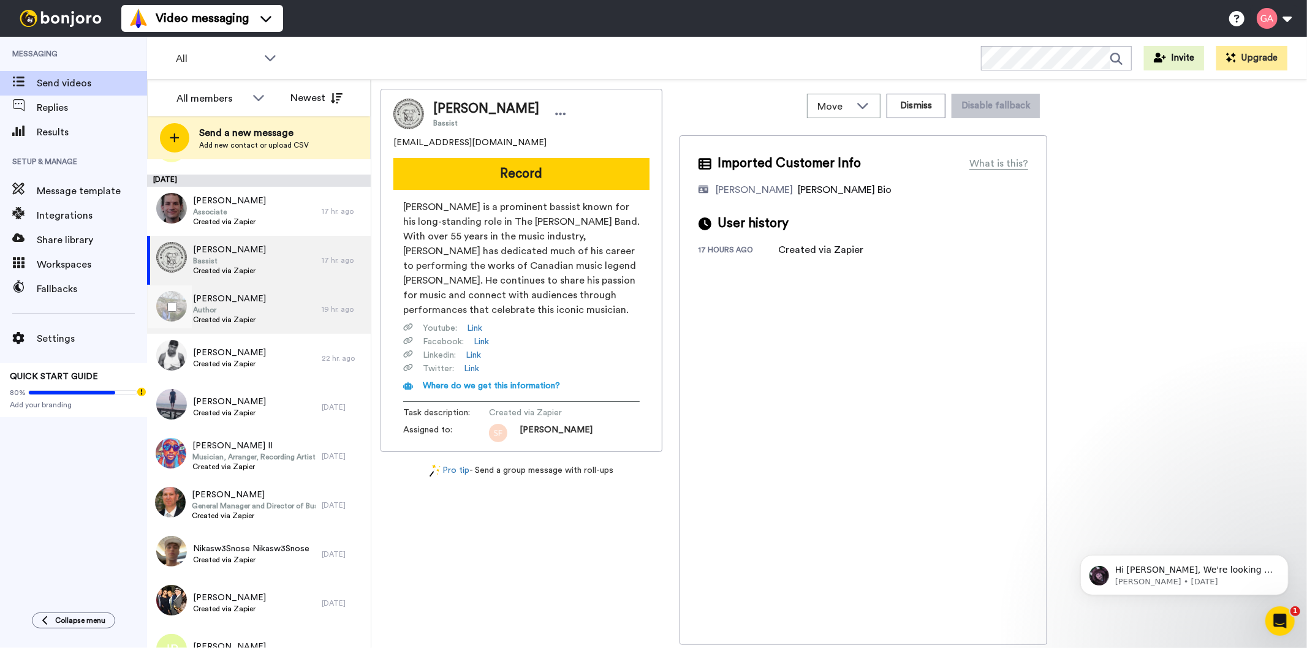
click at [253, 317] on span "Created via Zapier" at bounding box center [229, 320] width 73 height 10
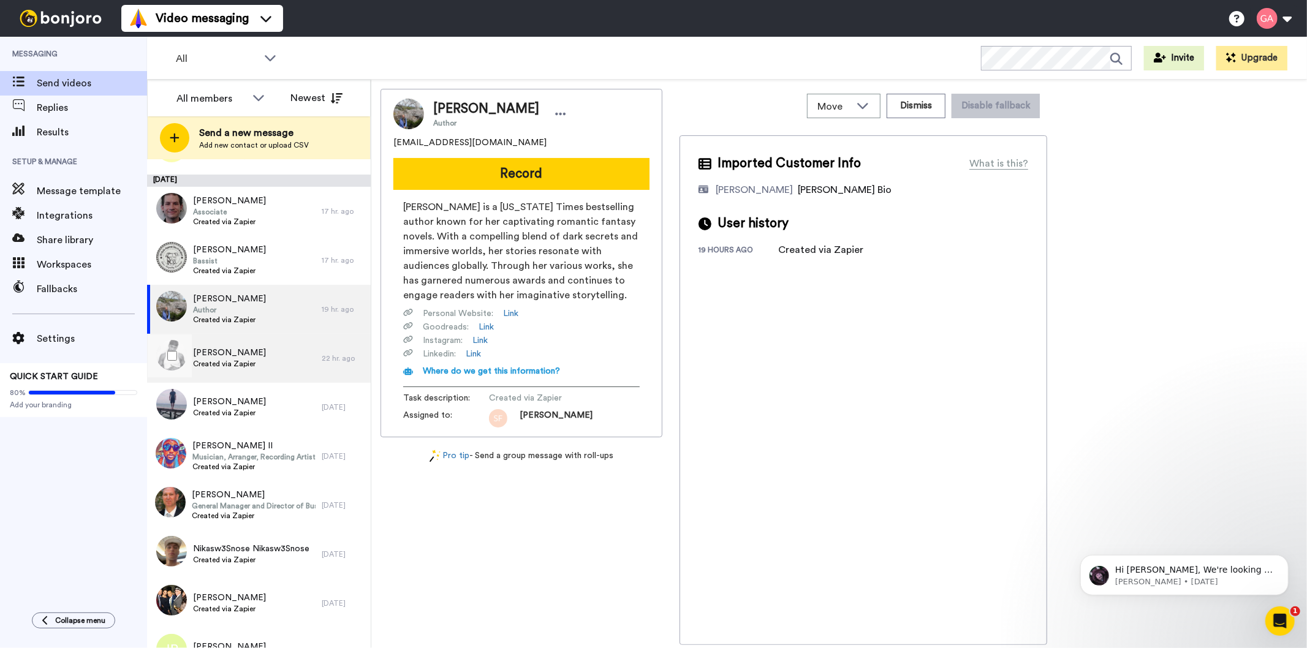
click at [252, 368] on span "Created via Zapier" at bounding box center [229, 364] width 73 height 10
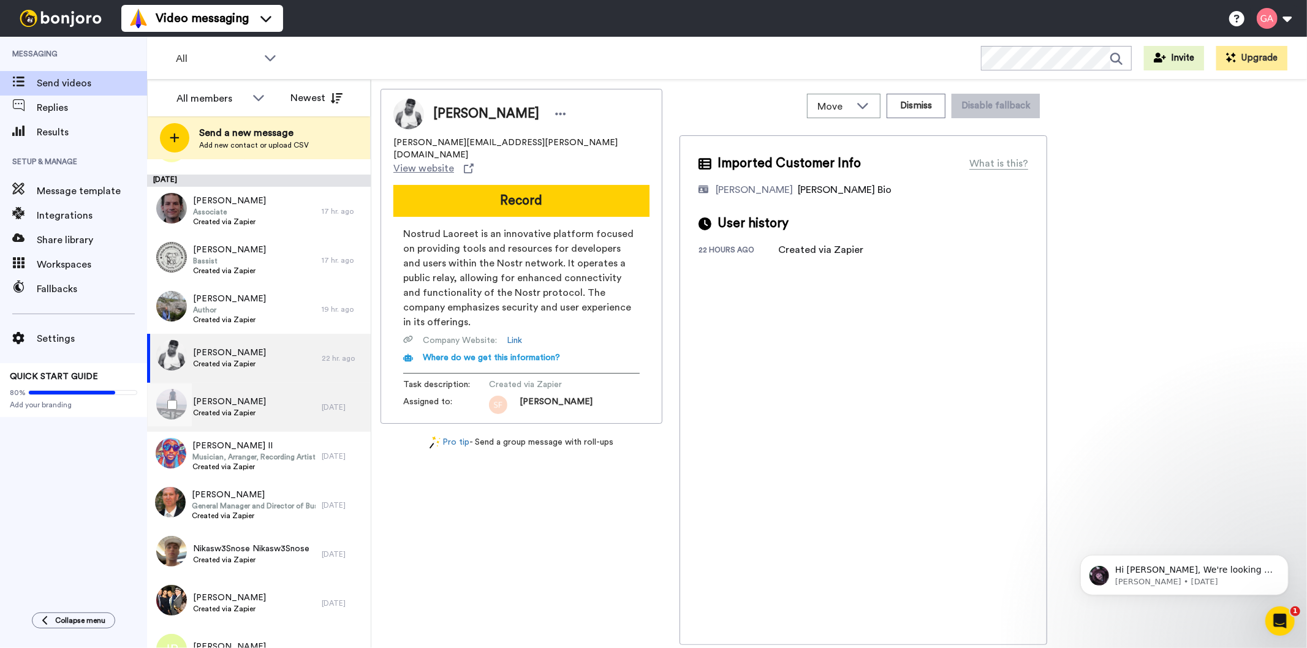
click at [259, 421] on div "NIKI MCCROSSAN Created via Zapier" at bounding box center [234, 407] width 175 height 49
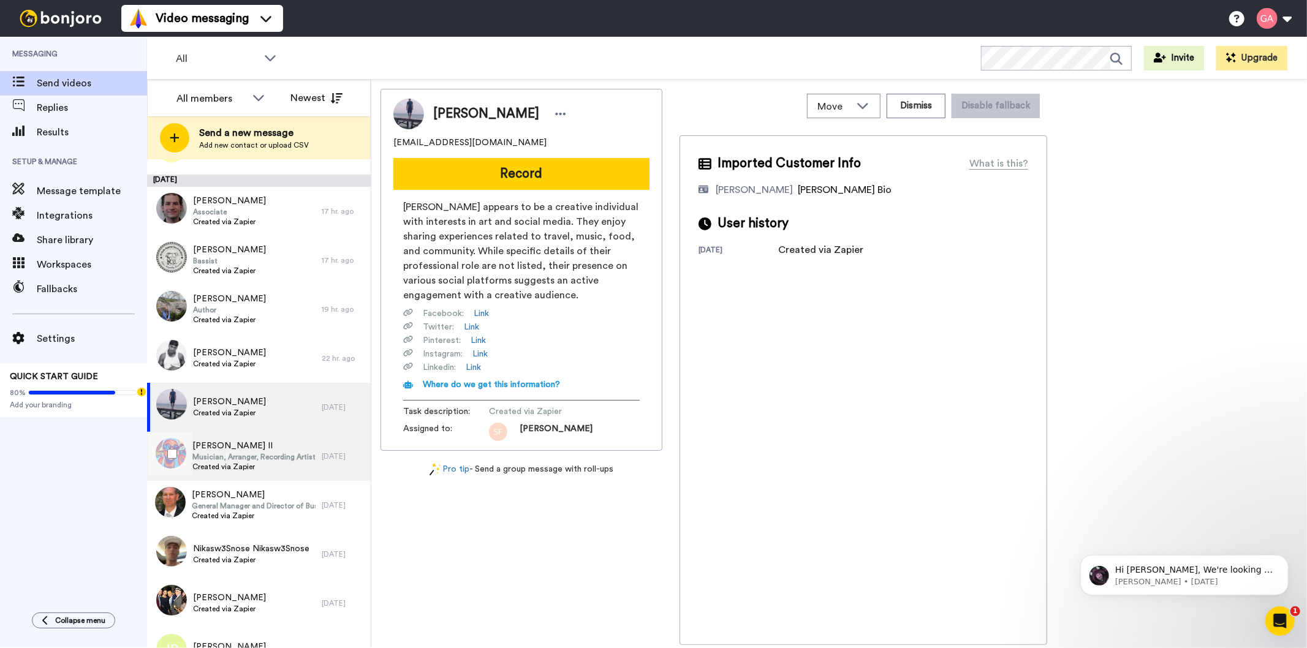
click at [259, 462] on span "Created via Zapier" at bounding box center [253, 467] width 123 height 10
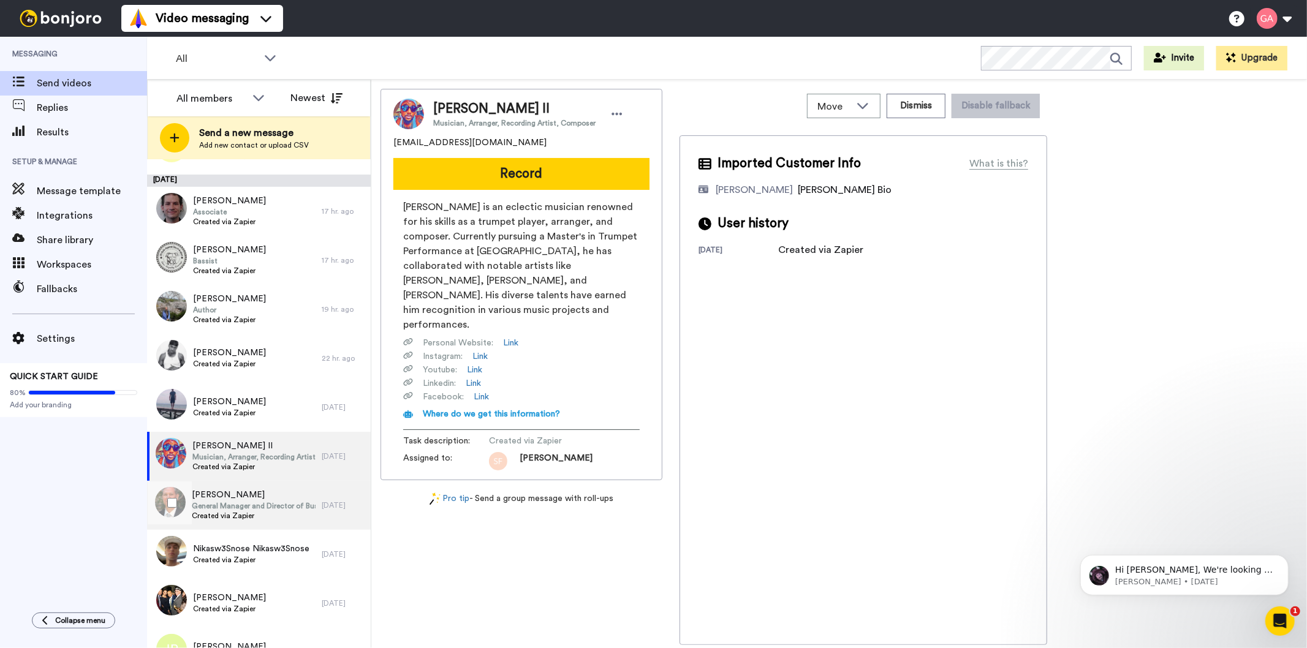
click at [259, 504] on span "General Manager and Director of Business Development" at bounding box center [254, 506] width 124 height 10
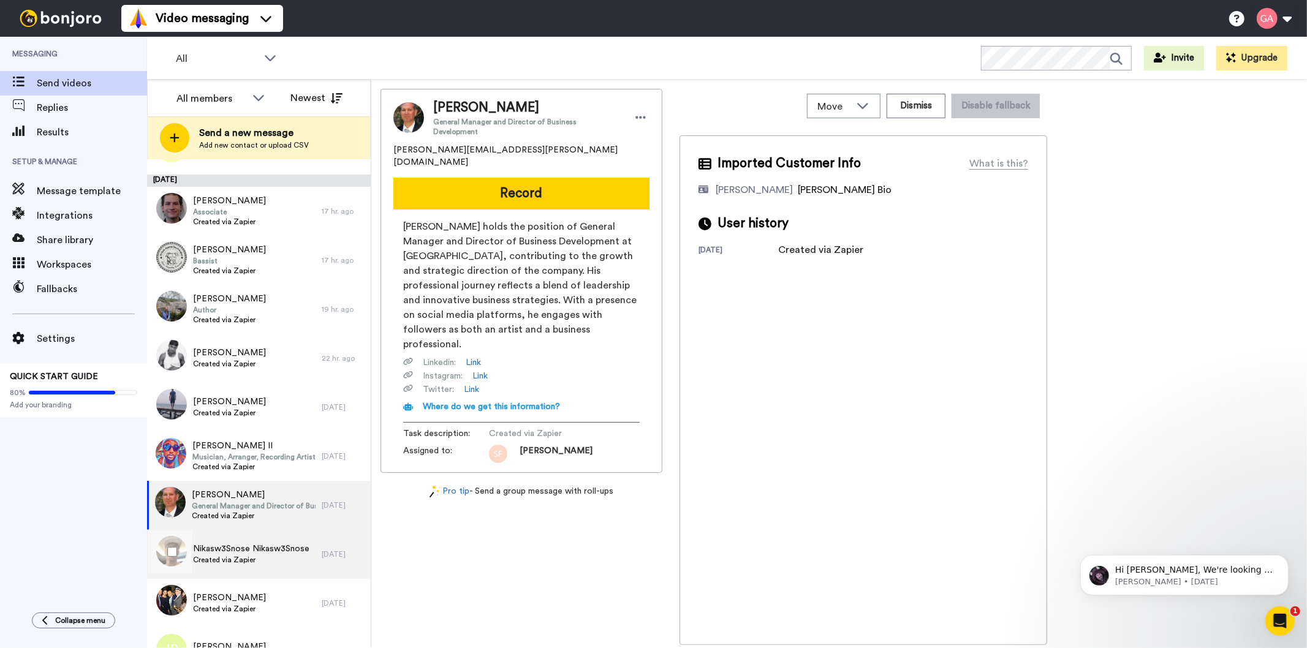
click at [251, 544] on span "Nikasw3Snose Nikasw3Snose" at bounding box center [251, 549] width 116 height 12
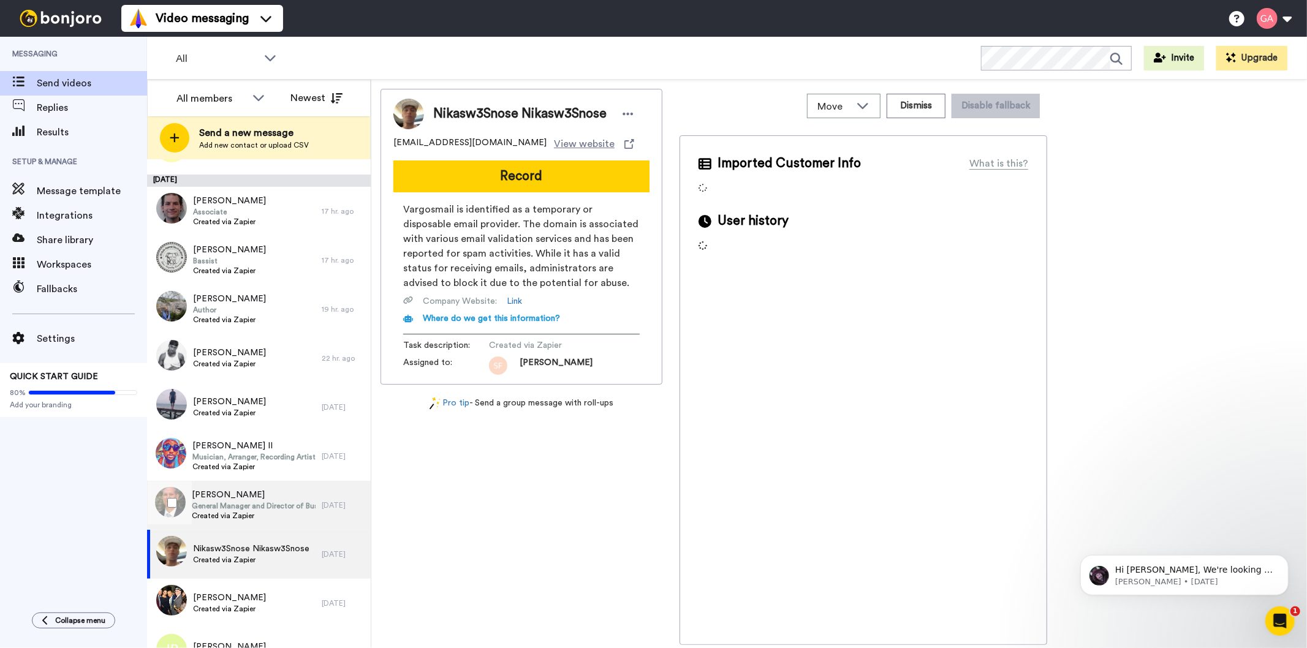
scroll to position [476, 0]
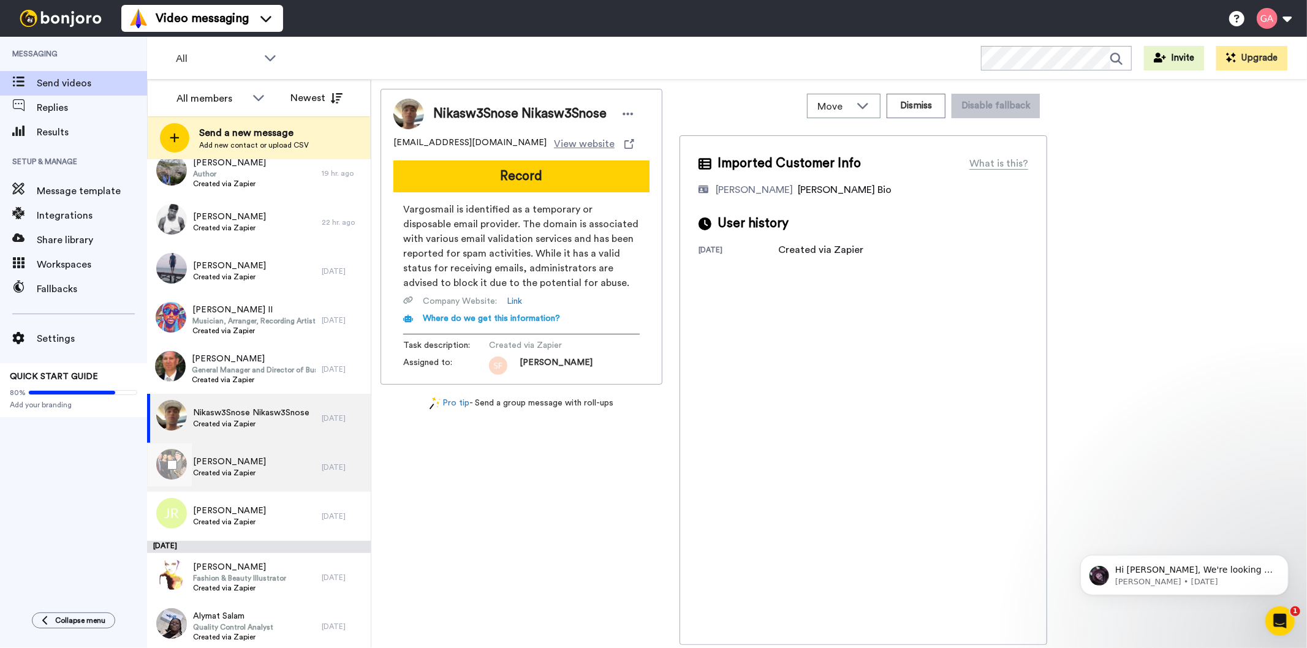
click at [249, 466] on span "Qiana Feemster-Wright" at bounding box center [229, 462] width 73 height 12
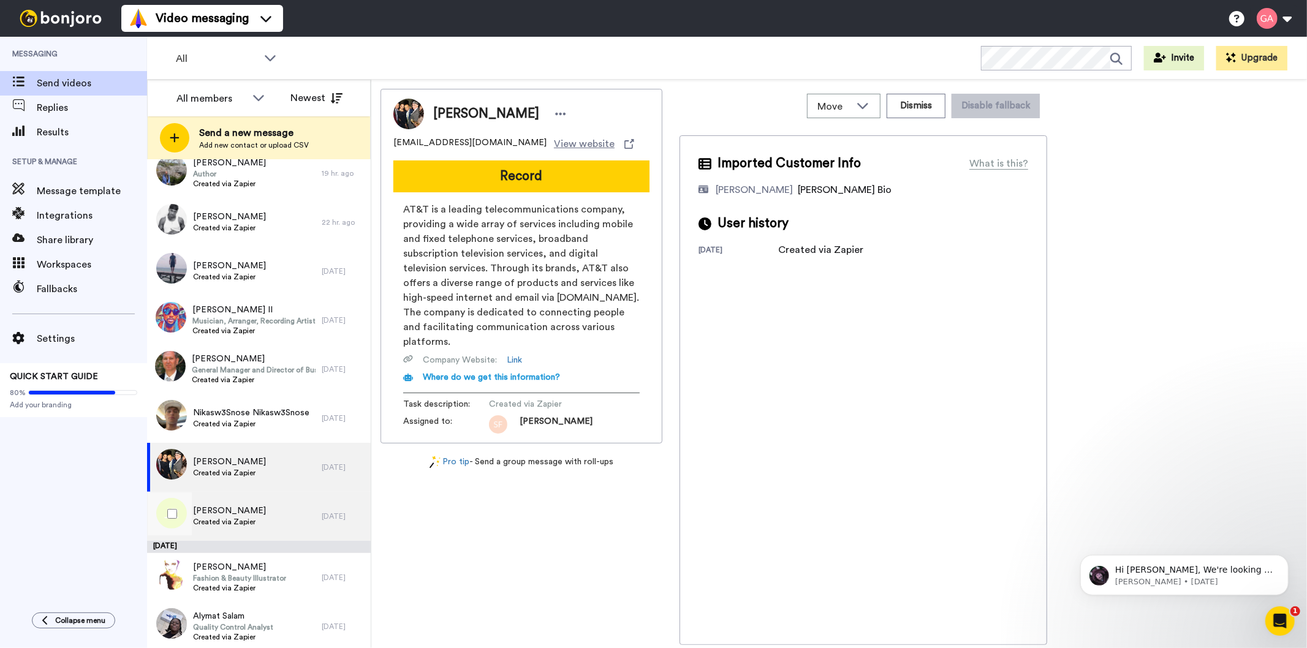
click at [239, 512] on span "Jane Roberts" at bounding box center [229, 511] width 73 height 12
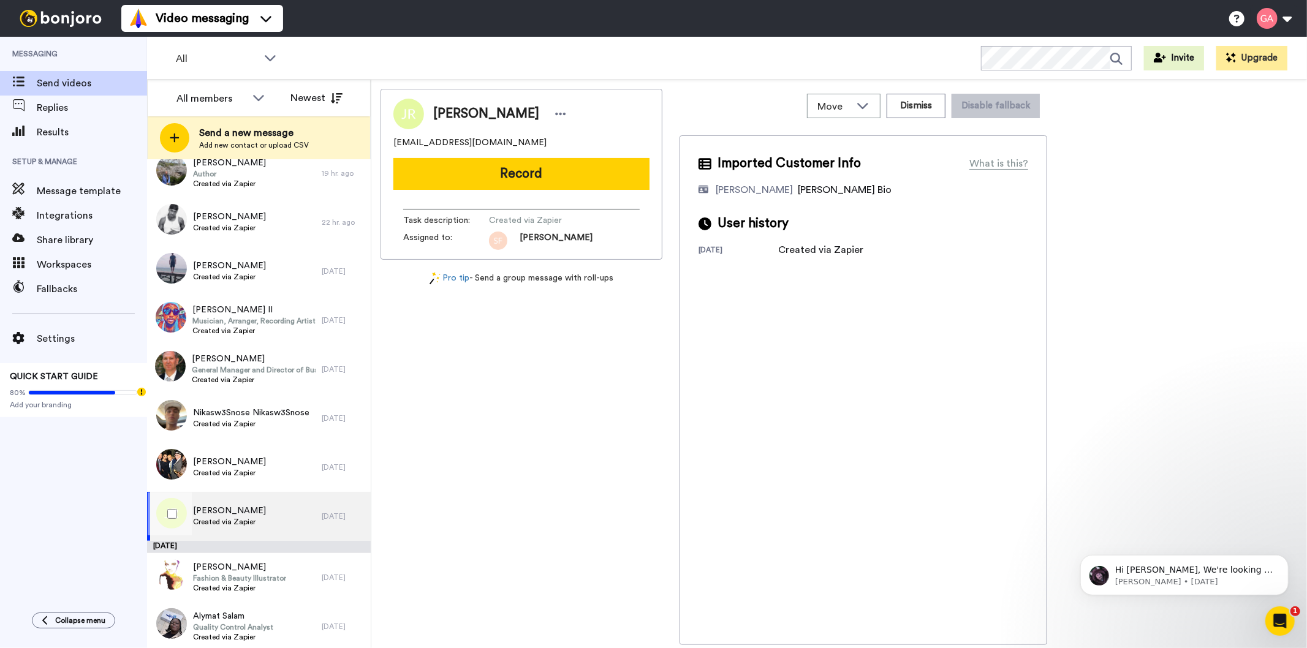
click at [254, 510] on div "Jane Roberts Created via Zapier" at bounding box center [234, 516] width 175 height 49
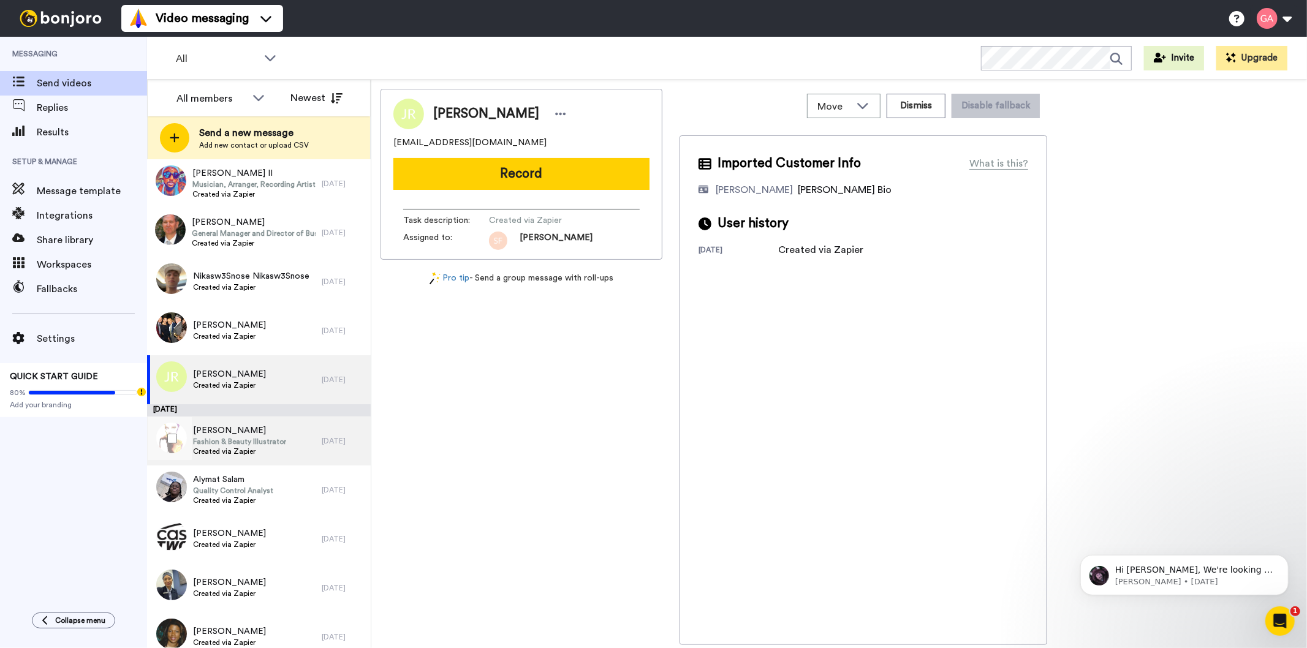
click at [276, 452] on span "Created via Zapier" at bounding box center [239, 452] width 93 height 10
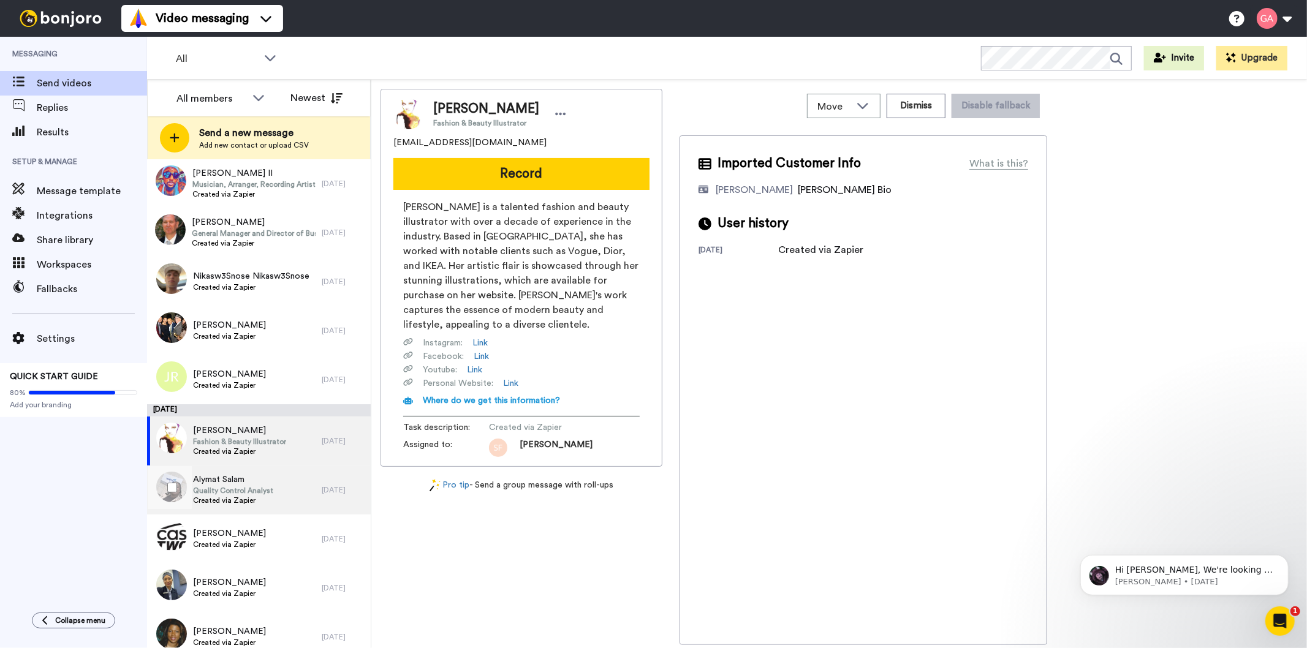
click at [260, 491] on span "Quality Control Analyst" at bounding box center [233, 491] width 80 height 10
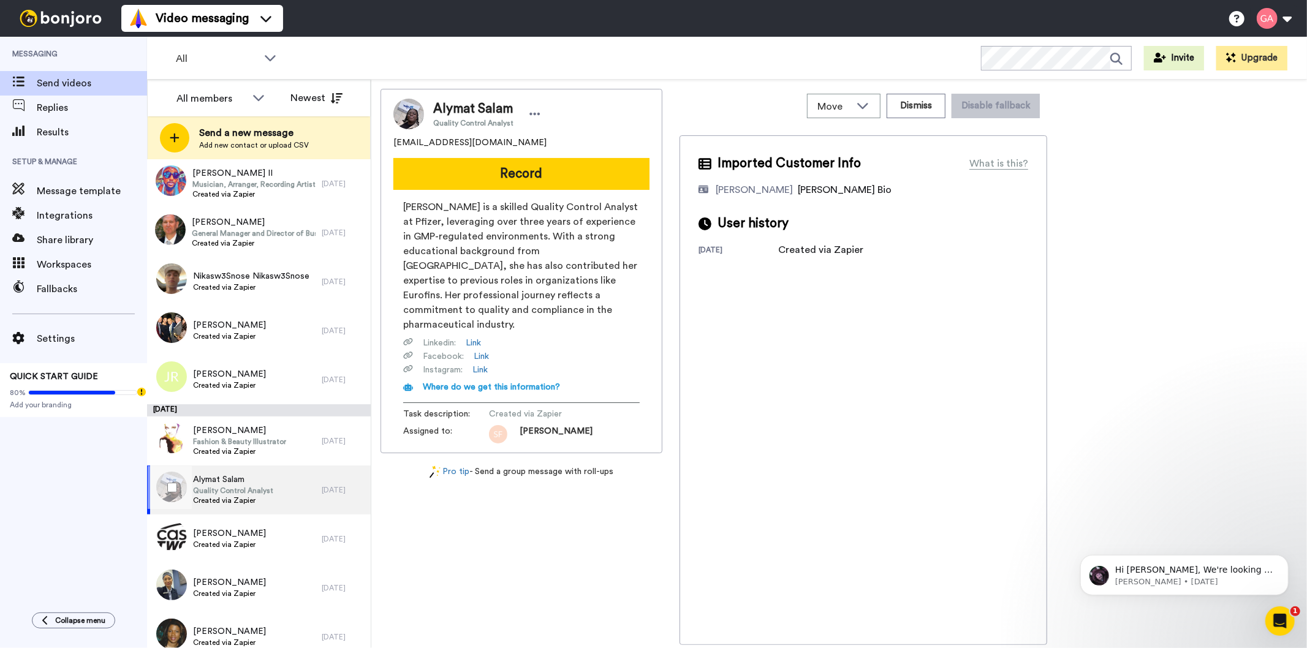
scroll to position [749, 0]
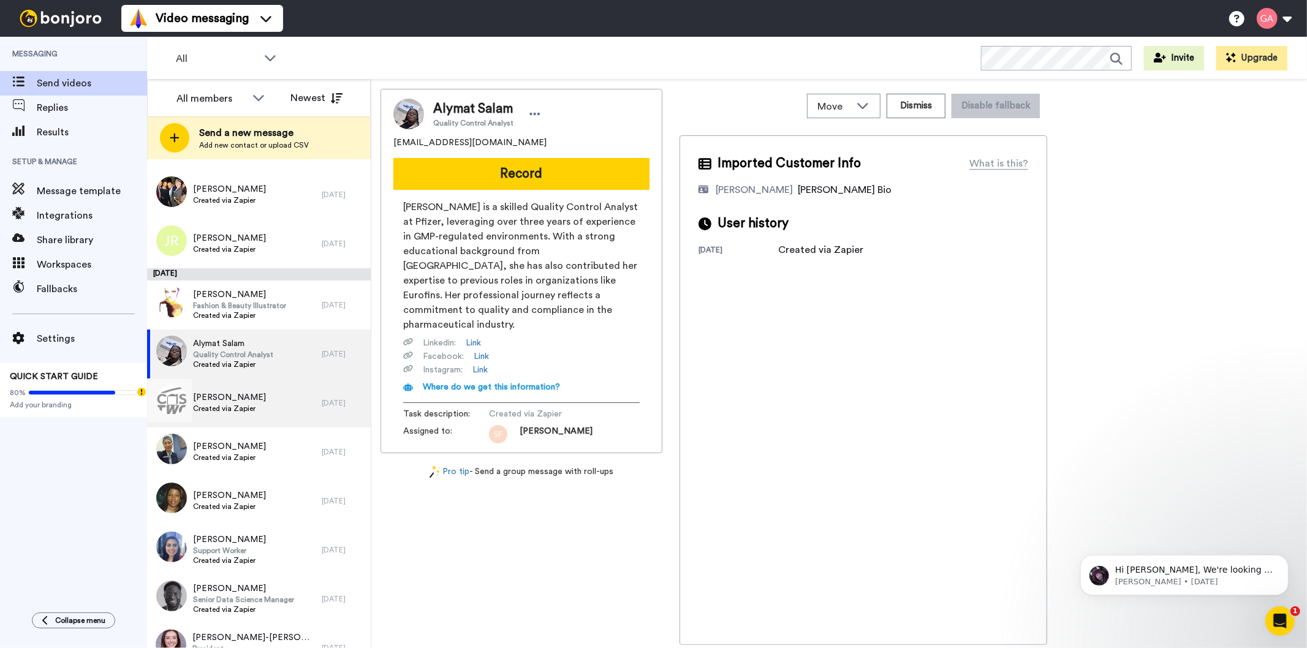
click at [238, 400] on span "Sandra Daniel" at bounding box center [229, 397] width 73 height 12
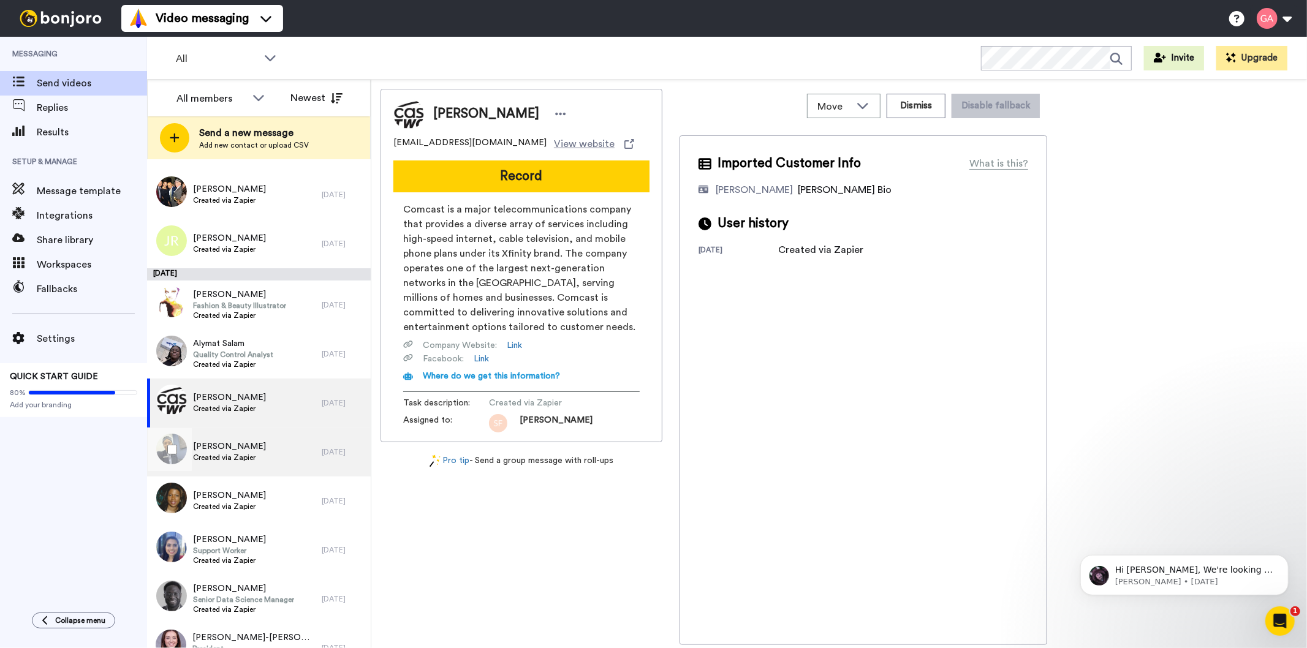
click at [230, 453] on span "Created via Zapier" at bounding box center [229, 458] width 73 height 10
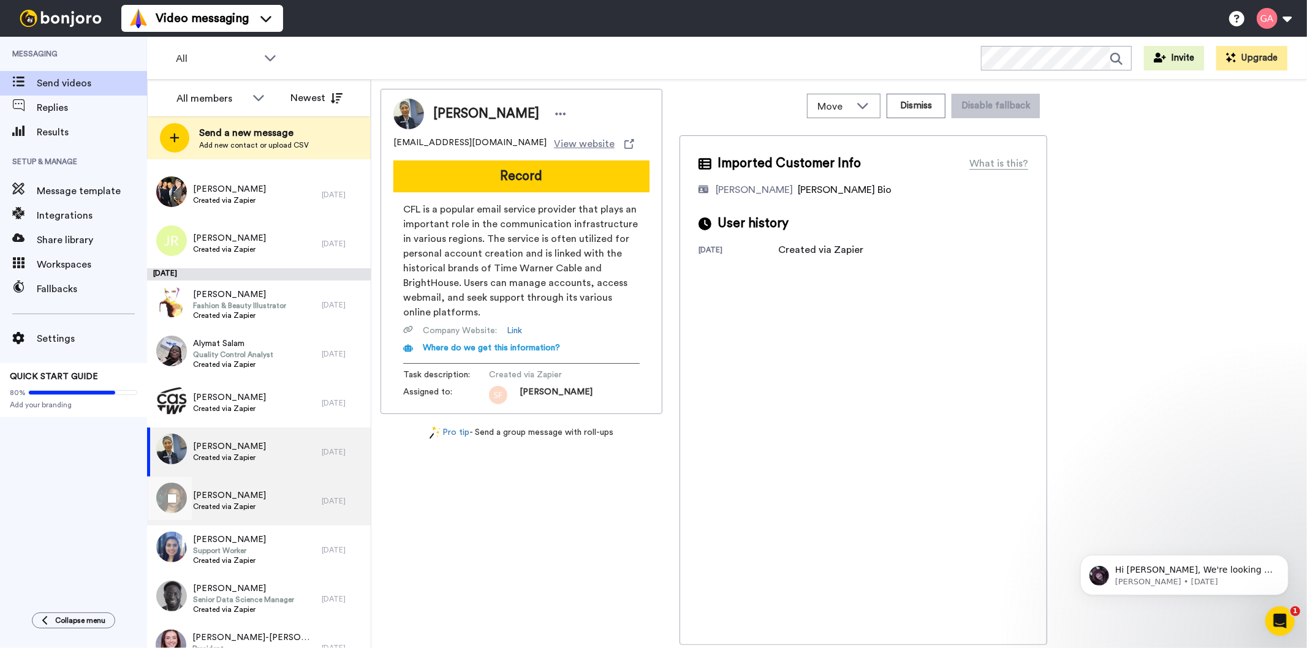
click at [233, 491] on span "Toni Hughes" at bounding box center [229, 495] width 73 height 12
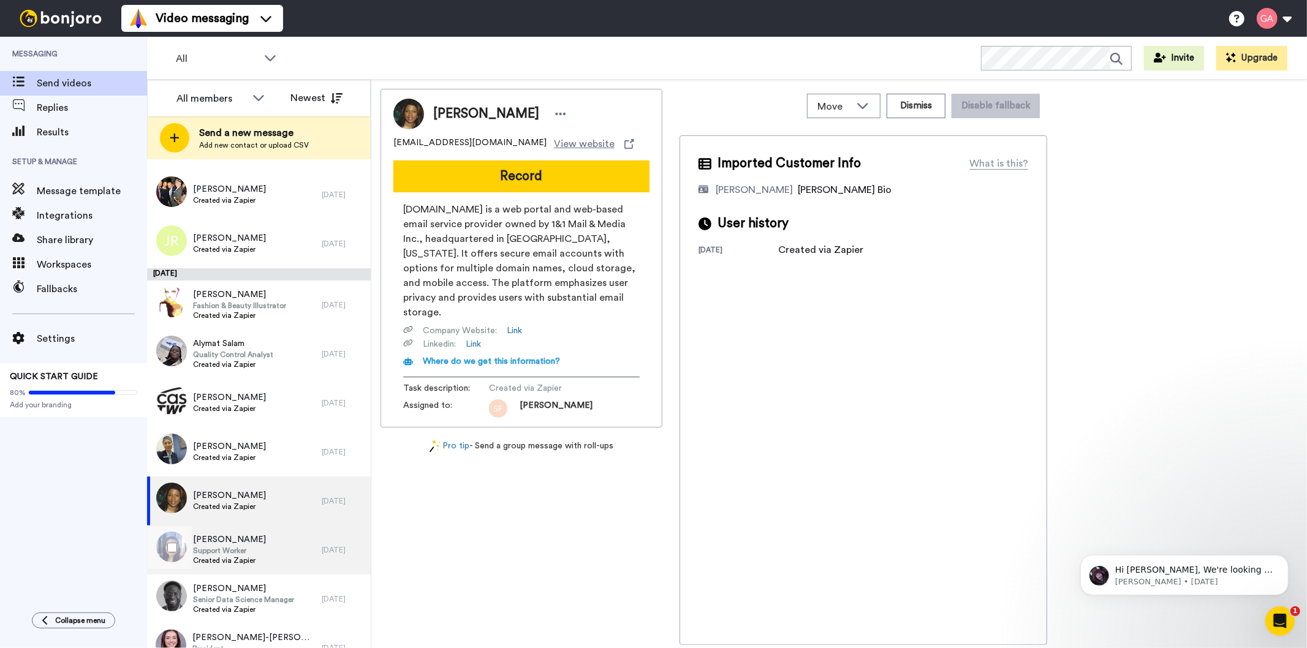
click at [241, 557] on span "Created via Zapier" at bounding box center [229, 561] width 73 height 10
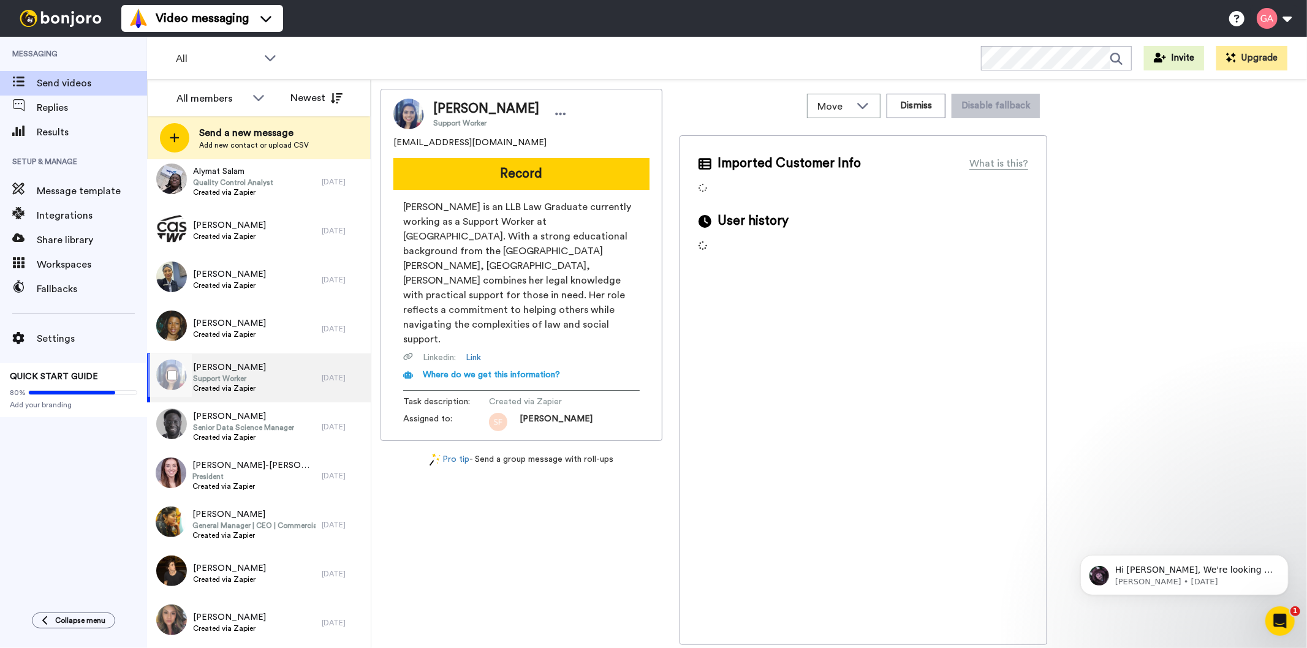
scroll to position [1021, 0]
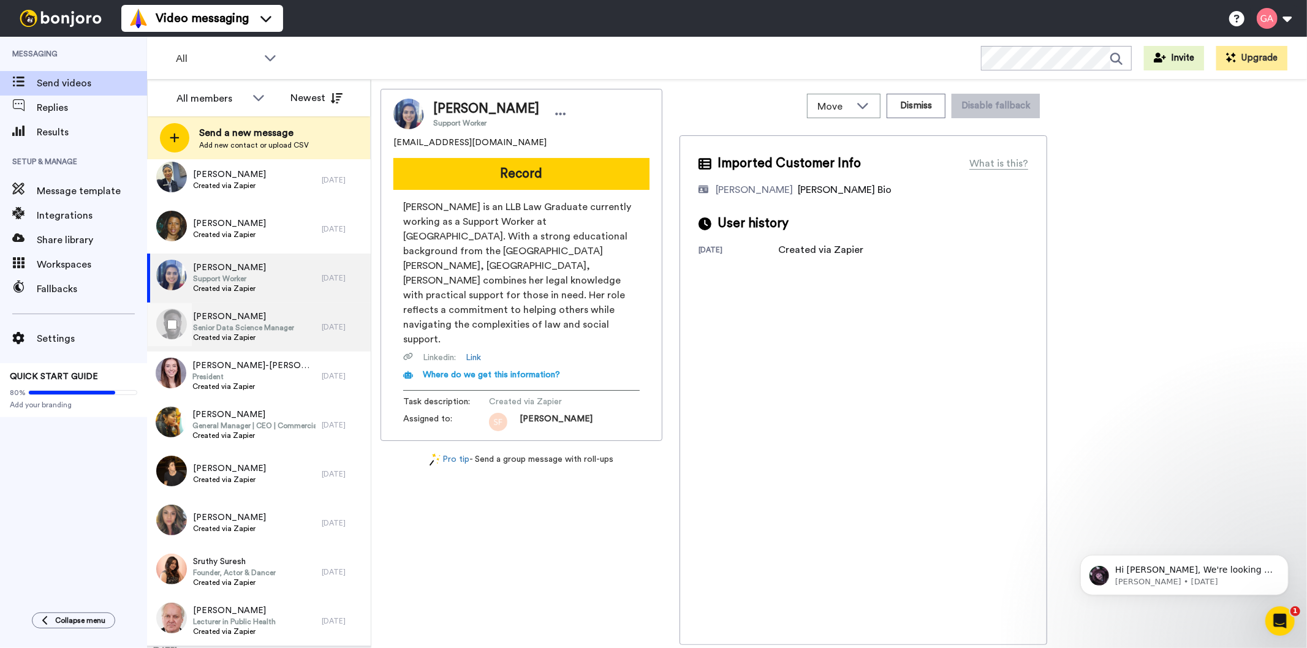
click at [246, 333] on span "Created via Zapier" at bounding box center [243, 338] width 101 height 10
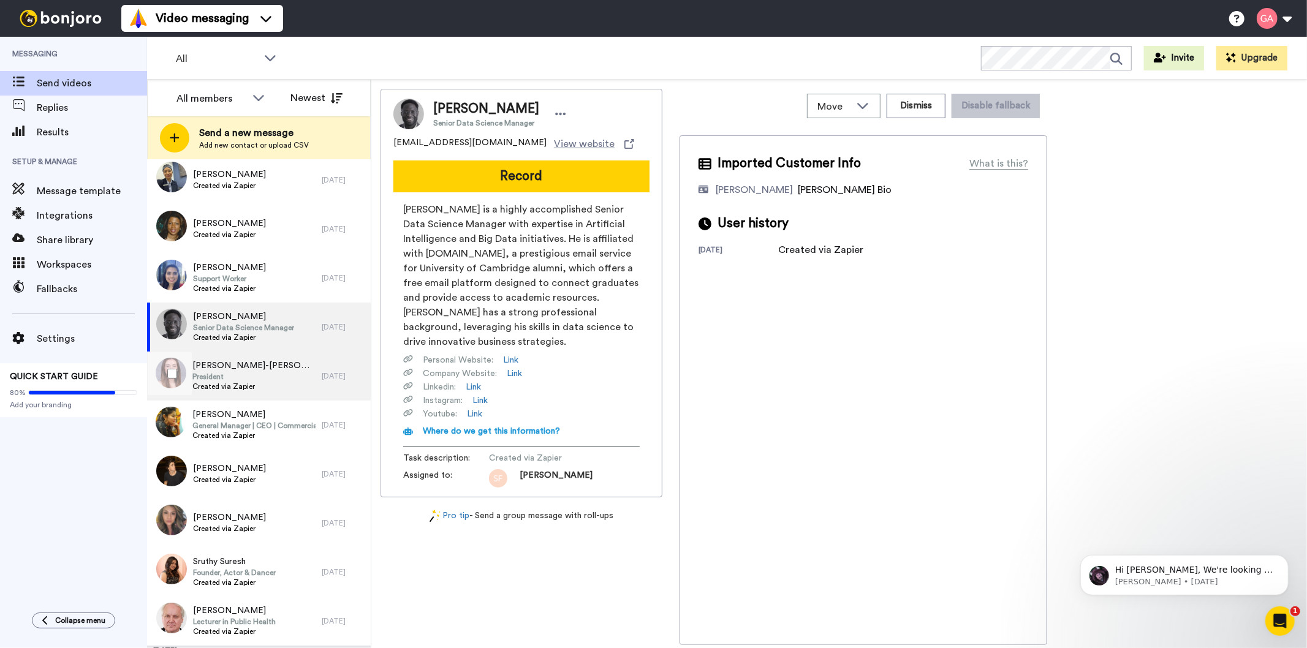
click at [246, 370] on span "Natalie Woods-thomas" at bounding box center [253, 366] width 123 height 12
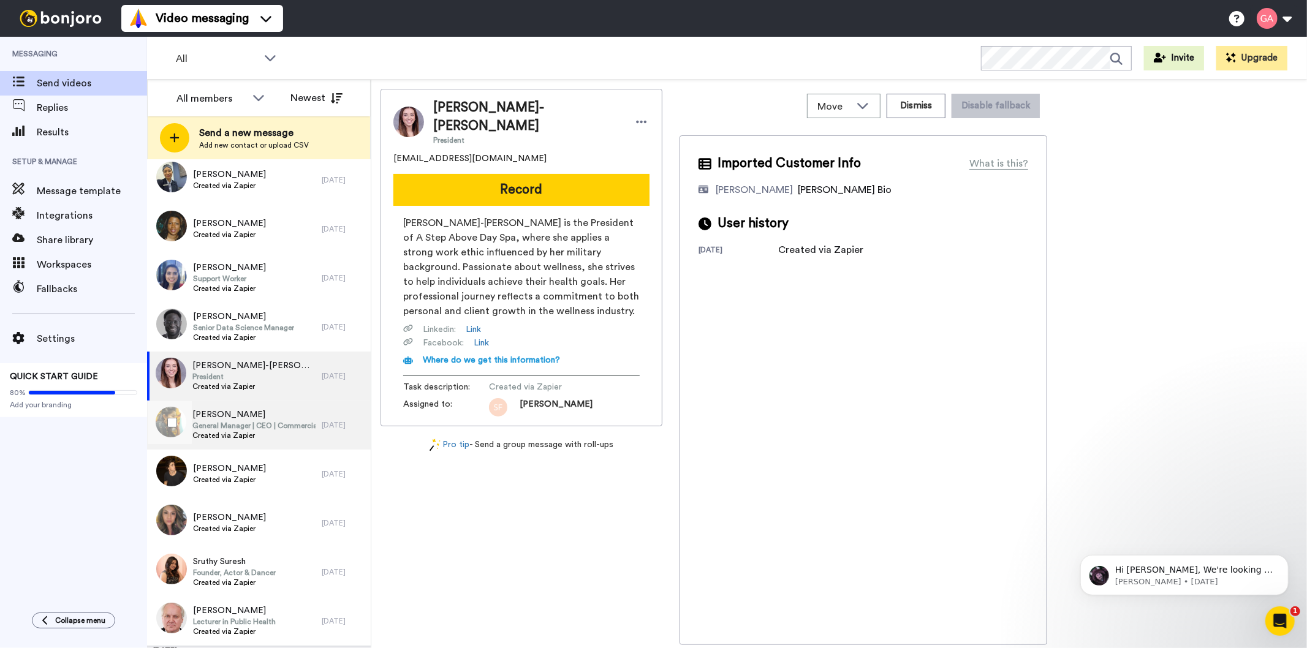
click at [249, 431] on span "Created via Zapier" at bounding box center [253, 436] width 123 height 10
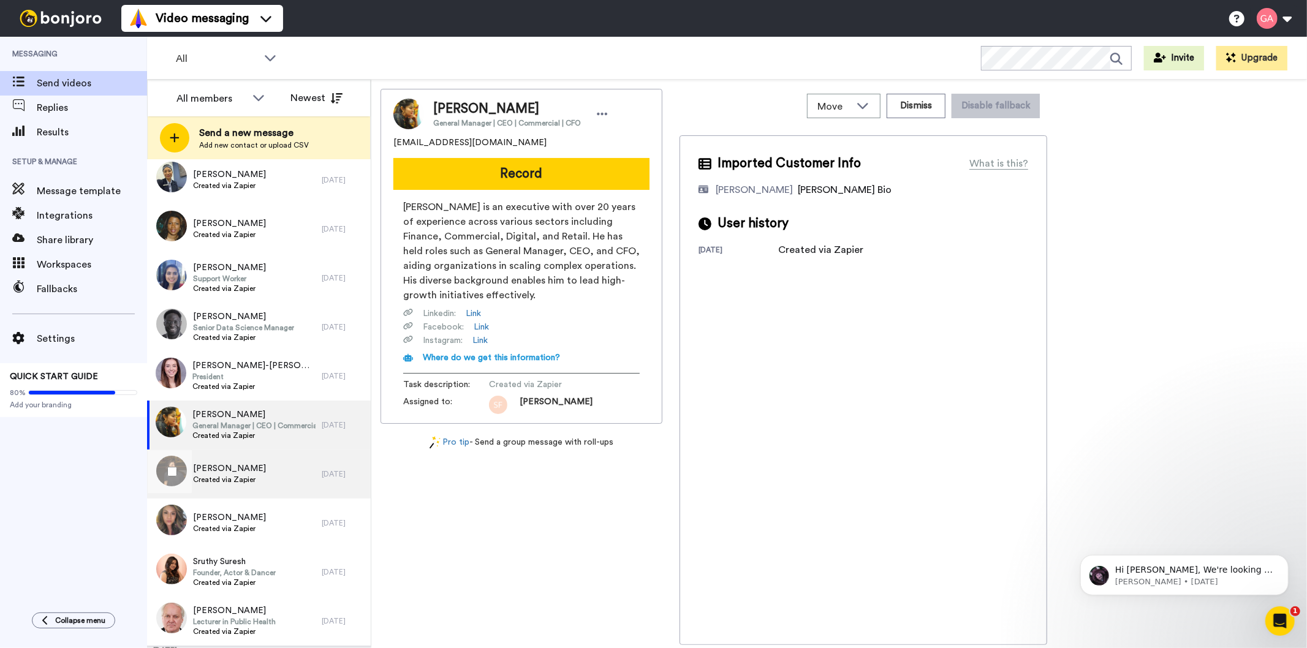
click at [249, 469] on span "Daniel Meguille" at bounding box center [229, 469] width 73 height 12
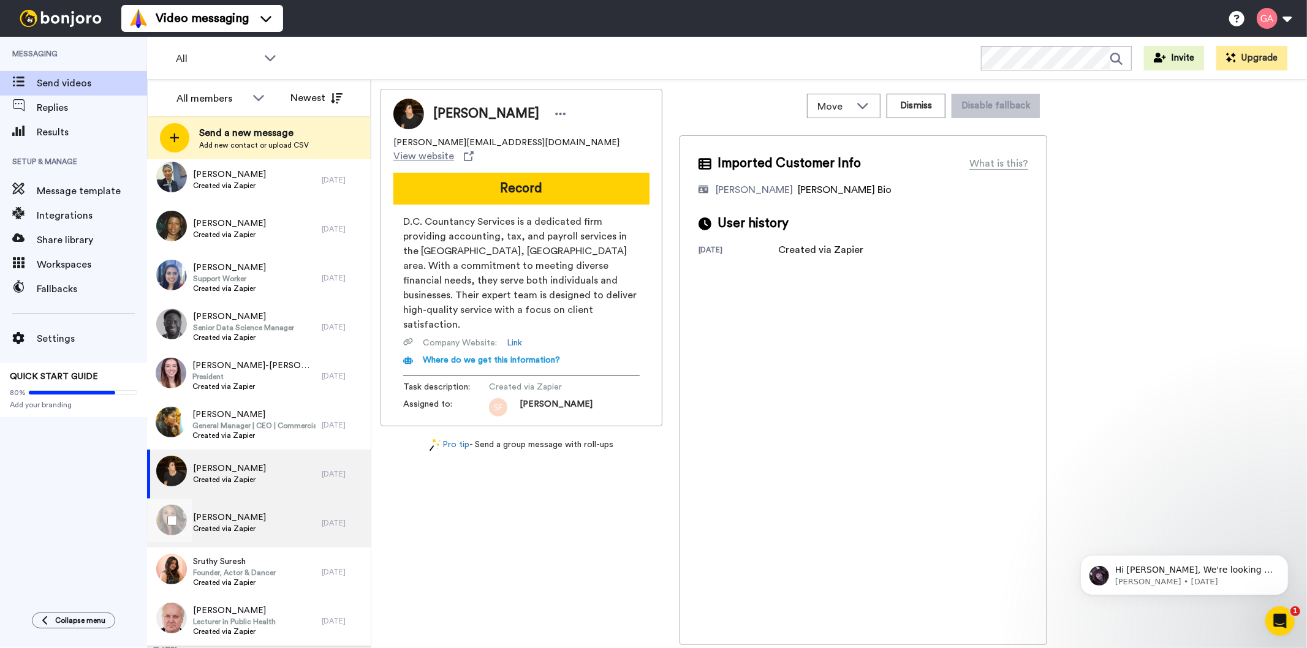
click at [245, 507] on div "ROSA Jacquez Created via Zapier" at bounding box center [234, 523] width 175 height 49
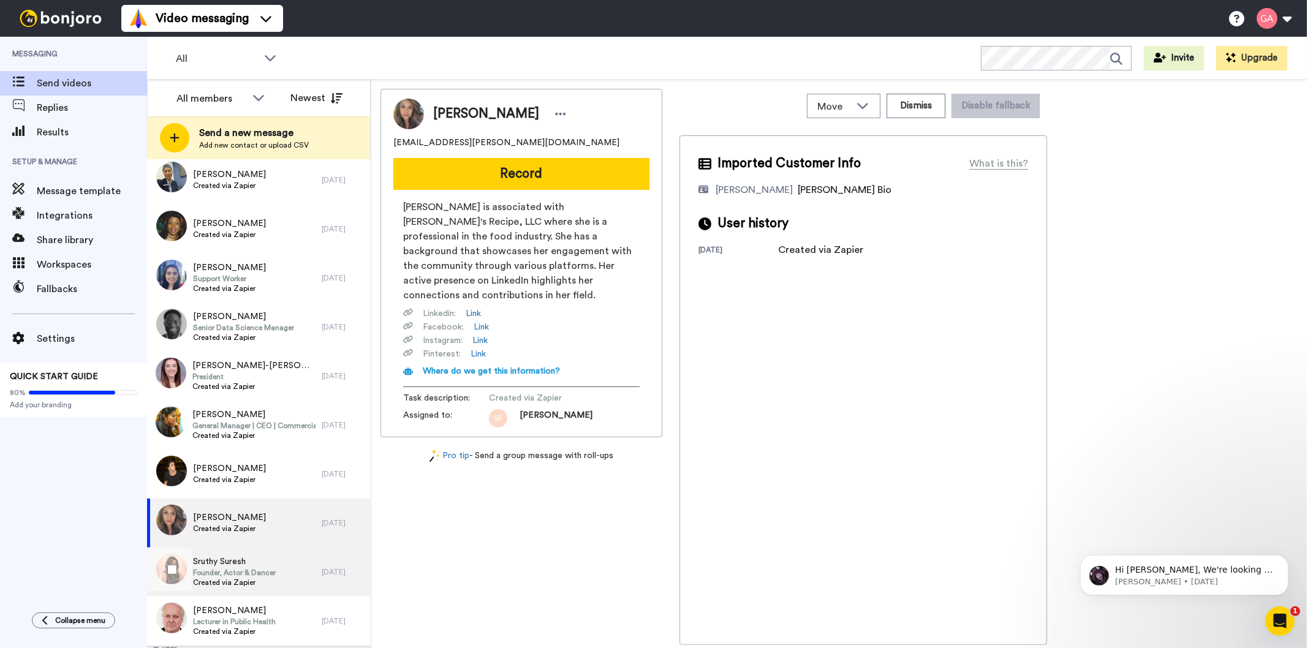
click at [234, 575] on span "Founder, Actor & Dancer" at bounding box center [234, 573] width 83 height 10
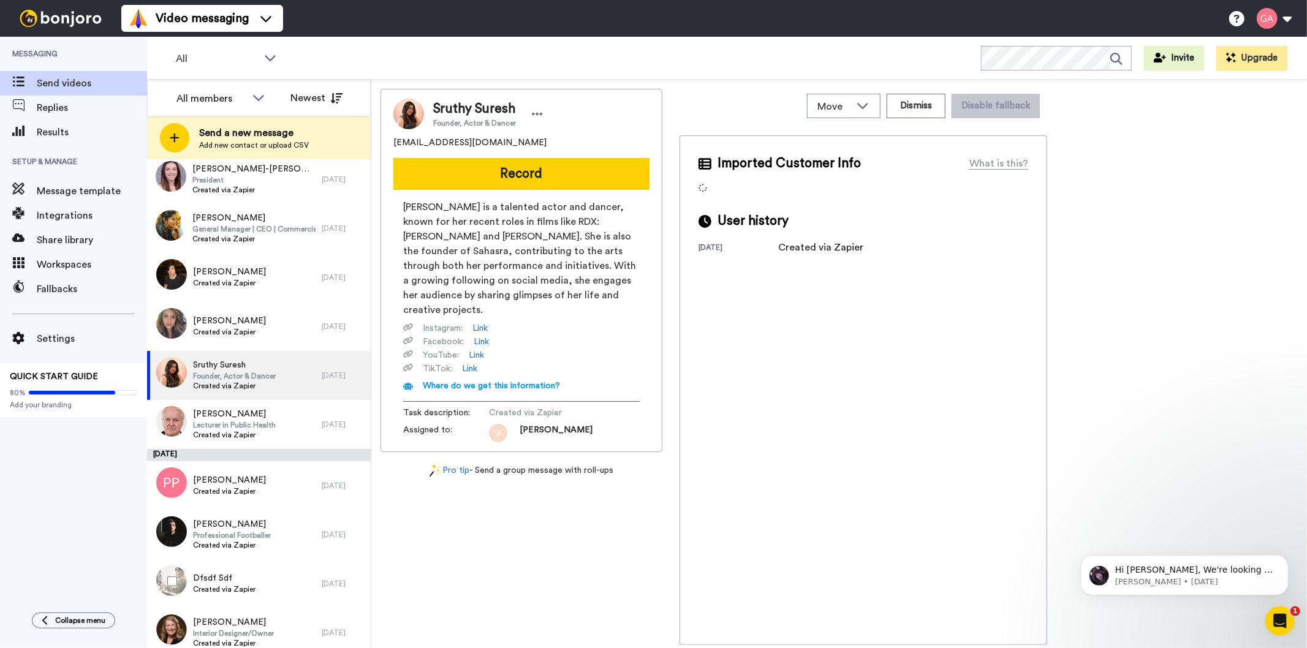
scroll to position [1225, 0]
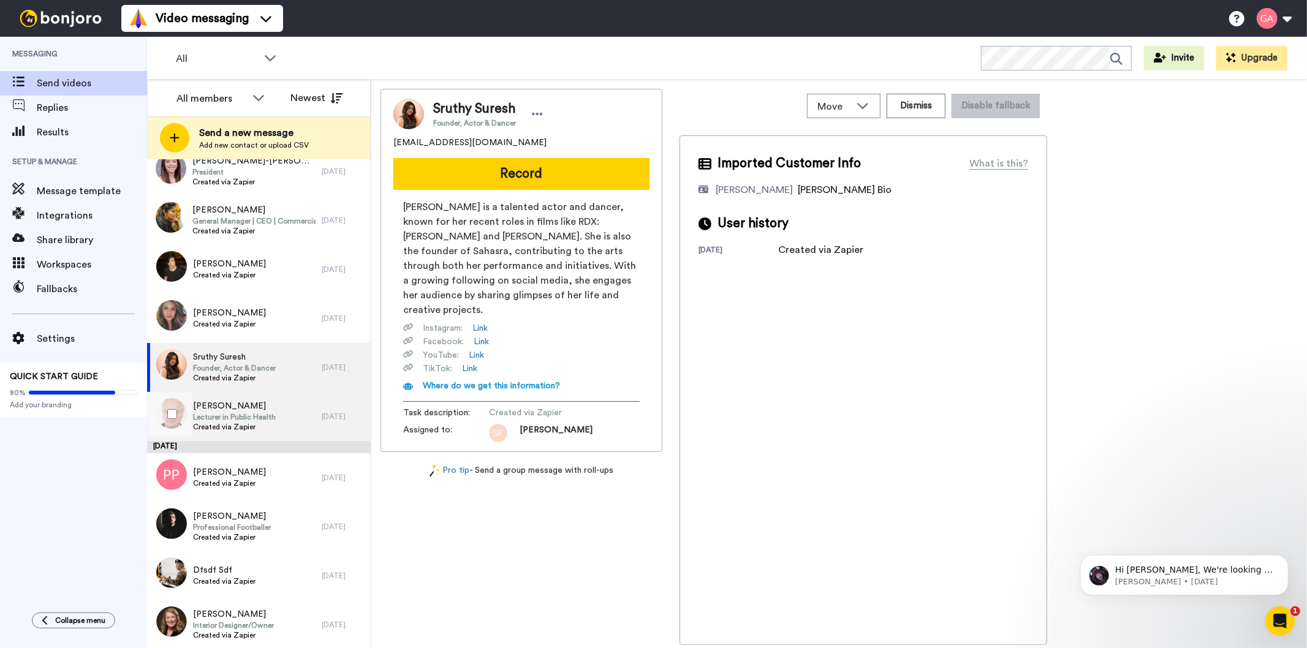
click at [247, 415] on span "Lecturer in Public Health" at bounding box center [234, 417] width 83 height 10
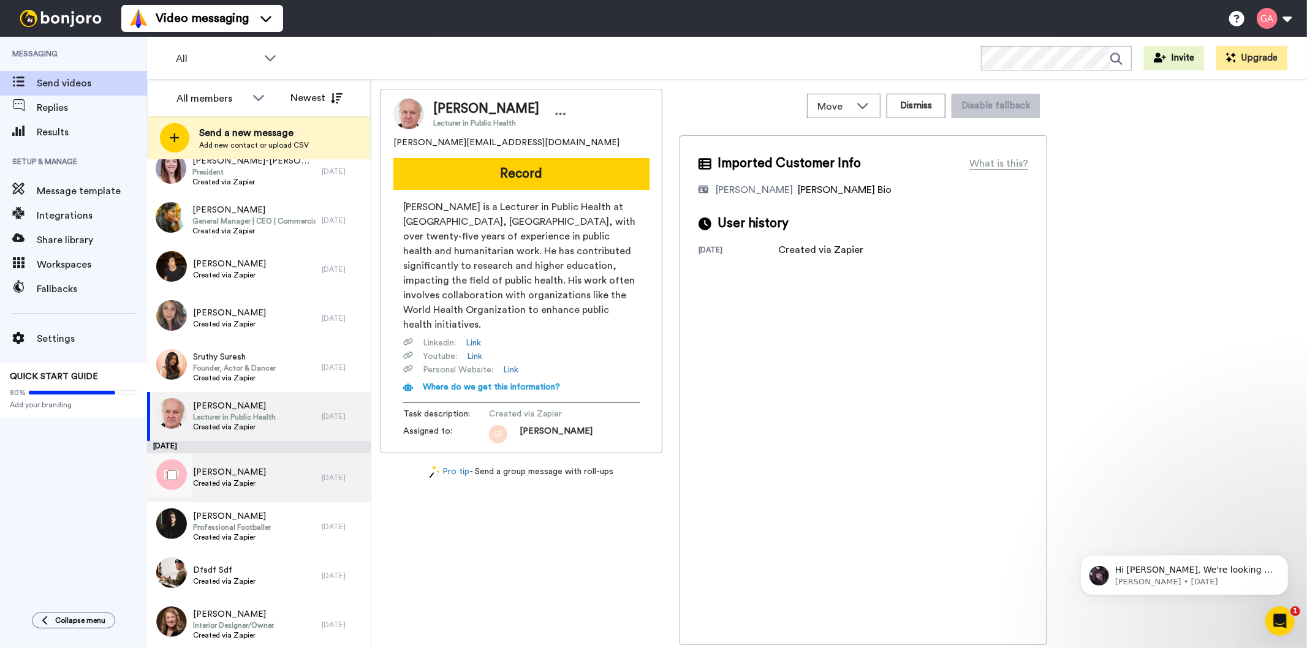
click at [242, 462] on div "Pam Penfold Created via Zapier" at bounding box center [234, 477] width 175 height 49
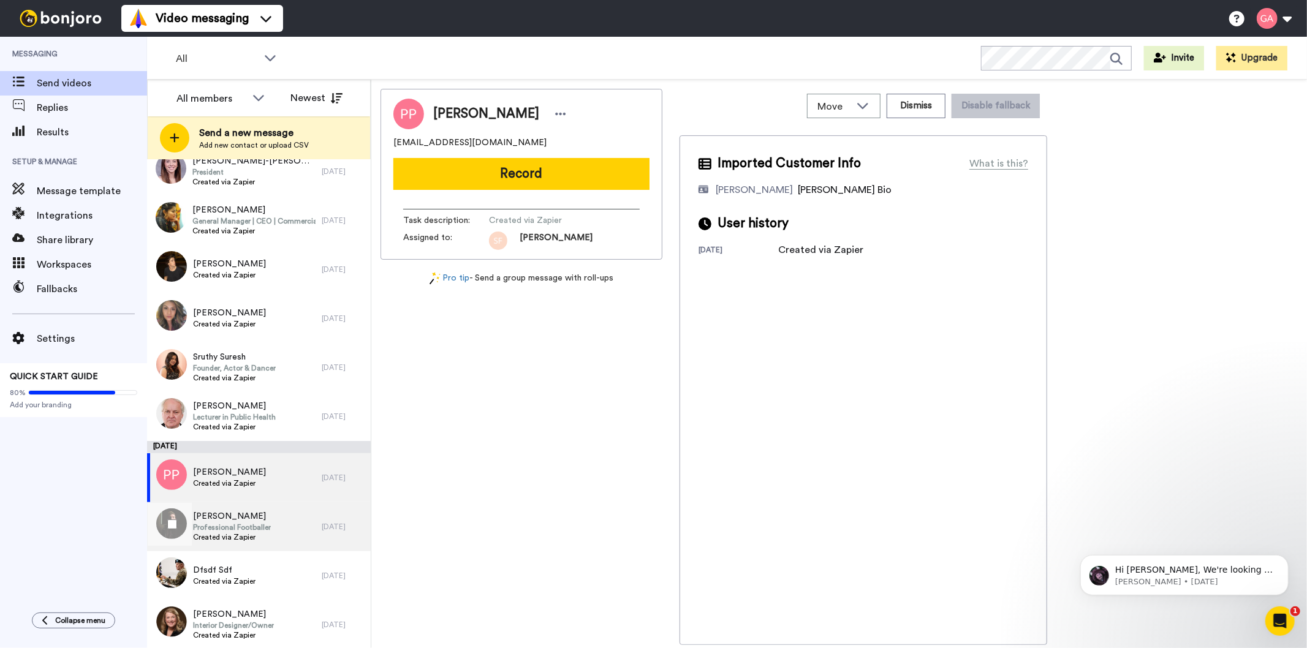
click at [242, 516] on span "Jacob Wright" at bounding box center [232, 516] width 78 height 12
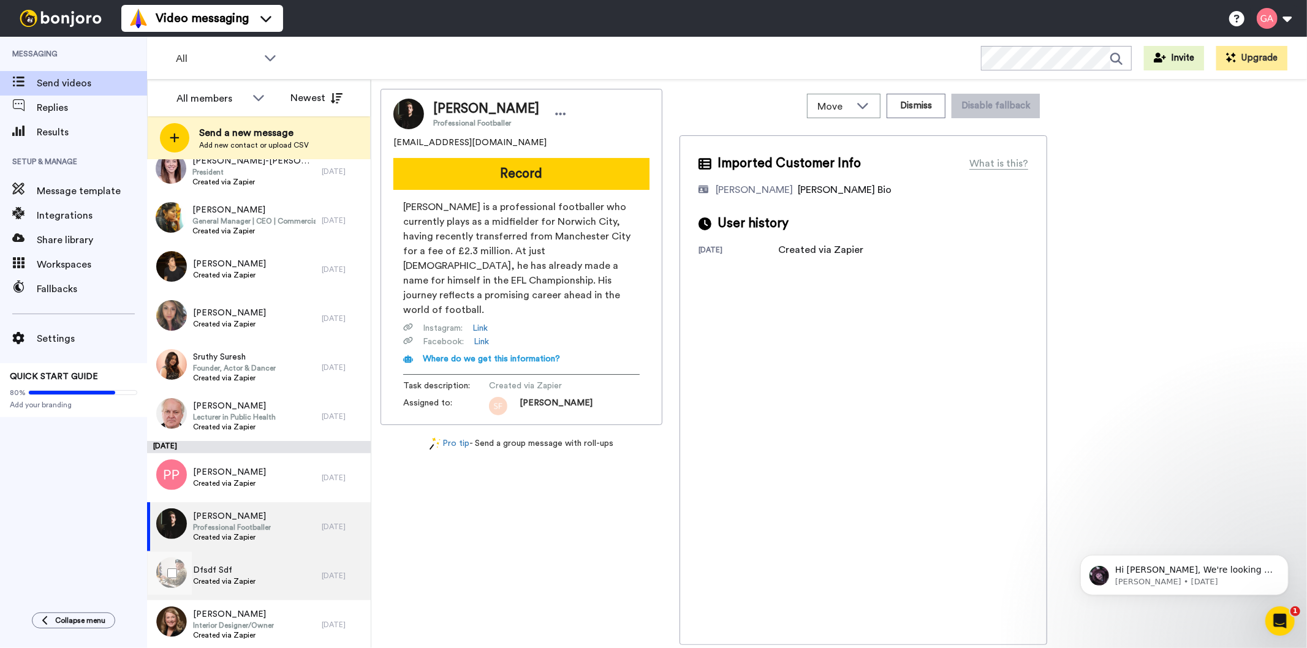
click at [233, 580] on span "Created via Zapier" at bounding box center [224, 581] width 62 height 10
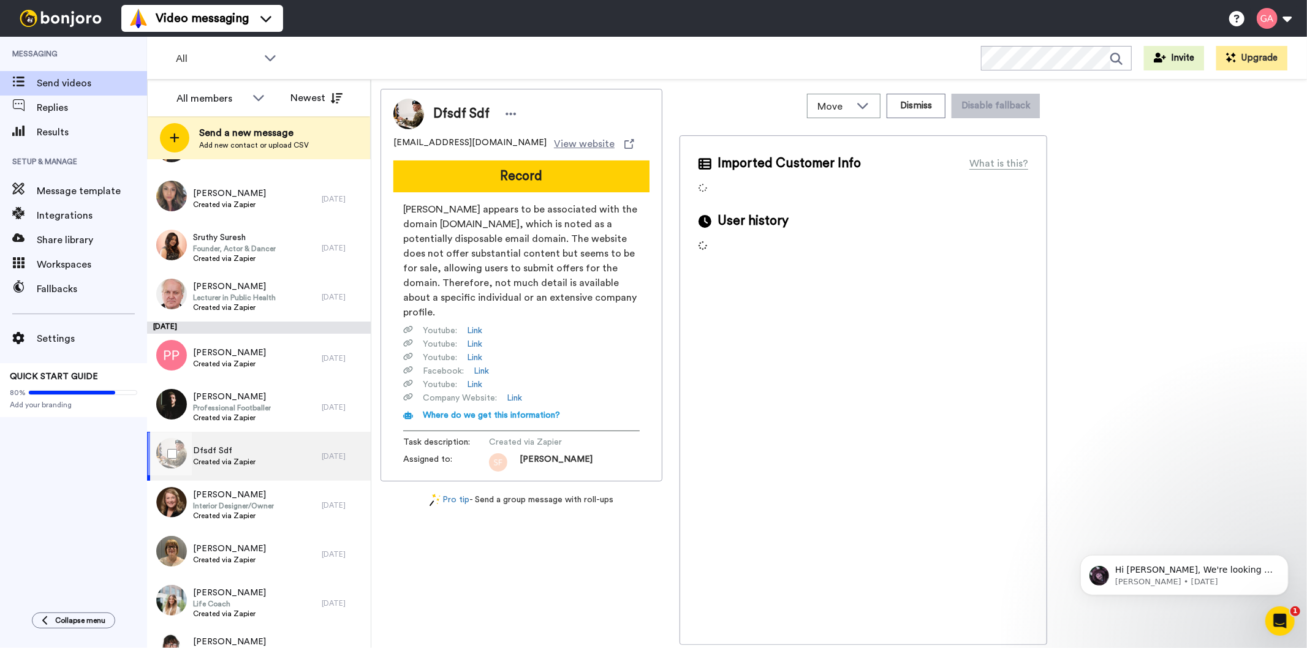
scroll to position [1429, 0]
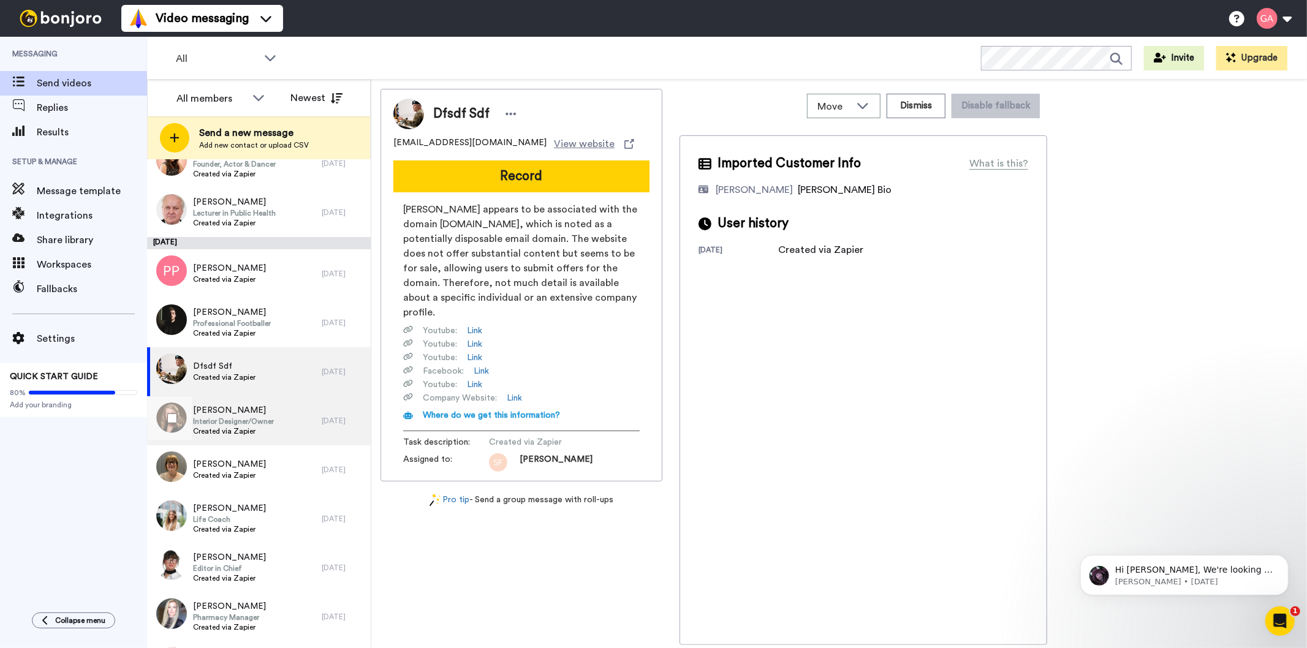
click at [234, 414] on span "Dawn Reeves" at bounding box center [233, 410] width 81 height 12
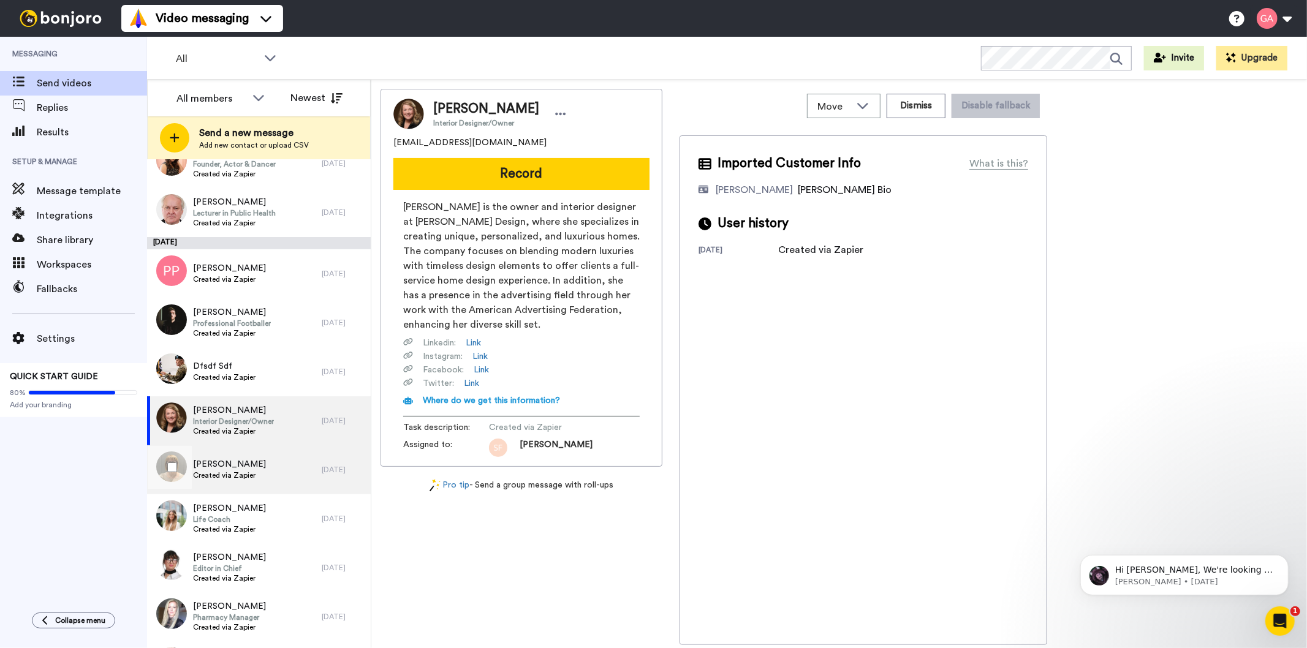
click at [236, 488] on div "Clare Parr Created via Zapier" at bounding box center [234, 469] width 175 height 49
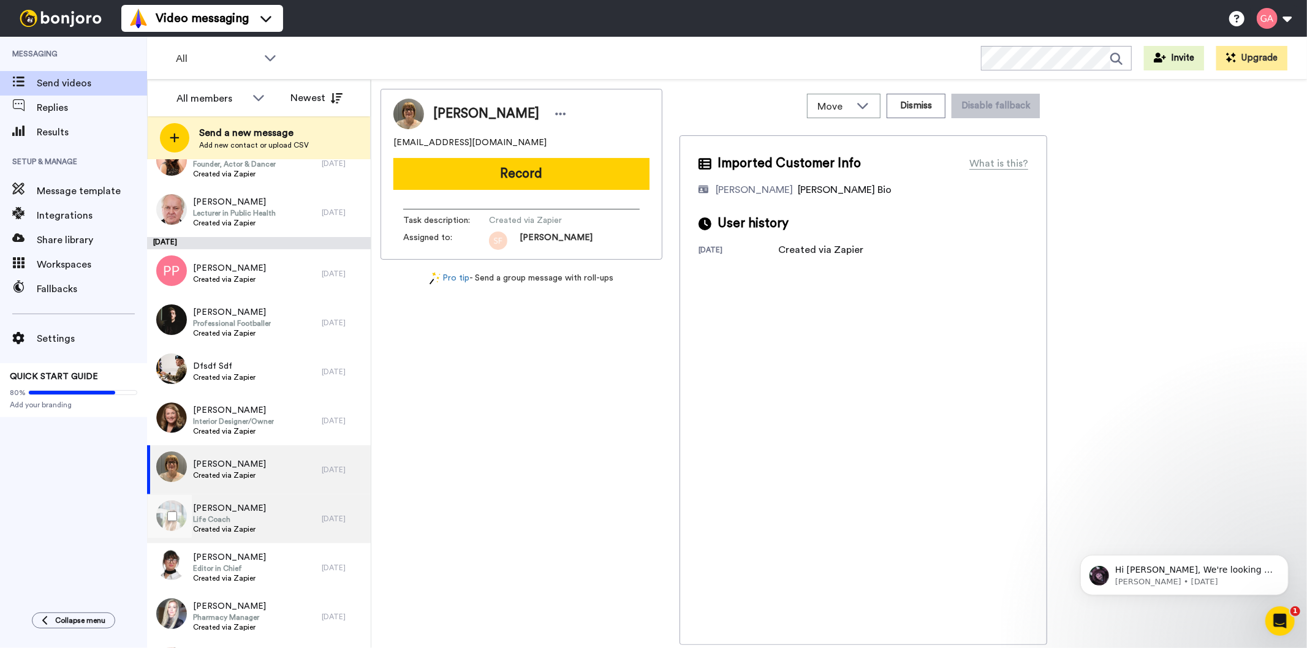
click at [235, 522] on span "Life Coach" at bounding box center [229, 520] width 73 height 10
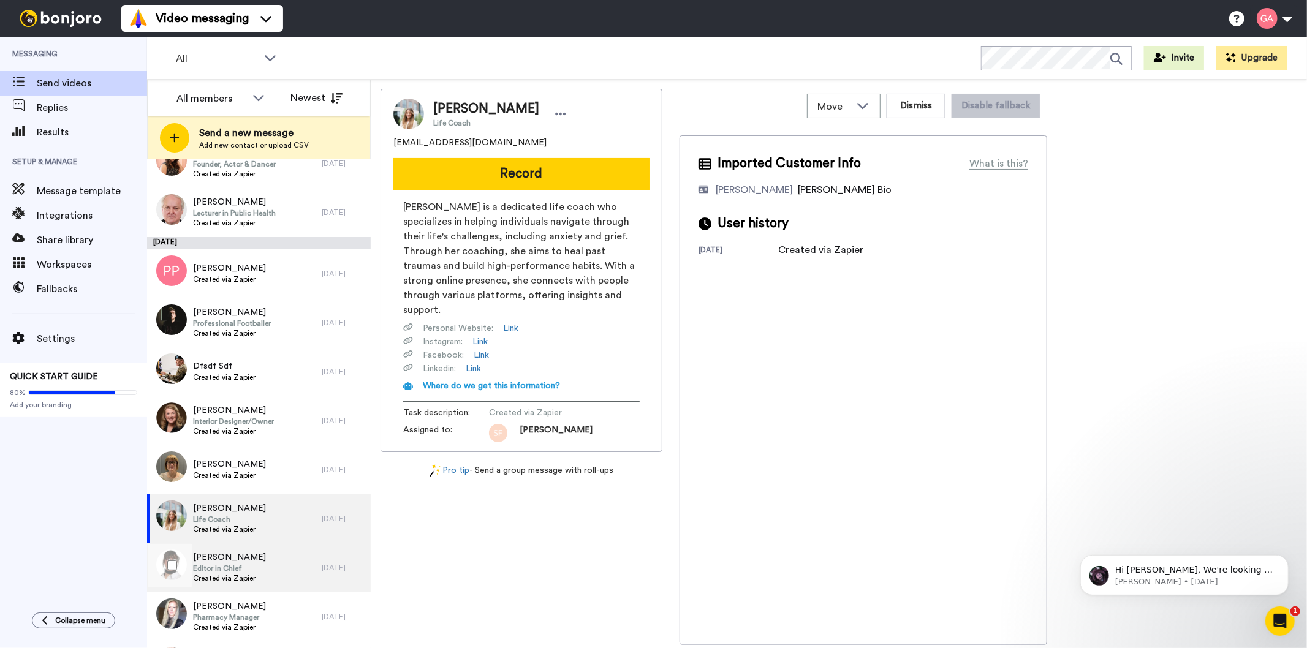
click at [227, 562] on span "Gracie Beadling" at bounding box center [229, 557] width 73 height 12
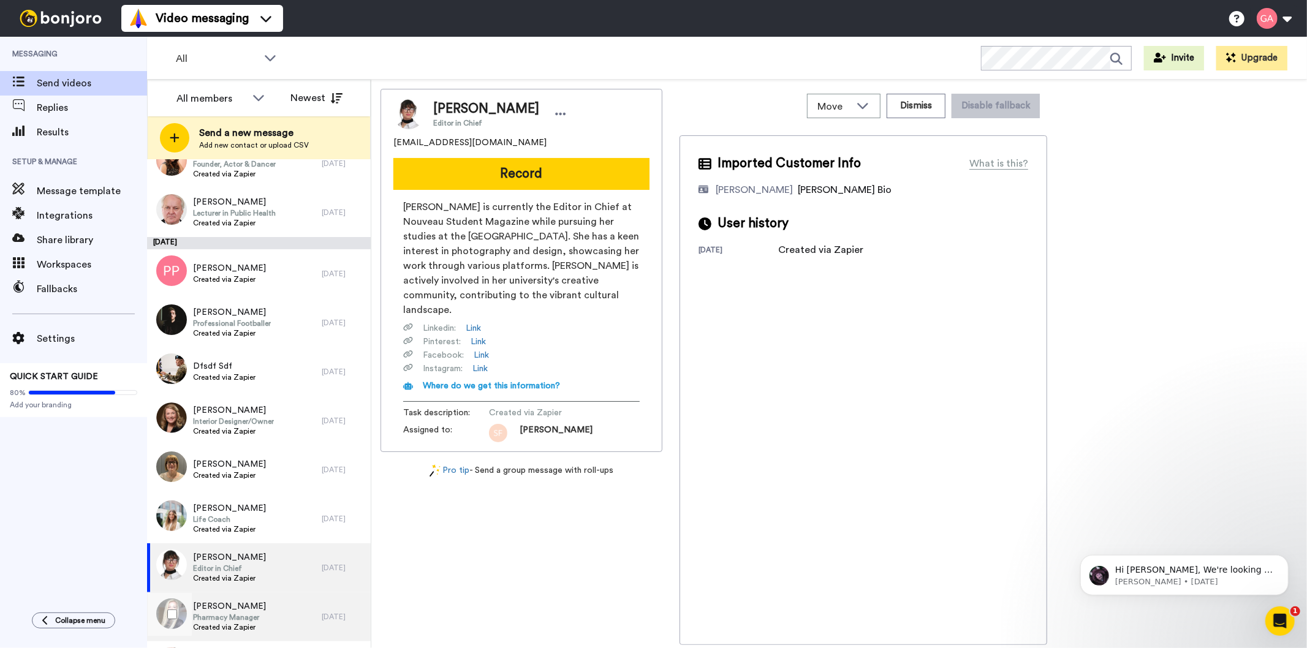
click at [223, 602] on span "Kelly Hopwood" at bounding box center [229, 606] width 73 height 12
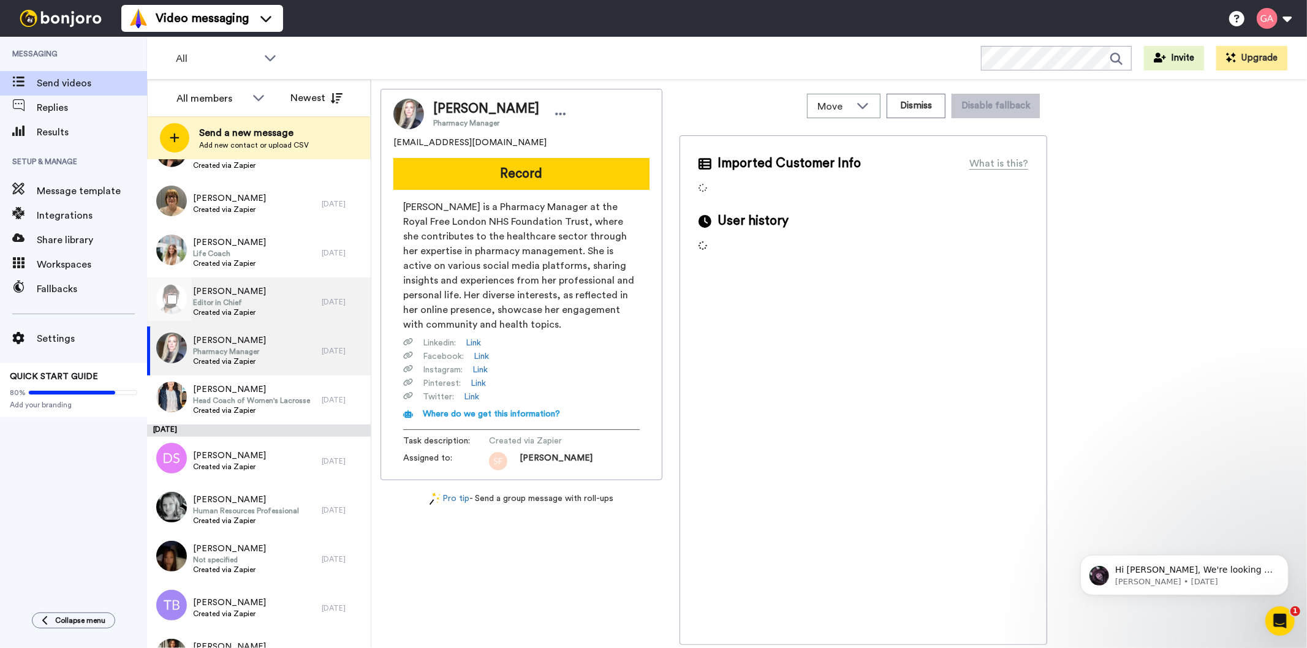
scroll to position [1701, 0]
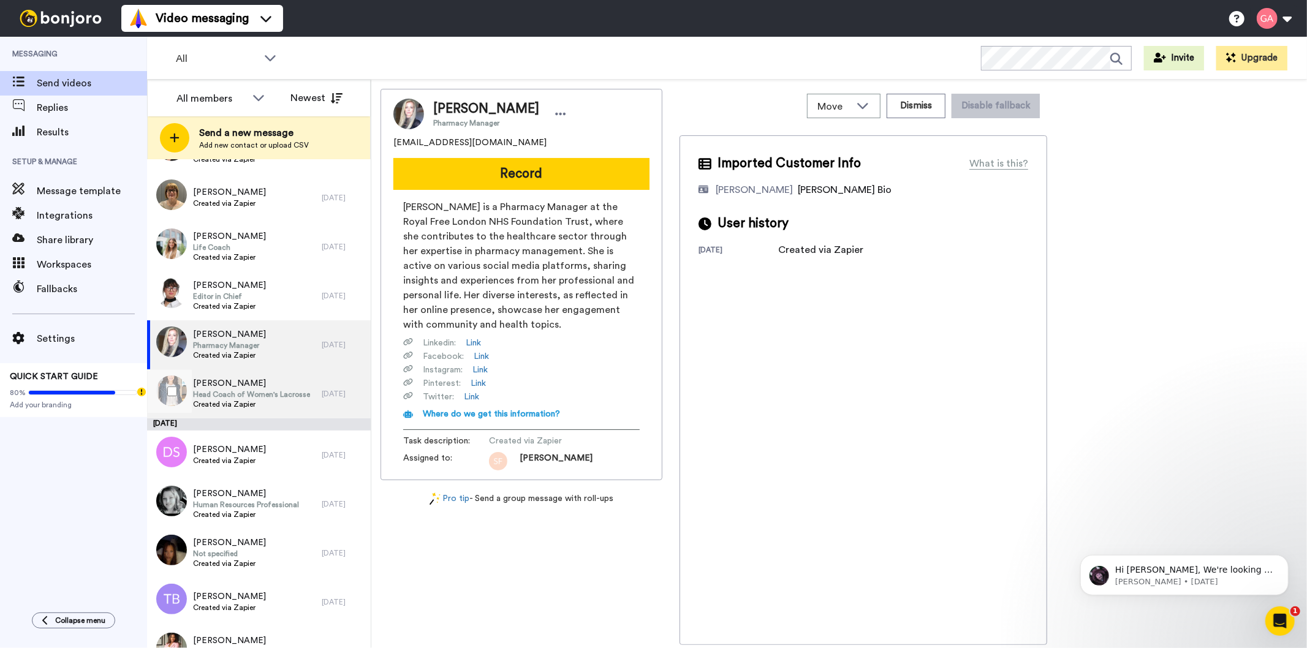
click at [241, 381] on span "Janie Tucker" at bounding box center [251, 383] width 117 height 12
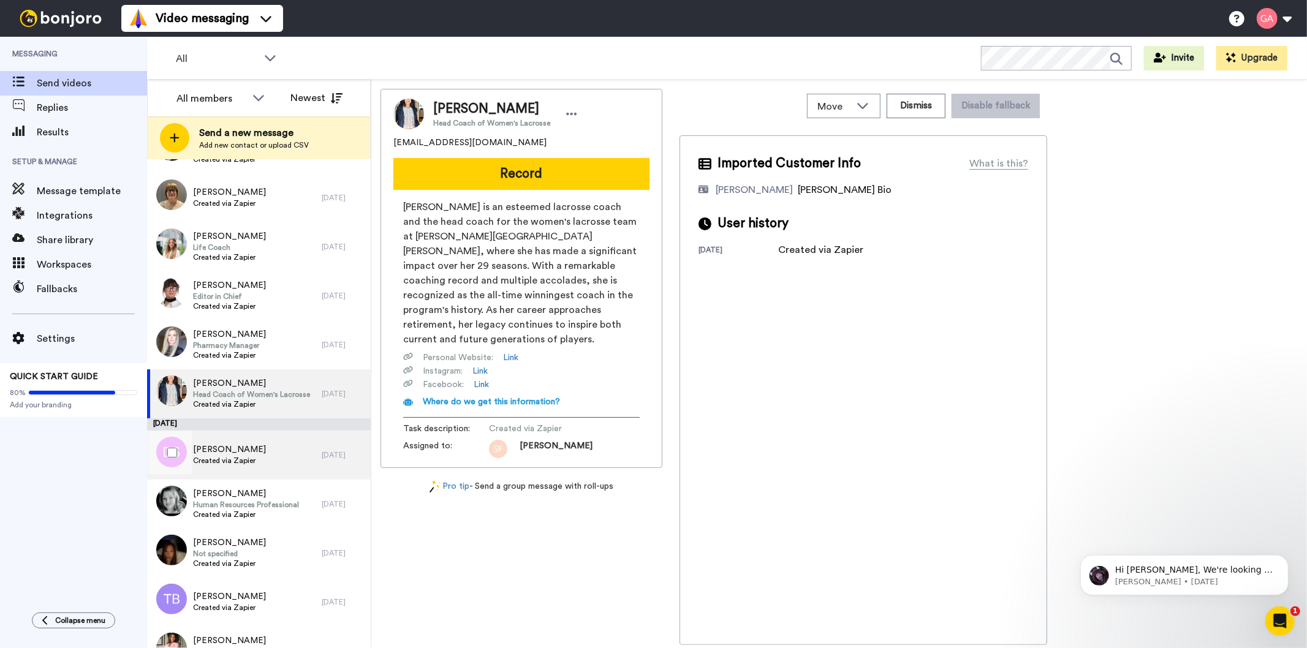
click at [248, 450] on span "Dyanne Sherrill" at bounding box center [229, 450] width 73 height 12
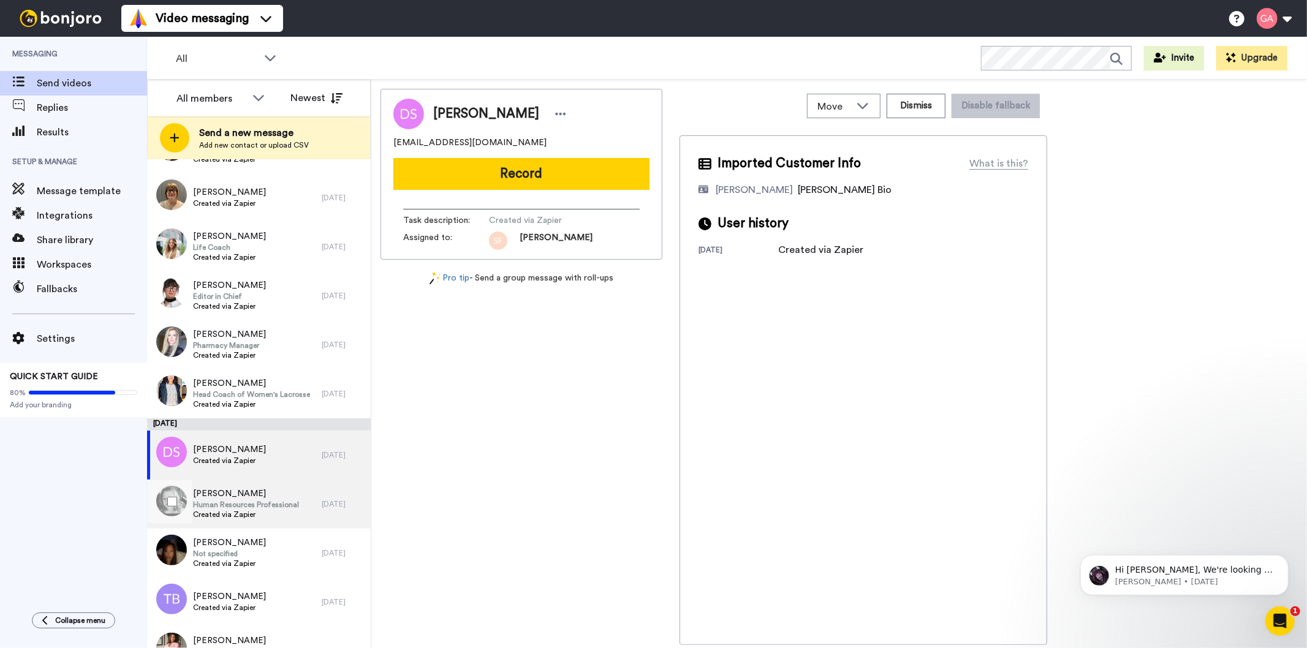
click at [245, 513] on span "Created via Zapier" at bounding box center [246, 515] width 106 height 10
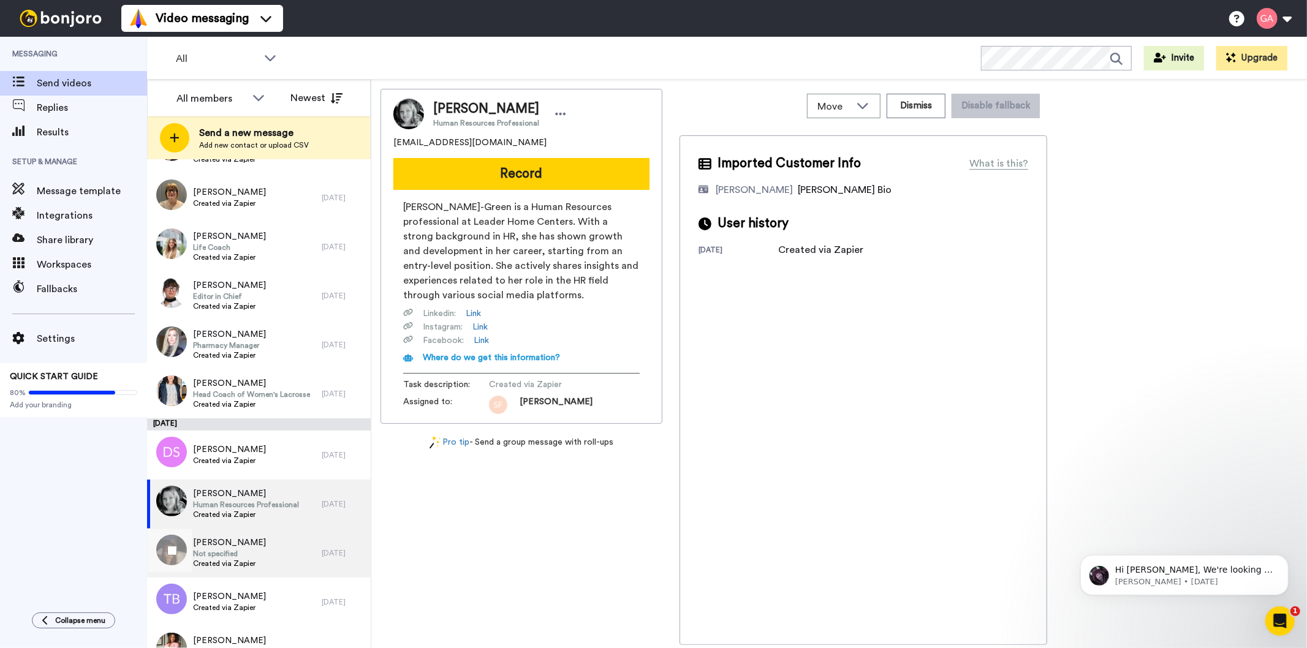
click at [244, 554] on span "Not specified" at bounding box center [229, 554] width 73 height 10
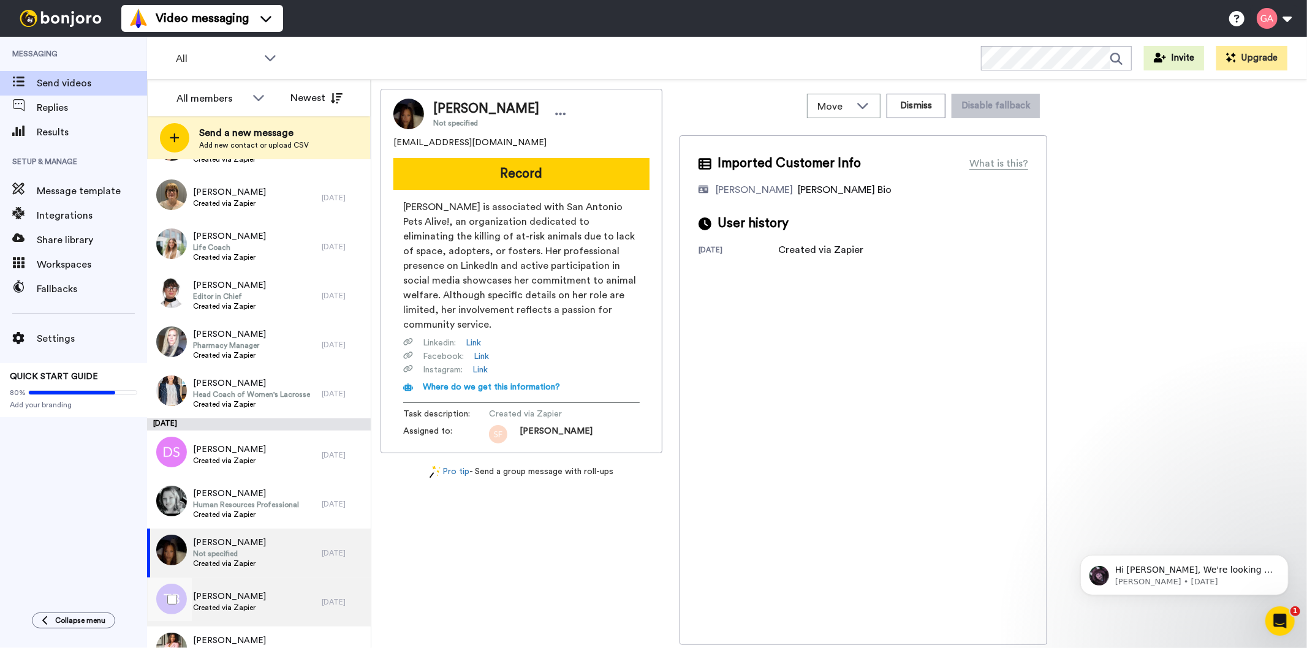
click at [240, 591] on span "Tina Bunting" at bounding box center [229, 597] width 73 height 12
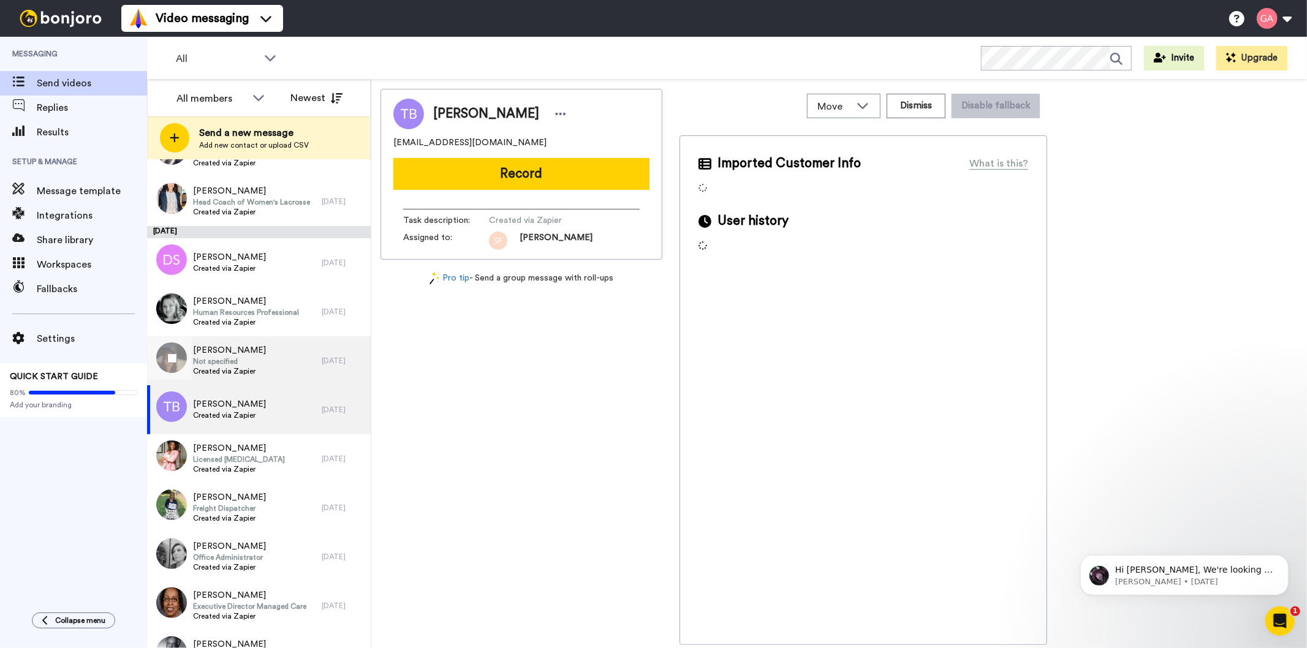
scroll to position [1906, 0]
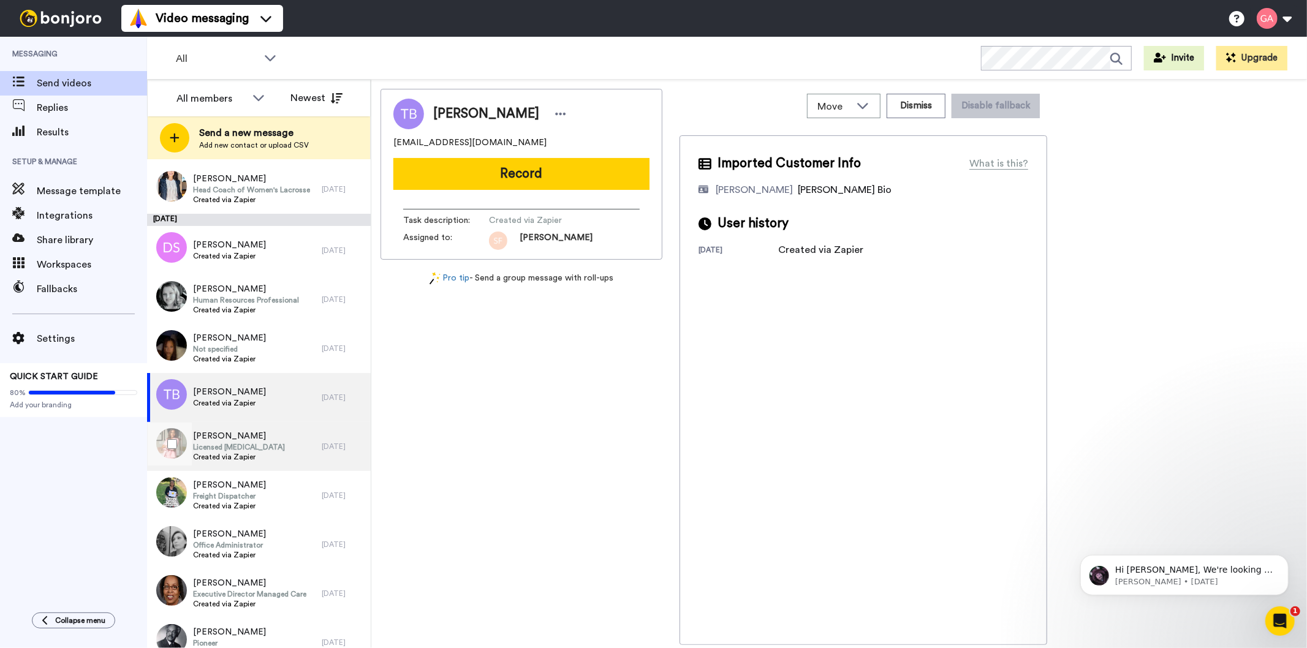
click at [249, 448] on span "Licensed Psychologist" at bounding box center [239, 447] width 92 height 10
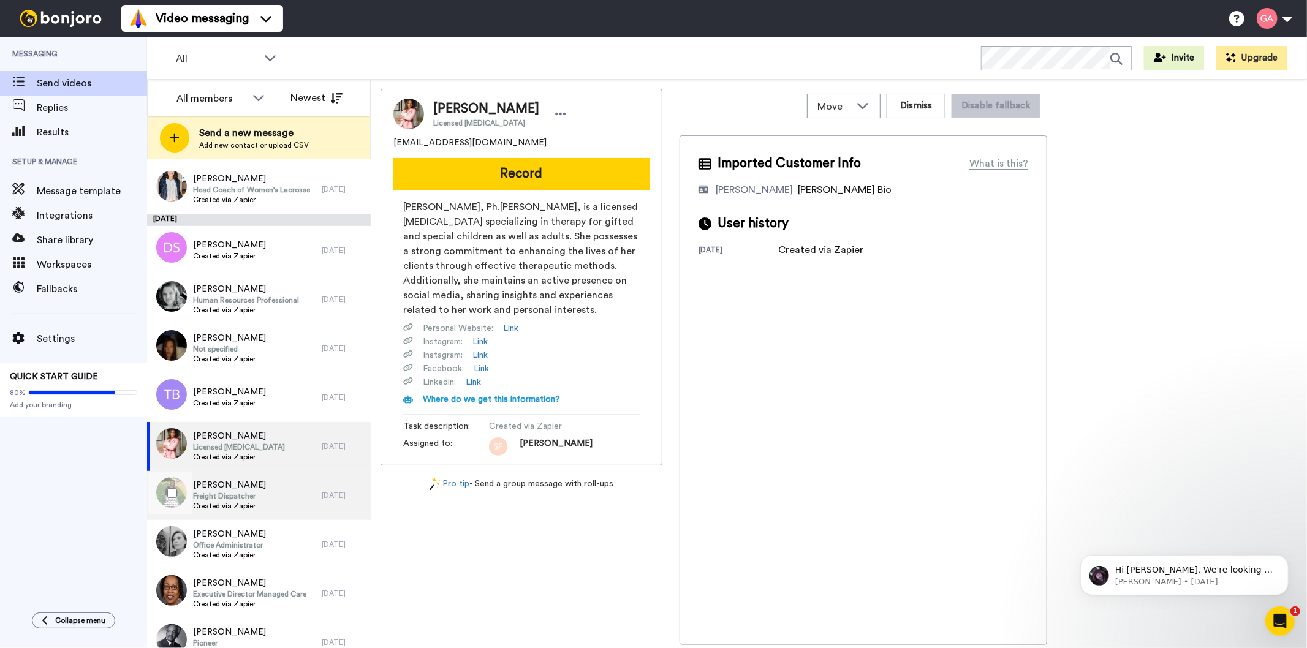
click at [255, 497] on div "Devonda Barlow Freight Dispatcher Created via Zapier" at bounding box center [234, 495] width 175 height 49
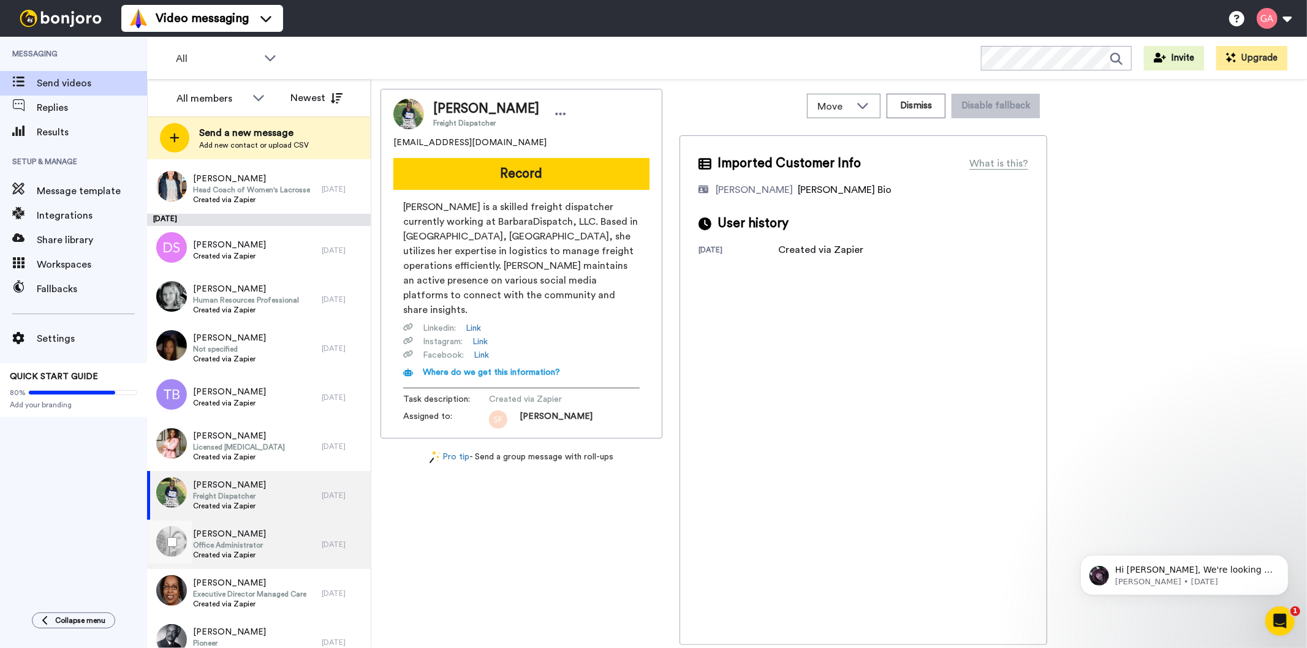
click at [252, 534] on span "Rodica Ghenita" at bounding box center [229, 534] width 73 height 12
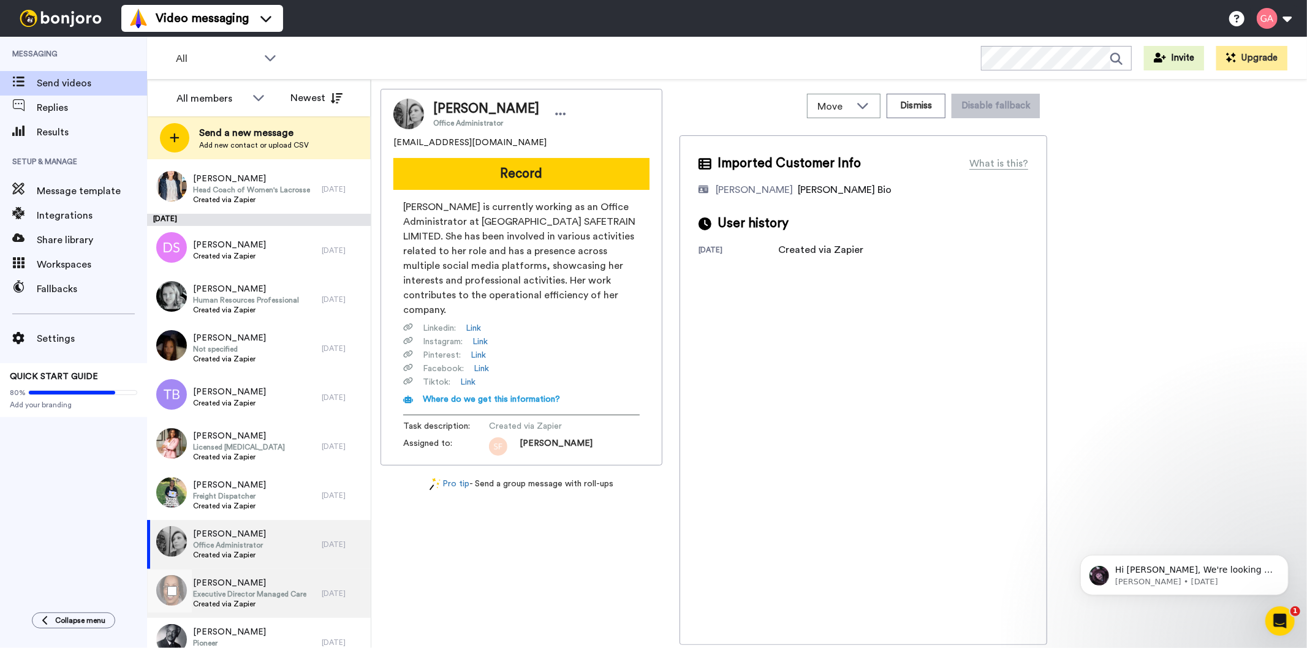
click at [252, 595] on span "Executive Director Managed Care" at bounding box center [249, 594] width 113 height 10
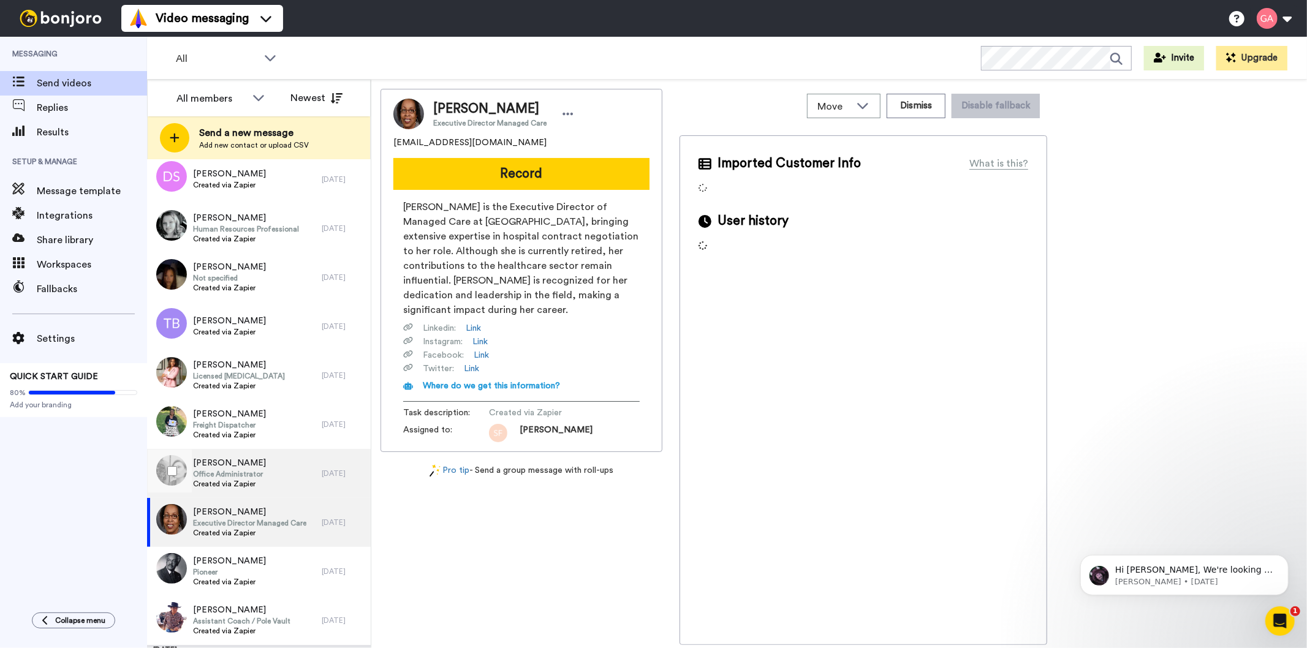
scroll to position [2110, 0]
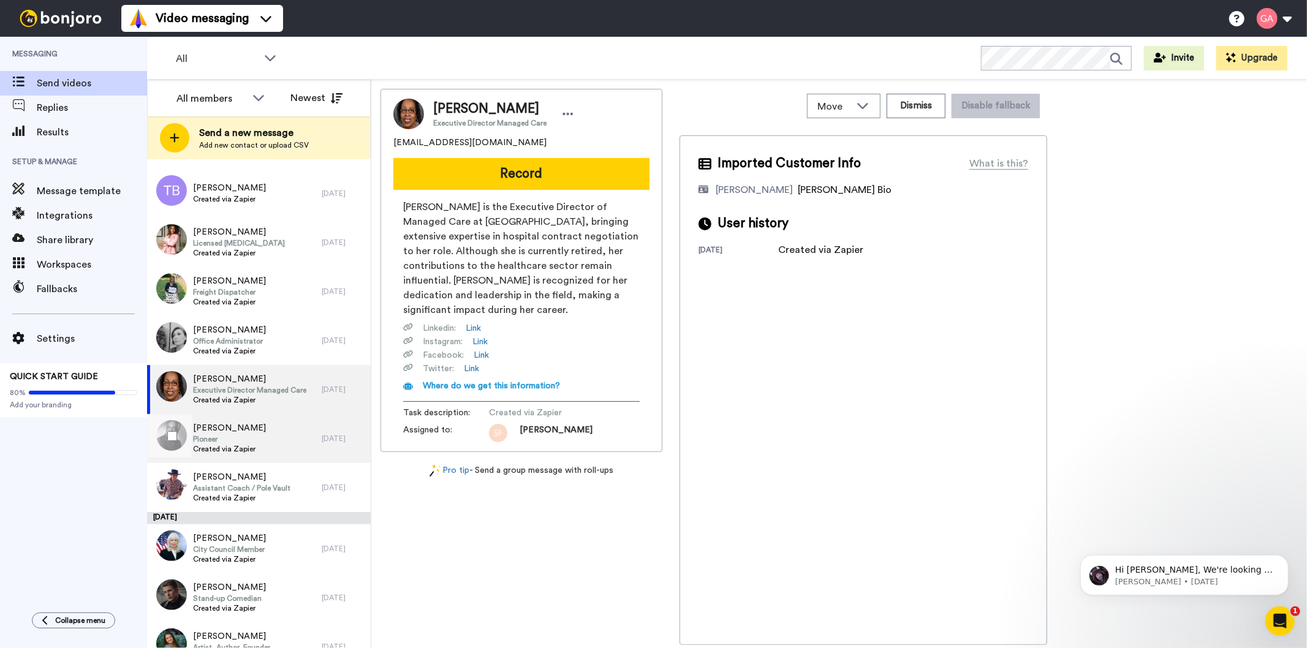
click at [255, 426] on div "Cecil Reedy Pioneer Created via Zapier" at bounding box center [234, 438] width 175 height 49
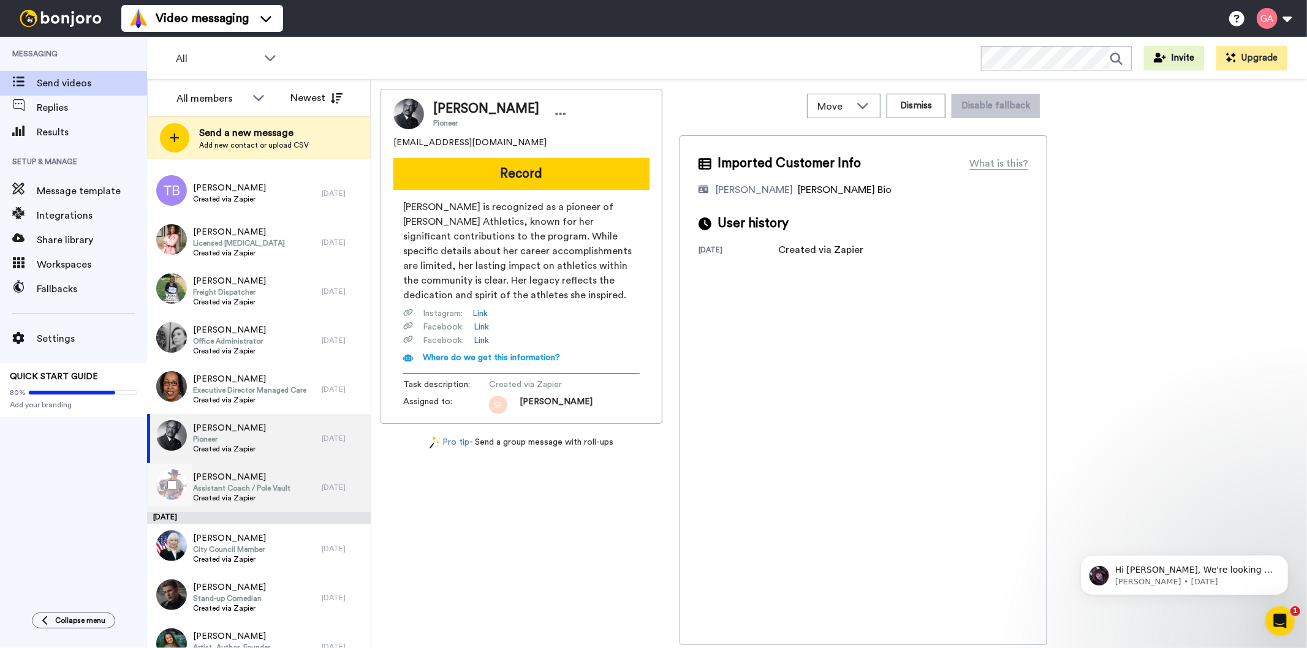
click at [257, 480] on span "Clint Dillon" at bounding box center [241, 477] width 97 height 12
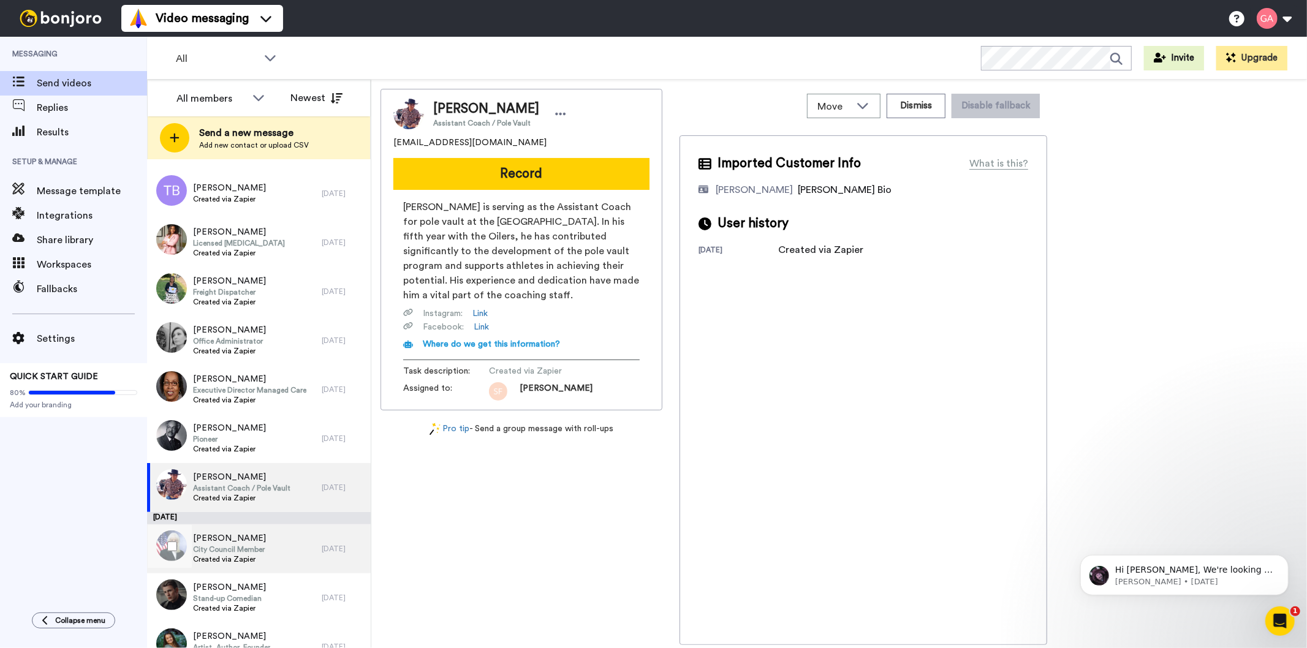
click at [246, 550] on span "City Council Member" at bounding box center [229, 550] width 73 height 10
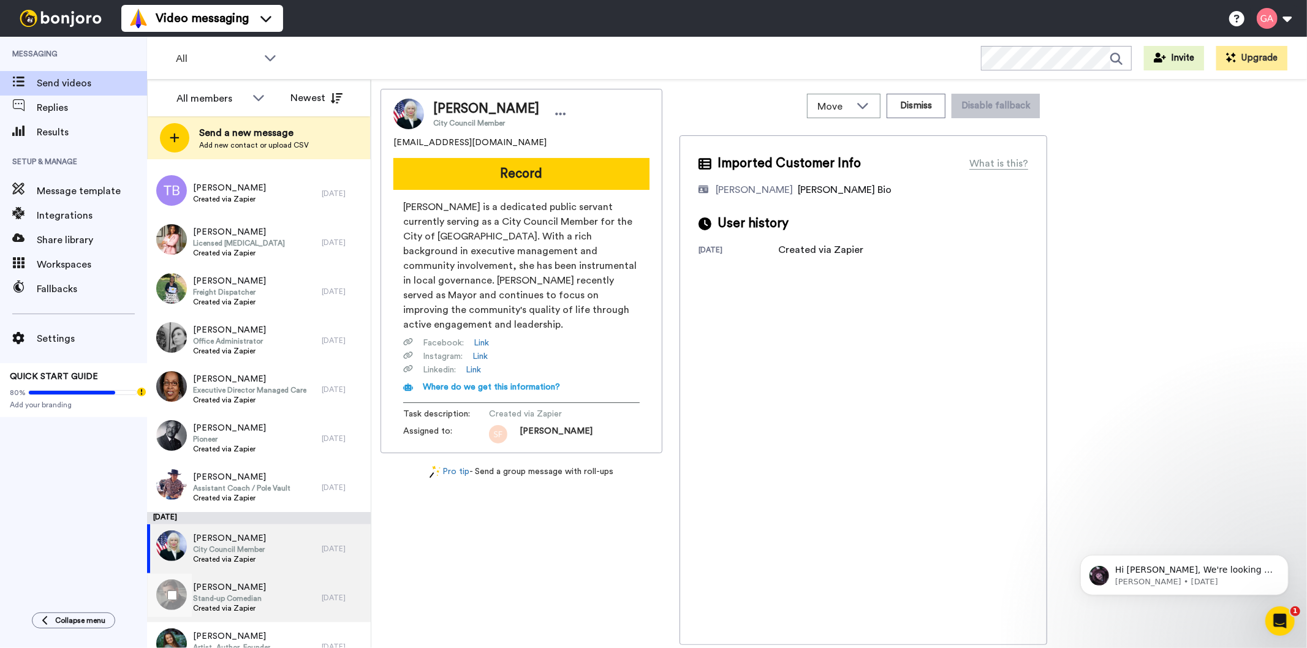
click at [239, 599] on span "Stand-up Comedian" at bounding box center [229, 599] width 73 height 10
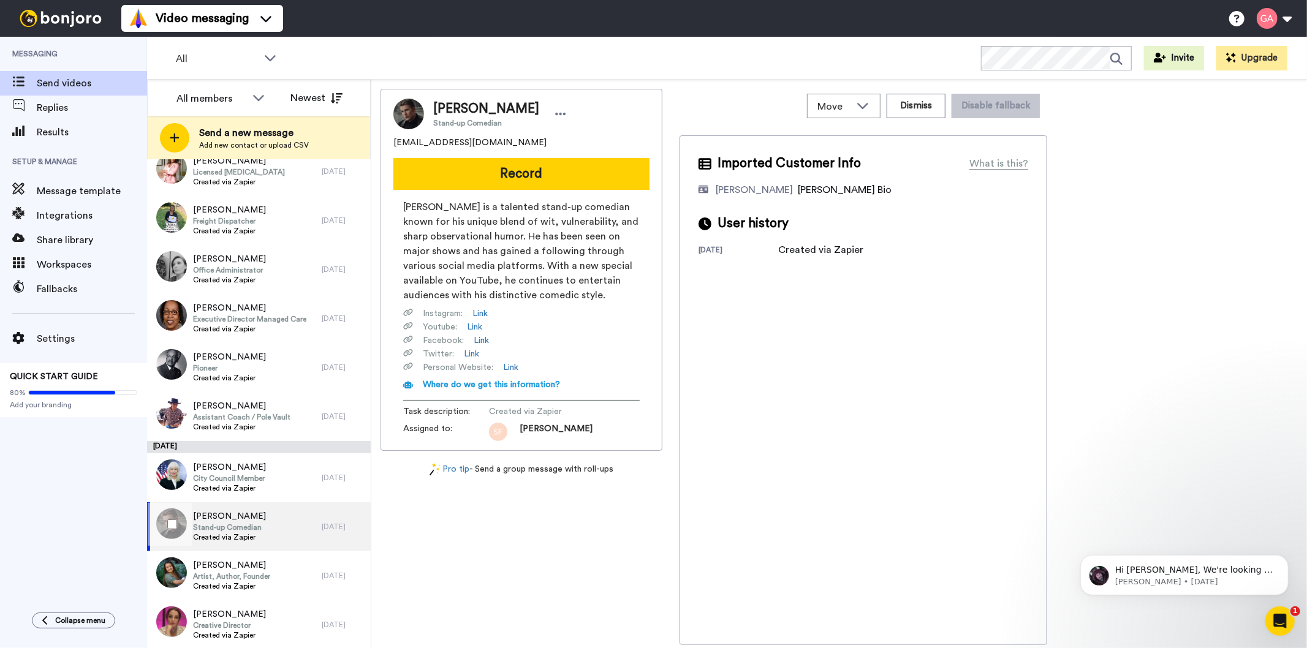
scroll to position [2246, 0]
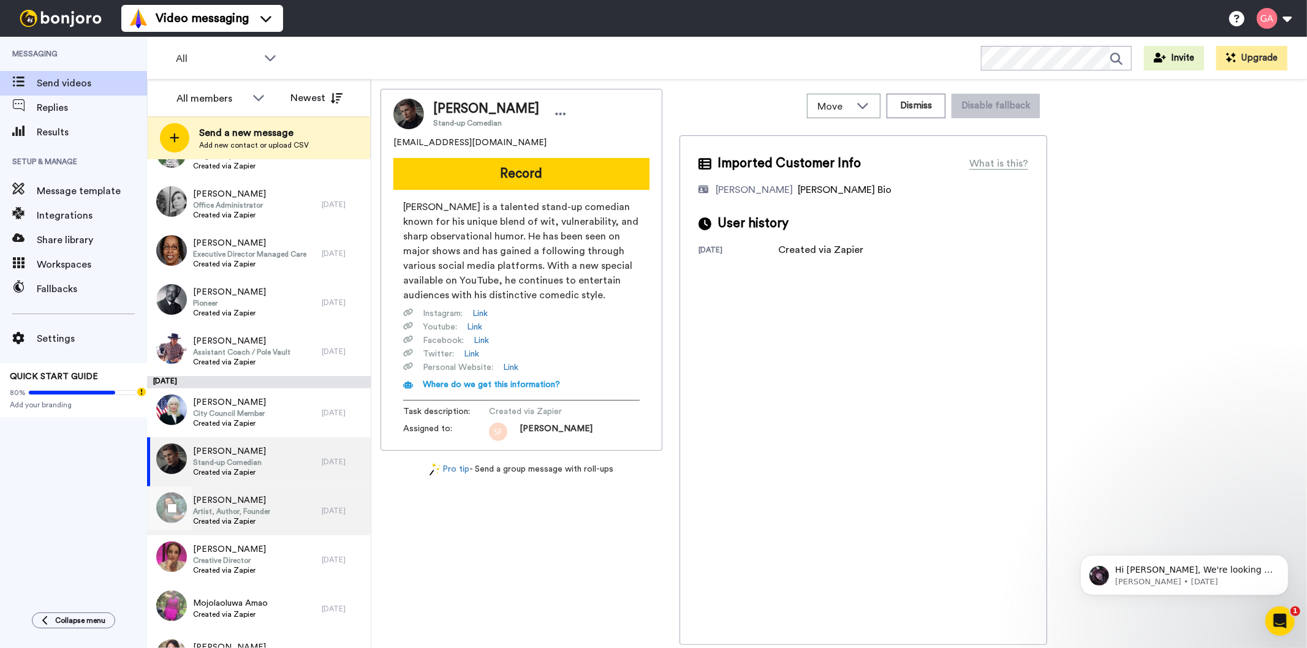
click at [245, 510] on span "Artist, Author, Founder" at bounding box center [231, 512] width 77 height 10
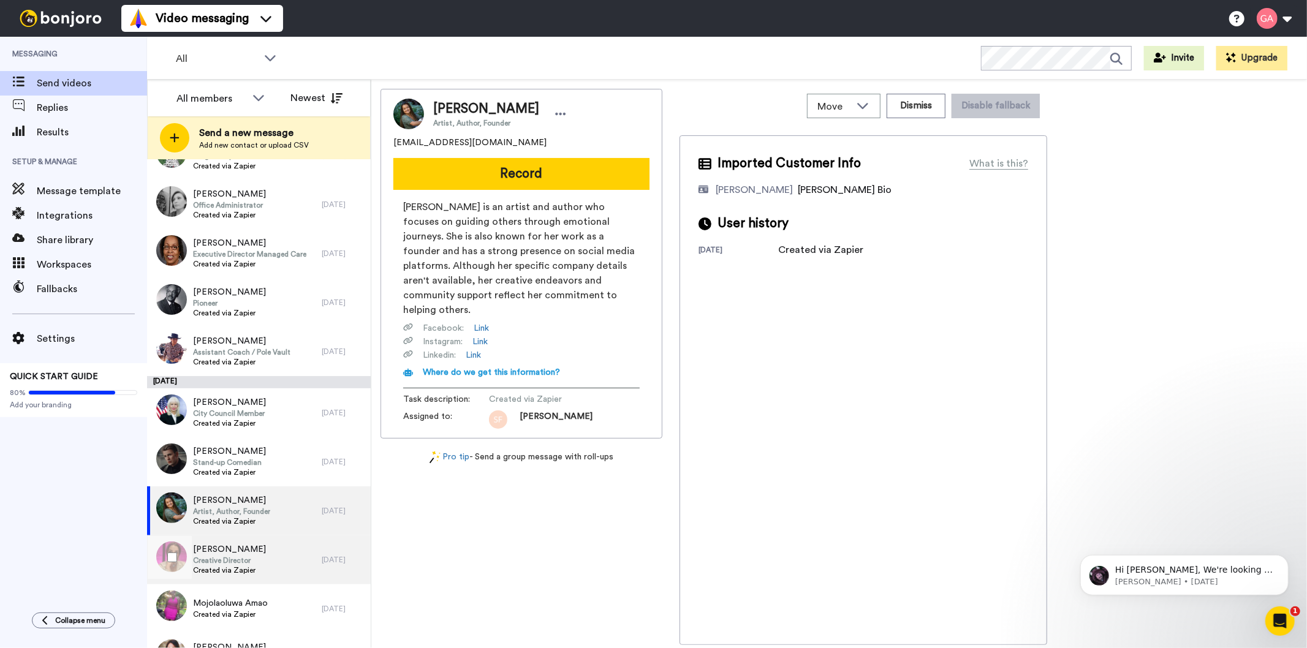
click at [244, 562] on span "Creative Director" at bounding box center [229, 561] width 73 height 10
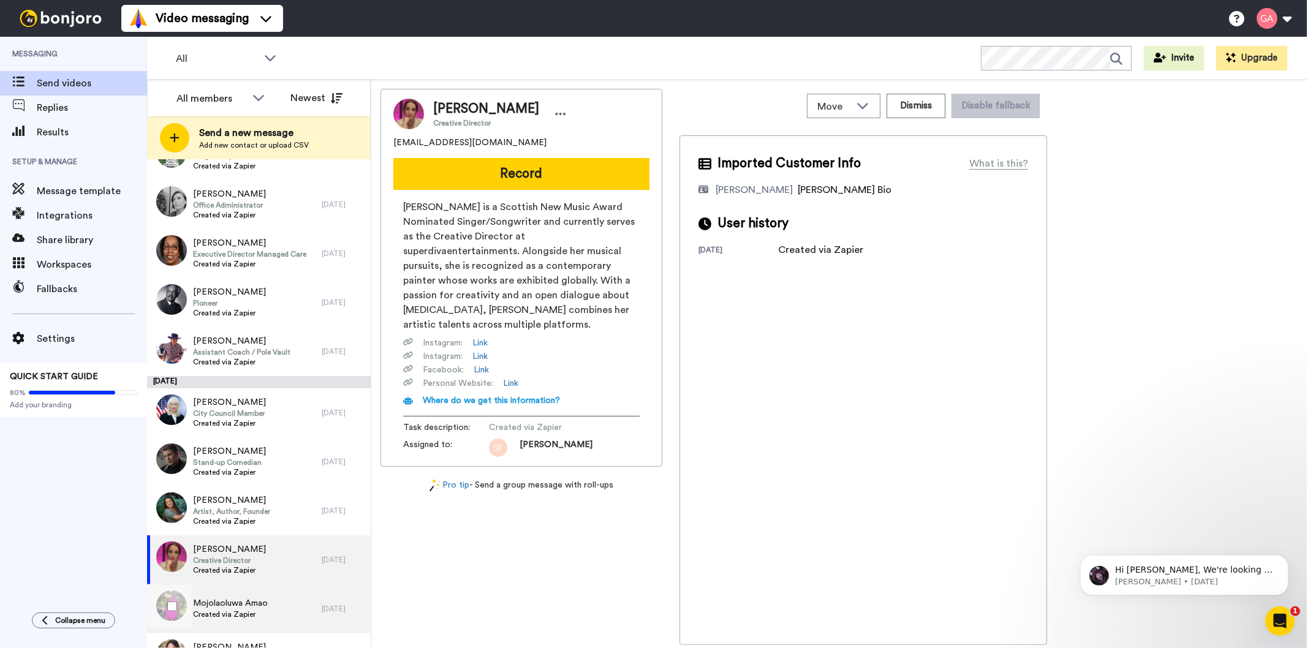
click at [240, 602] on span "Mojolaoluwa Amao" at bounding box center [230, 603] width 75 height 12
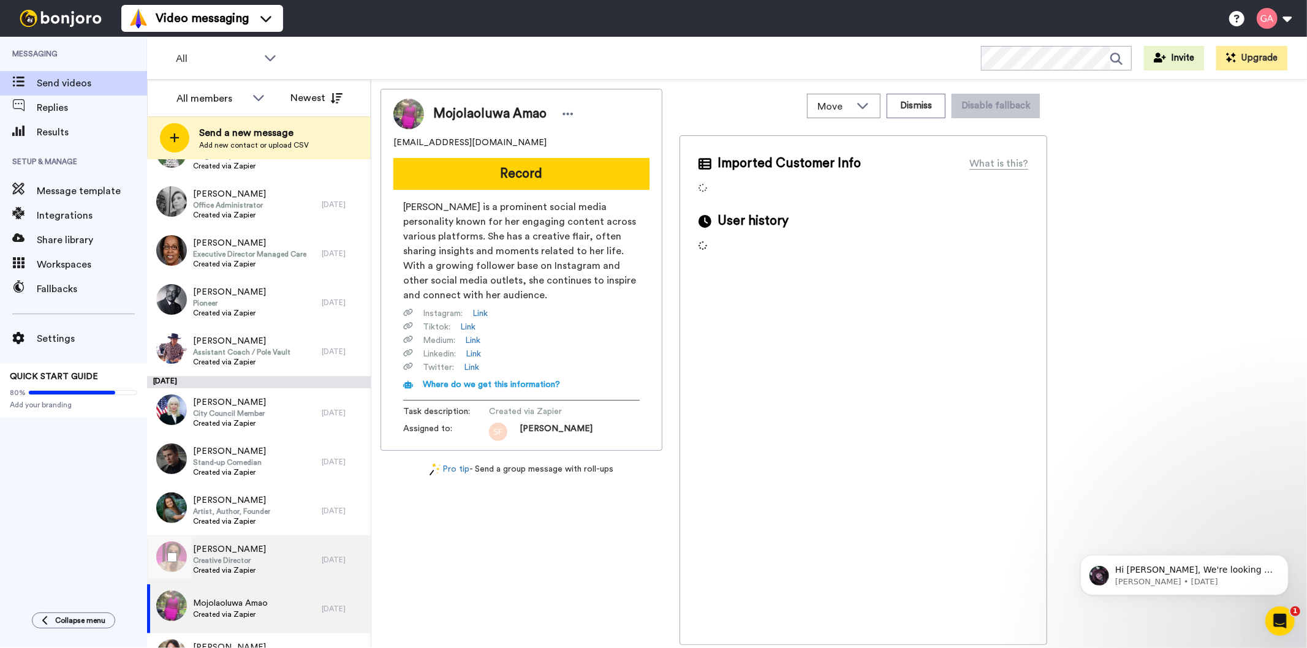
scroll to position [2518, 0]
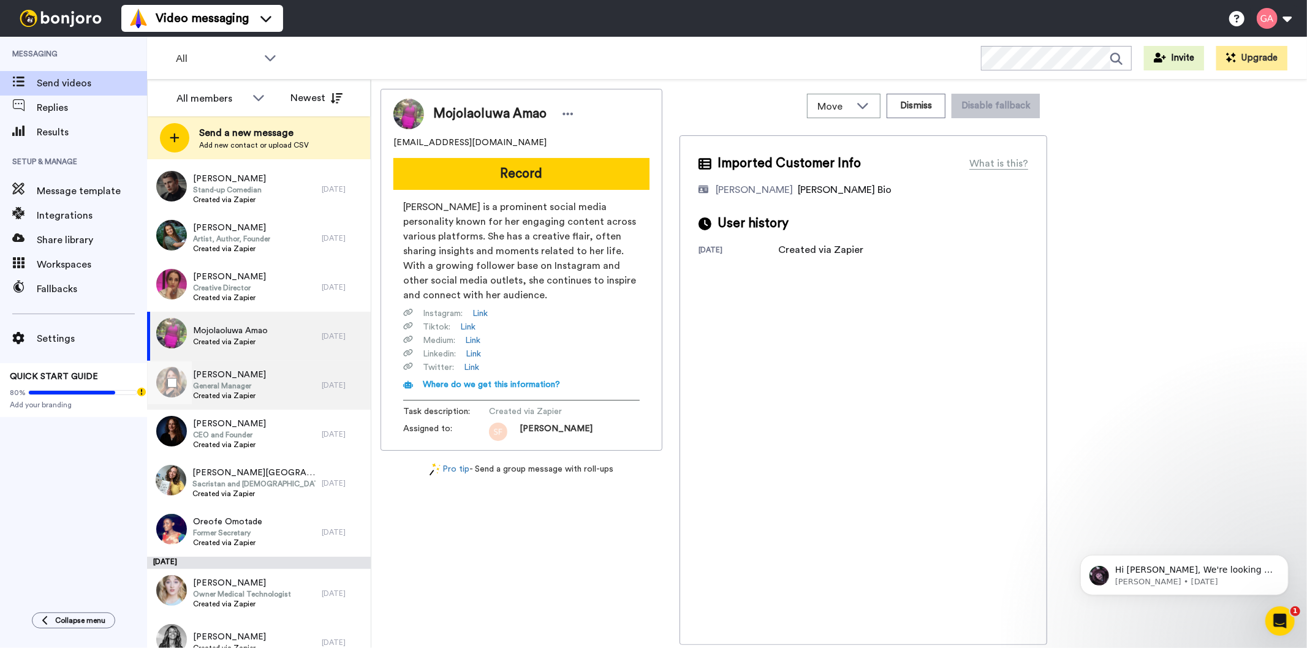
click at [247, 387] on span "General Manager" at bounding box center [229, 386] width 73 height 10
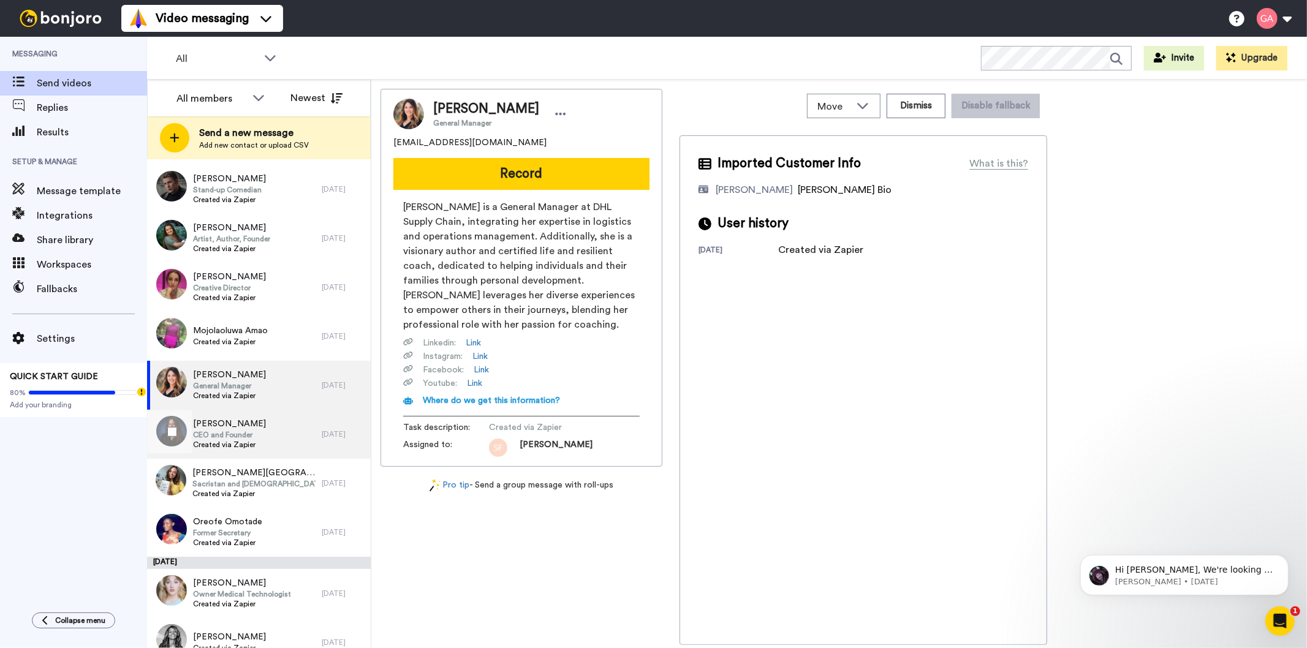
click at [247, 426] on span "Jennifer Njenga" at bounding box center [229, 424] width 73 height 12
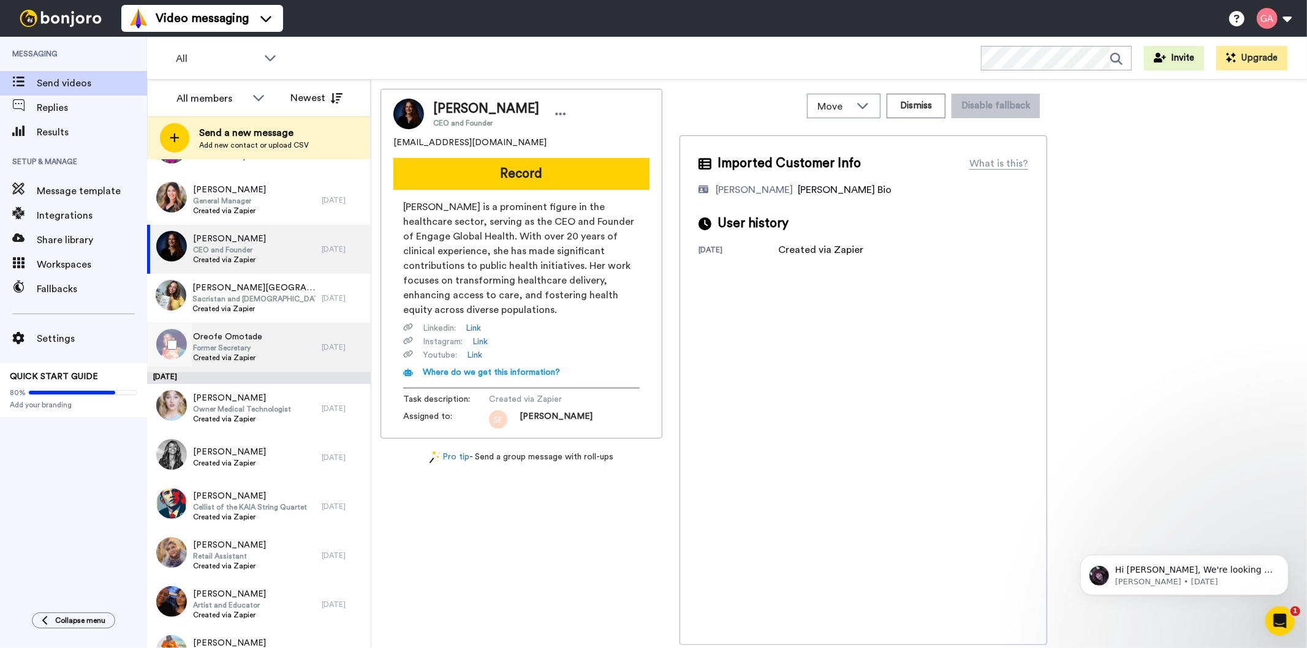
scroll to position [2722, 0]
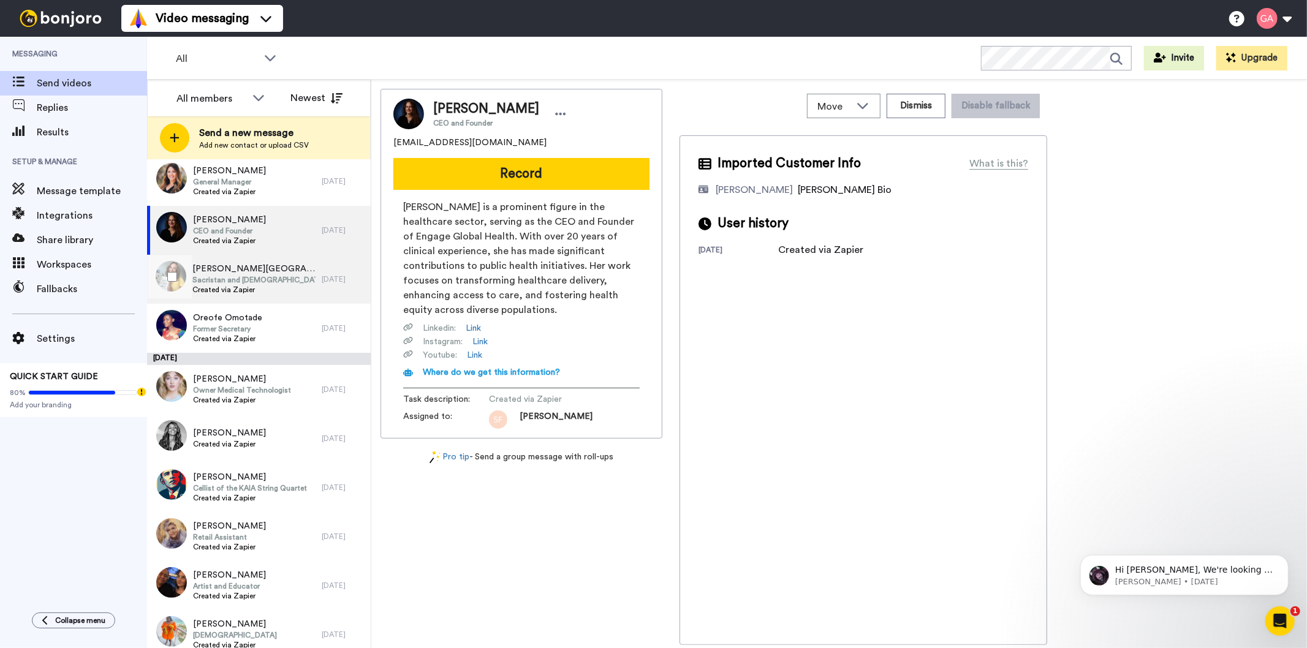
click at [248, 278] on span "Sacristan and catechist" at bounding box center [253, 280] width 123 height 10
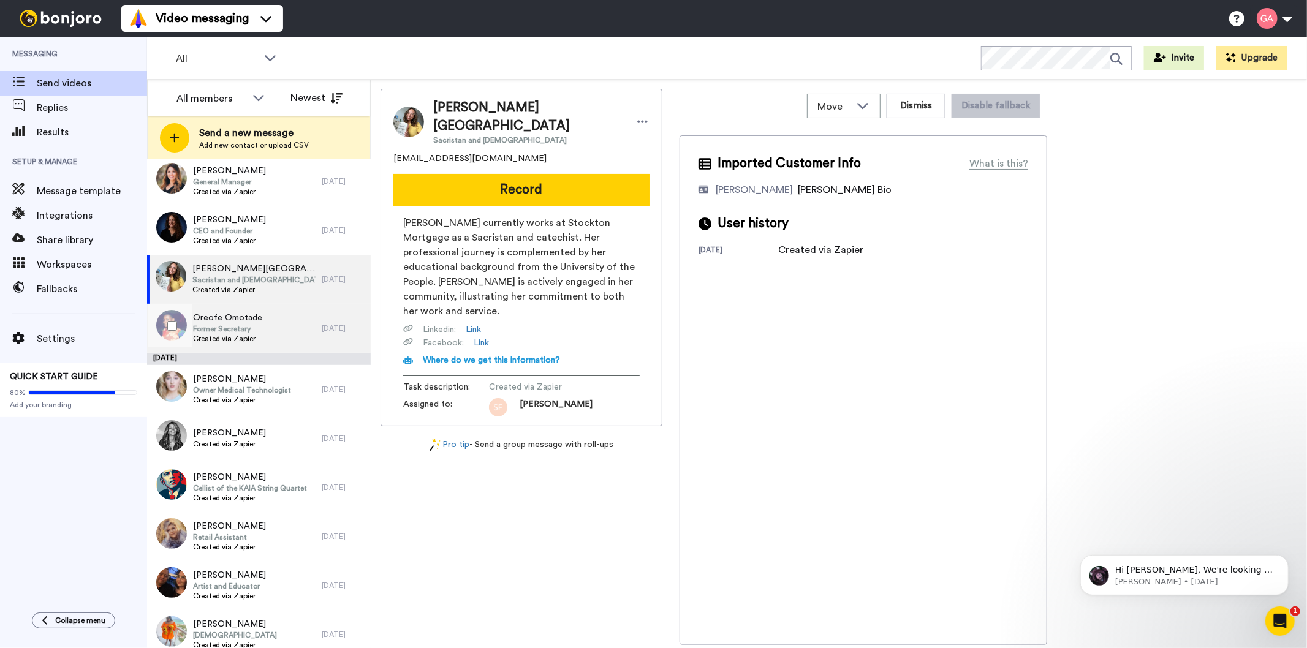
click at [246, 324] on span "Former Secretary" at bounding box center [227, 329] width 69 height 10
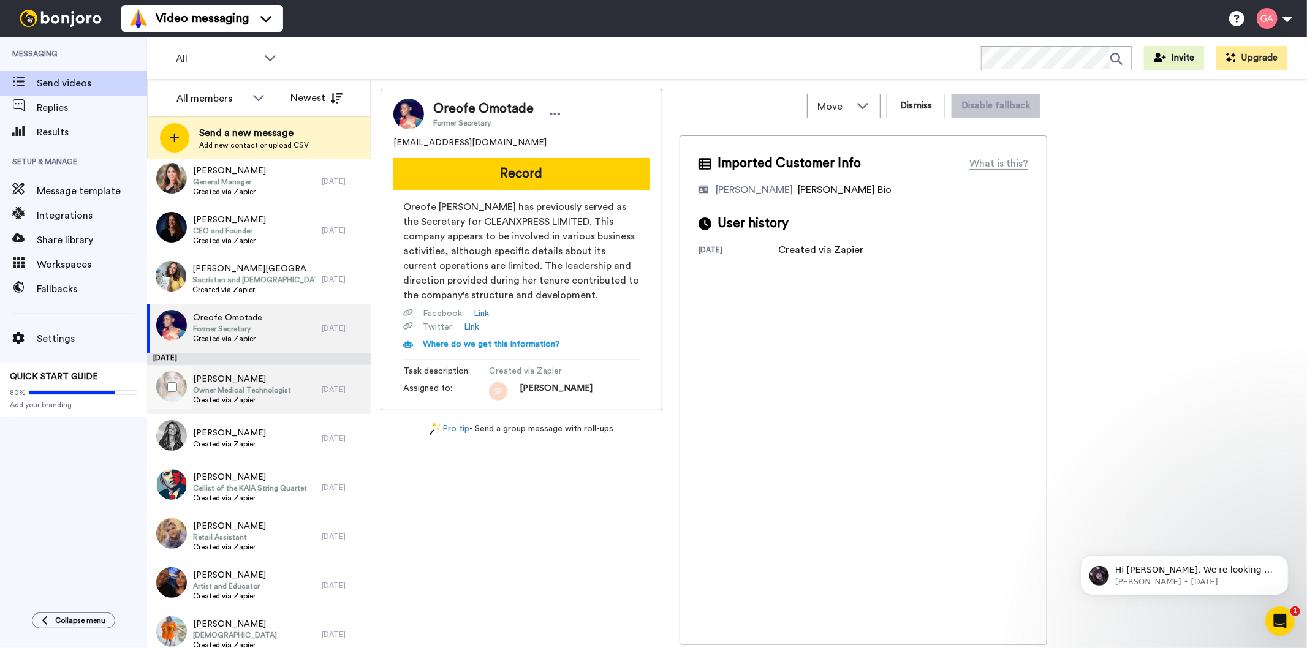
click at [248, 387] on span "Owner Medical Technologist" at bounding box center [242, 390] width 98 height 10
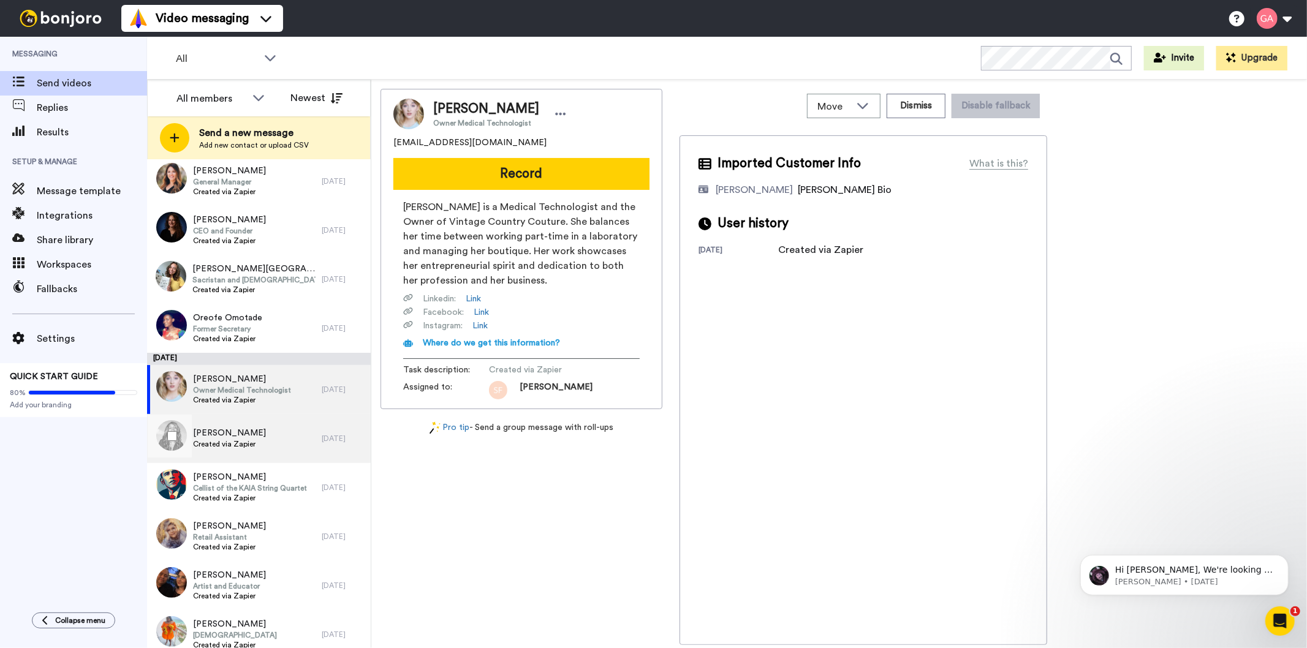
click at [252, 448] on span "Created via Zapier" at bounding box center [229, 444] width 73 height 10
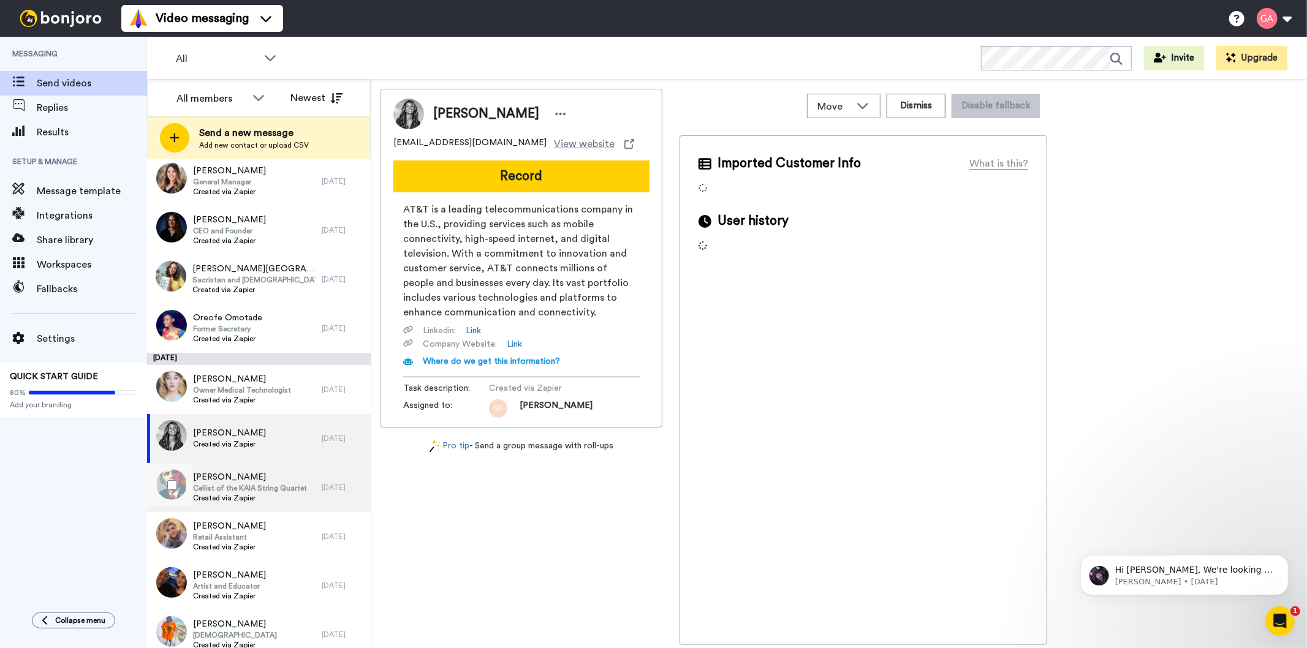
click at [254, 495] on span "Created via Zapier" at bounding box center [250, 498] width 114 height 10
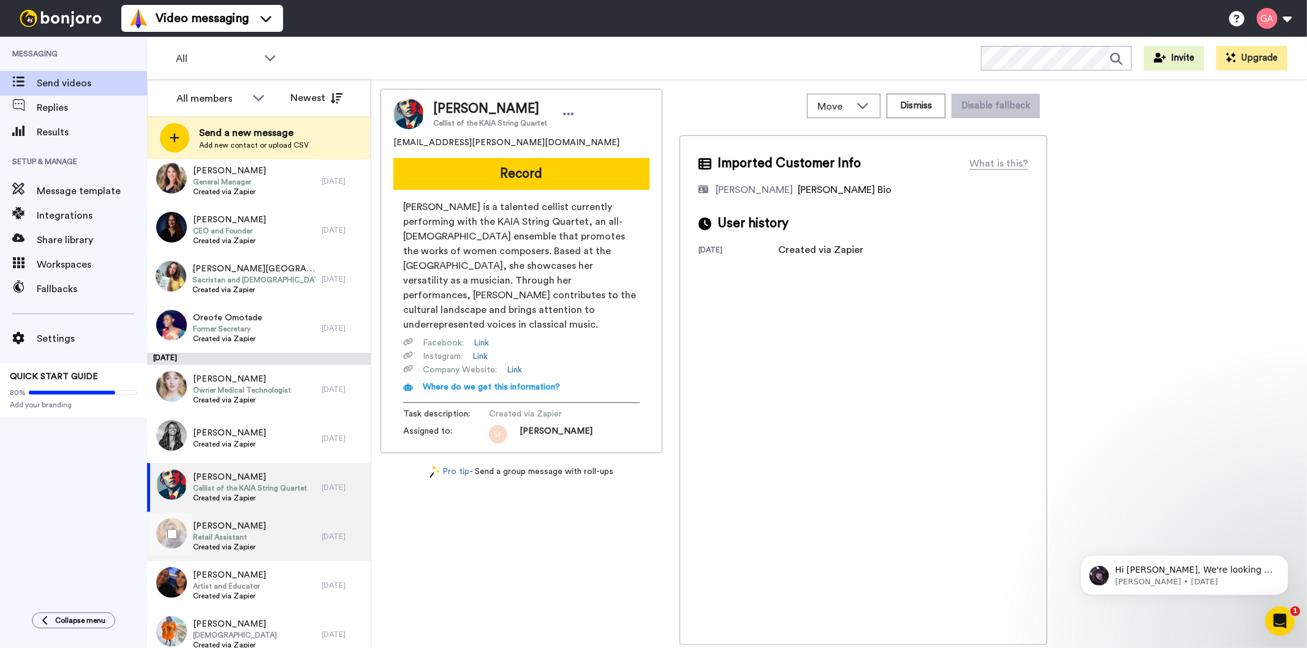
click at [246, 531] on span "Trudy Townley" at bounding box center [229, 526] width 73 height 12
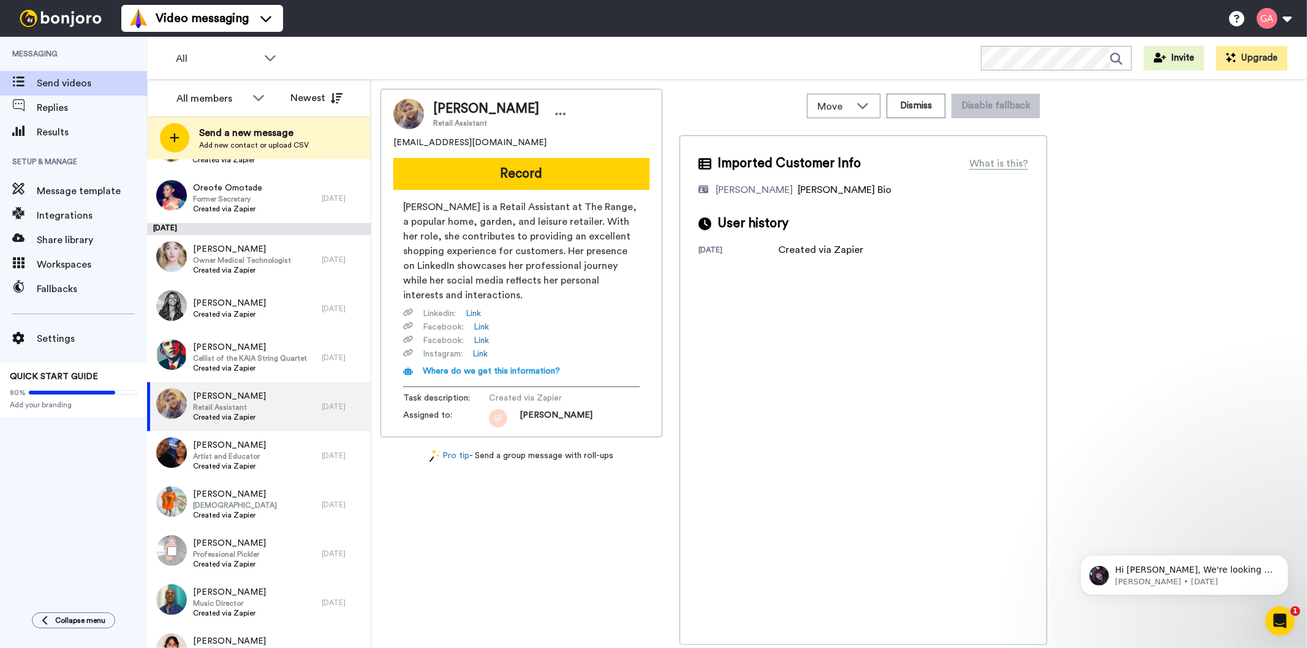
scroll to position [2858, 0]
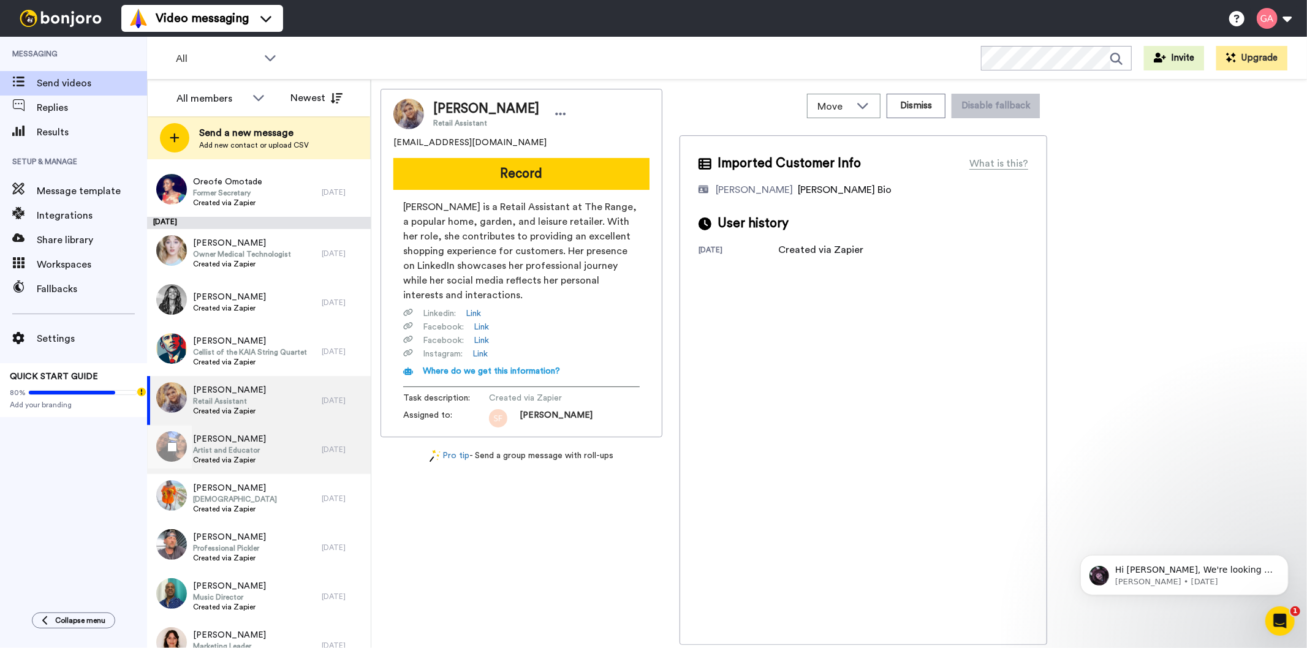
click at [229, 441] on span "Rachel Jeffery" at bounding box center [229, 439] width 73 height 12
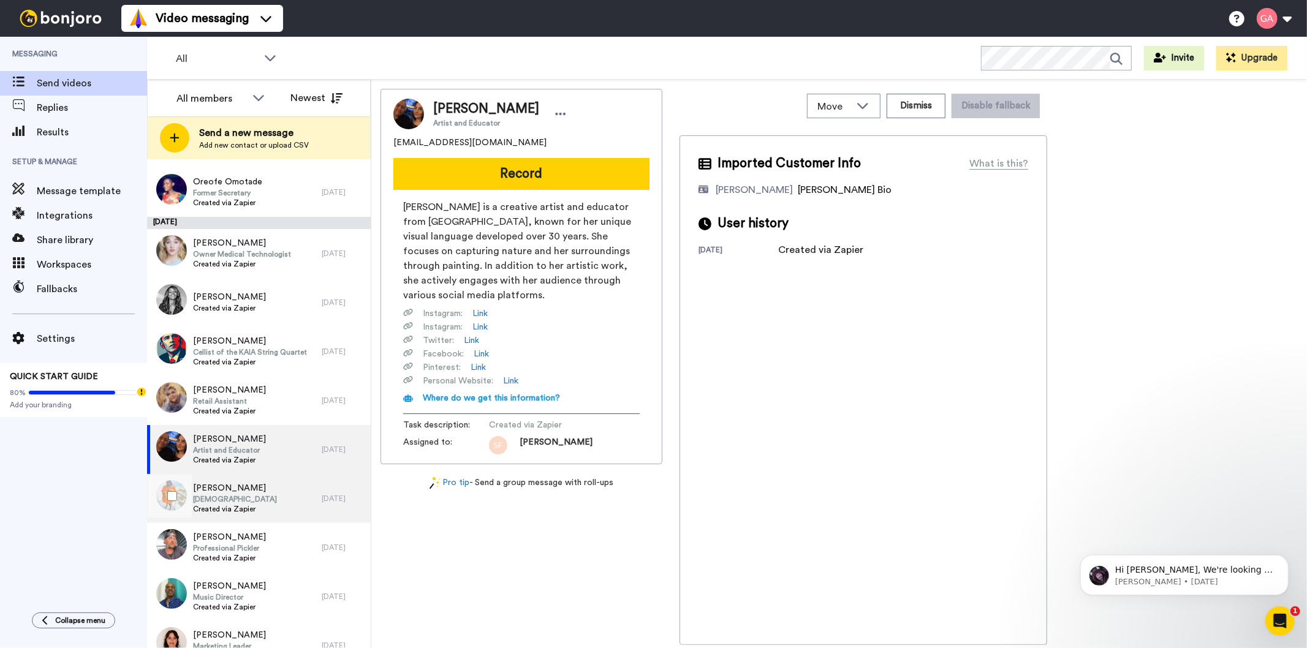
click at [239, 490] on span "Tiffany Izzard" at bounding box center [235, 488] width 84 height 12
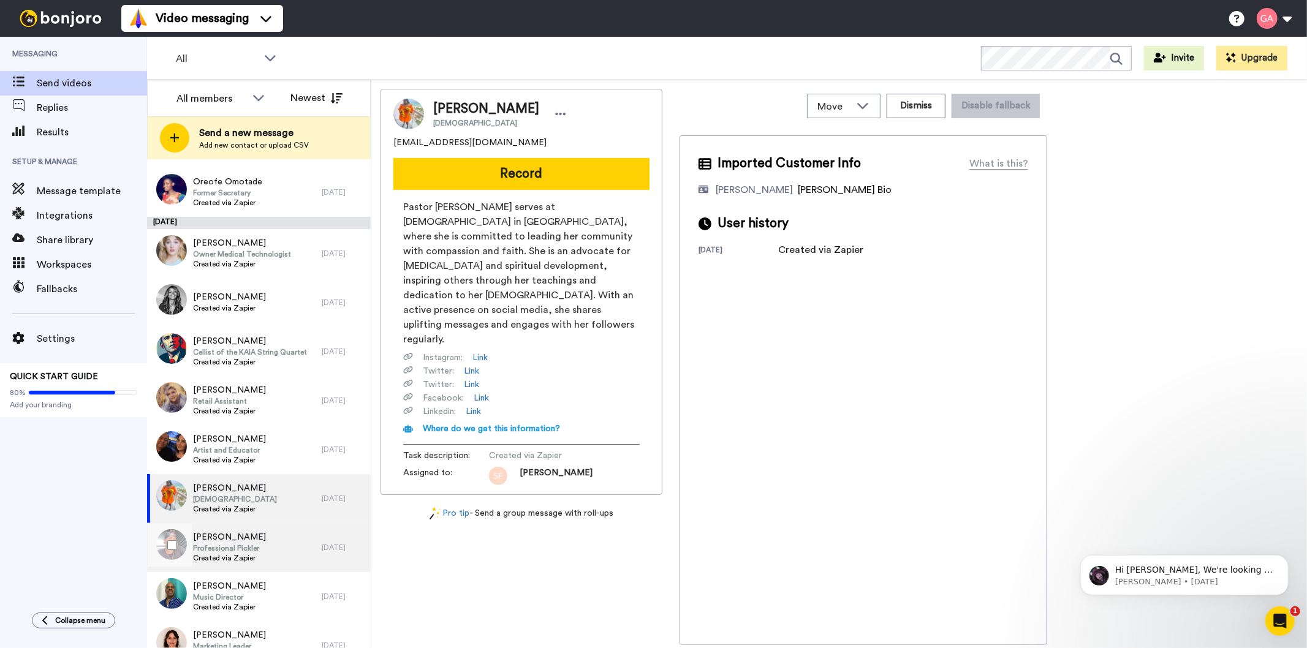
click at [233, 542] on span "Brandon French" at bounding box center [229, 537] width 73 height 12
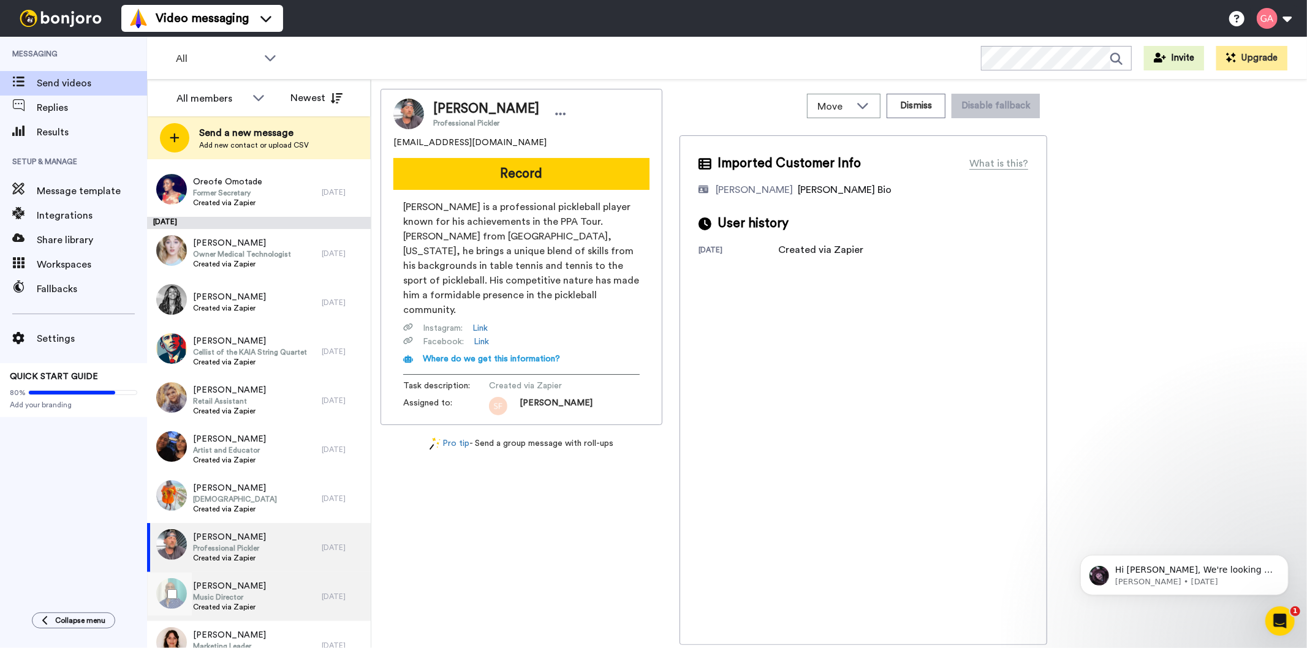
click at [225, 597] on span "Music Director" at bounding box center [229, 597] width 73 height 10
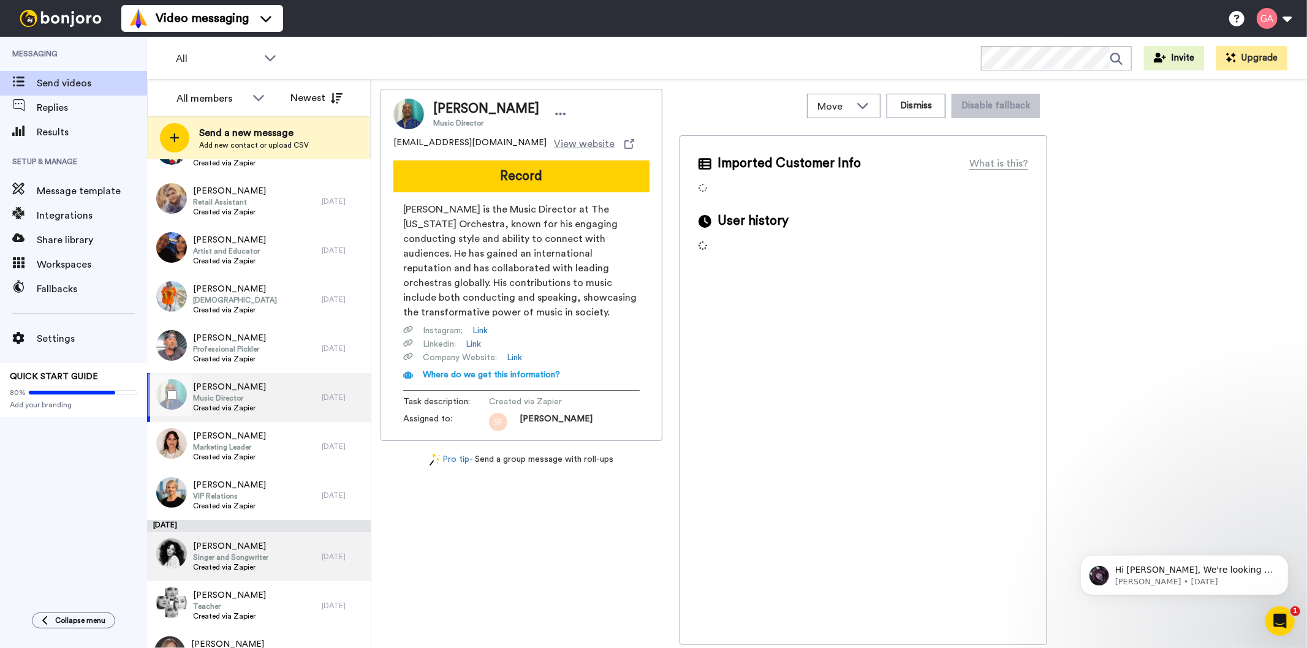
scroll to position [3063, 0]
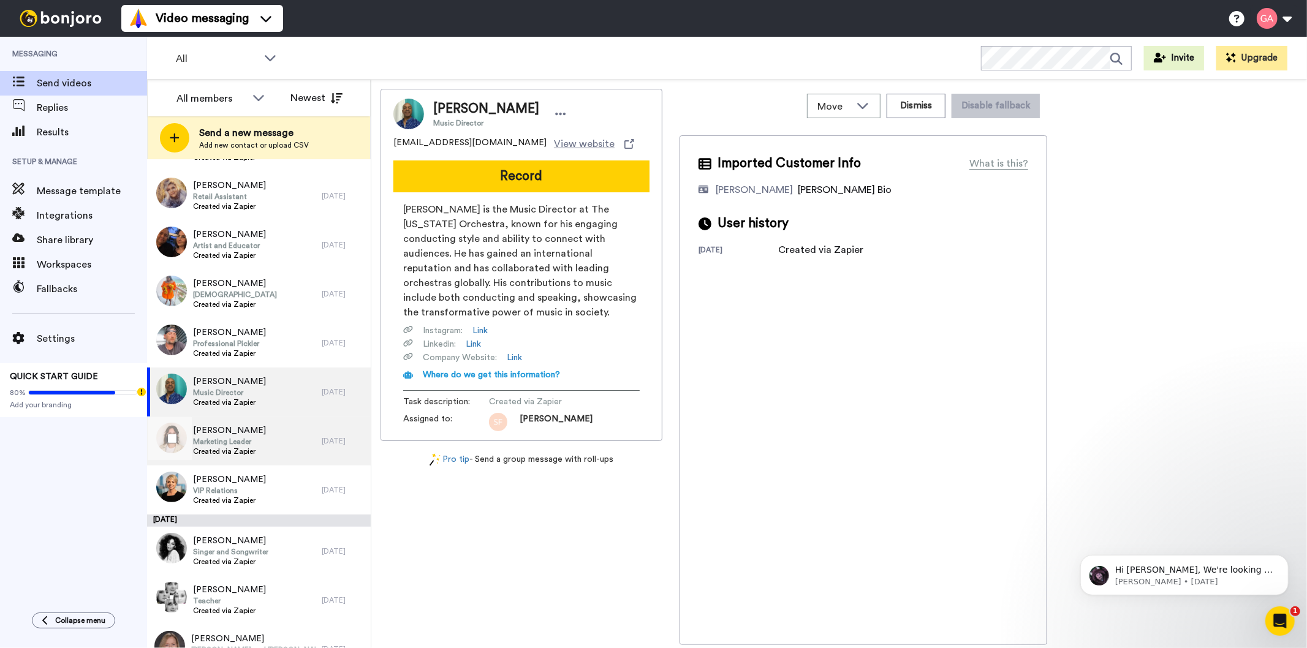
click at [241, 432] on span "Julia Legge" at bounding box center [229, 431] width 73 height 12
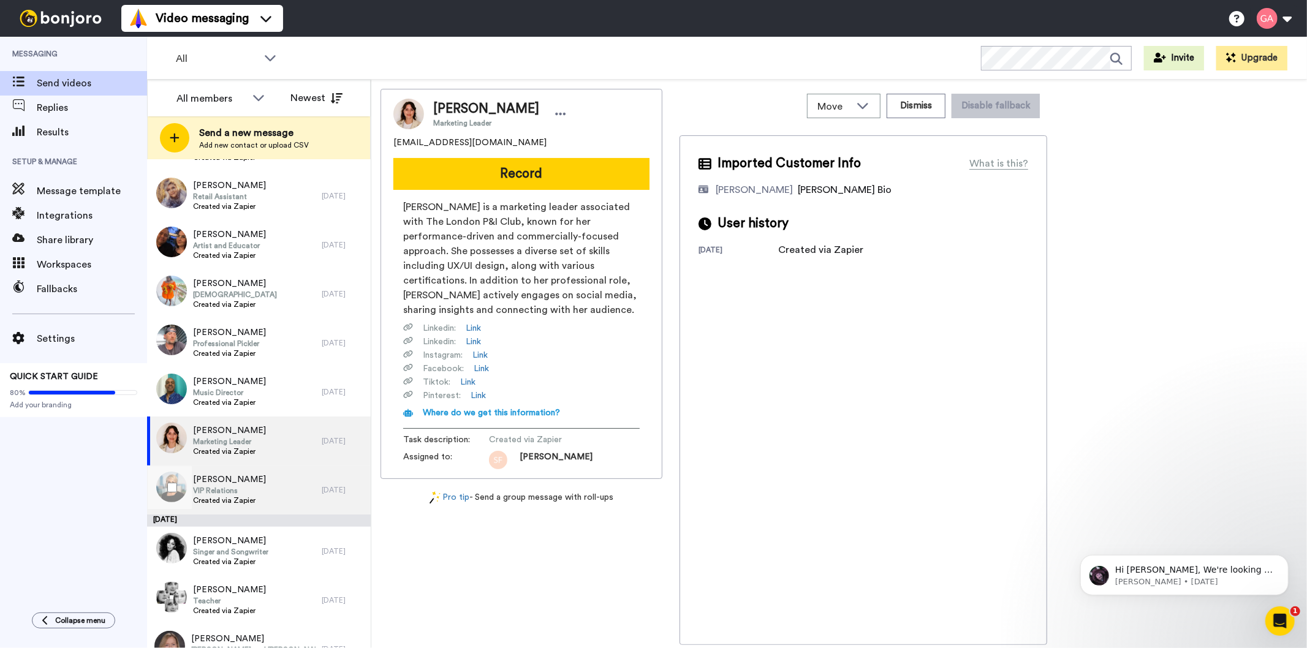
click at [244, 481] on span "Lucy Kitching" at bounding box center [229, 480] width 73 height 12
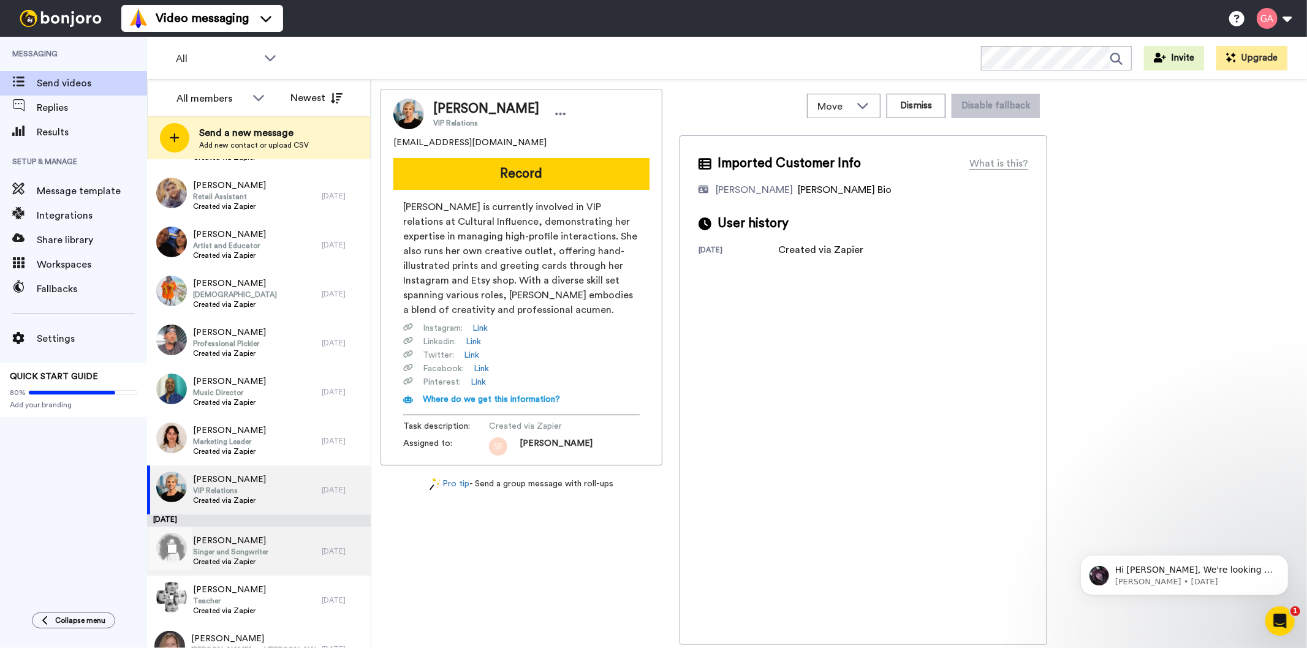
click at [245, 550] on span "Singer and Songwriter" at bounding box center [230, 552] width 75 height 10
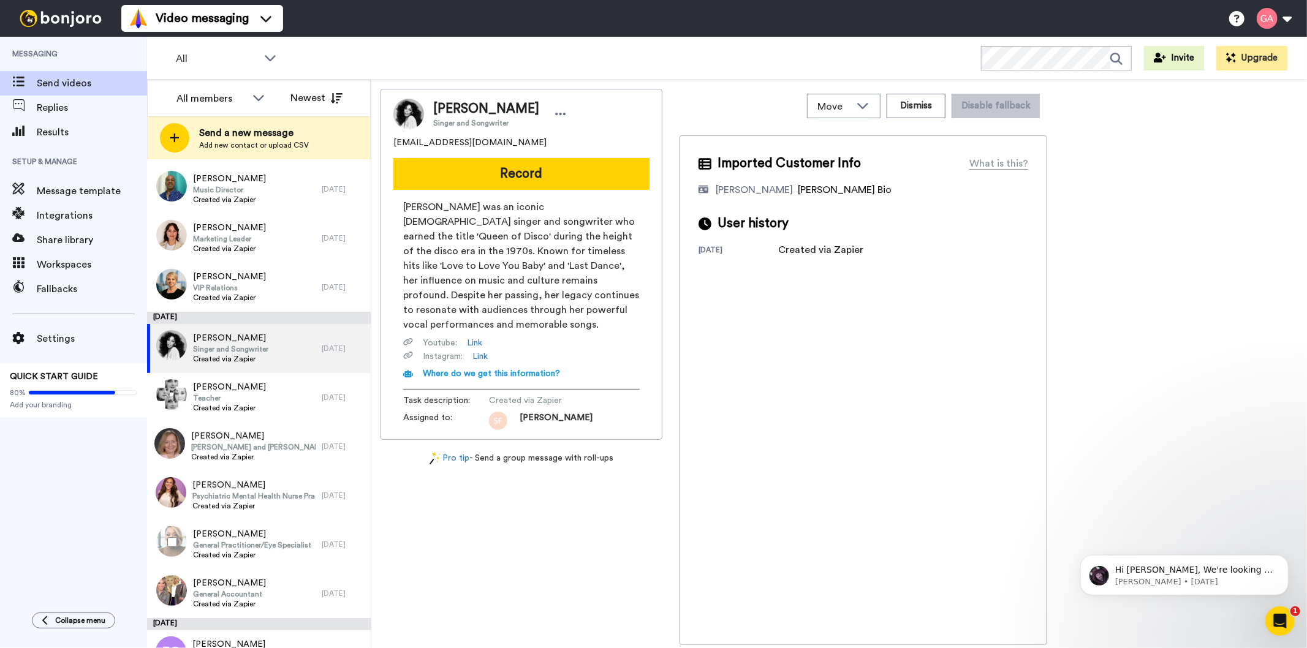
scroll to position [3267, 0]
click at [248, 395] on span "Teacher" at bounding box center [229, 397] width 73 height 10
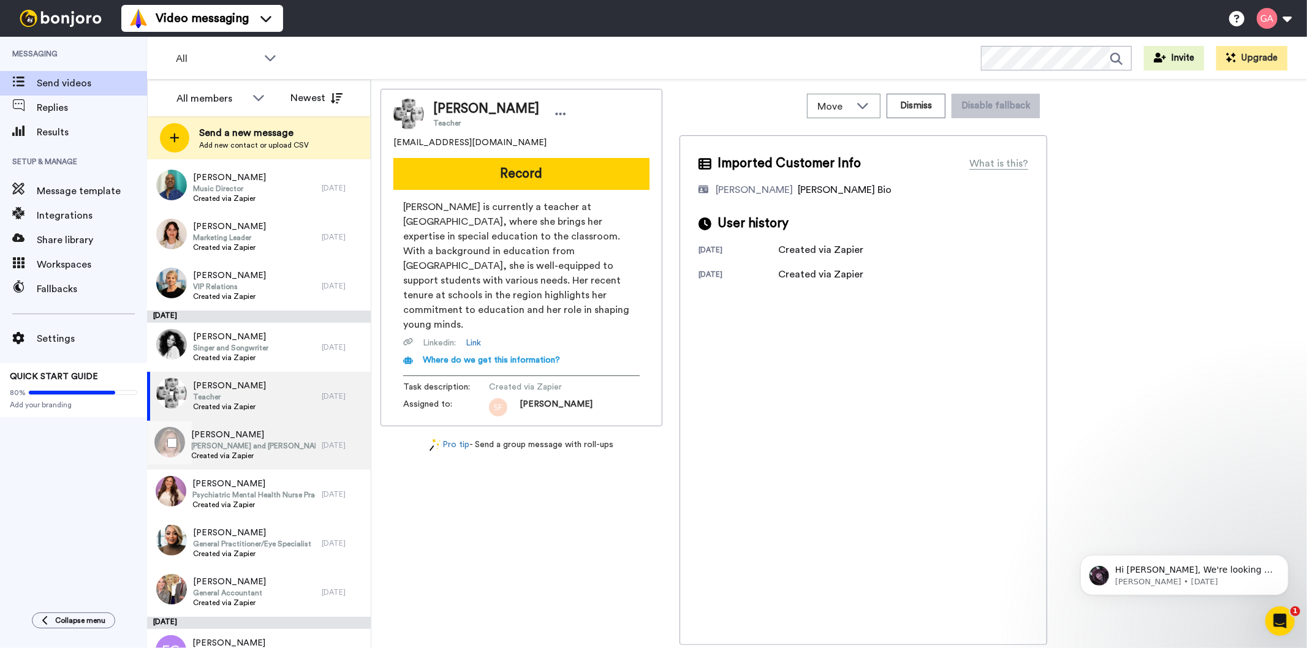
click at [255, 433] on span "Ann Bowman" at bounding box center [253, 435] width 124 height 12
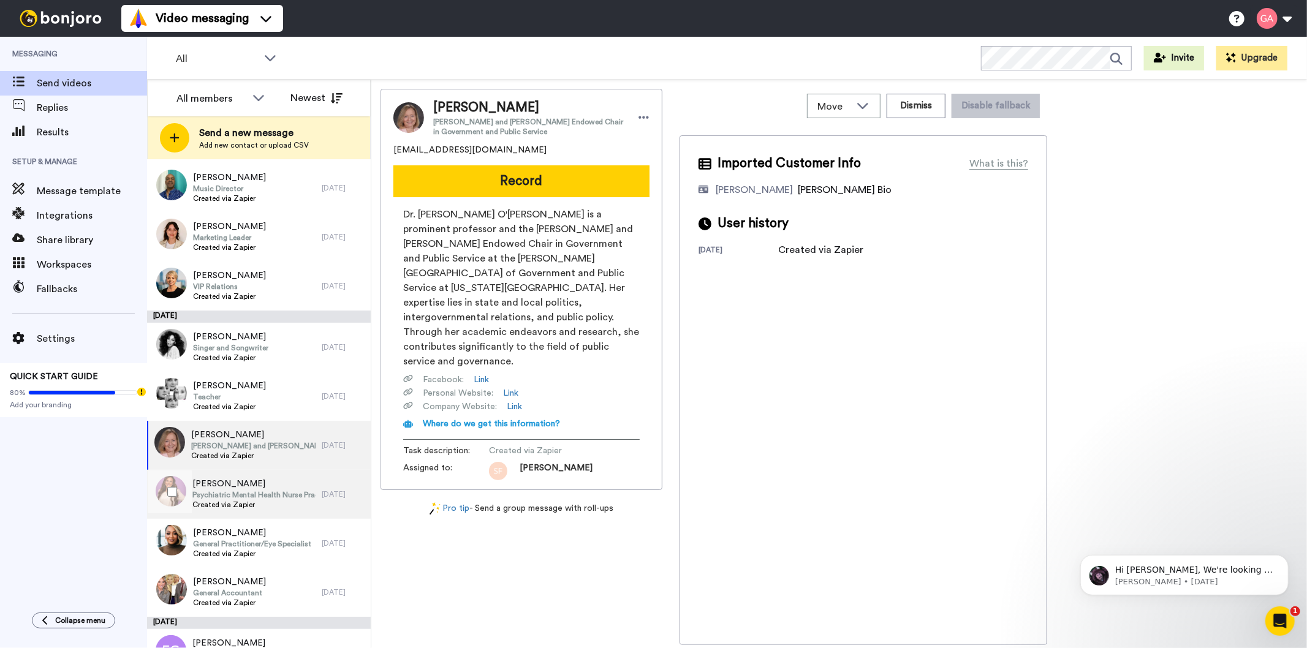
click at [255, 497] on span "Psychiatric Mental Health Nurse Practitioner" at bounding box center [253, 495] width 123 height 10
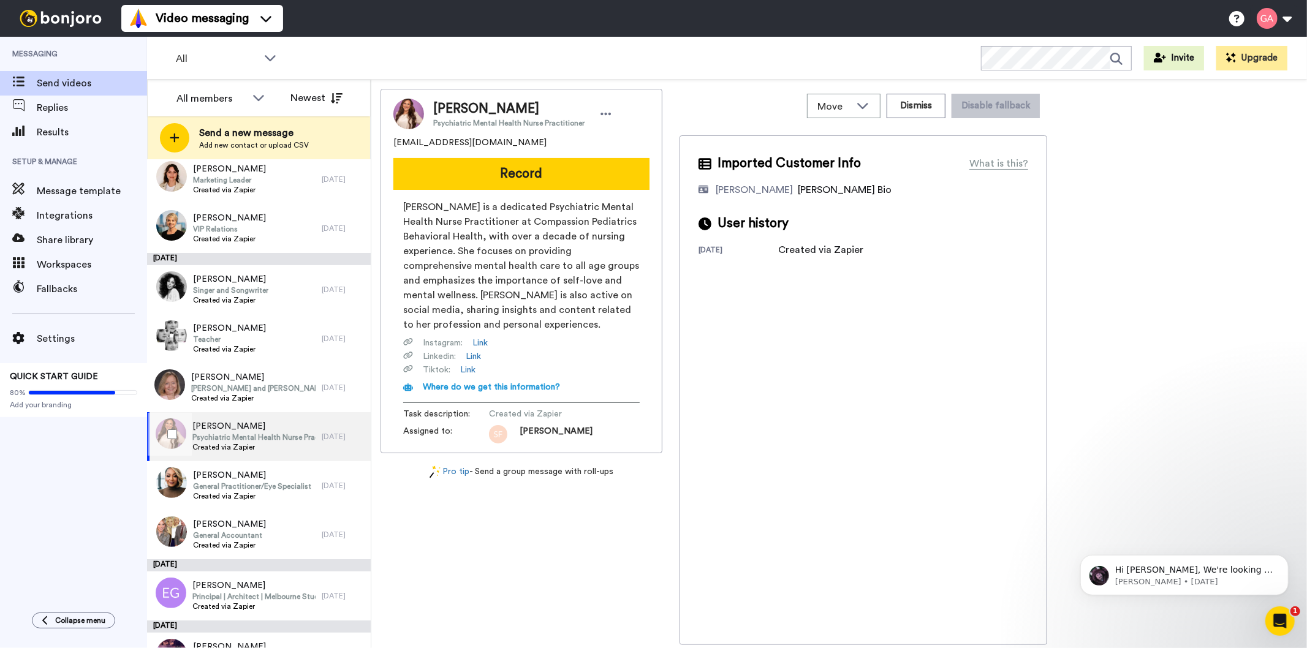
scroll to position [3403, 0]
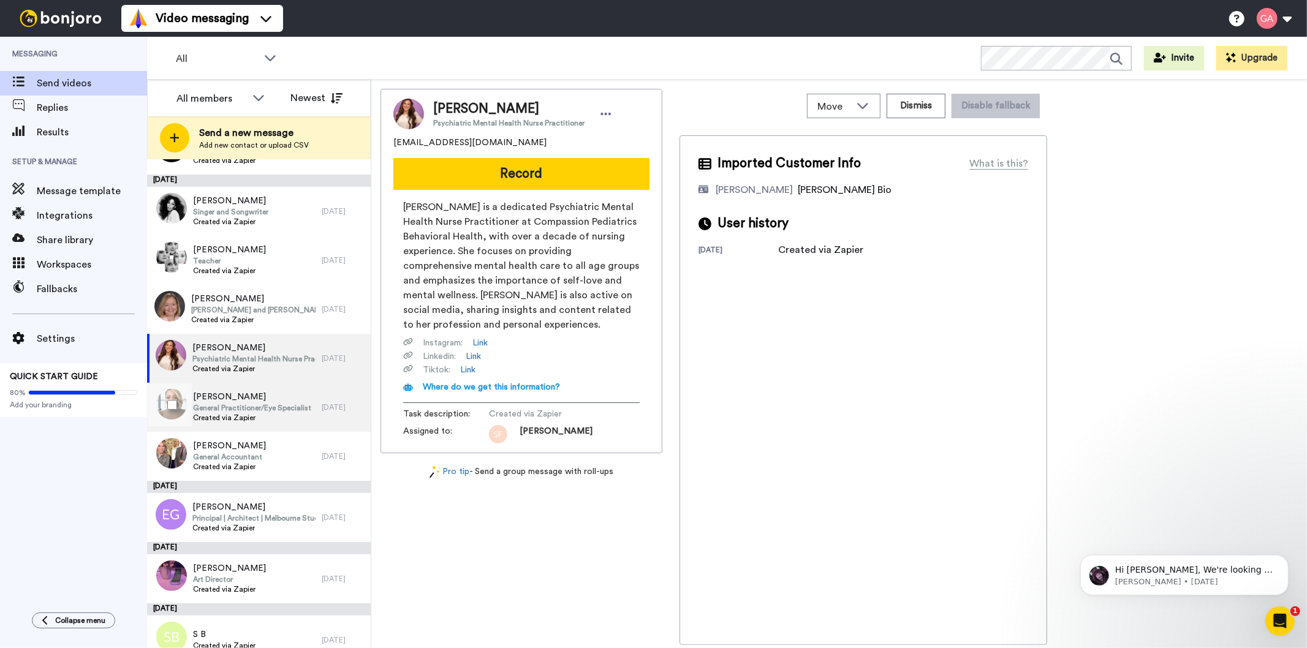
click at [277, 417] on span "Created via Zapier" at bounding box center [252, 418] width 118 height 10
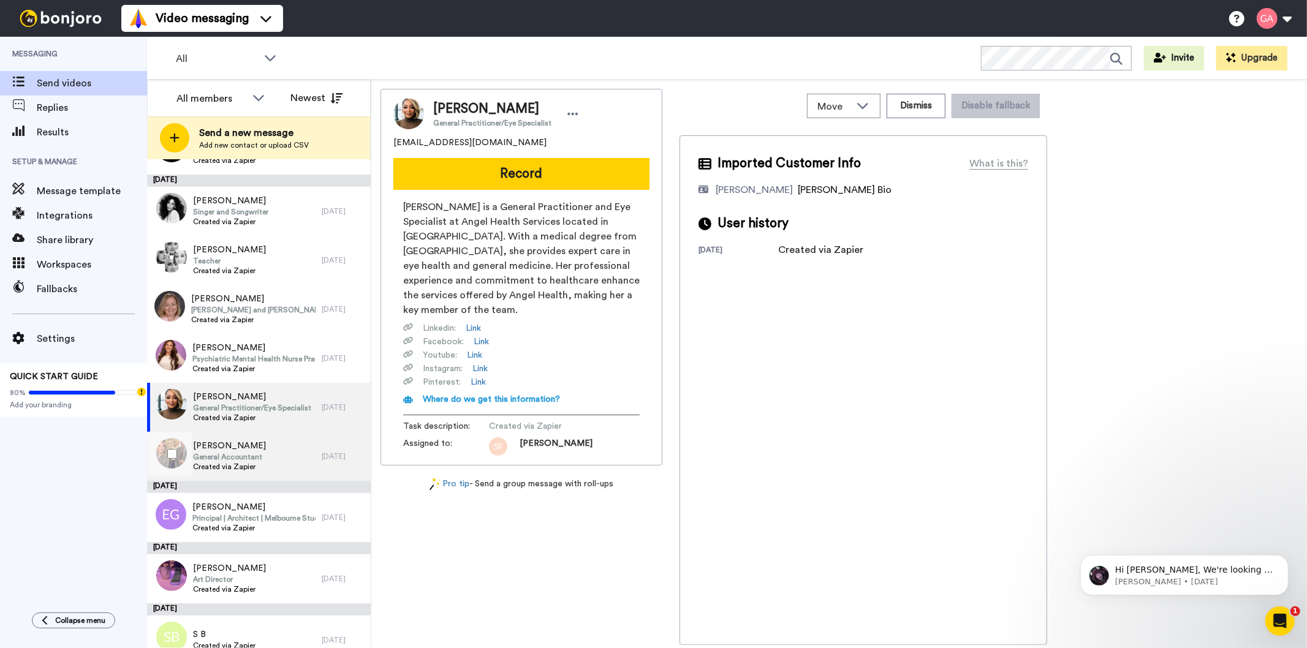
click at [259, 449] on span "Dantracia Jenkins" at bounding box center [229, 446] width 73 height 12
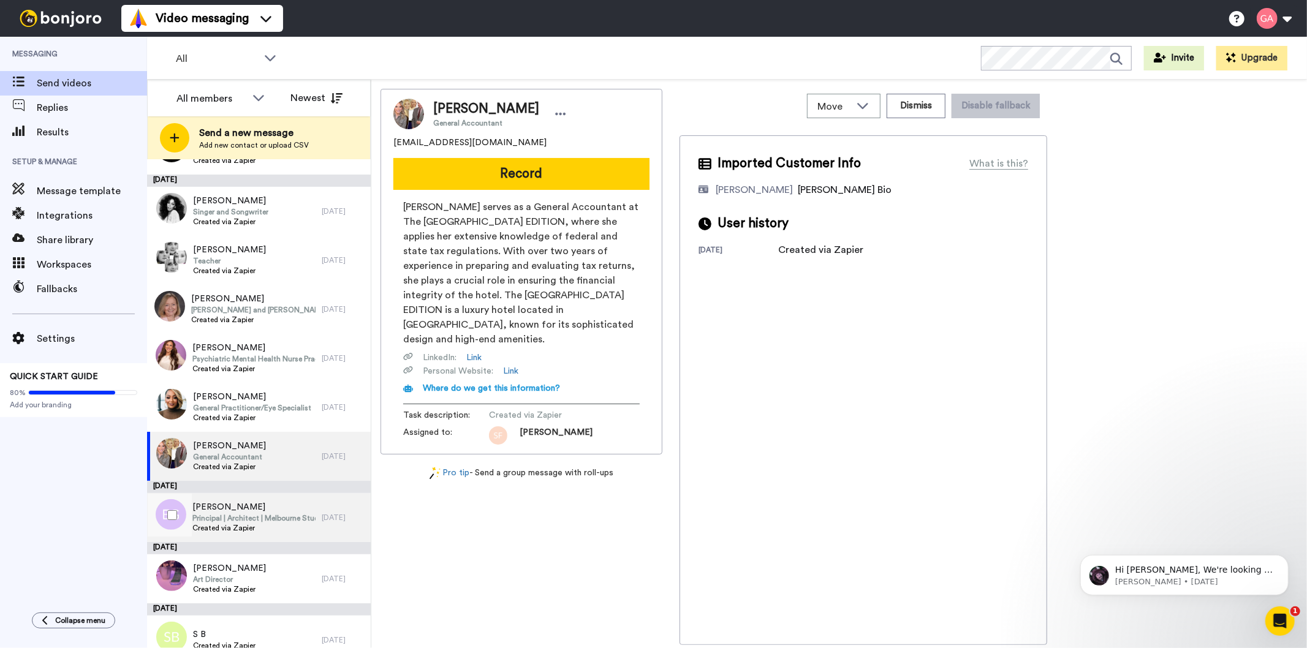
click at [265, 508] on span "Emily Gilfillan" at bounding box center [253, 507] width 123 height 12
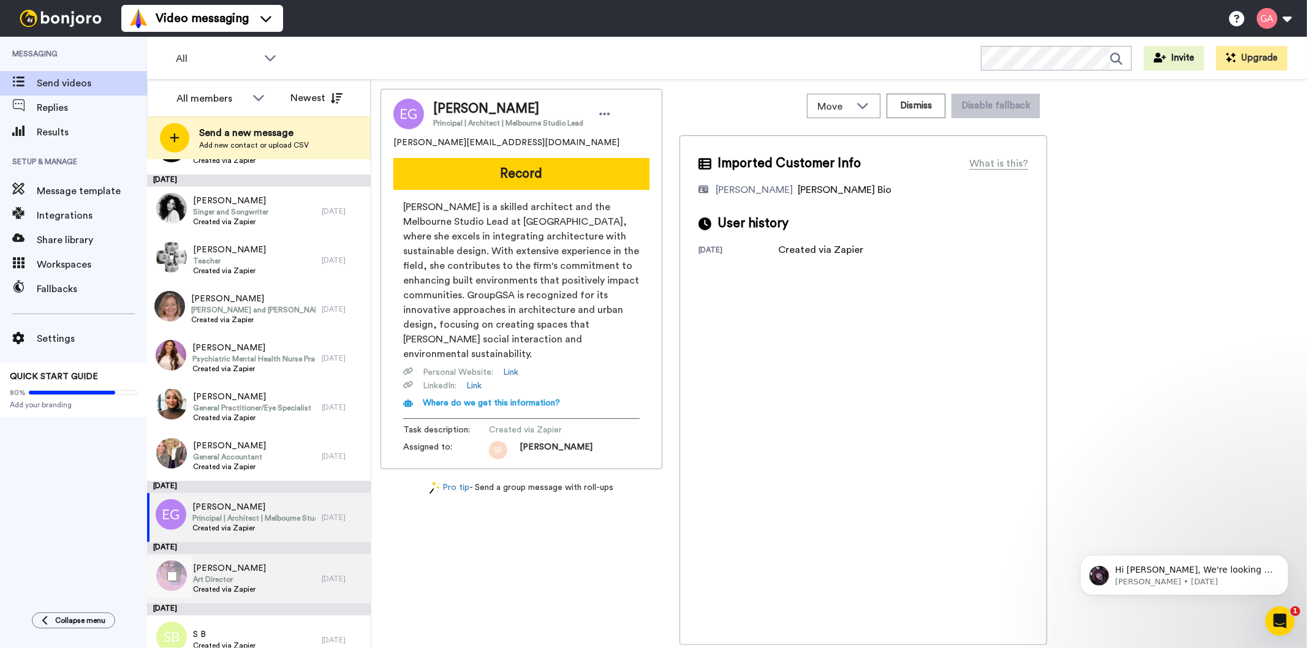
click at [251, 571] on span "Adele Brearley" at bounding box center [229, 568] width 73 height 12
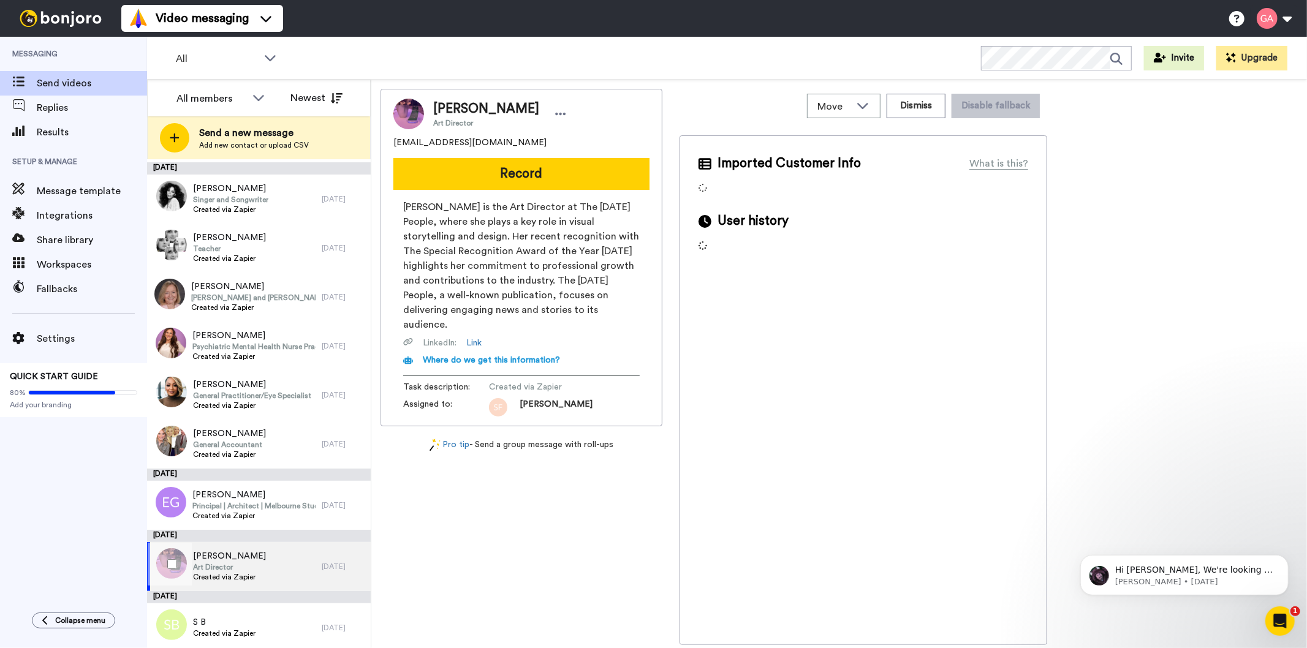
scroll to position [3419, 0]
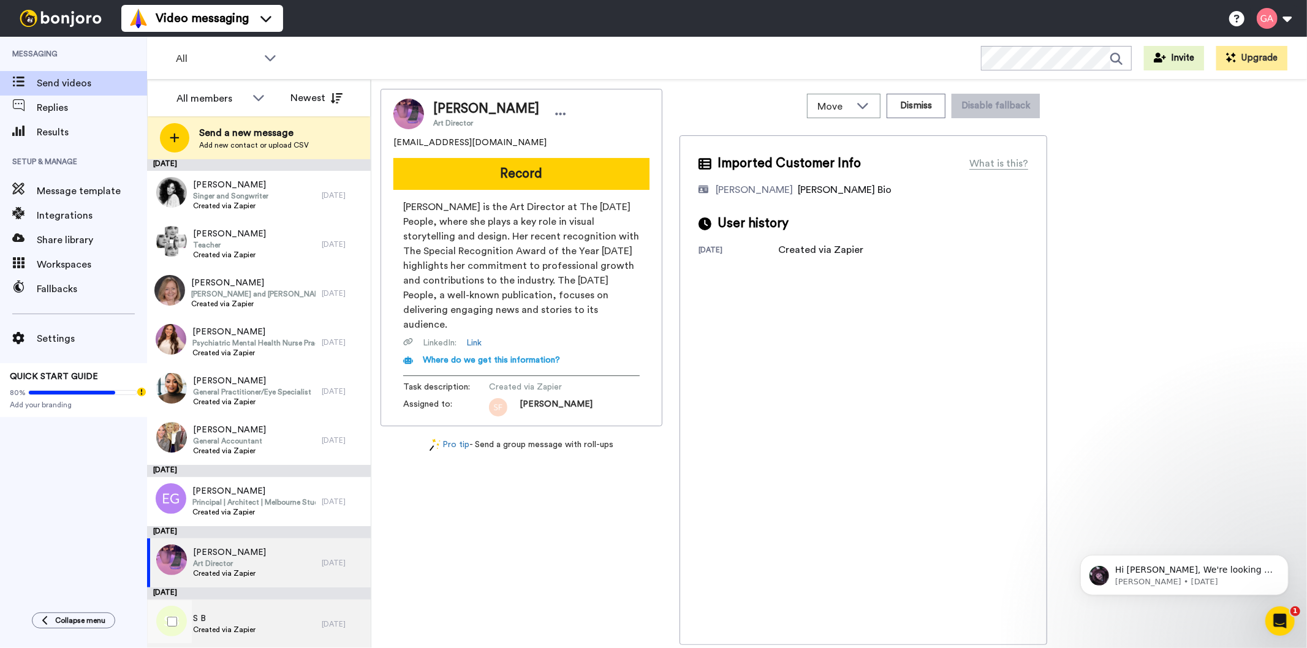
click at [246, 621] on span "S B" at bounding box center [224, 619] width 62 height 12
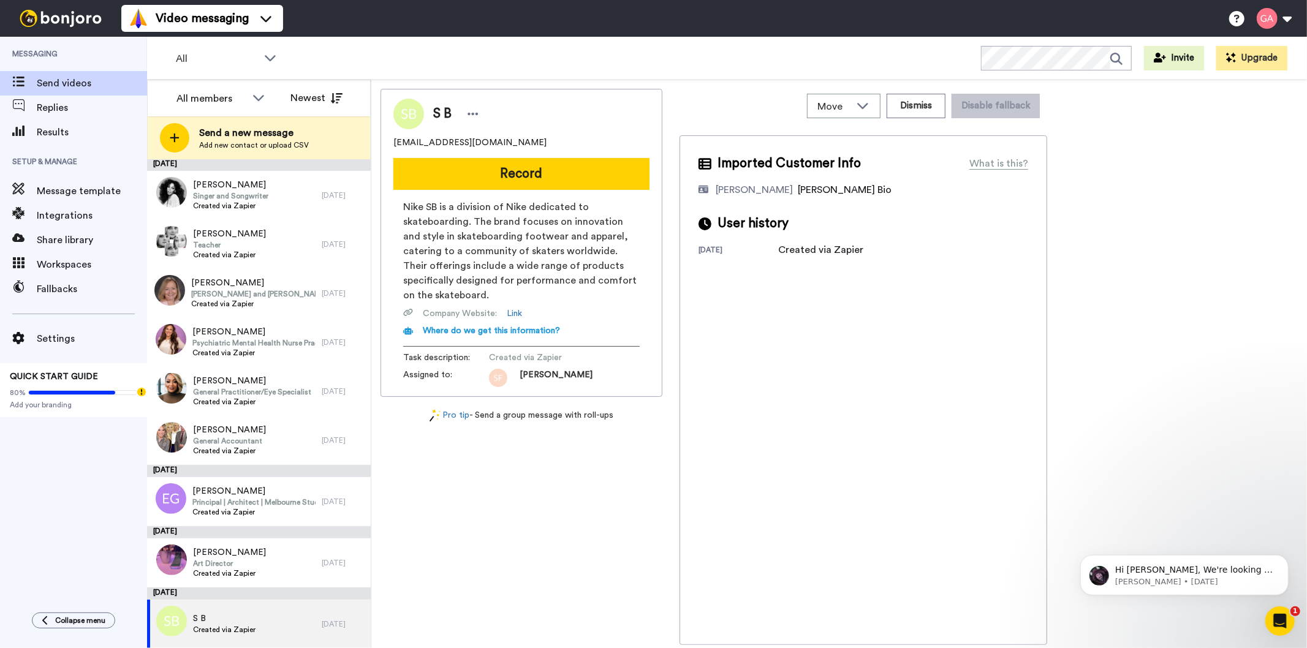
click at [2, 500] on div "Messaging Send videos Replies Results Setup & Manage Message template Integrati…" at bounding box center [73, 319] width 147 height 564
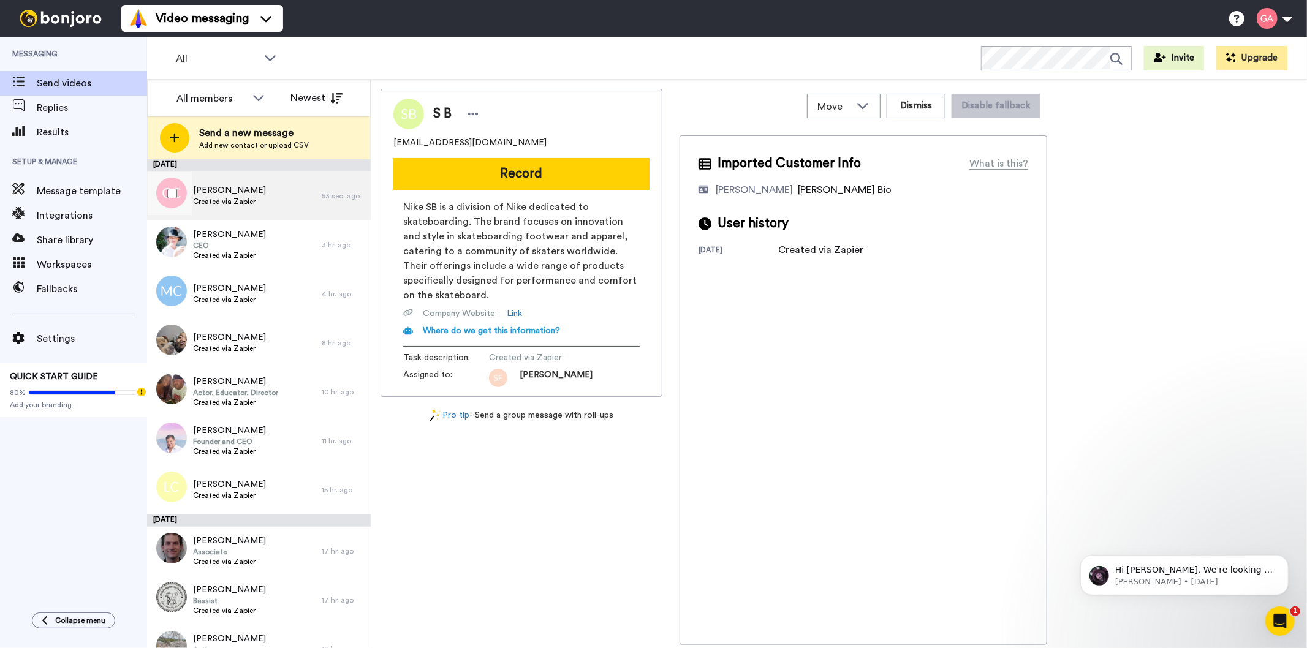
click at [225, 190] on span "[PERSON_NAME]" at bounding box center [229, 190] width 73 height 12
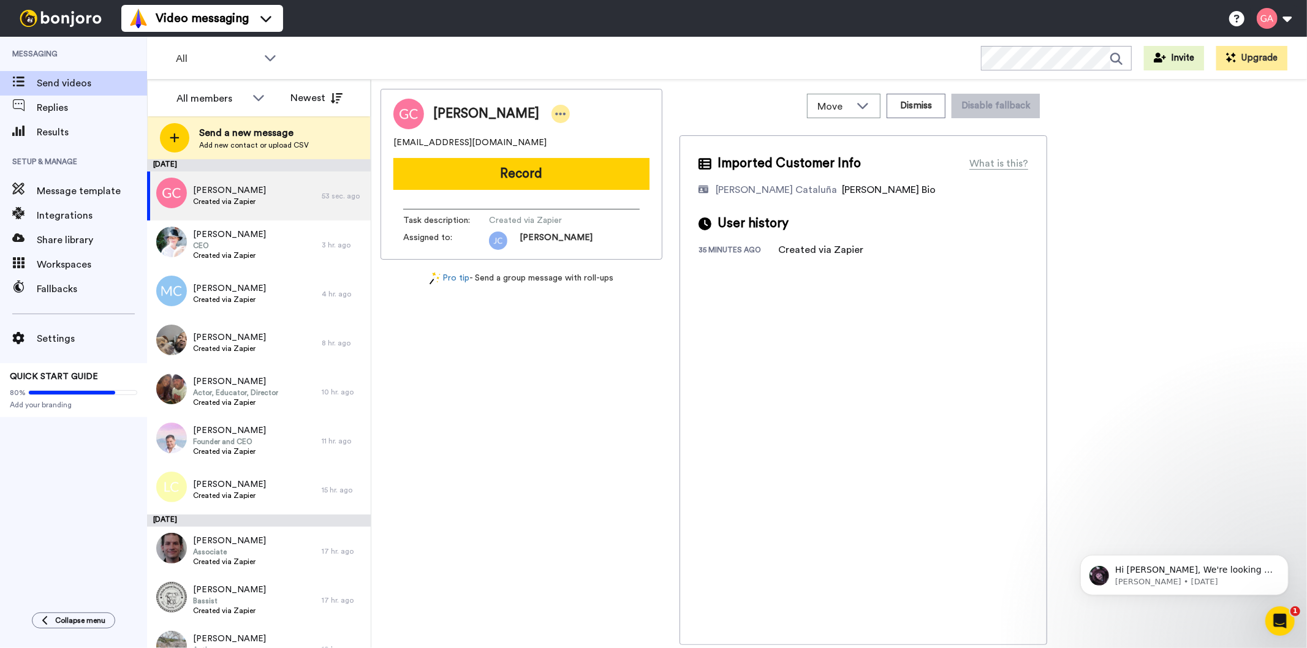
click at [566, 114] on icon at bounding box center [561, 114] width 10 height 2
click at [595, 165] on li "Move" at bounding box center [600, 169] width 89 height 17
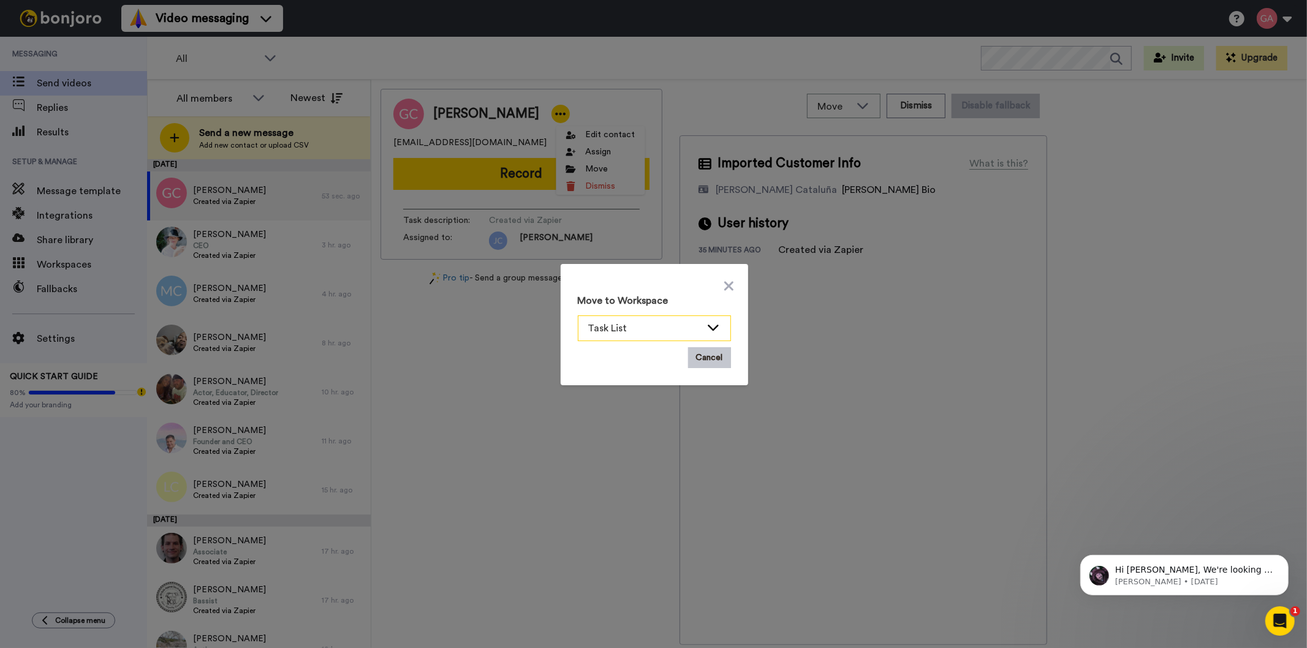
click at [711, 322] on icon at bounding box center [713, 327] width 15 height 12
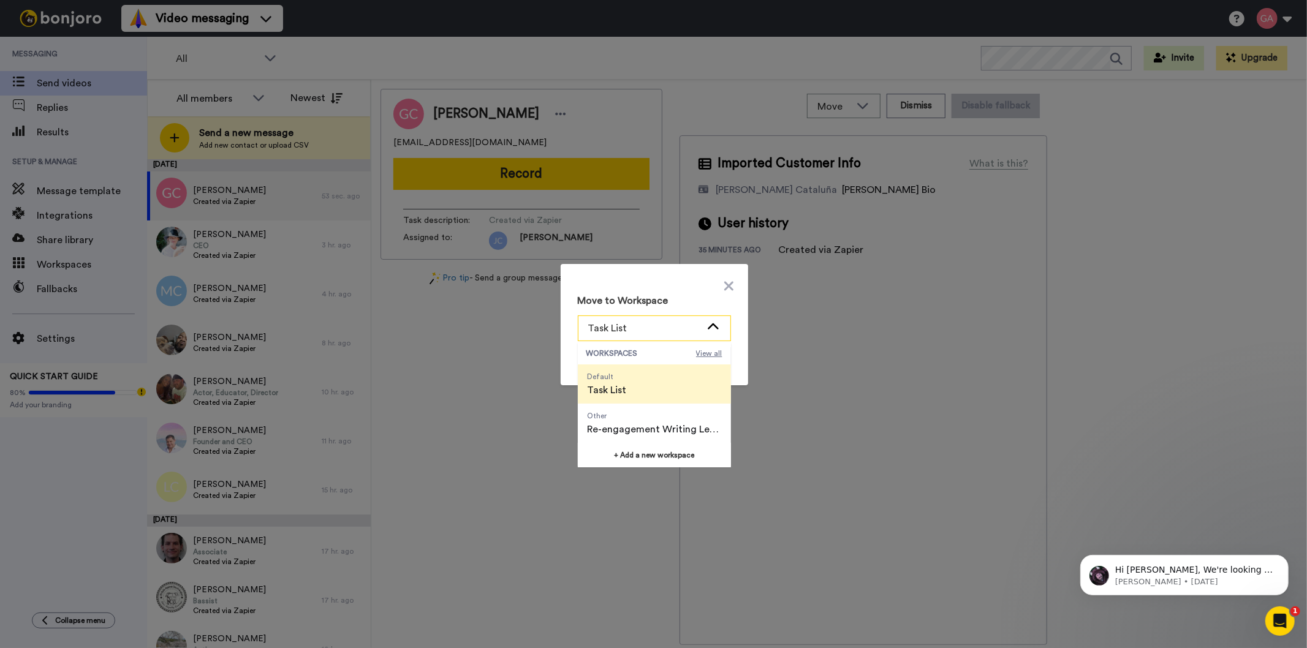
click at [709, 349] on span "View all" at bounding box center [709, 354] width 26 height 10
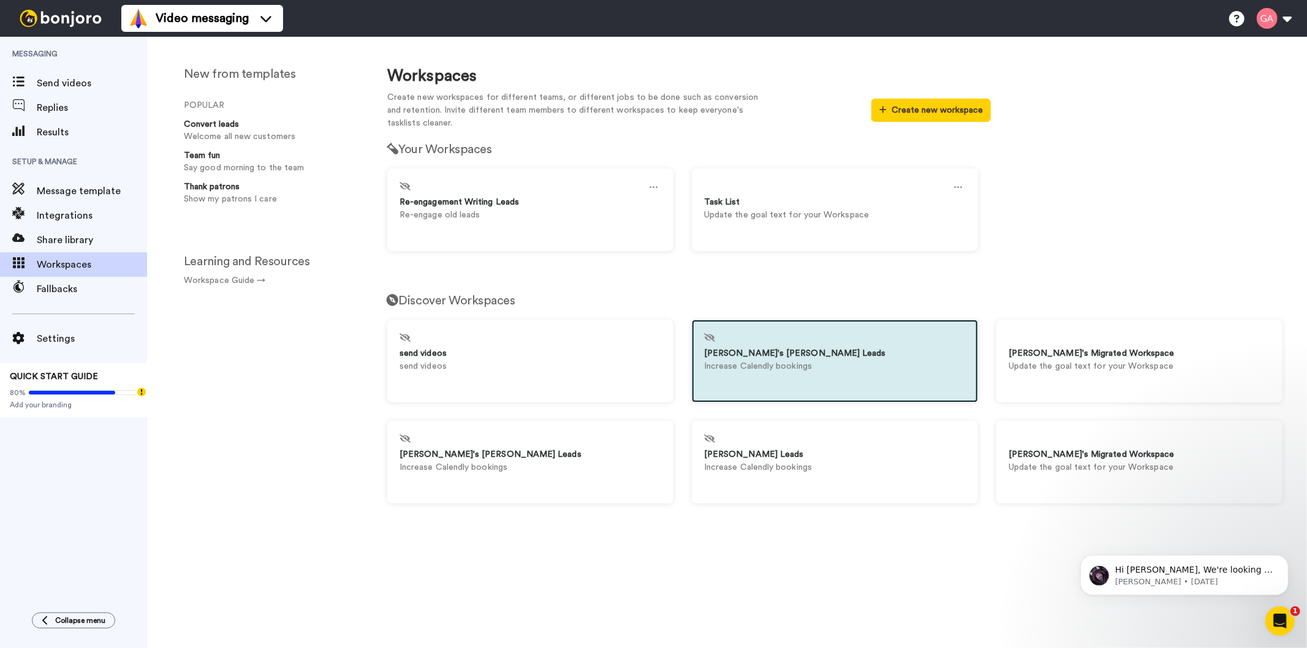
click at [867, 363] on p "Increase Calendly bookings" at bounding box center [835, 366] width 262 height 13
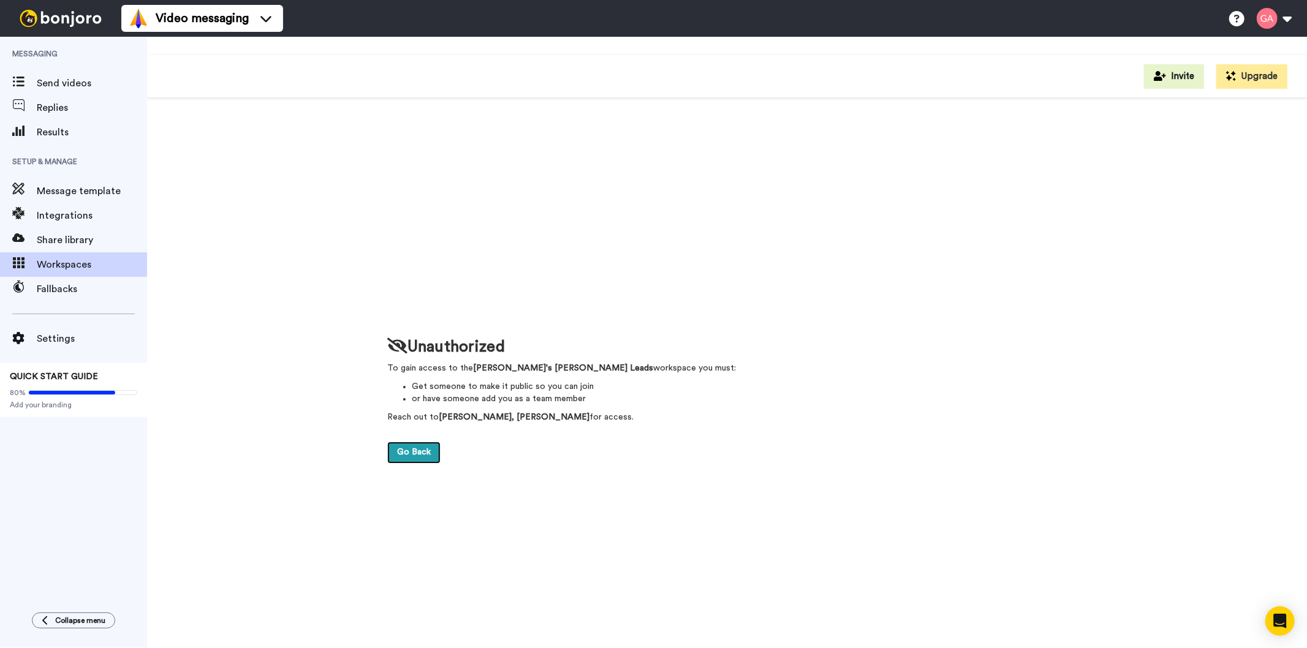
click at [413, 452] on link "Go Back" at bounding box center [413, 453] width 53 height 22
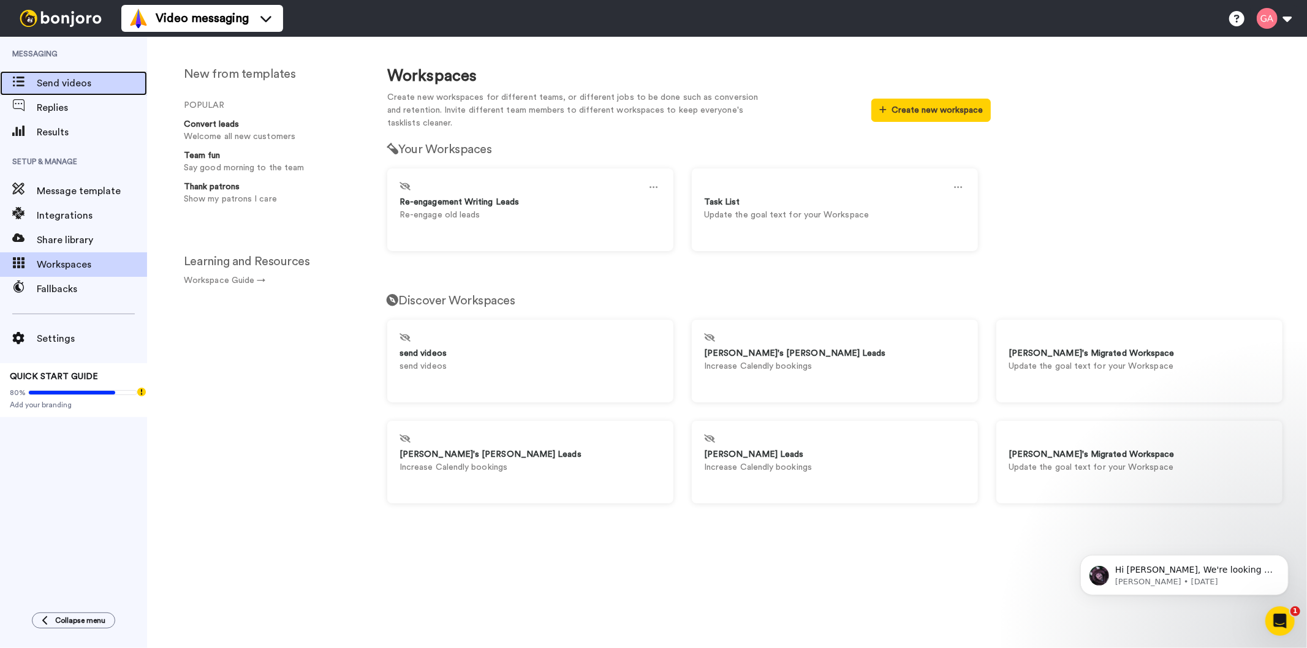
click at [32, 80] on span at bounding box center [18, 83] width 37 height 12
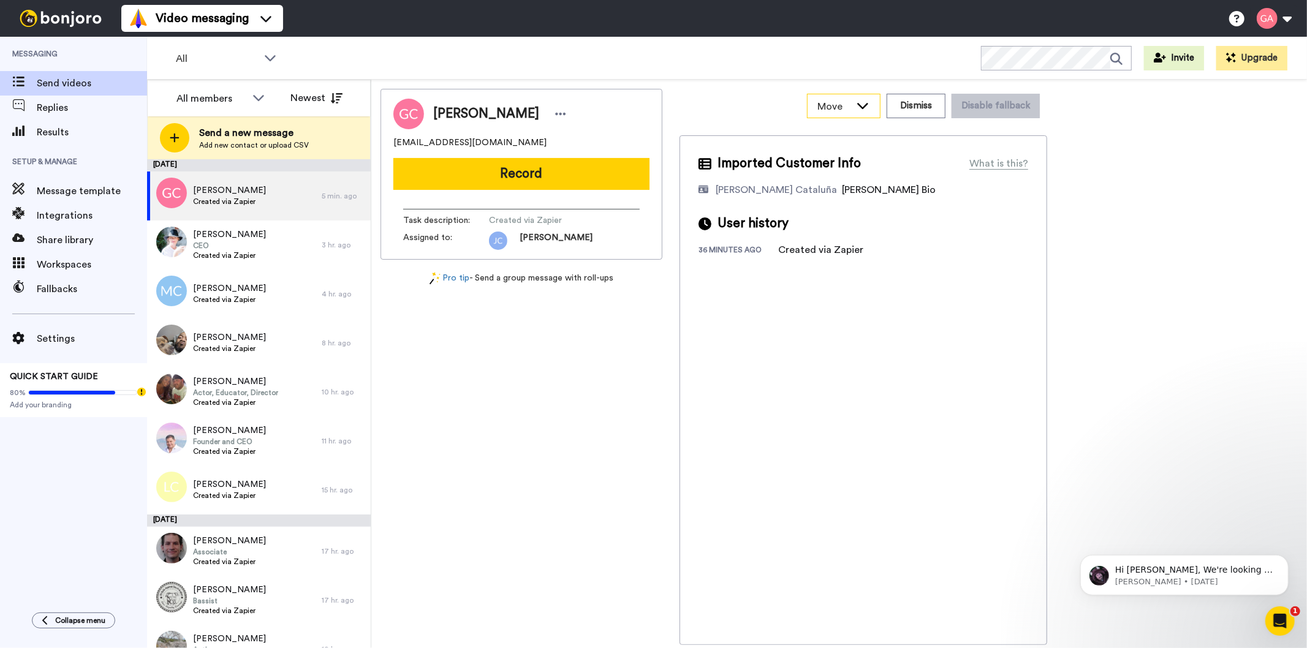
click at [862, 108] on icon at bounding box center [862, 105] width 15 height 12
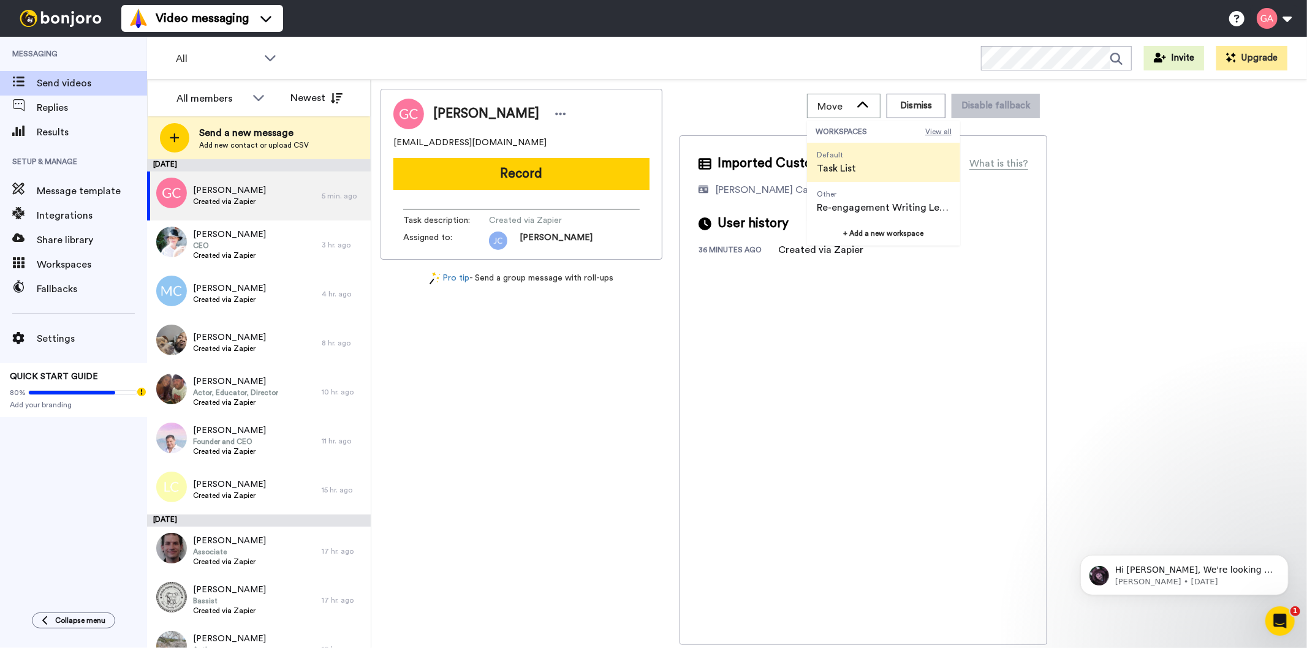
click at [939, 132] on span "View all" at bounding box center [938, 132] width 26 height 10
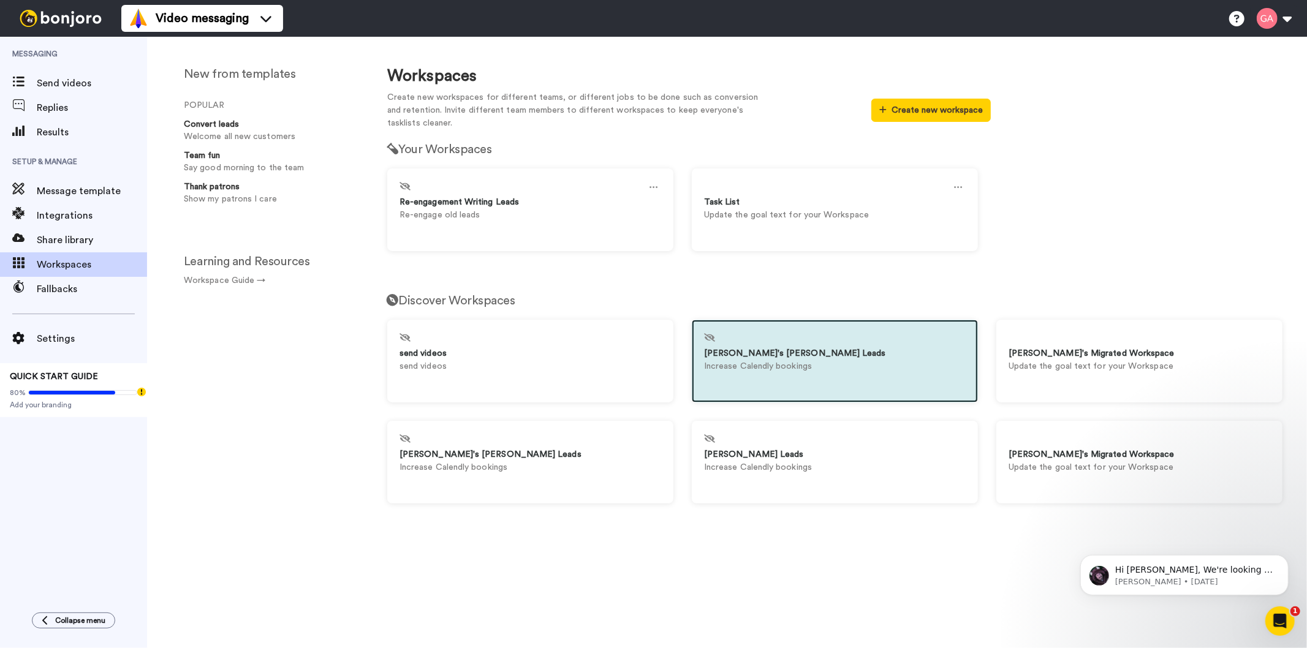
click at [852, 338] on div at bounding box center [835, 339] width 262 height 15
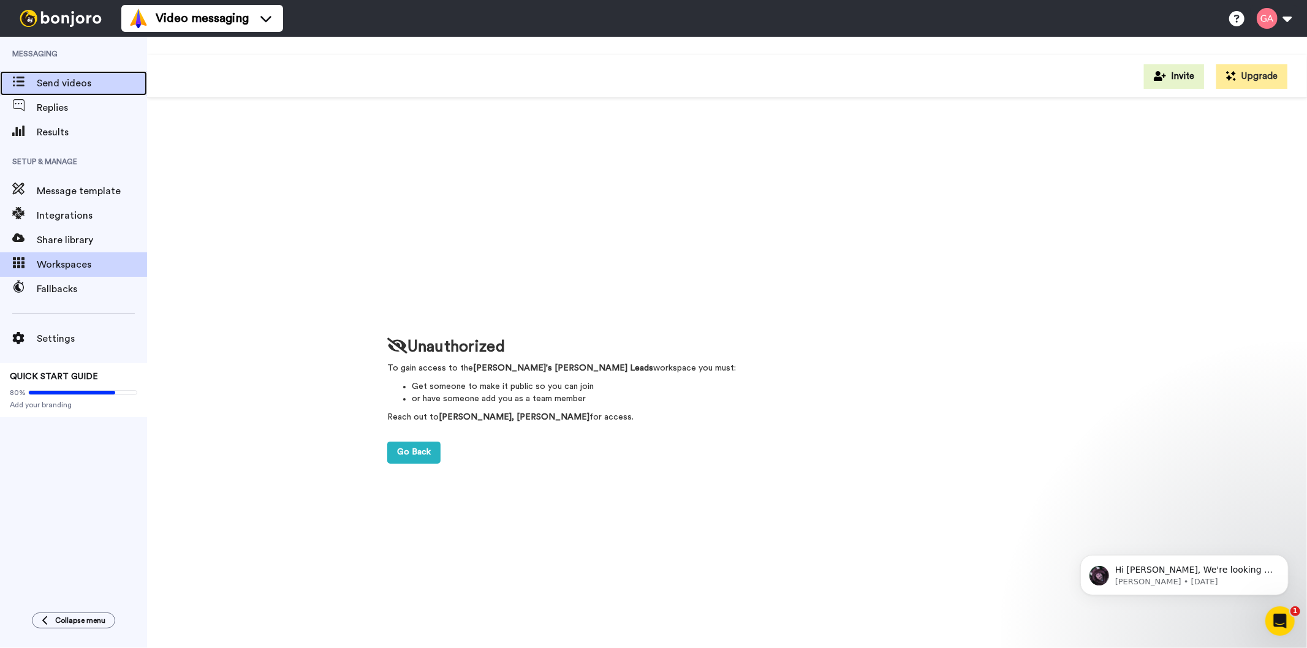
click at [52, 85] on span "Send videos" at bounding box center [92, 83] width 110 height 15
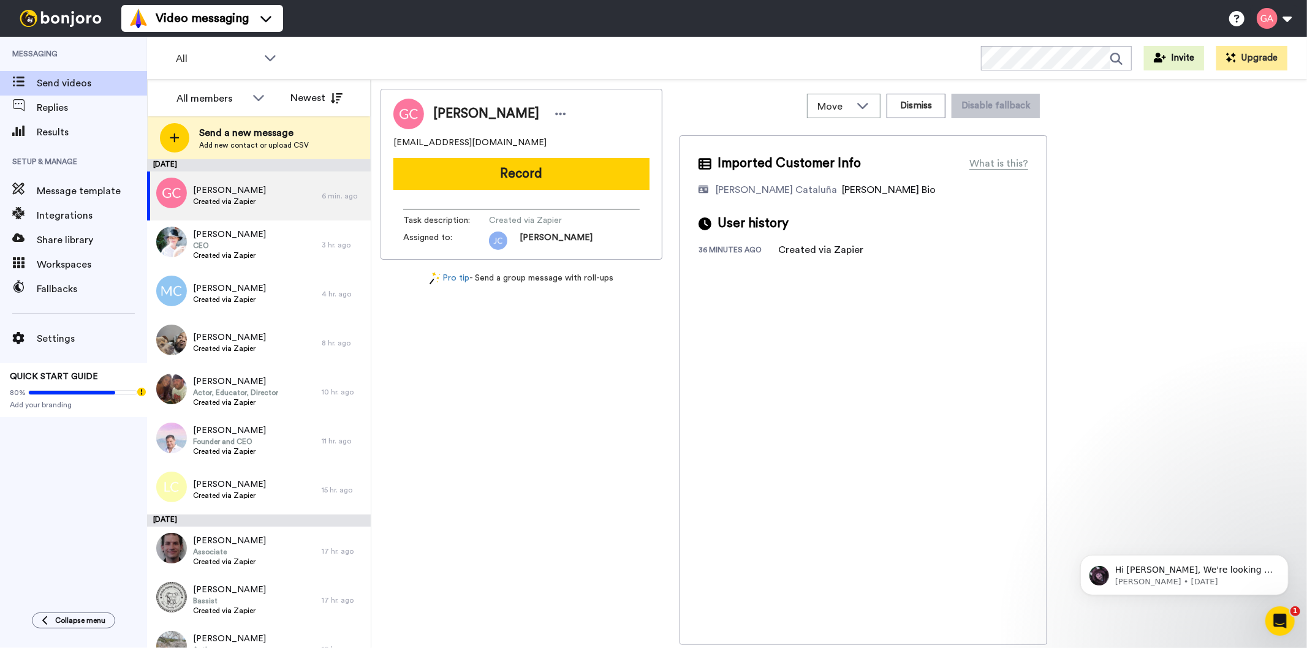
click at [499, 429] on div "[PERSON_NAME][DEMOGRAPHIC_DATA] [PERSON_NAME][EMAIL_ADDRESS][DOMAIN_NAME] Recor…" at bounding box center [521, 367] width 282 height 556
click at [253, 100] on icon at bounding box center [258, 97] width 15 height 12
click at [235, 141] on span "[PERSON_NAME] Cataluña" at bounding box center [221, 144] width 110 height 12
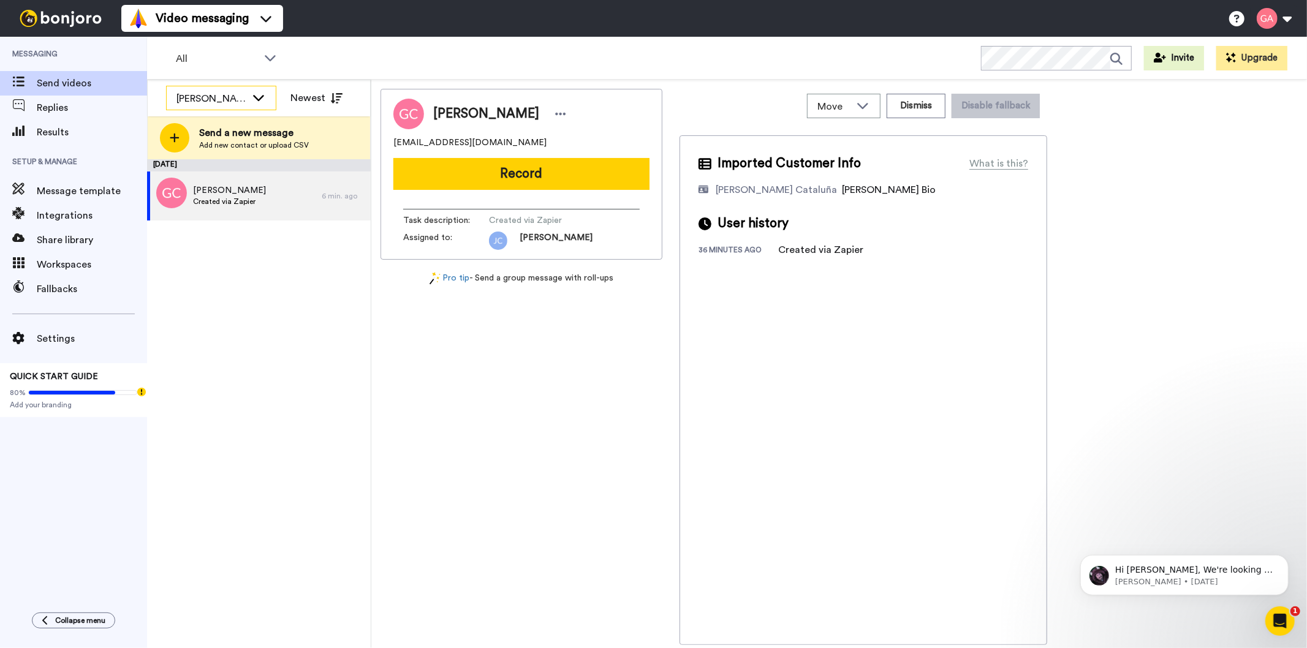
click at [256, 94] on icon at bounding box center [258, 97] width 15 height 12
click at [229, 124] on li "All members" at bounding box center [221, 125] width 110 height 20
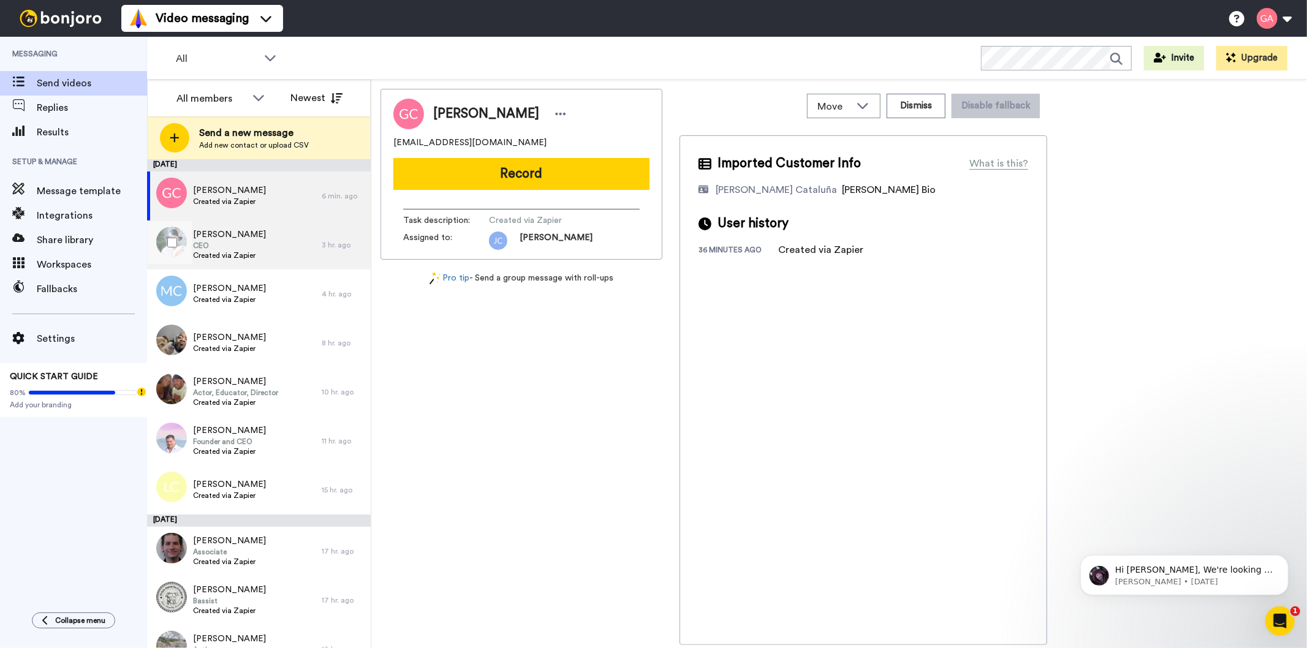
click at [263, 244] on div "[PERSON_NAME] CEO Created via Zapier" at bounding box center [234, 245] width 175 height 49
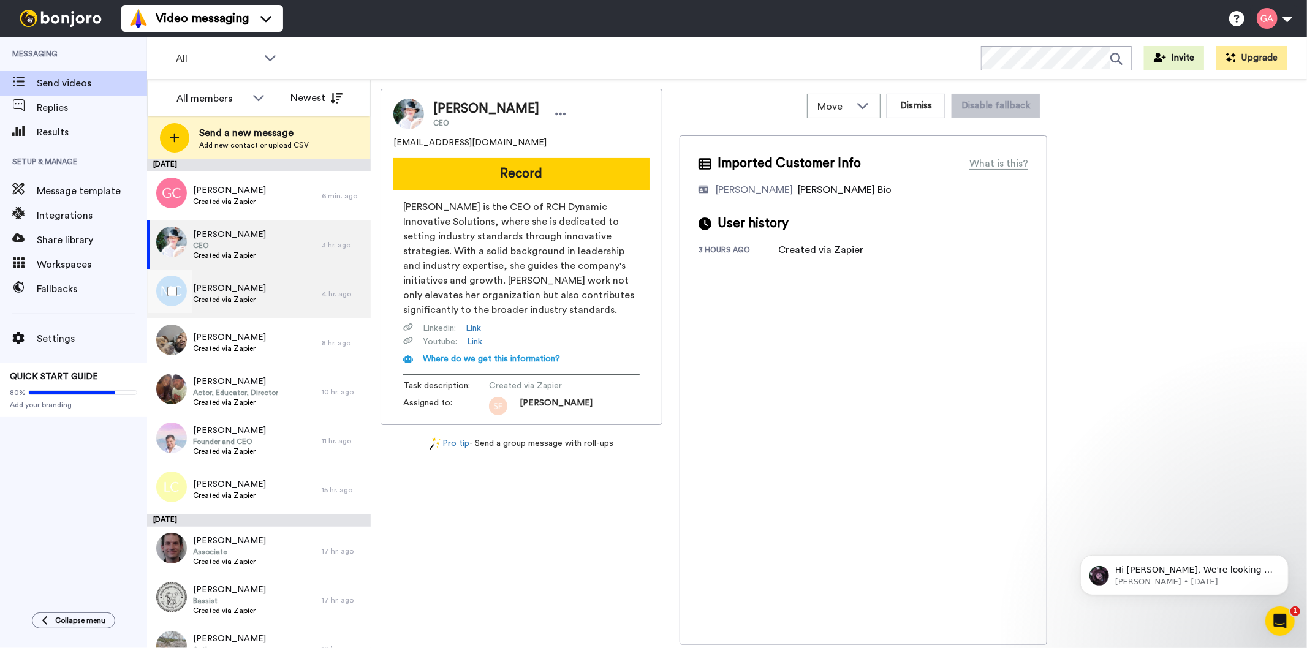
click at [249, 298] on span "Created via Zapier" at bounding box center [229, 300] width 73 height 10
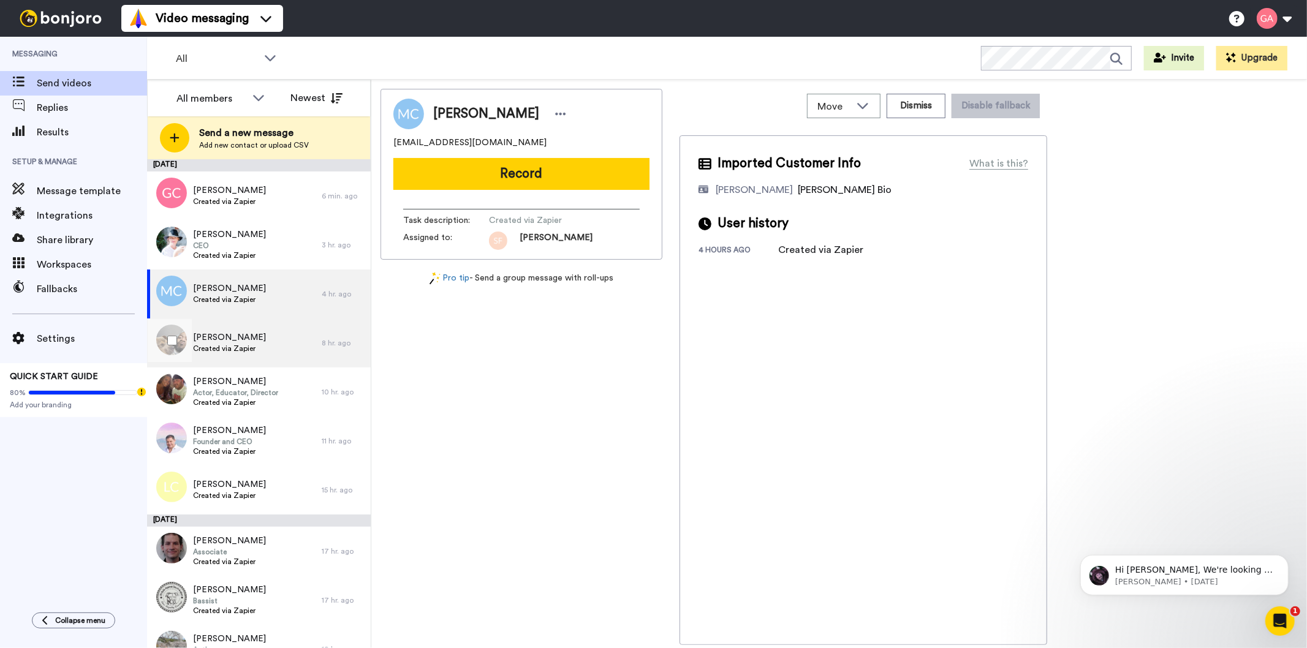
click at [219, 353] on span "Created via Zapier" at bounding box center [229, 349] width 73 height 10
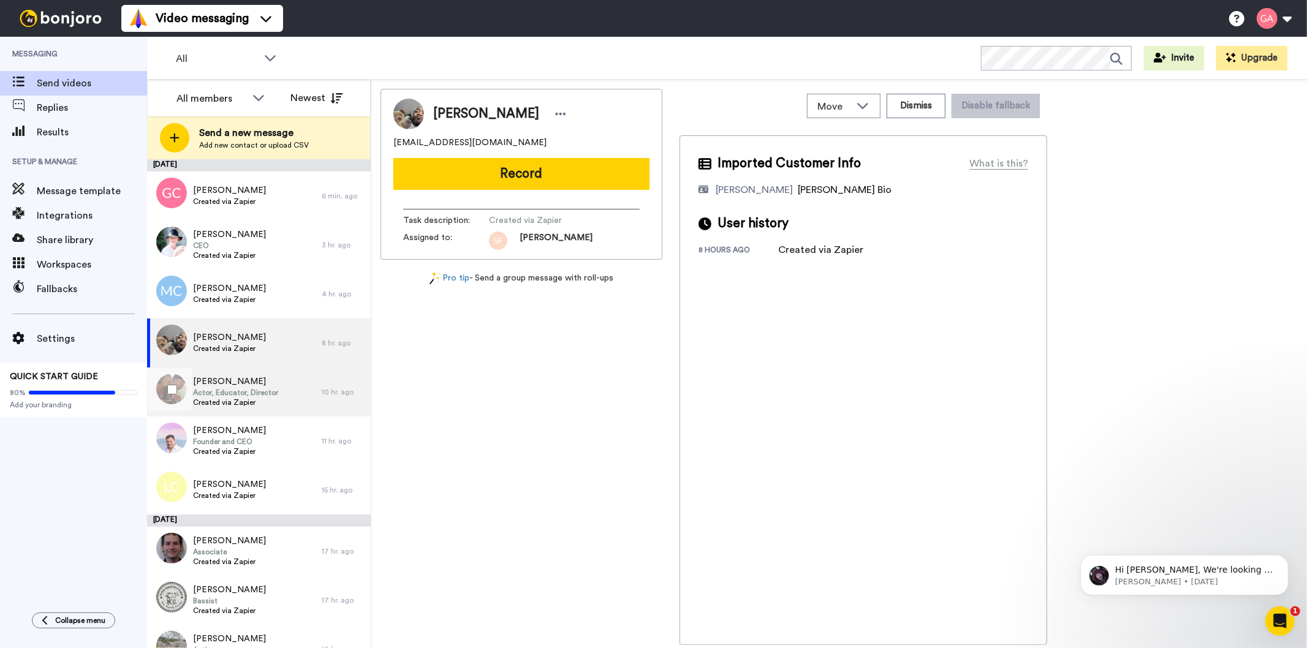
click at [221, 393] on span "Actor, Educator, Director" at bounding box center [235, 393] width 85 height 10
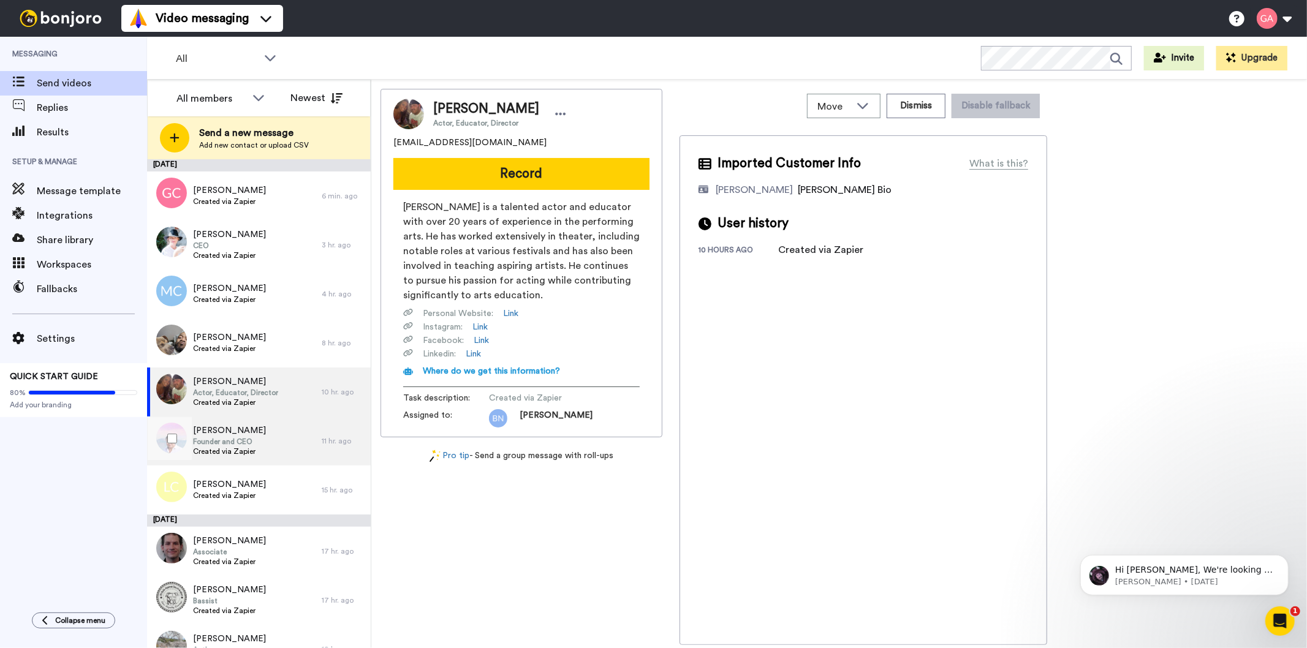
click at [216, 451] on span "Created via Zapier" at bounding box center [229, 452] width 73 height 10
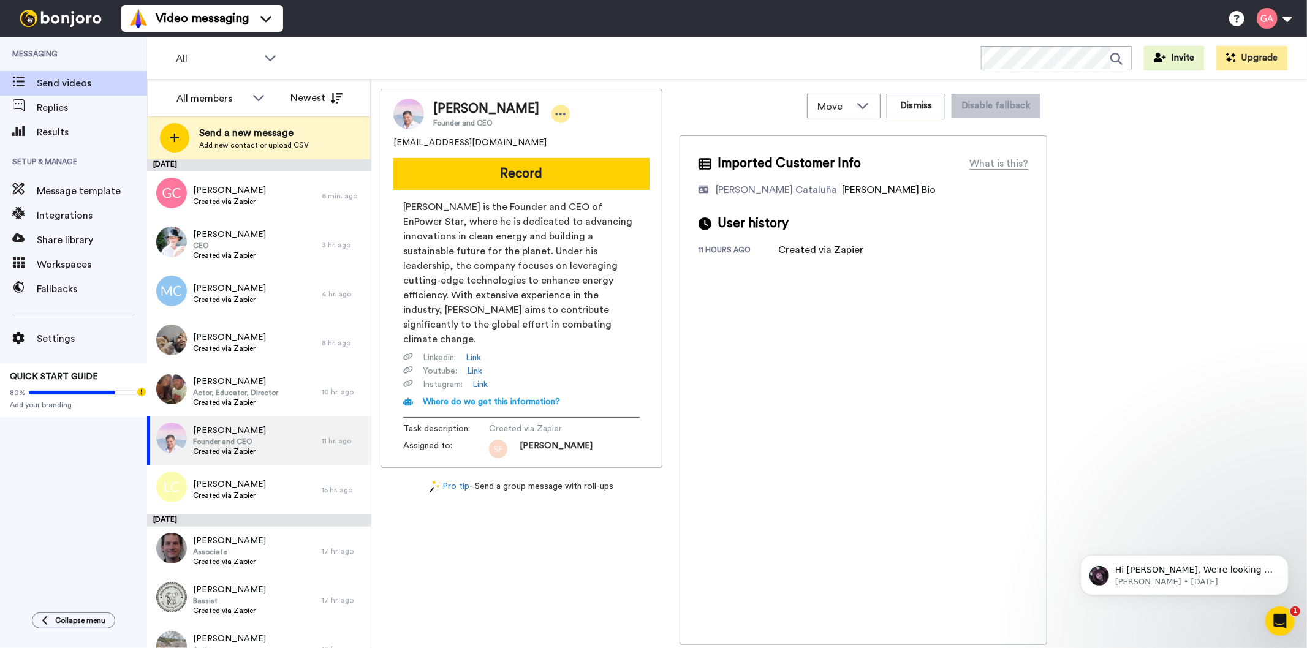
click at [551, 110] on div at bounding box center [560, 114] width 18 height 18
click at [541, 151] on li "Assign" at bounding box center [548, 151] width 89 height 17
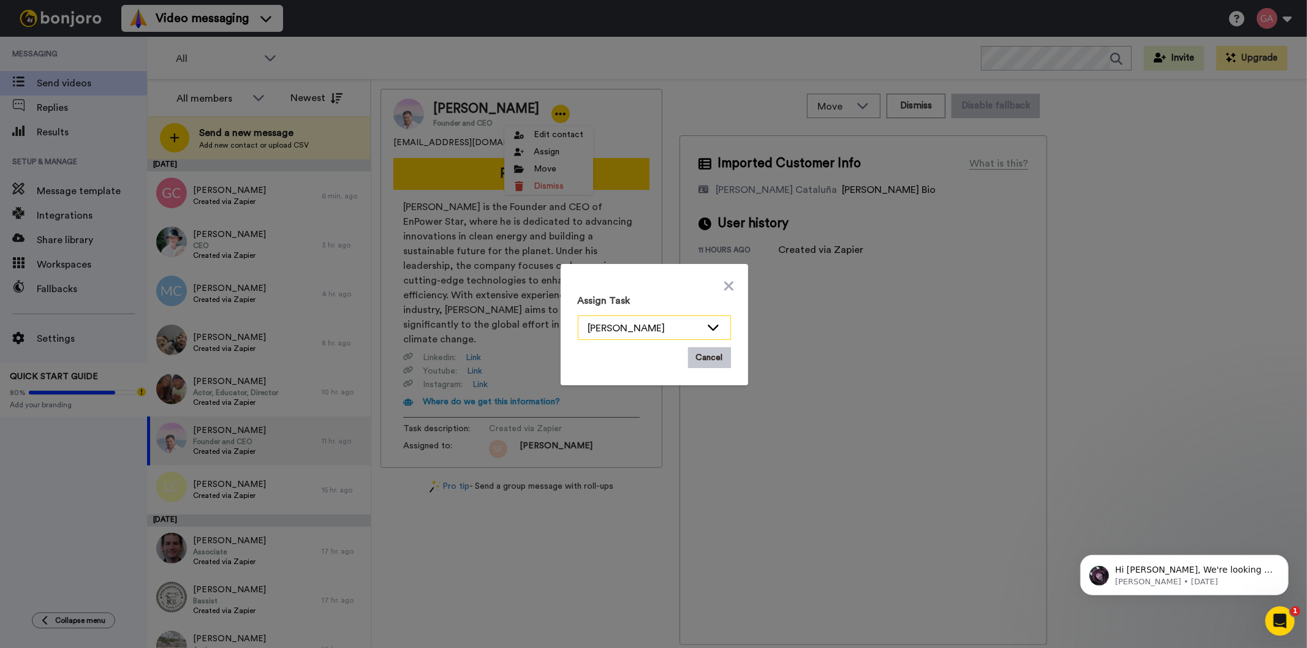
click at [708, 327] on icon at bounding box center [713, 327] width 15 height 12
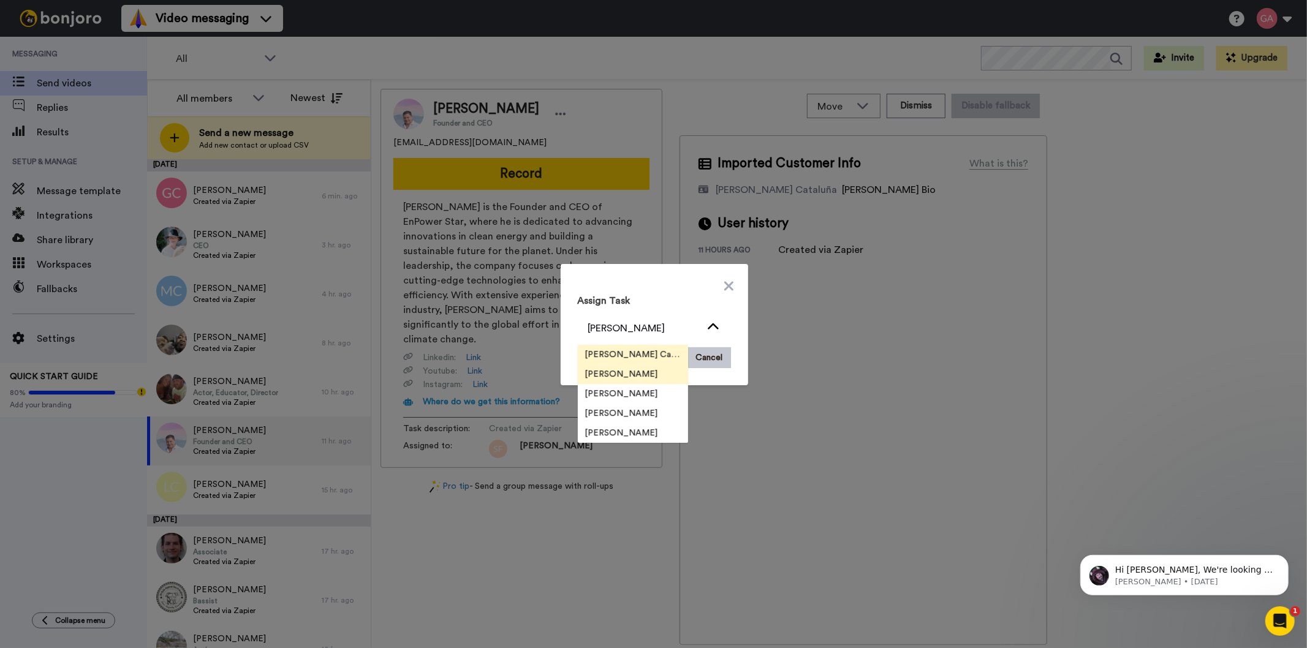
click at [625, 352] on span "[PERSON_NAME] Cataluña" at bounding box center [633, 355] width 110 height 12
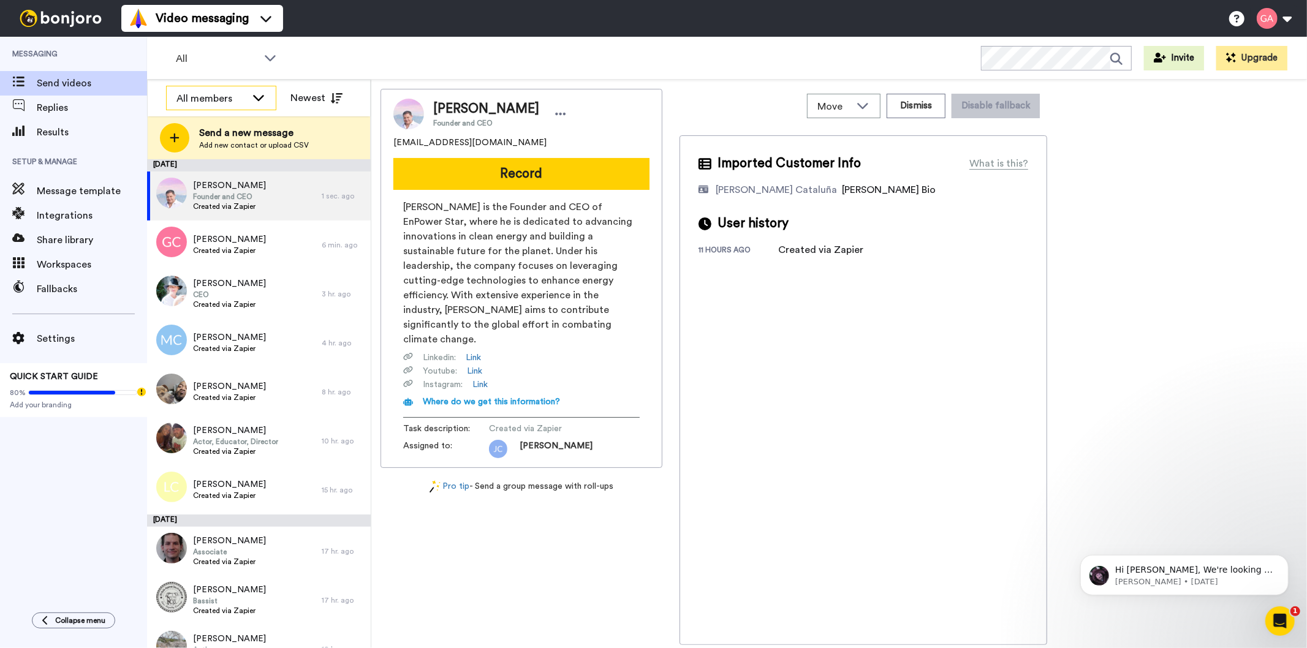
click at [235, 102] on div "All members" at bounding box center [211, 98] width 70 height 15
click at [232, 149] on span "[PERSON_NAME] Cataluña" at bounding box center [221, 144] width 110 height 12
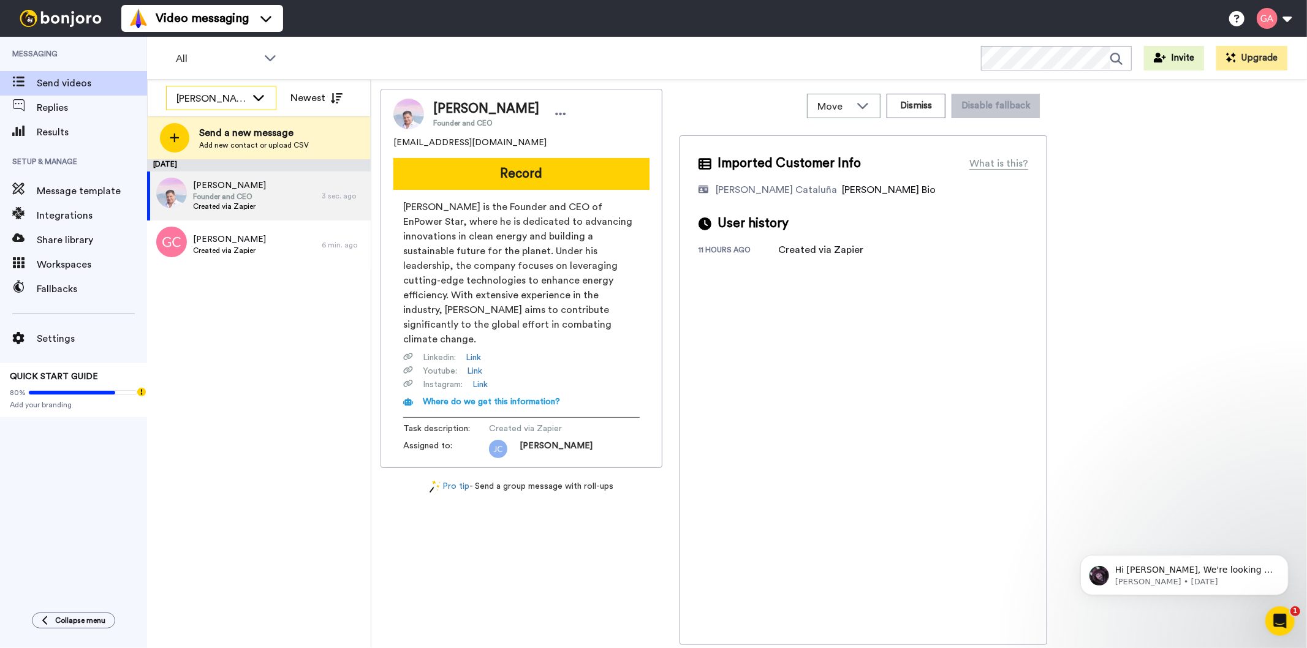
click at [224, 98] on div "[PERSON_NAME] Cataluña" at bounding box center [211, 98] width 70 height 15
click at [219, 123] on span "All members" at bounding box center [197, 125] width 62 height 12
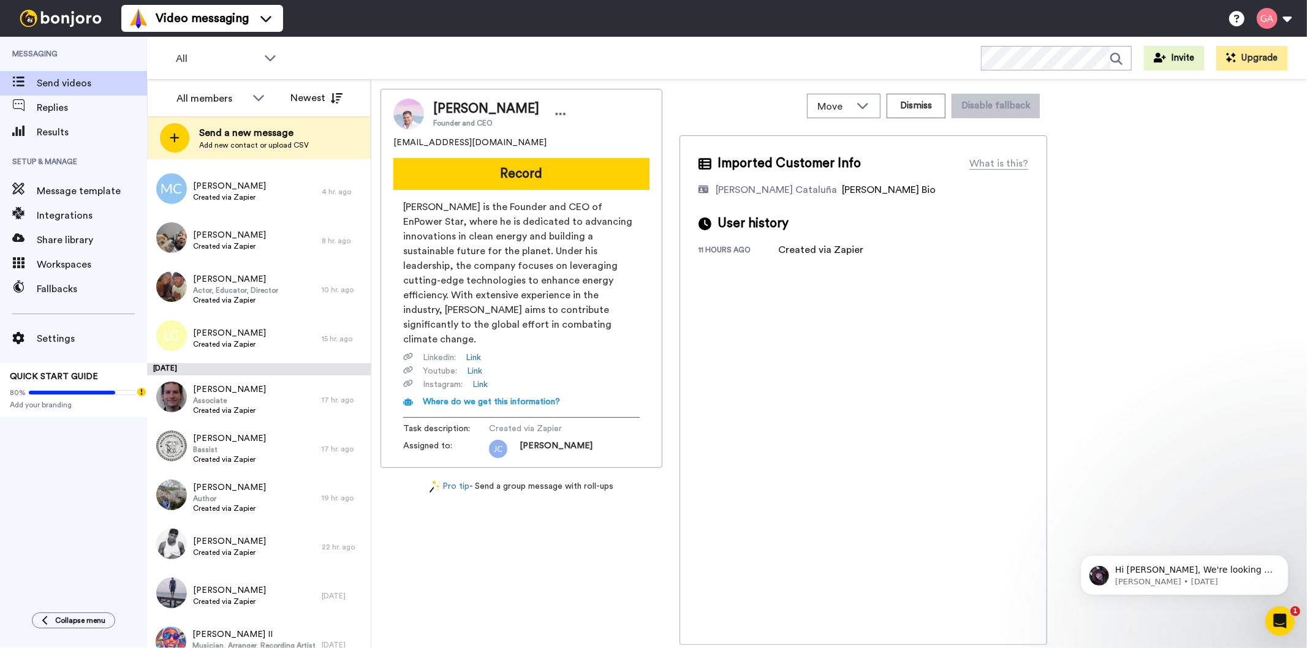
scroll to position [577, 0]
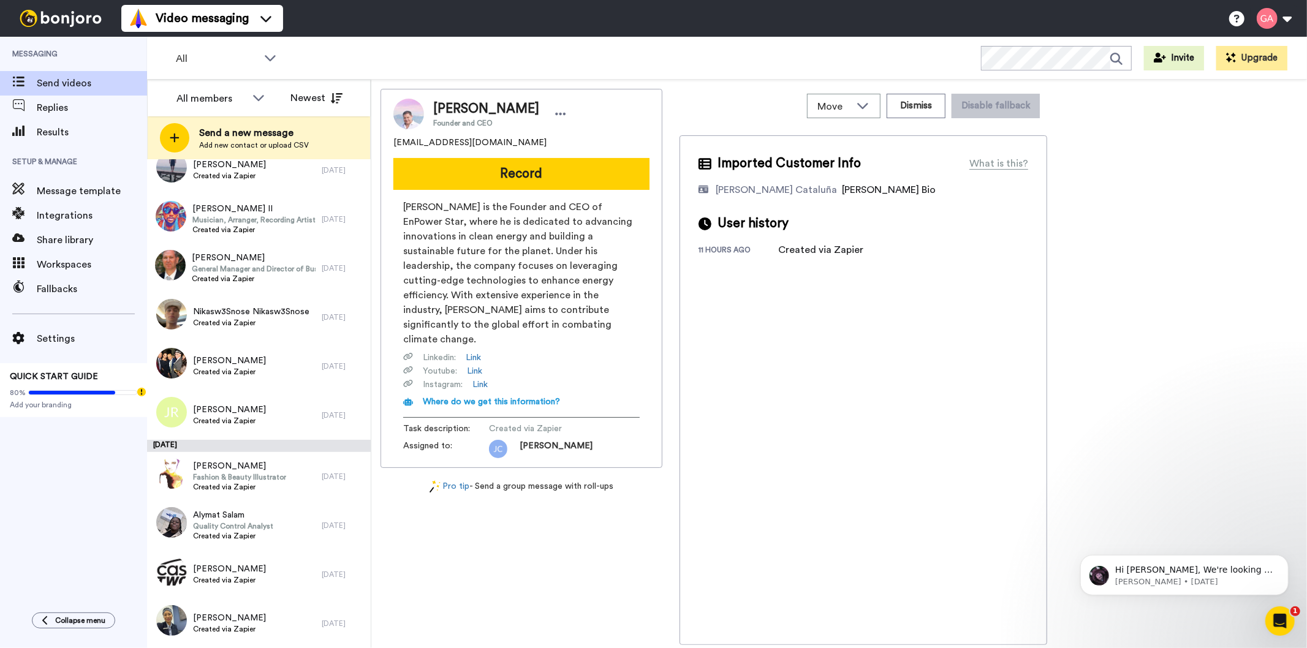
click at [21, 571] on div "Messaging Send videos Replies Results Setup & Manage Message template Integrati…" at bounding box center [73, 319] width 147 height 564
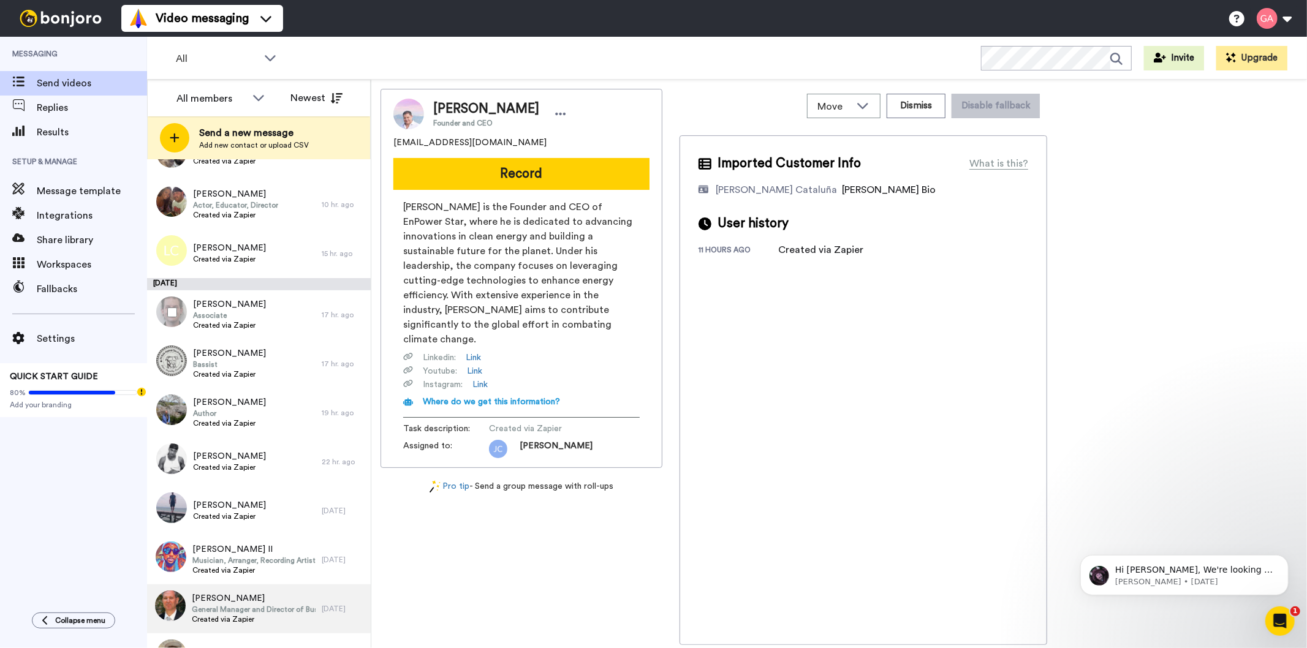
scroll to position [0, 0]
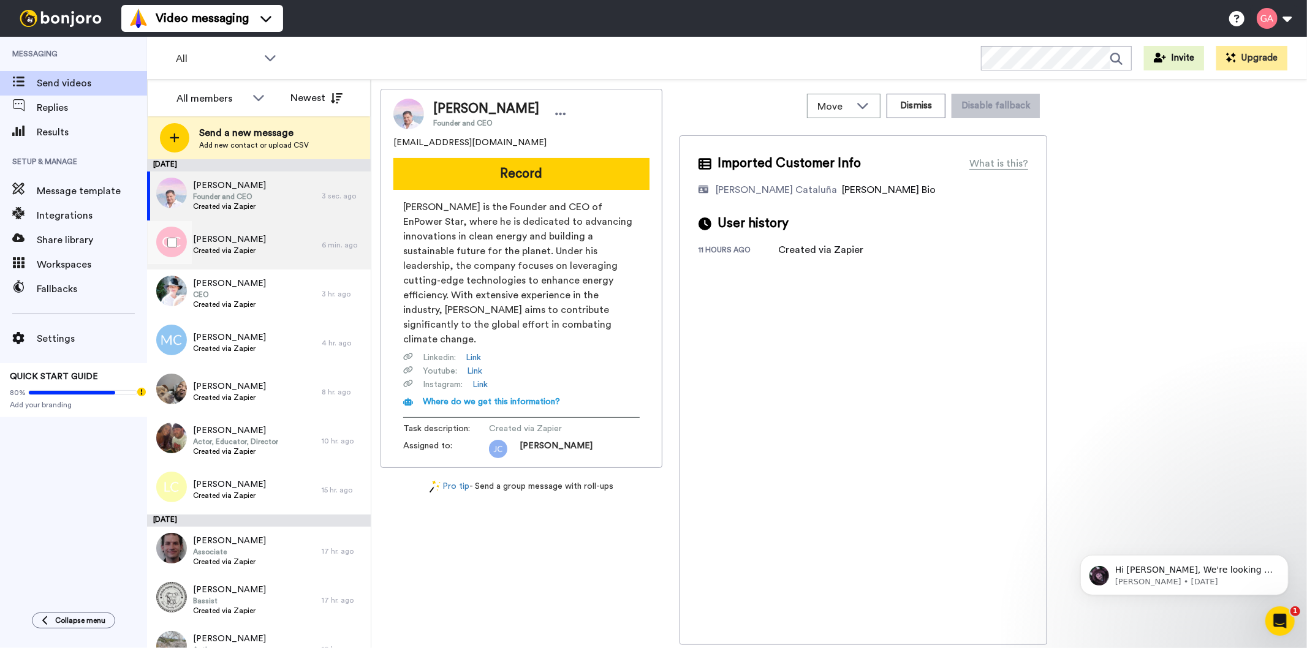
click at [251, 264] on div "Grace Christiansen Created via Zapier" at bounding box center [234, 245] width 175 height 49
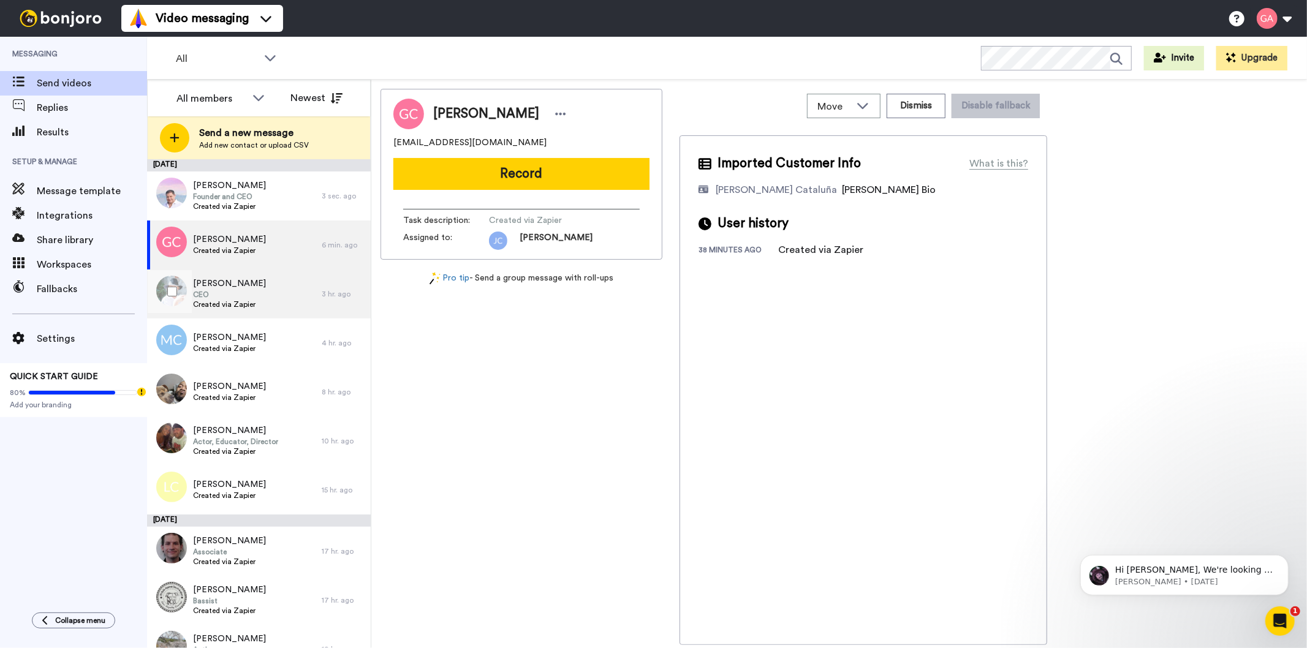
click at [251, 293] on span "CEO" at bounding box center [229, 295] width 73 height 10
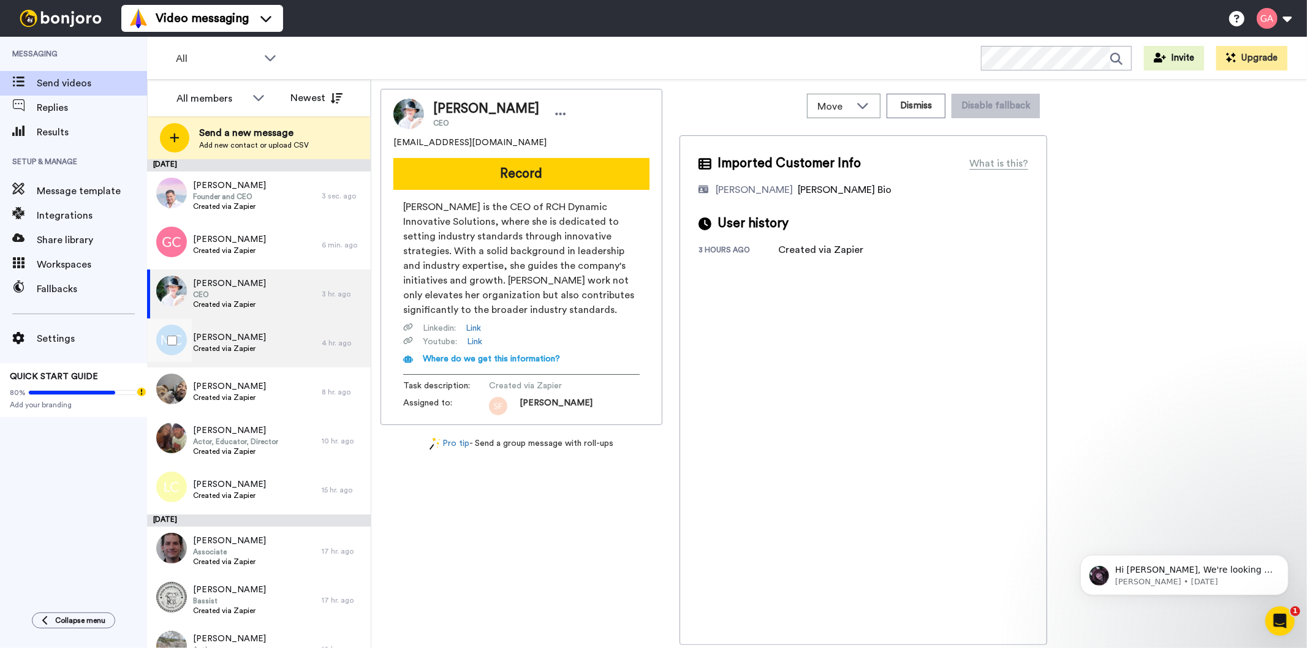
click at [241, 353] on div "Margaret Cahill-Fitzgerald Created via Zapier" at bounding box center [229, 342] width 73 height 23
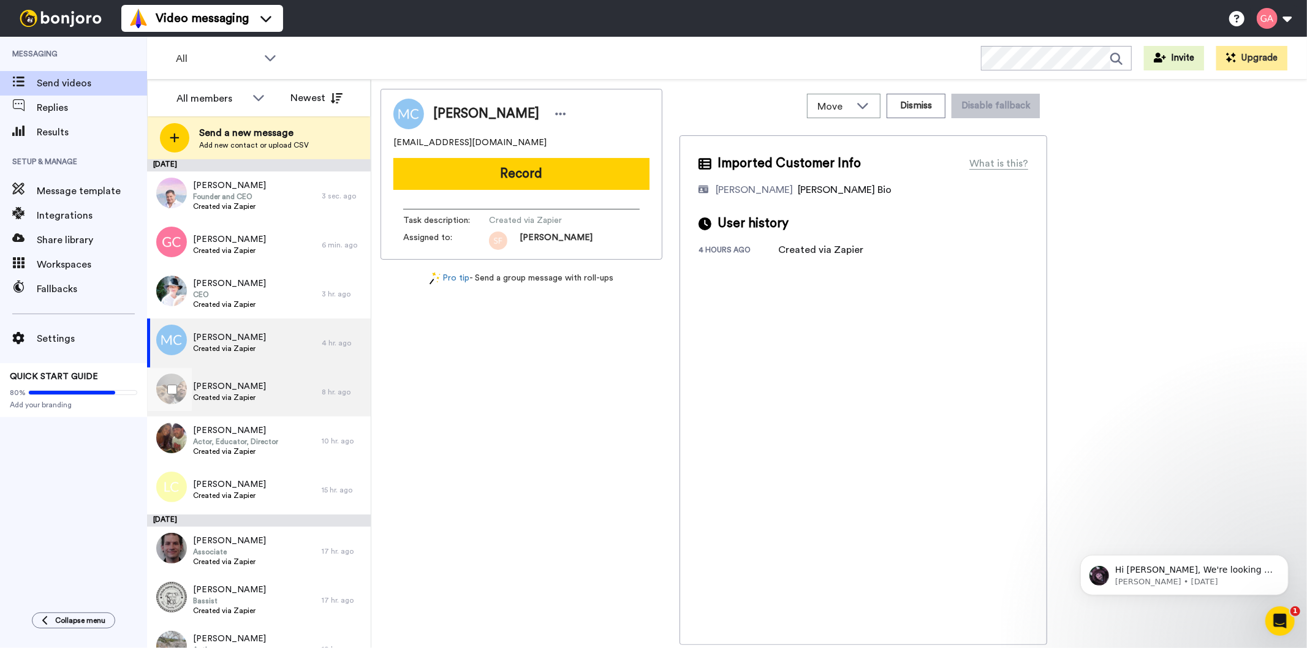
click at [235, 400] on span "Created via Zapier" at bounding box center [229, 398] width 73 height 10
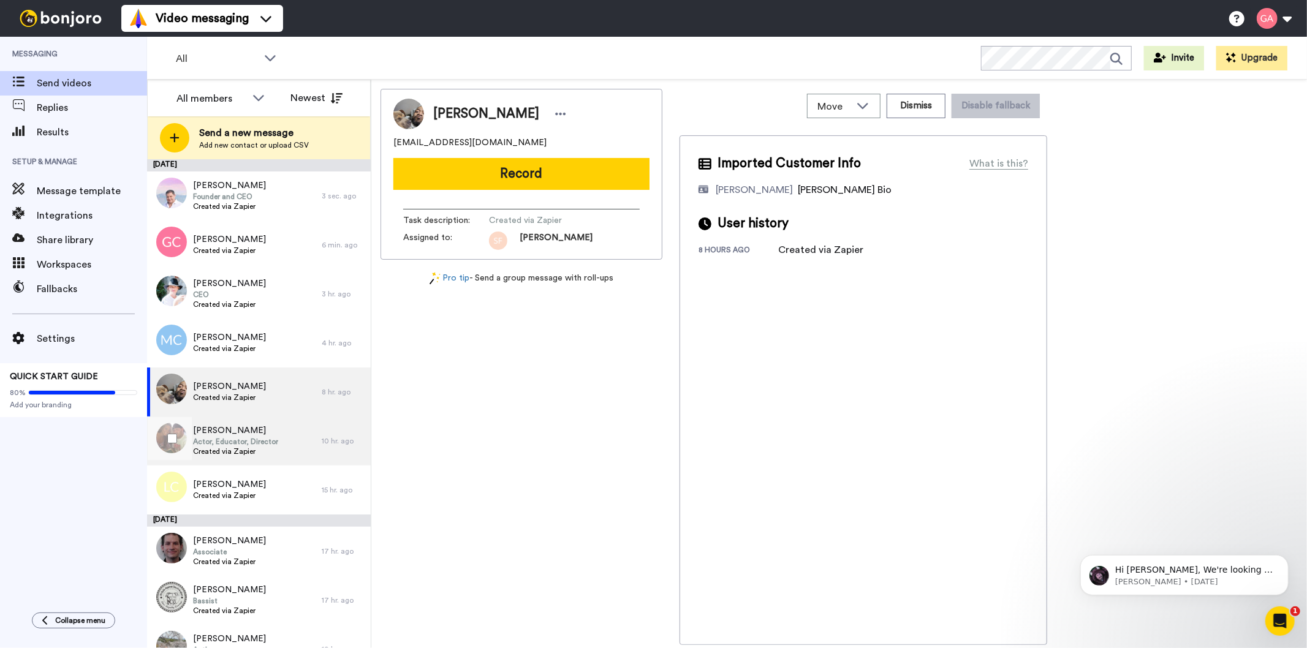
click at [229, 447] on span "Created via Zapier" at bounding box center [235, 452] width 85 height 10
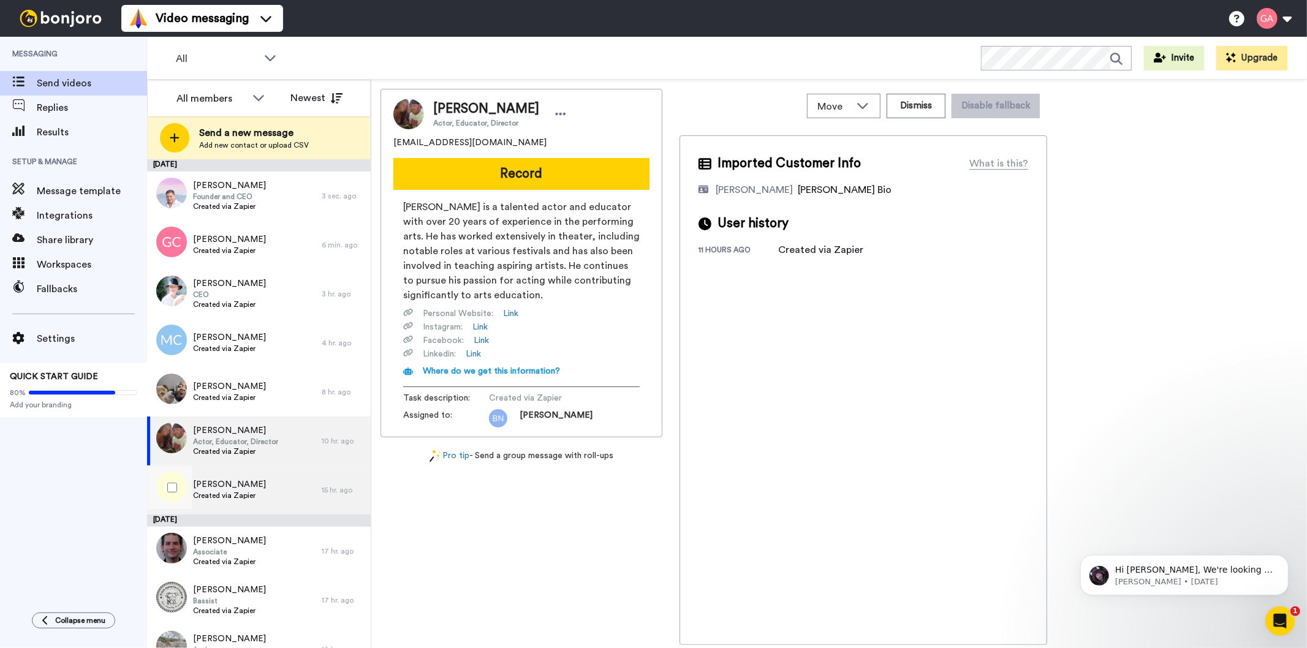
click at [223, 486] on span "Louis Clarke" at bounding box center [229, 484] width 73 height 12
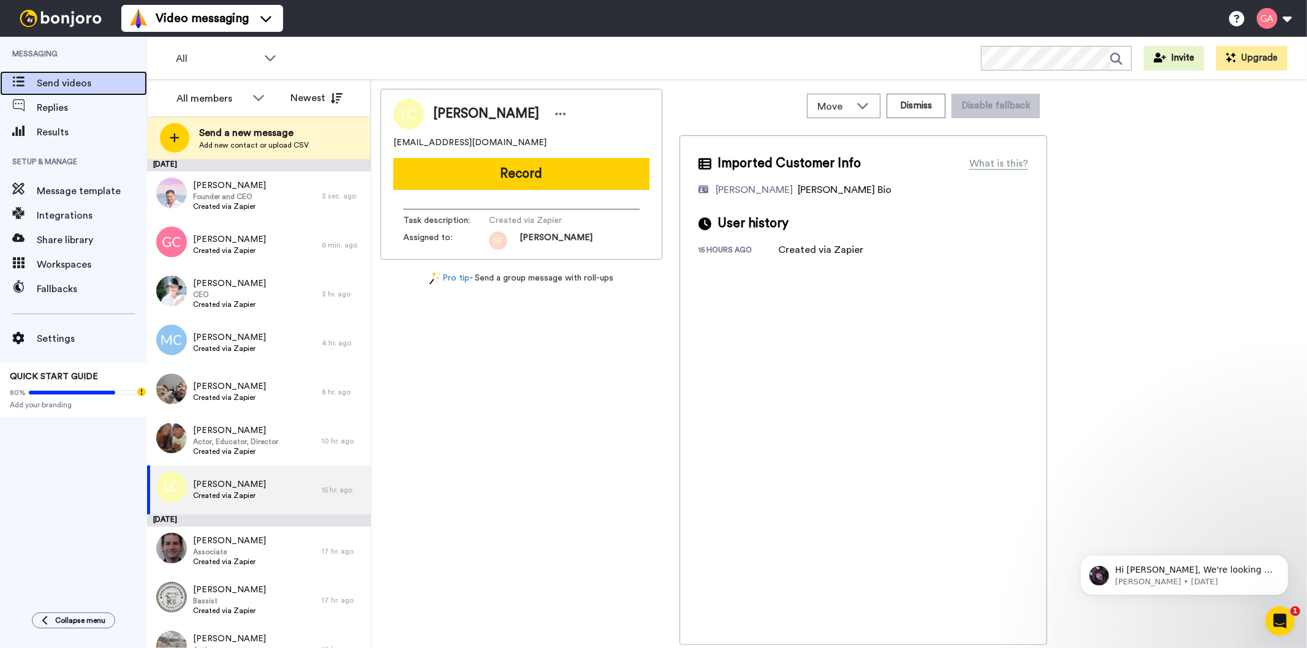
click at [88, 81] on span "Send videos" at bounding box center [92, 83] width 110 height 15
